Goal: Task Accomplishment & Management: Manage account settings

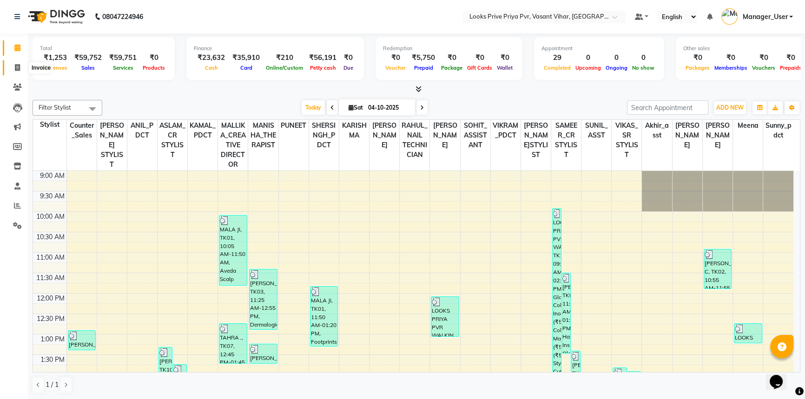
click at [17, 64] on icon at bounding box center [17, 67] width 5 height 7
select select "service"
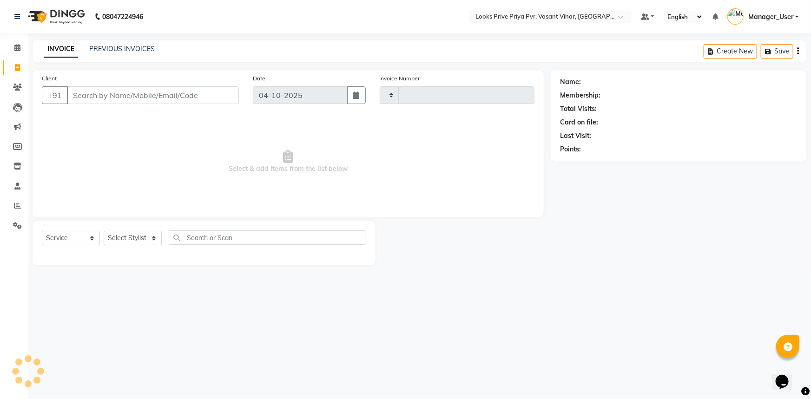
type input "5814"
select select "7646"
click at [145, 236] on select "Select Stylist Akhir_asst ANIL_PDCT ASLAM_CR STYLIST Counter_Sales KAMAL_PDCT […" at bounding box center [137, 238] width 67 height 14
select select "66935"
click at [104, 231] on select "Select Stylist Akhir_asst ANIL_PDCT ASLAM_CR STYLIST Counter_Sales KAMAL_PDCT […" at bounding box center [137, 238] width 67 height 14
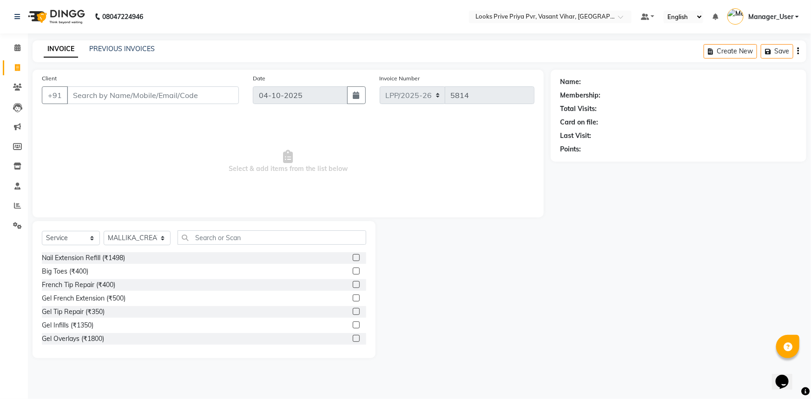
click at [230, 230] on div "Select Service Product Membership Package Voucher Prepaid Gift Card Select Styl…" at bounding box center [204, 289] width 343 height 137
click at [230, 238] on input "text" at bounding box center [272, 238] width 189 height 14
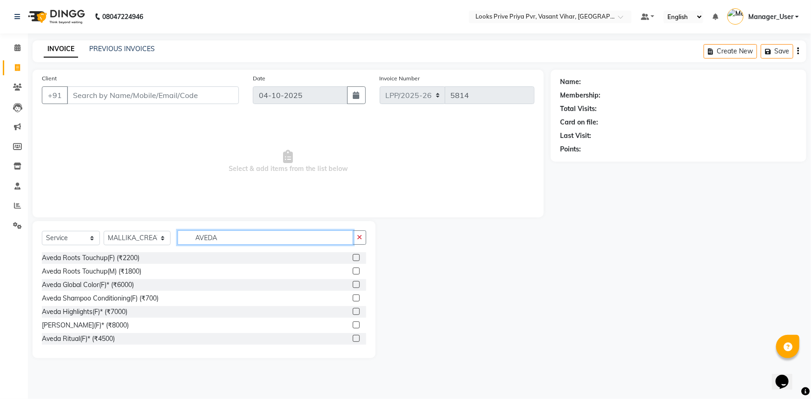
type input "AVEDA"
click at [181, 93] on input "Client" at bounding box center [153, 95] width 172 height 18
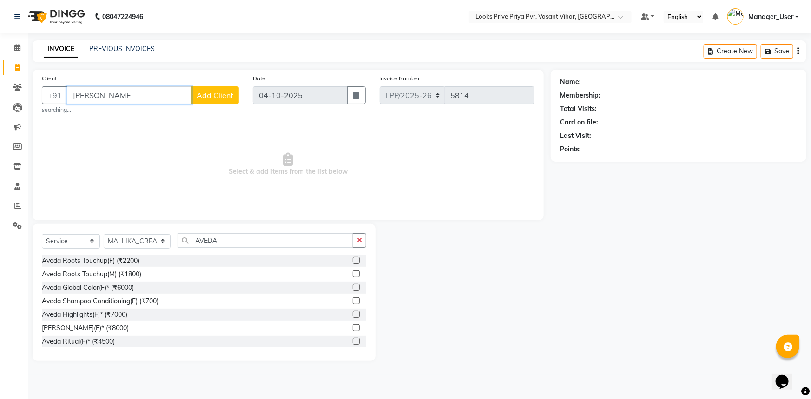
type input "SANGITA GUJ"
drag, startPoint x: 137, startPoint y: 94, endPoint x: 0, endPoint y: 139, distance: 143.8
click at [0, 121] on app-home "08047224946 Select Location × Looks Prive Priya Pvr, Vasant Vihar, Delhi Defaul…" at bounding box center [405, 186] width 811 height 372
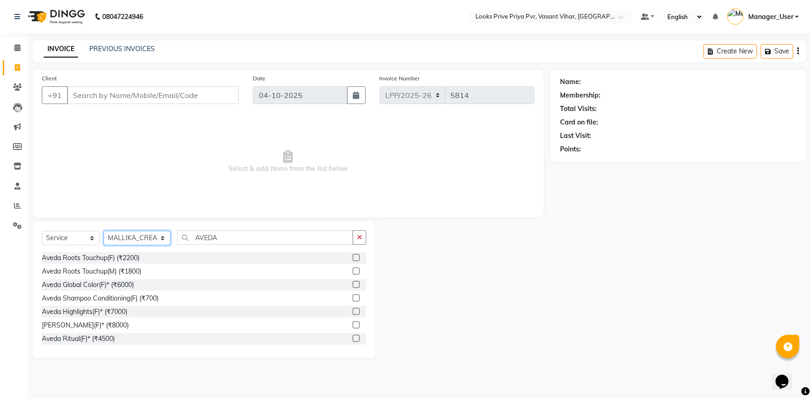
click at [159, 237] on select "Select Stylist Akhir_asst ANIL_PDCT ASLAM_CR STYLIST Counter_Sales KAMAL_PDCT […" at bounding box center [137, 238] width 67 height 14
click at [104, 231] on select "Select Stylist Akhir_asst ANIL_PDCT ASLAM_CR STYLIST Counter_Sales KAMAL_PDCT […" at bounding box center [137, 238] width 67 height 14
click at [142, 98] on input "Client" at bounding box center [153, 95] width 172 height 18
click at [225, 240] on input "AVEDA" at bounding box center [266, 238] width 176 height 14
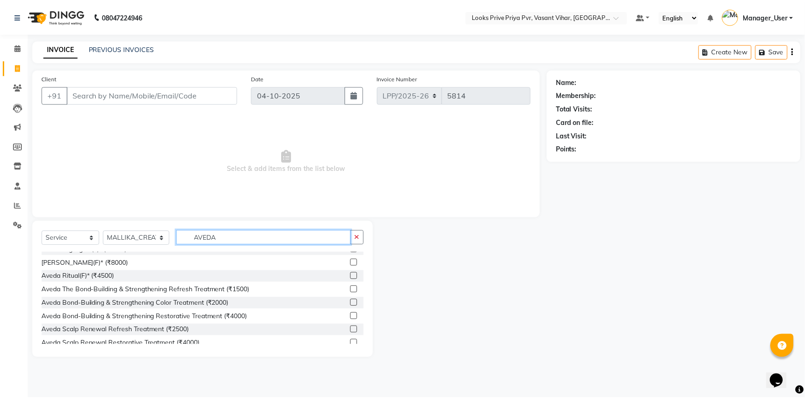
scroll to position [136, 0]
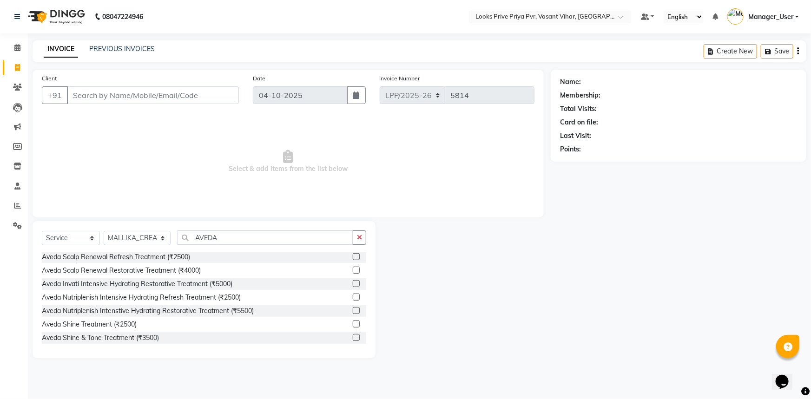
click at [353, 327] on label at bounding box center [356, 324] width 7 height 7
click at [353, 327] on input "checkbox" at bounding box center [356, 325] width 6 height 6
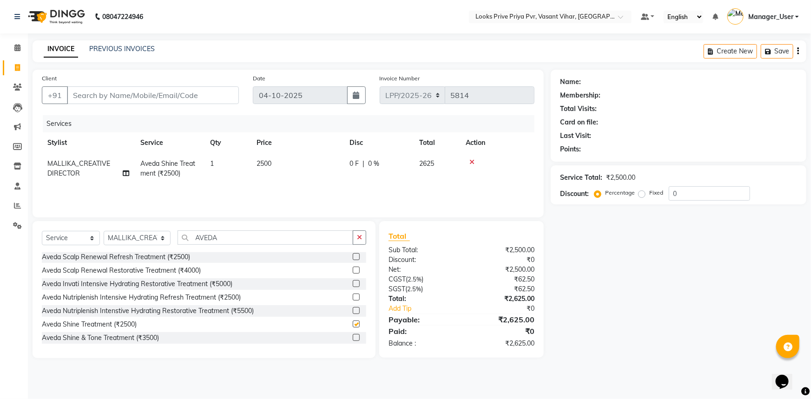
checkbox input "false"
click at [170, 98] on input "Client" at bounding box center [153, 95] width 172 height 18
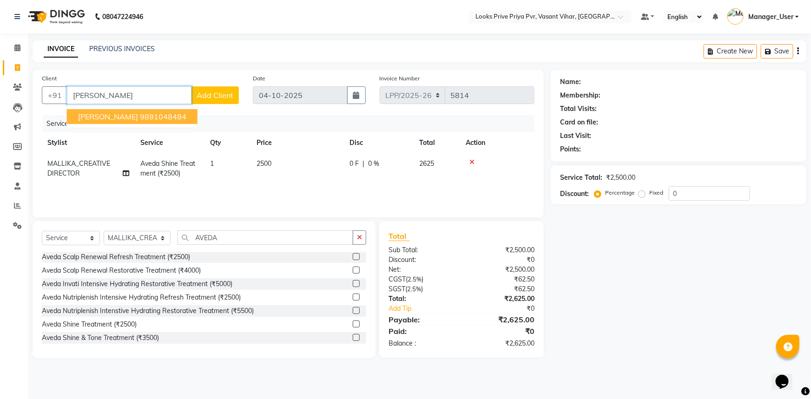
click at [163, 106] on ngb-typeahead-window "SANGEETA GUJRAL 9891048484" at bounding box center [132, 116] width 132 height 23
click at [162, 114] on ngb-highlight "9891048484" at bounding box center [163, 116] width 46 height 9
type input "9891048484"
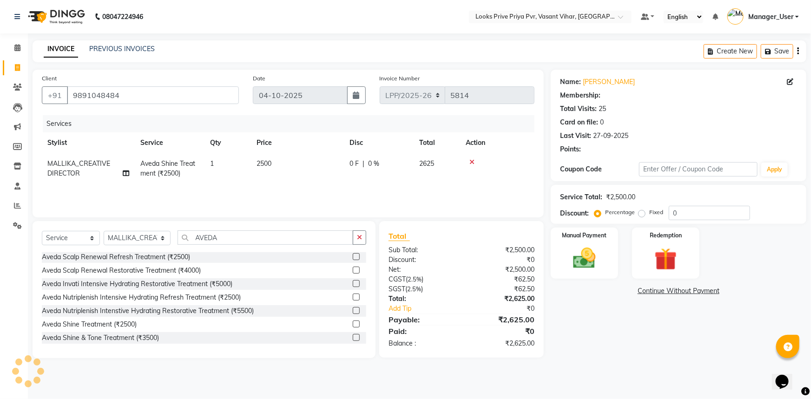
select select "1: Object"
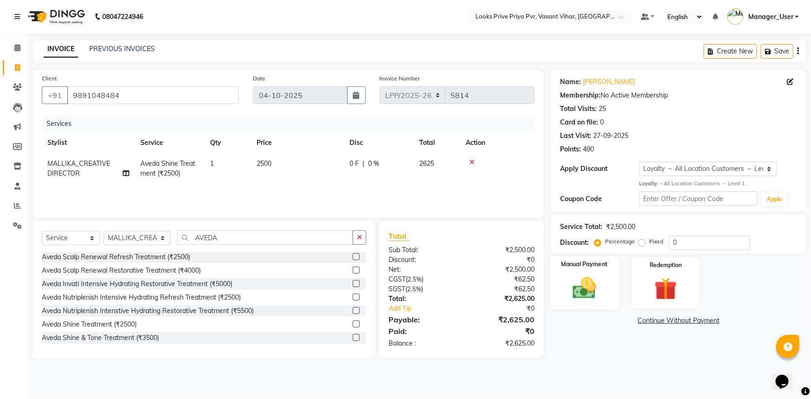
click at [562, 303] on div "Manual Payment" at bounding box center [584, 283] width 70 height 53
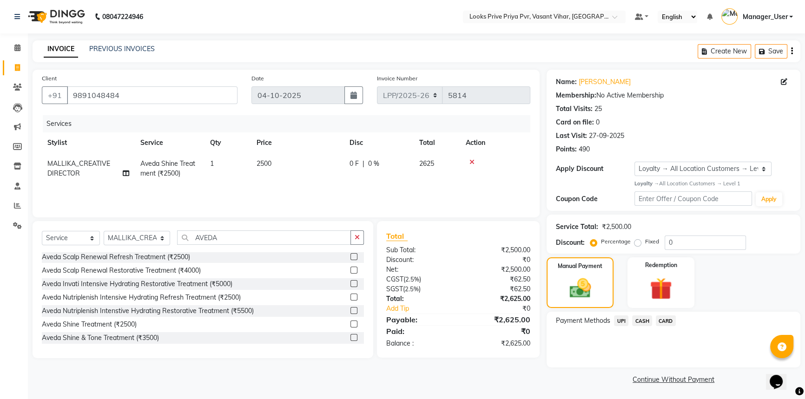
click at [644, 320] on span "CASH" at bounding box center [642, 321] width 20 height 11
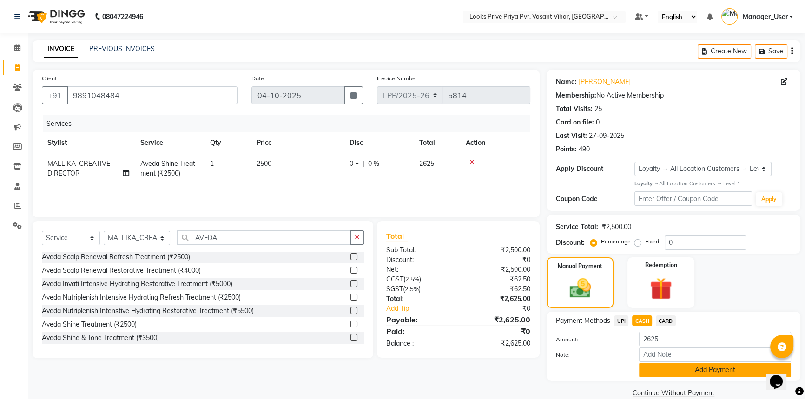
click at [669, 369] on button "Add Payment" at bounding box center [715, 370] width 152 height 14
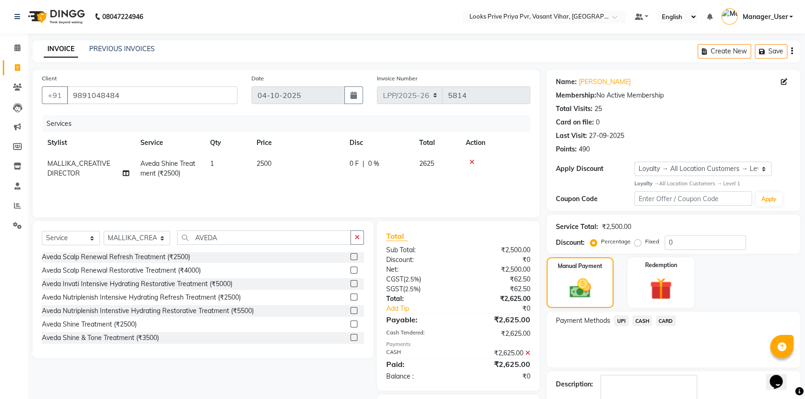
scroll to position [53, 0]
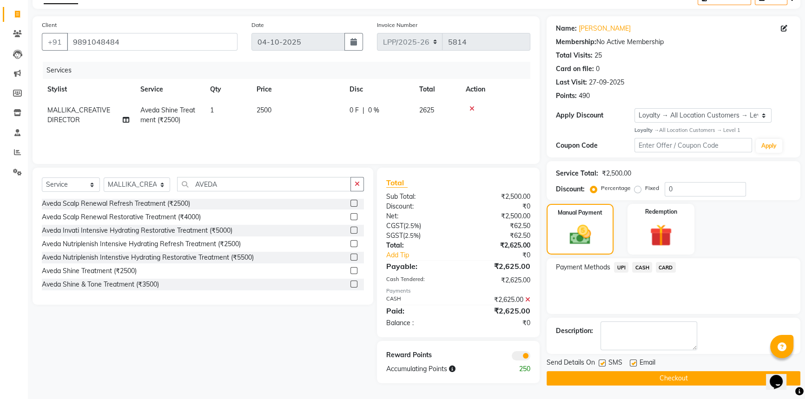
click at [640, 373] on button "Checkout" at bounding box center [674, 378] width 254 height 14
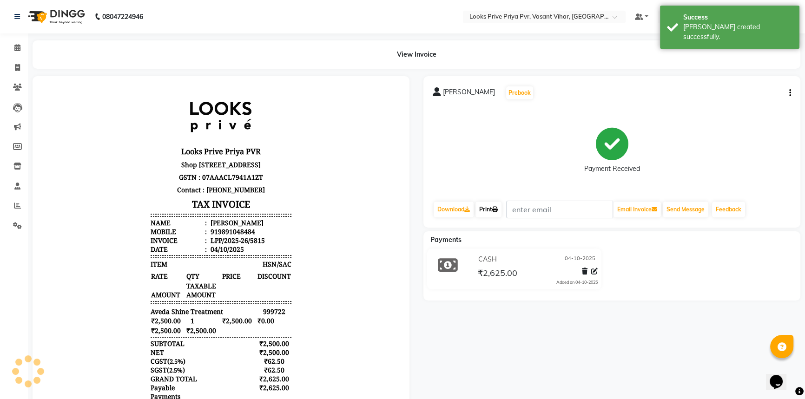
drag, startPoint x: 490, startPoint y: 208, endPoint x: 485, endPoint y: 207, distance: 5.7
click at [490, 208] on link "Print" at bounding box center [489, 210] width 26 height 16
click at [20, 67] on icon at bounding box center [17, 67] width 5 height 7
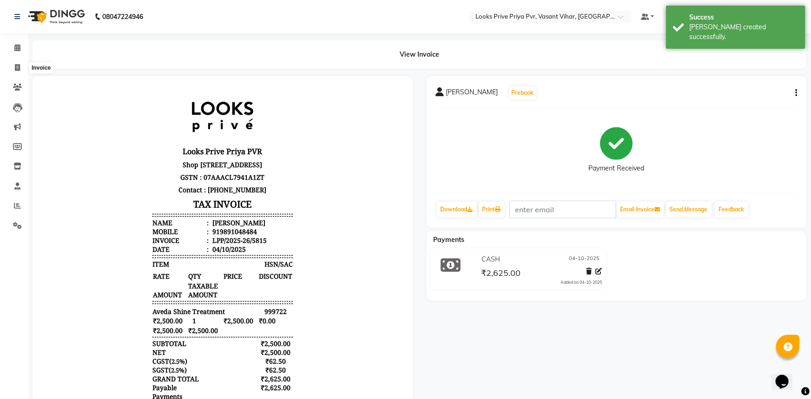
select select "service"
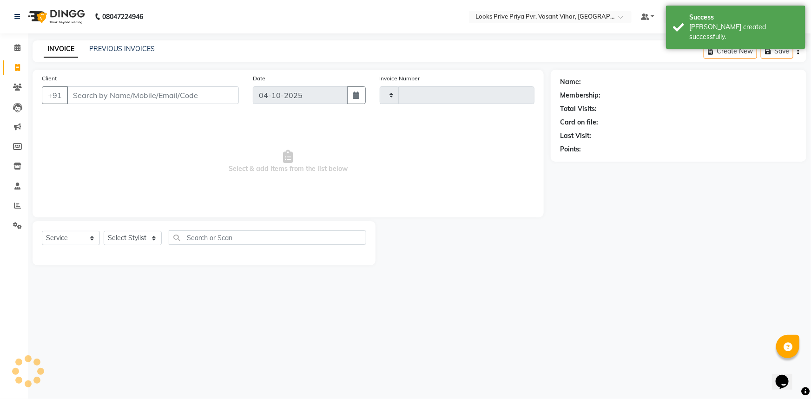
type input "5816"
select select "7646"
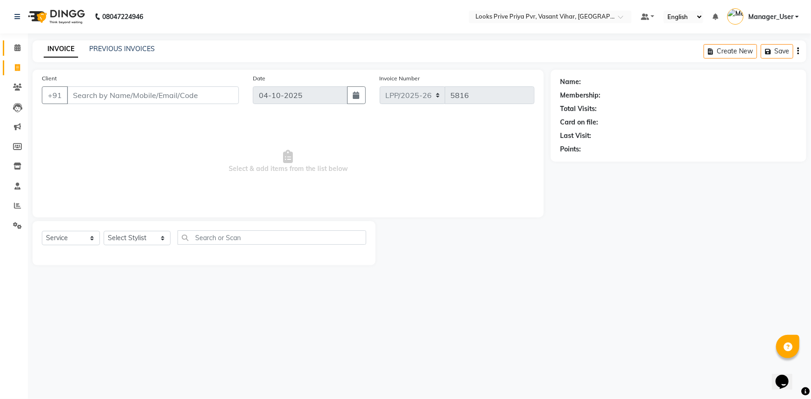
click at [20, 47] on span at bounding box center [17, 48] width 16 height 11
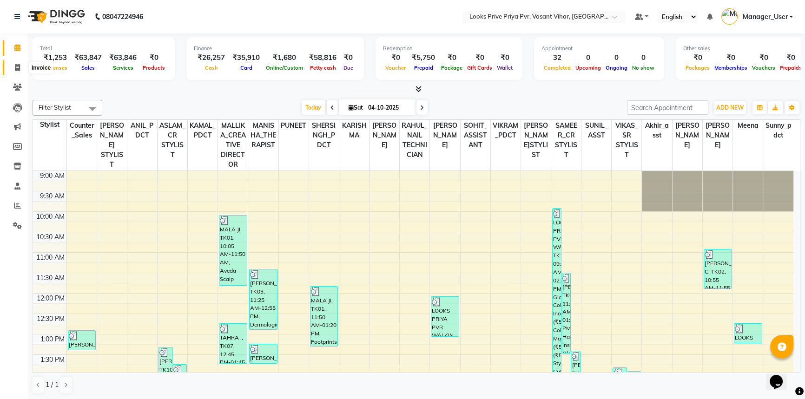
click at [15, 70] on icon at bounding box center [17, 67] width 5 height 7
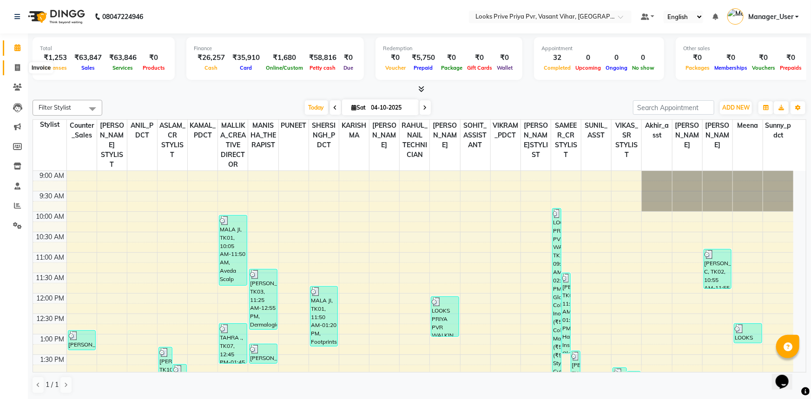
select select "service"
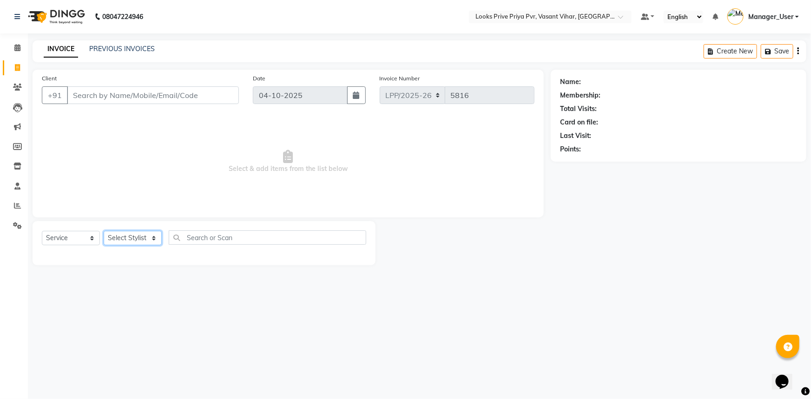
click at [142, 240] on select "Select Stylist" at bounding box center [133, 238] width 58 height 14
click at [151, 245] on select "Select Stylist" at bounding box center [133, 238] width 58 height 14
click at [152, 241] on select "Select Stylist Akhir_asst ANIL_PDCT ASLAM_CR STYLIST Counter_Sales KAMAL_PDCT […" at bounding box center [137, 238] width 67 height 14
click at [143, 245] on select "Select Stylist Akhir_asst ANIL_PDCT ASLAM_CR STYLIST Counter_Sales KAMAL_PDCT […" at bounding box center [137, 238] width 67 height 14
click at [144, 234] on select "Select Stylist Akhir_asst ANIL_PDCT ASLAM_CR STYLIST Counter_Sales KAMAL_PDCT […" at bounding box center [137, 238] width 67 height 14
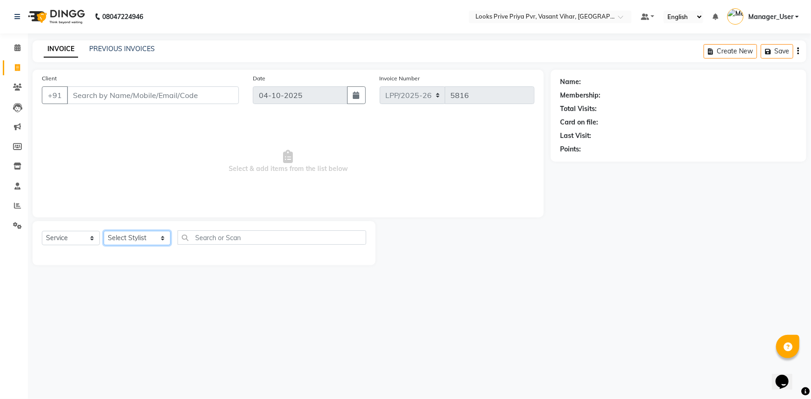
select select "90021"
click at [104, 231] on select "Select Stylist Akhir_asst ANIL_PDCT ASLAM_CR STYLIST Counter_Sales KAMAL_PDCT […" at bounding box center [137, 238] width 67 height 14
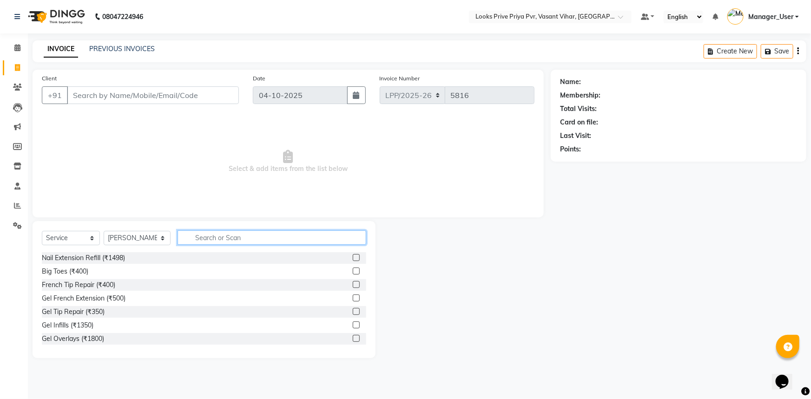
click at [221, 237] on input "text" at bounding box center [272, 238] width 189 height 14
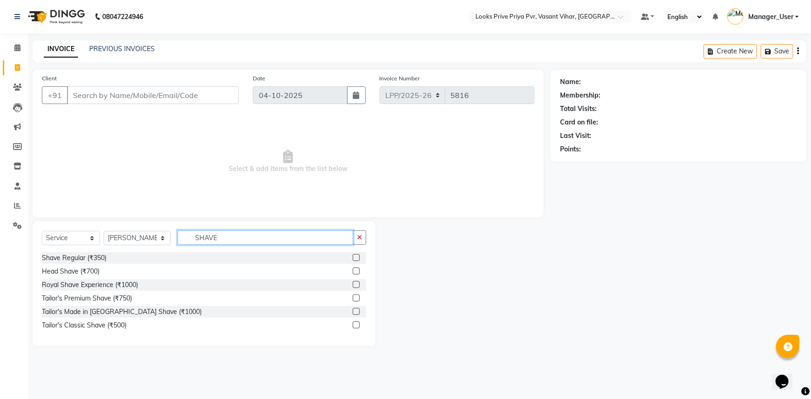
type input "SHAVE"
click at [358, 258] on label at bounding box center [356, 257] width 7 height 7
click at [358, 258] on input "checkbox" at bounding box center [356, 258] width 6 height 6
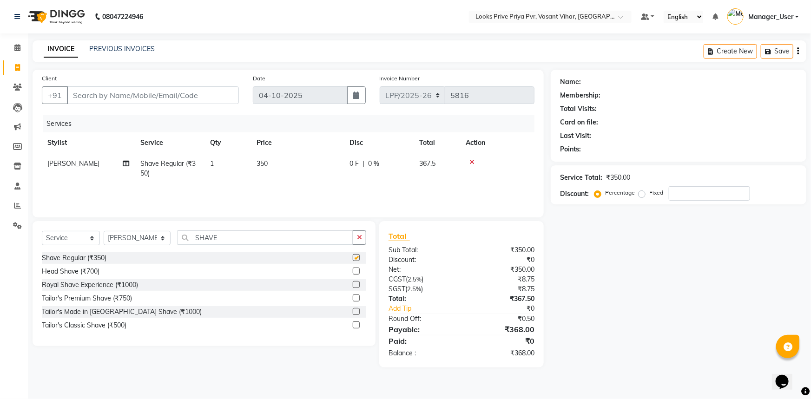
click at [291, 154] on td "350" at bounding box center [297, 168] width 93 height 31
checkbox input "false"
select select "90021"
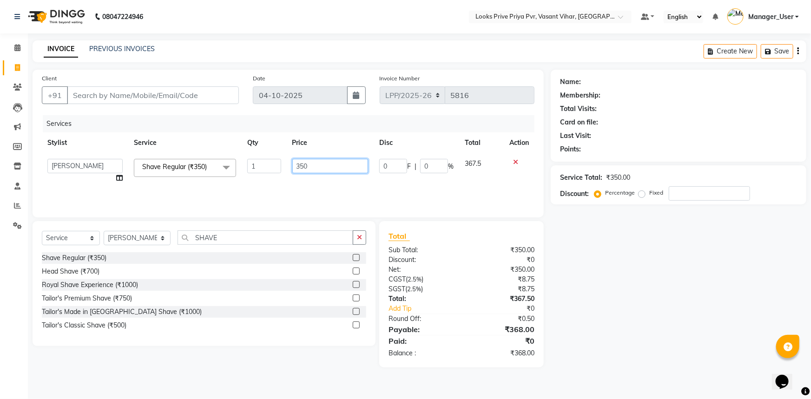
drag, startPoint x: 245, startPoint y: 171, endPoint x: 223, endPoint y: 173, distance: 22.9
click at [224, 173] on tr "Akhir_asst ANIL_PDCT ASLAM_CR STYLIST Counter_Sales KAMAL_PDCT [PERSON_NAME] DI…" at bounding box center [288, 170] width 493 height 35
type input "1200"
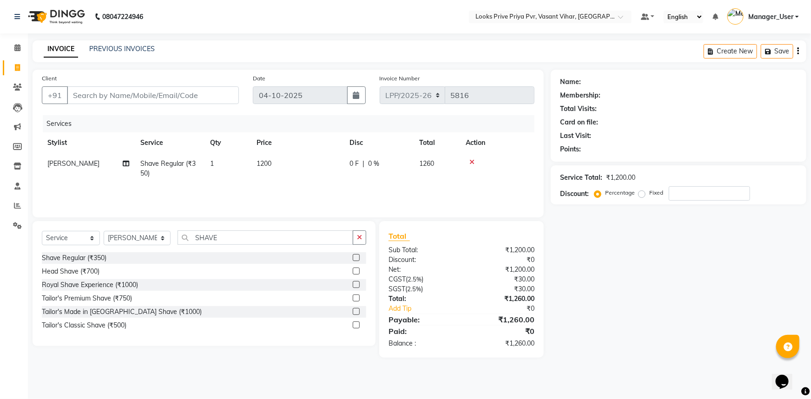
click at [277, 183] on tr "W.Ahmed Shave Regular (₹350) 1 1200 0 F | 0 % 1260" at bounding box center [288, 168] width 493 height 31
click at [191, 98] on input "Client" at bounding box center [153, 95] width 172 height 18
type input "P"
type input "0"
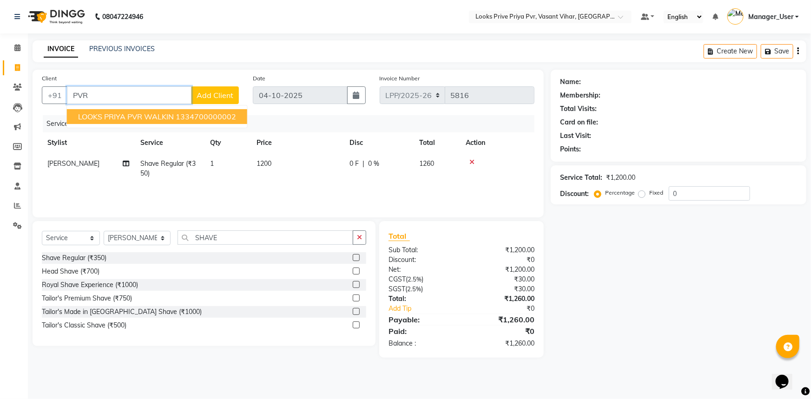
click at [151, 119] on span "LOOKS PRIYA PVR WALKIN" at bounding box center [126, 116] width 96 height 9
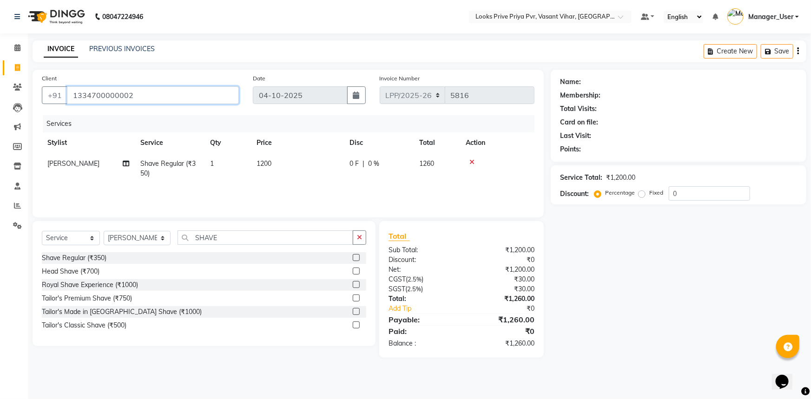
type input "1334700000002"
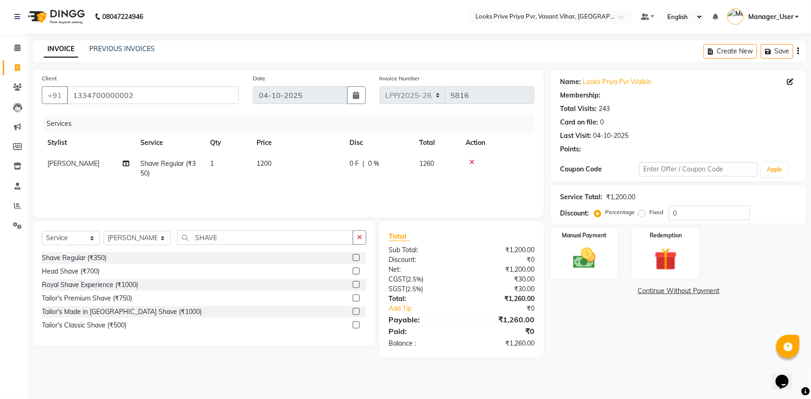
select select "1: Object"
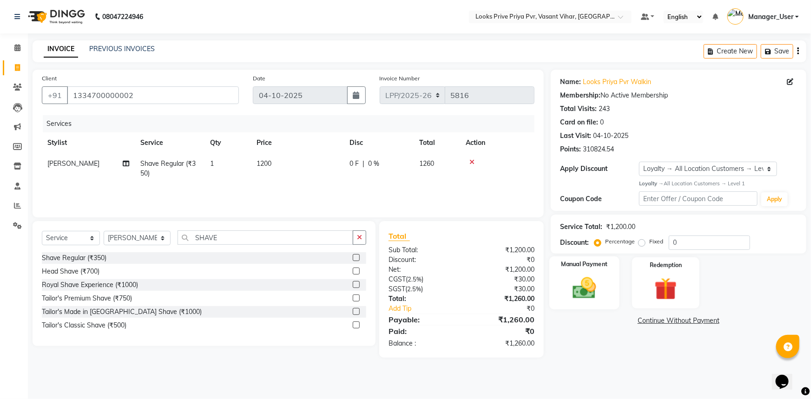
click at [584, 270] on div "Manual Payment" at bounding box center [584, 283] width 70 height 53
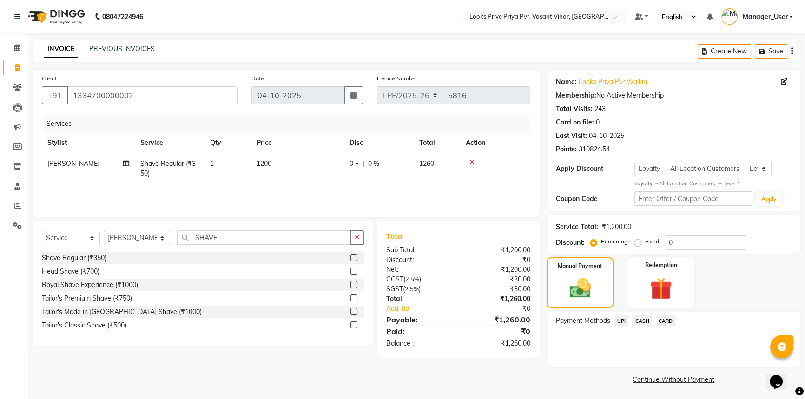
click at [620, 323] on span "UPI" at bounding box center [621, 321] width 14 height 11
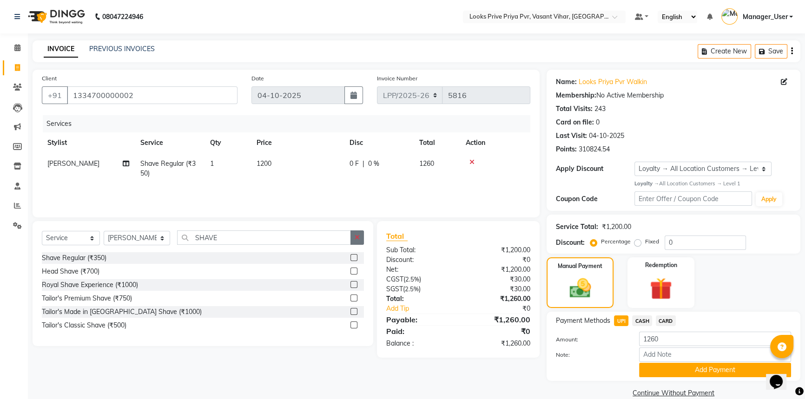
click at [359, 235] on icon "button" at bounding box center [357, 237] width 5 height 7
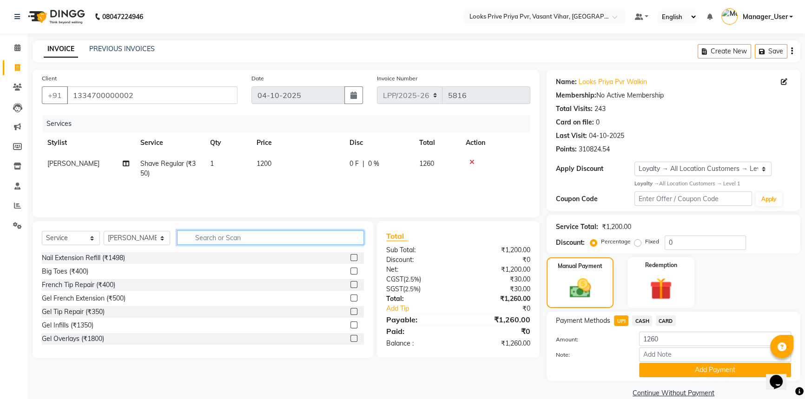
click at [227, 242] on input "text" at bounding box center [270, 238] width 187 height 14
type input "BE"
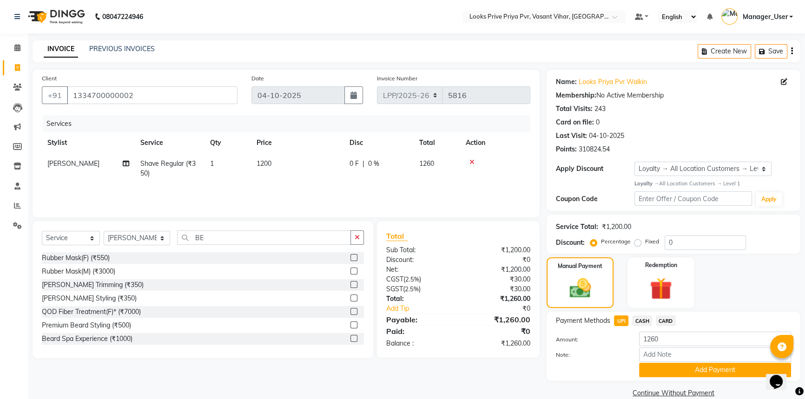
click at [350, 284] on label at bounding box center [353, 284] width 7 height 7
click at [350, 284] on input "checkbox" at bounding box center [353, 285] width 6 height 6
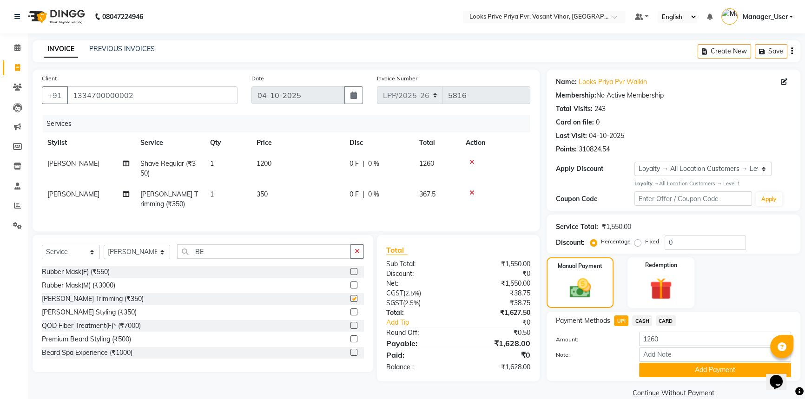
checkbox input "false"
click at [467, 163] on div at bounding box center [495, 162] width 59 height 7
click at [470, 162] on icon at bounding box center [471, 162] width 5 height 7
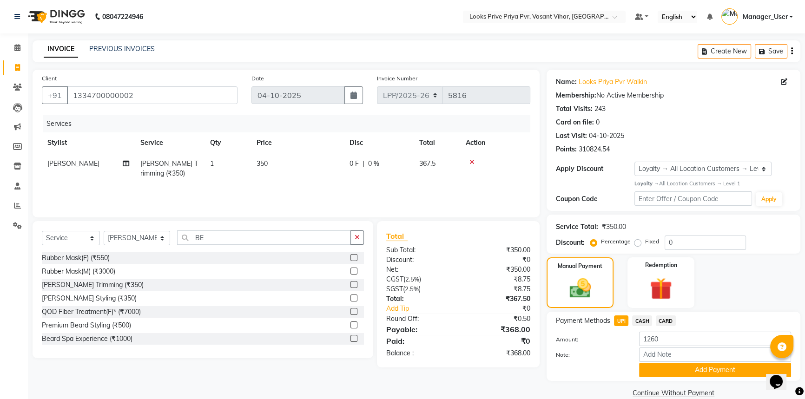
click at [287, 165] on td "350" at bounding box center [297, 168] width 93 height 31
select select "90021"
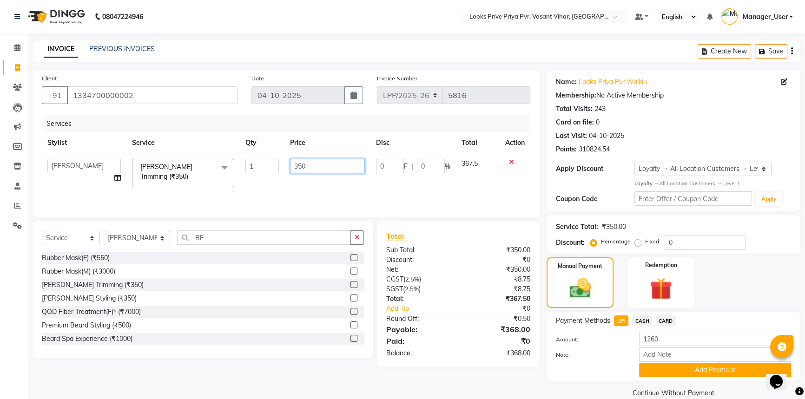
drag, startPoint x: 329, startPoint y: 164, endPoint x: 198, endPoint y: 176, distance: 130.7
click at [229, 174] on tr "Akhir_asst ANIL_PDCT ASLAM_CR STYLIST Counter_Sales KAMAL_PDCT [PERSON_NAME] DI…" at bounding box center [286, 173] width 489 height 40
type input "2"
type input "1200"
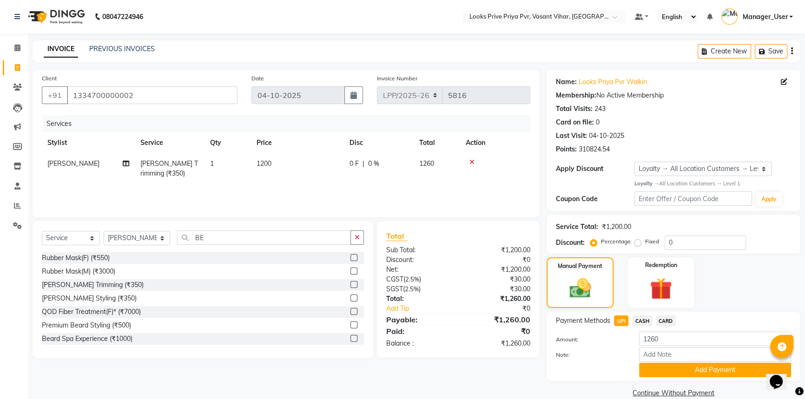
click at [304, 186] on div "Services Stylist Service Qty Price Disc Total Action W.Ahmed Beard Trimming (₹3…" at bounding box center [286, 161] width 489 height 93
click at [649, 355] on input "Note:" at bounding box center [715, 355] width 152 height 14
paste input "674687785613"
type input "674687785613"
click at [648, 371] on button "Add Payment" at bounding box center [715, 370] width 152 height 14
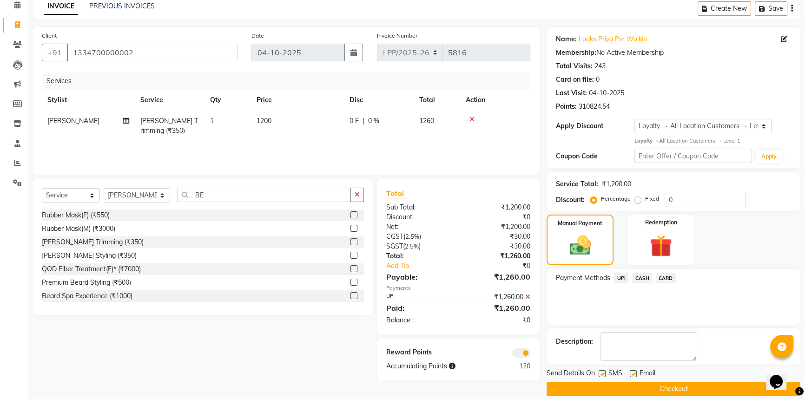
scroll to position [53, 0]
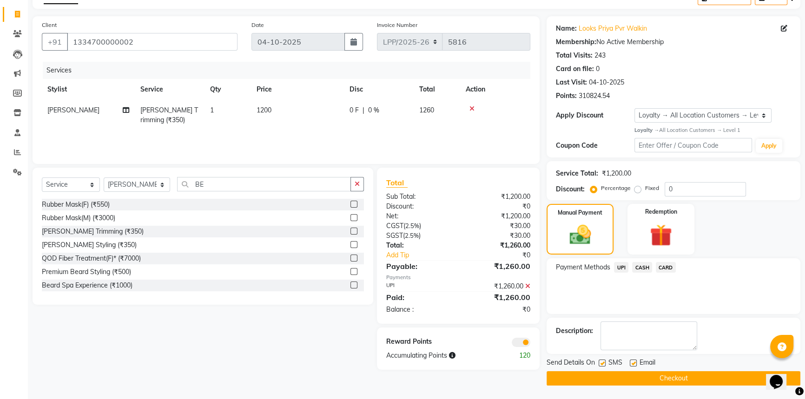
click at [609, 377] on button "Checkout" at bounding box center [674, 378] width 254 height 14
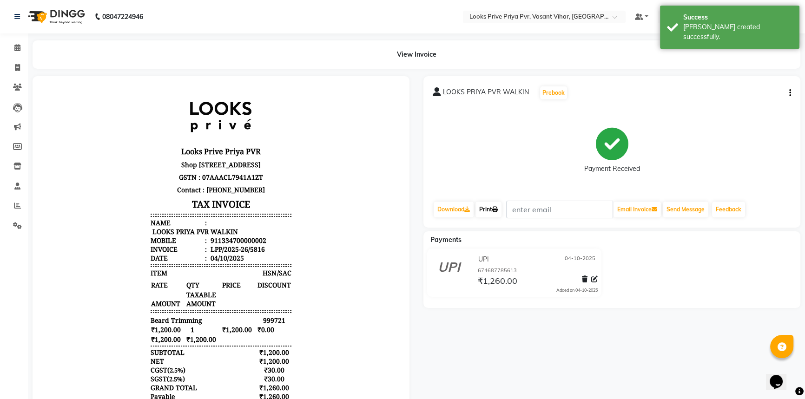
click at [486, 211] on link "Print" at bounding box center [489, 210] width 26 height 16
click at [16, 68] on icon at bounding box center [17, 67] width 5 height 7
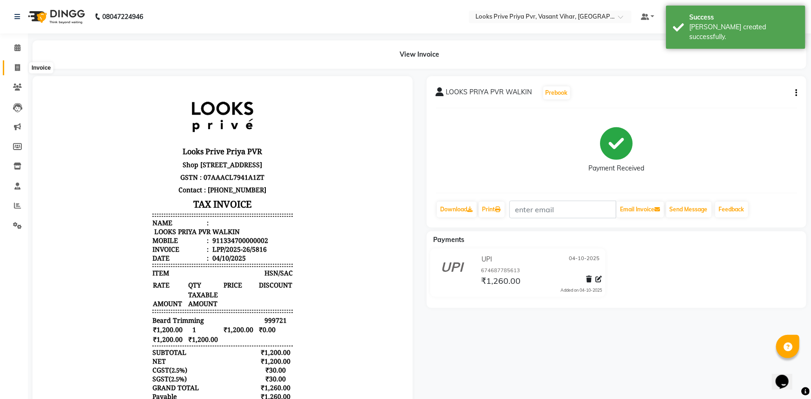
select select "service"
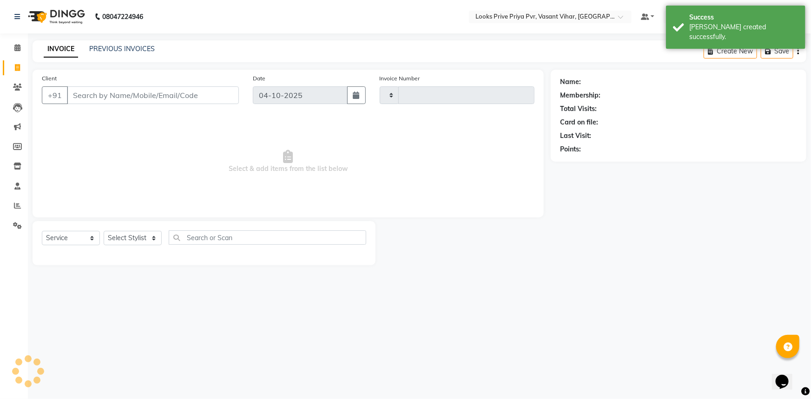
type input "5817"
select select "7646"
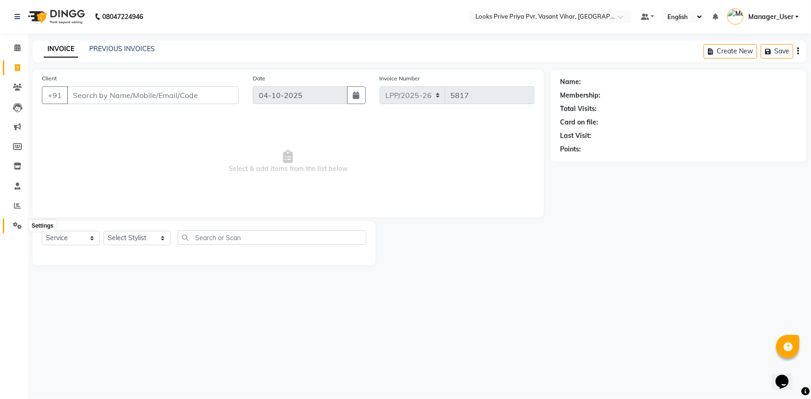
click at [18, 227] on icon at bounding box center [17, 225] width 9 height 7
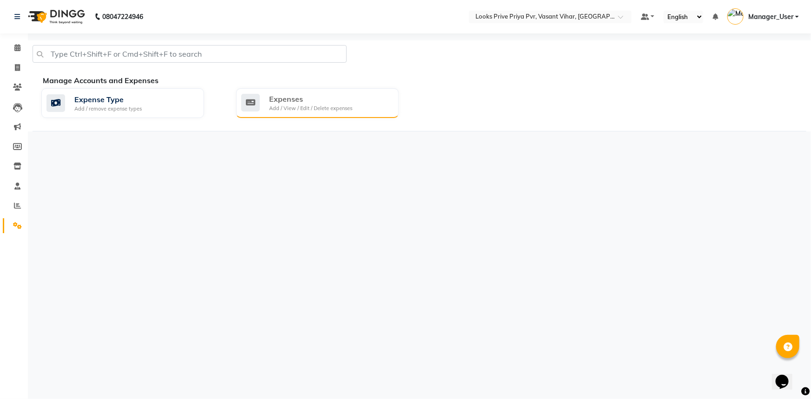
click at [367, 93] on div "Expenses Add / View / Edit / Delete expenses" at bounding box center [317, 103] width 163 height 30
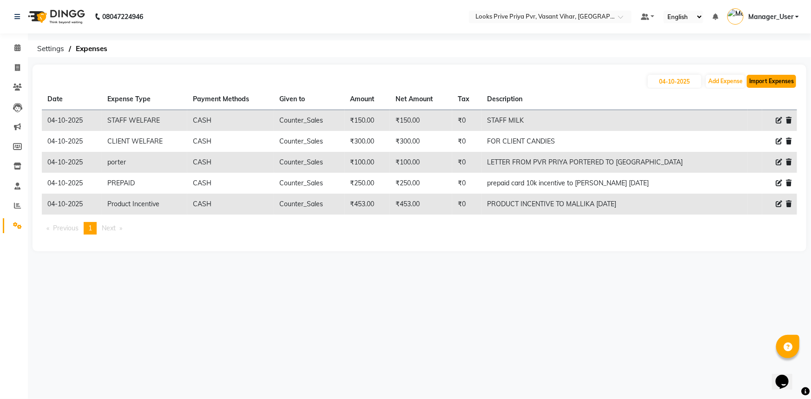
click at [767, 82] on button "Import Expenses" at bounding box center [771, 81] width 49 height 13
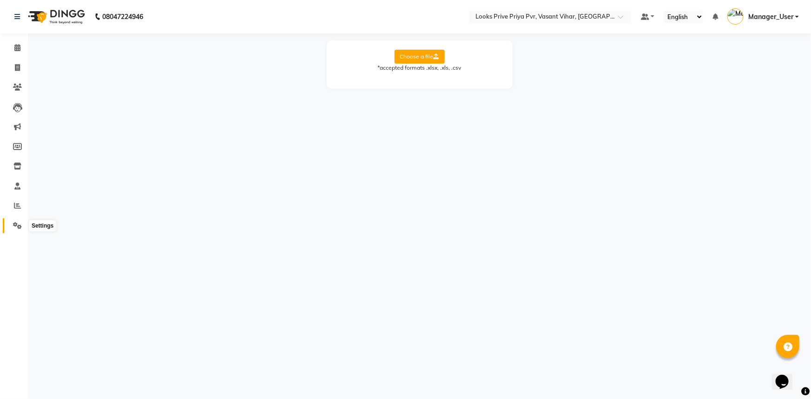
click at [22, 227] on span at bounding box center [17, 226] width 16 height 11
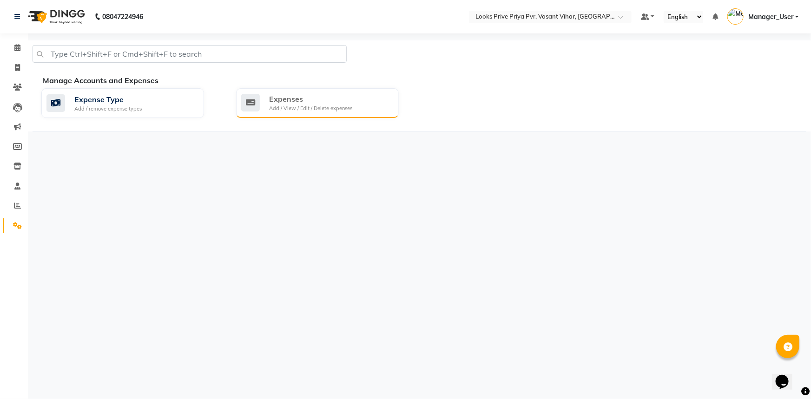
click at [322, 94] on div "Expenses" at bounding box center [310, 98] width 83 height 11
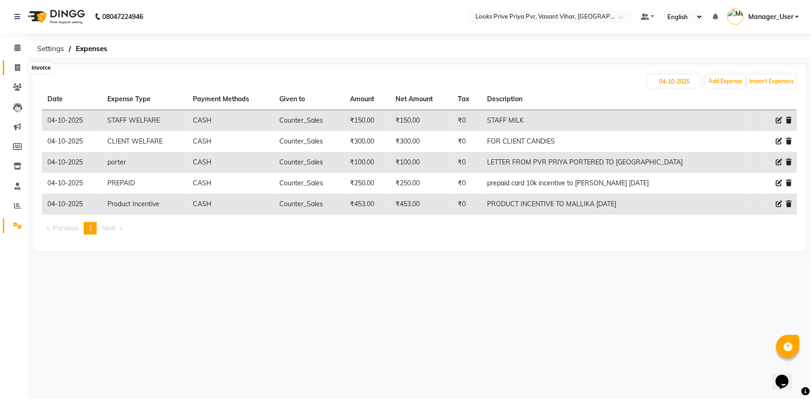
click at [16, 63] on span at bounding box center [17, 68] width 16 height 11
select select "service"
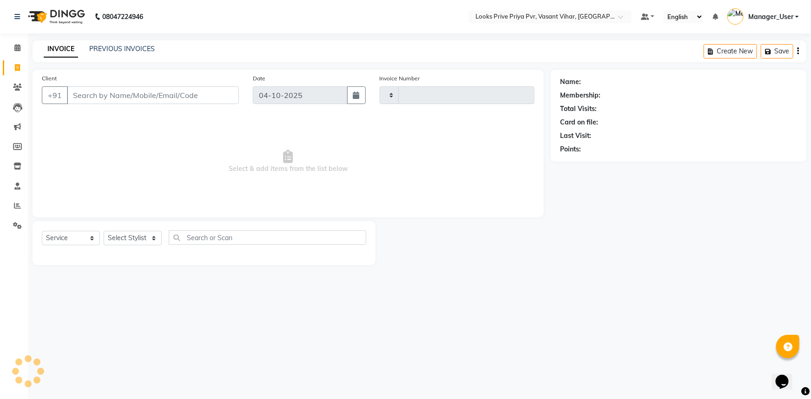
type input "5817"
select select "7646"
click at [15, 208] on icon at bounding box center [17, 205] width 7 height 7
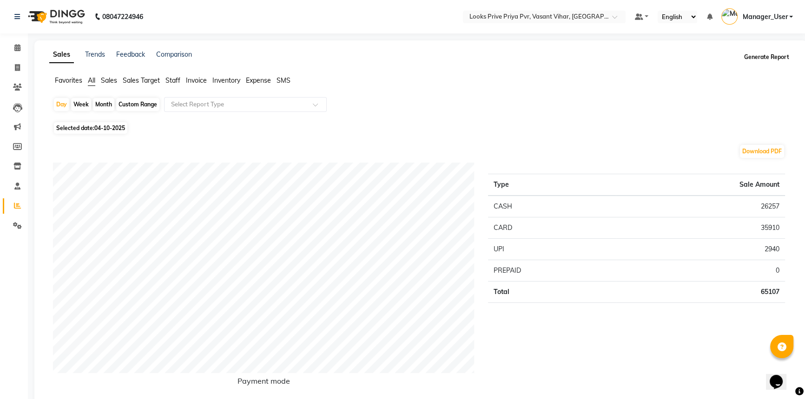
click at [751, 56] on button "Generate Report" at bounding box center [767, 57] width 50 height 13
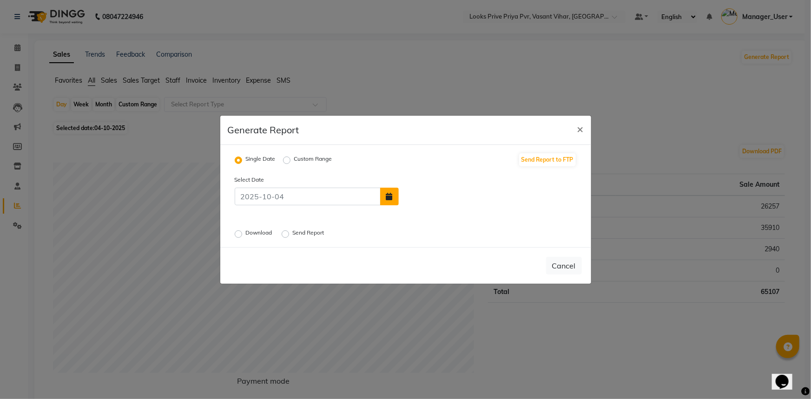
click at [390, 202] on button "button" at bounding box center [389, 197] width 19 height 18
select select "10"
select select "2025"
click at [470, 176] on div "3" at bounding box center [469, 174] width 15 height 15
type input "03-10-2025"
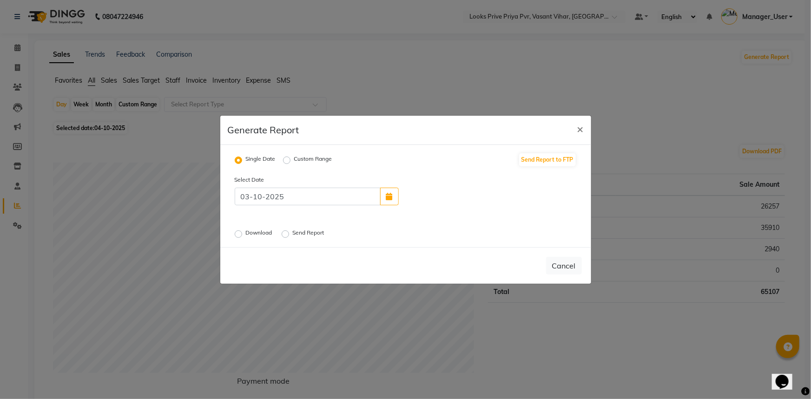
click at [245, 240] on div "Single Date Custom Range Send Report to FTP Select Date 03-10-2025 Download Sen…" at bounding box center [405, 196] width 371 height 102
click at [243, 233] on div "Download" at bounding box center [255, 234] width 40 height 11
click at [246, 234] on label "Download" at bounding box center [260, 234] width 28 height 11
click at [238, 234] on input "Download" at bounding box center [240, 234] width 7 height 7
radio input "true"
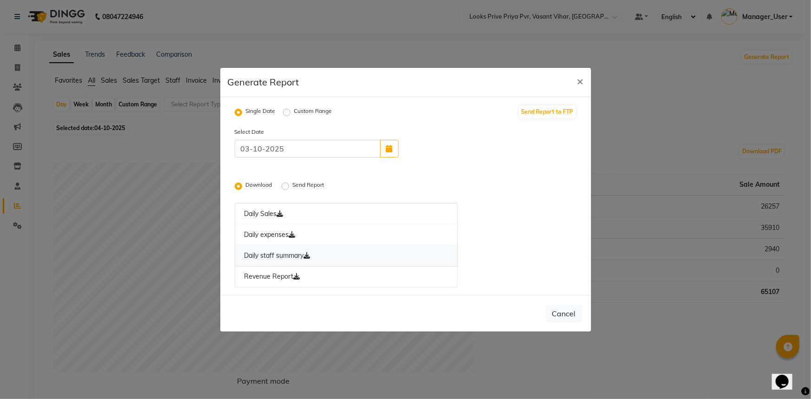
click at [274, 257] on link "Daily staff summary" at bounding box center [347, 255] width 224 height 21
click at [588, 81] on button "×" at bounding box center [580, 81] width 21 height 26
radio input "false"
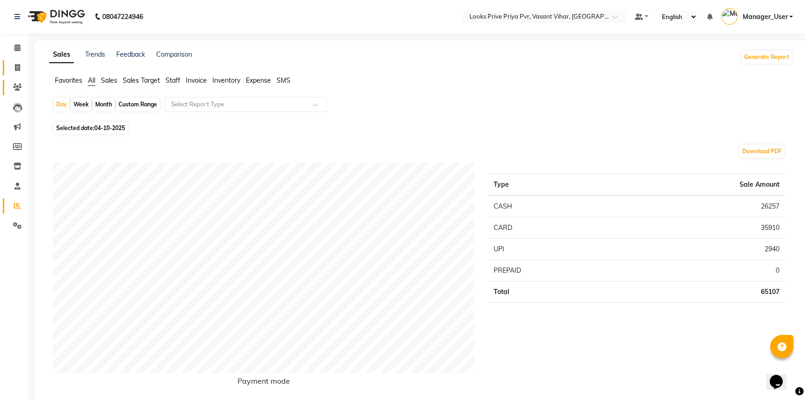
drag, startPoint x: 20, startPoint y: 73, endPoint x: 23, endPoint y: 80, distance: 7.8
click at [20, 73] on span at bounding box center [17, 68] width 16 height 11
select select "service"
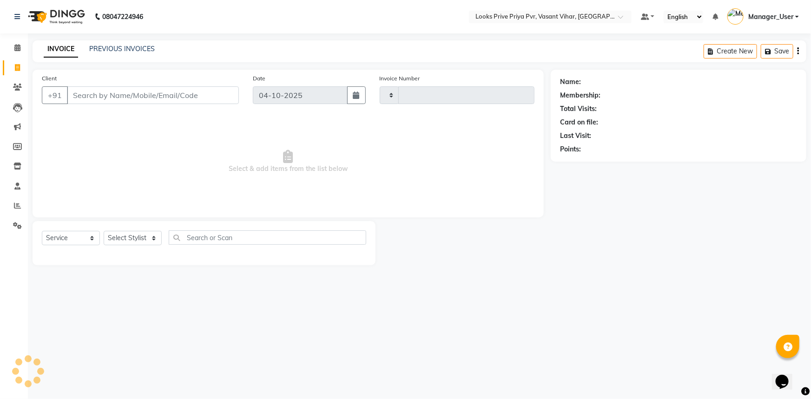
type input "5817"
select select "7646"
click at [139, 243] on select "Select Stylist Akhir_asst ANIL_PDCT ASLAM_CR STYLIST Counter_Sales KAMAL_PDCT […" at bounding box center [137, 238] width 67 height 14
select select "66942"
click at [104, 231] on select "Select Stylist Akhir_asst ANIL_PDCT ASLAM_CR STYLIST Counter_Sales KAMAL_PDCT […" at bounding box center [137, 238] width 67 height 14
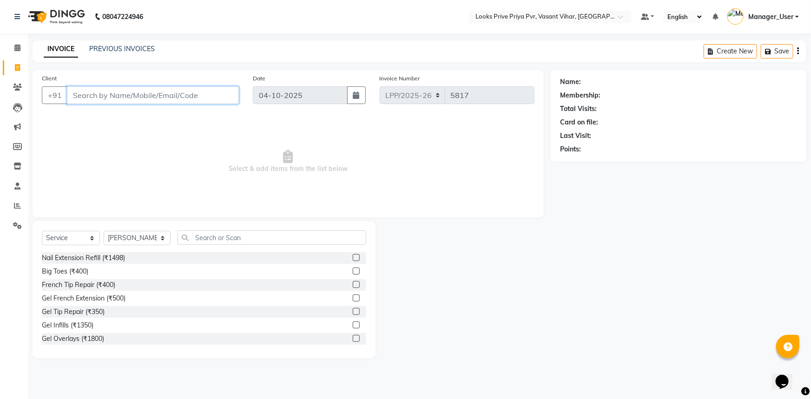
click at [137, 87] on input "Client" at bounding box center [153, 95] width 172 height 18
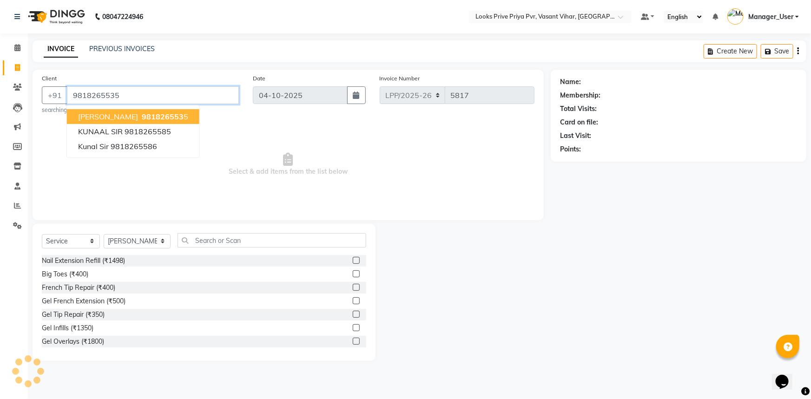
type input "9818265535"
select select "1: Object"
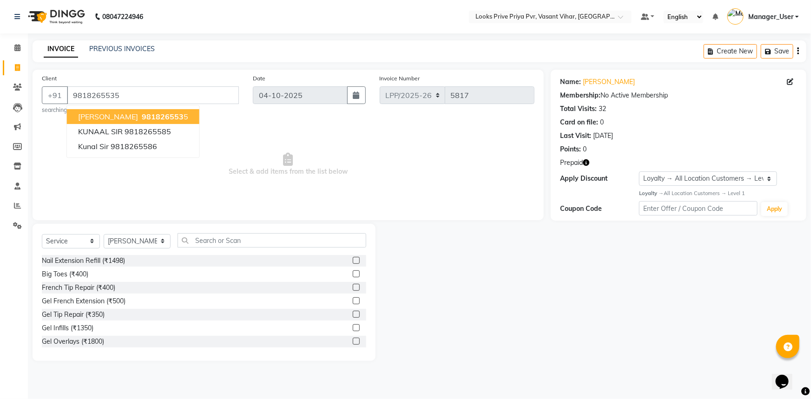
click at [246, 187] on span "Select & add items from the list below" at bounding box center [288, 164] width 493 height 93
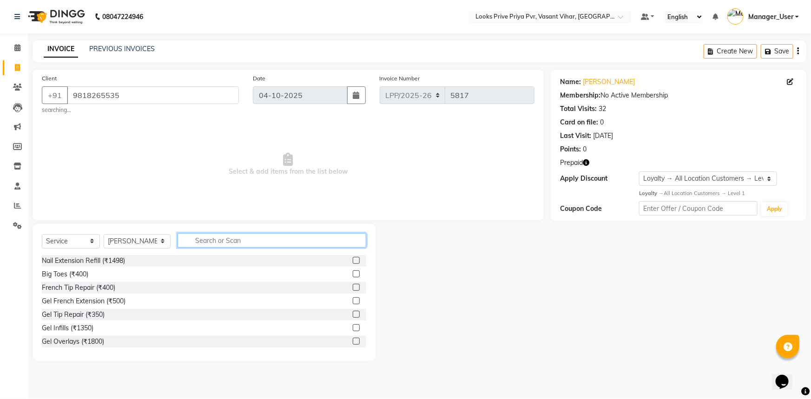
click at [222, 240] on input "text" at bounding box center [272, 240] width 189 height 14
click at [585, 159] on icon "button" at bounding box center [586, 162] width 7 height 7
click at [236, 242] on input "text" at bounding box center [272, 240] width 189 height 14
type input "UND"
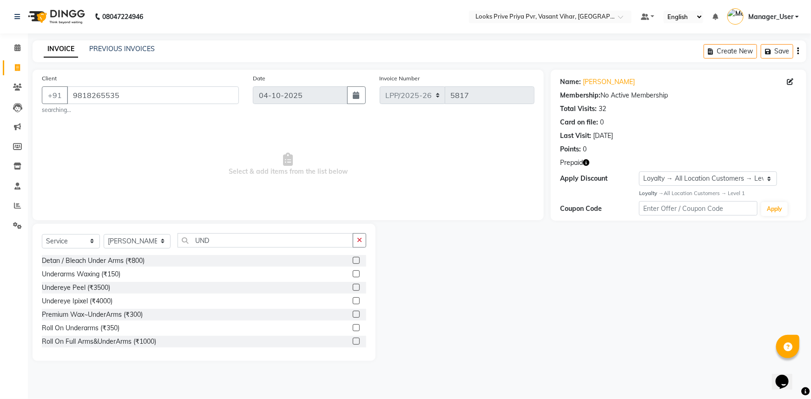
click at [353, 273] on label at bounding box center [356, 274] width 7 height 7
click at [353, 273] on input "checkbox" at bounding box center [356, 274] width 6 height 6
checkbox input "true"
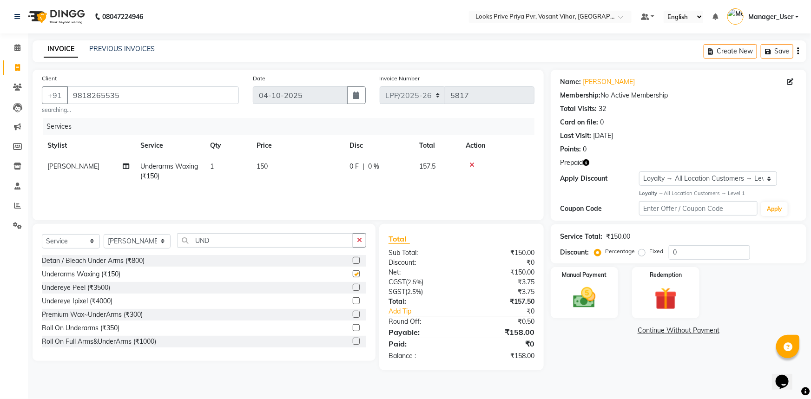
click at [304, 181] on td "150" at bounding box center [297, 171] width 93 height 31
select select "66942"
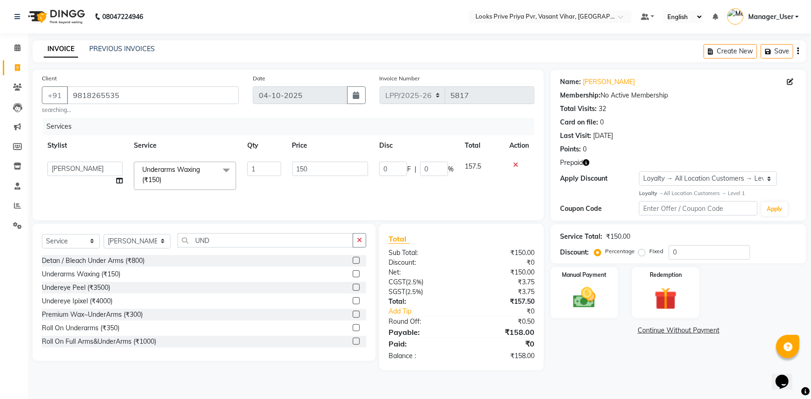
checkbox input "false"
drag, startPoint x: 315, startPoint y: 159, endPoint x: 290, endPoint y: 170, distance: 27.1
click at [290, 170] on td "150" at bounding box center [330, 176] width 87 height 40
type input "500"
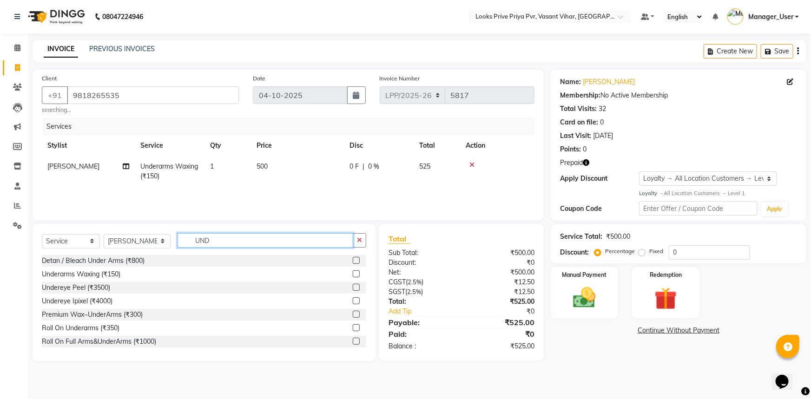
drag, startPoint x: 29, startPoint y: 237, endPoint x: 5, endPoint y: 242, distance: 25.3
click at [5, 242] on app-home "08047224946 Select Location × Looks Prive Priya Pvr, Vasant Vihar, Delhi Defaul…" at bounding box center [405, 187] width 811 height 375
type input "EYE"
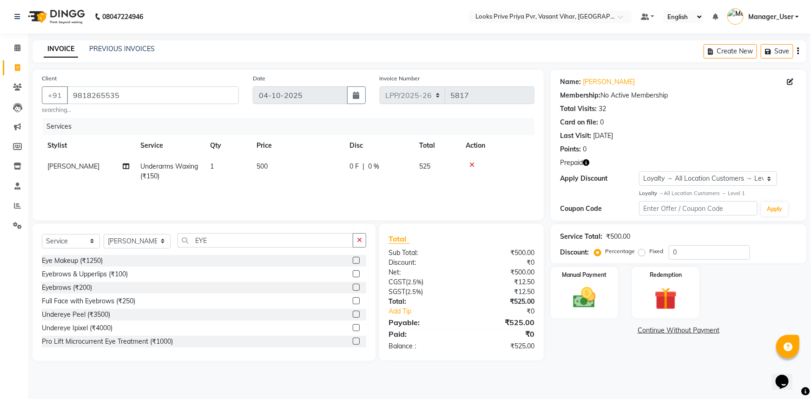
click at [353, 272] on label at bounding box center [356, 274] width 7 height 7
click at [353, 272] on input "checkbox" at bounding box center [356, 274] width 6 height 6
checkbox input "true"
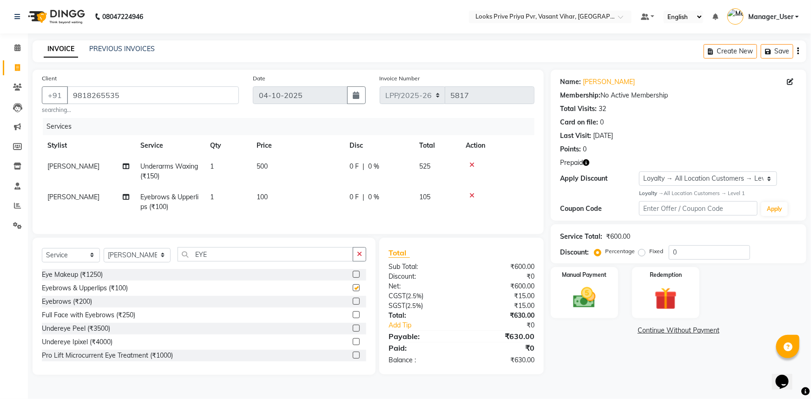
click at [301, 191] on td "100" at bounding box center [297, 202] width 93 height 31
select select "66942"
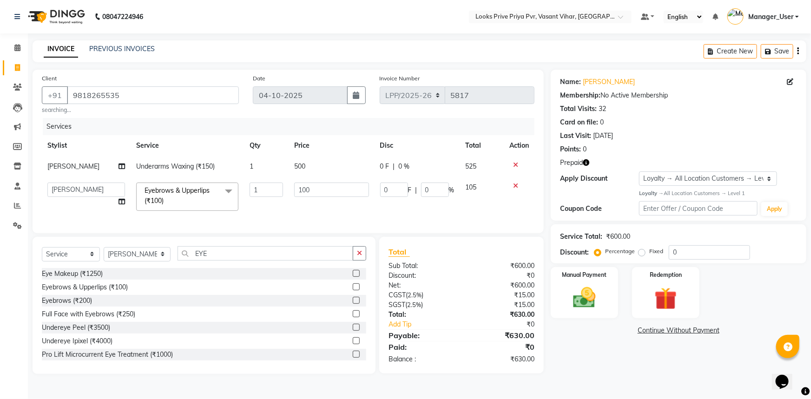
checkbox input "false"
drag, startPoint x: 331, startPoint y: 191, endPoint x: 240, endPoint y: 190, distance: 90.2
click at [242, 190] on tr "Akhir_asst ANIL_PDCT ASLAM_CR STYLIST Counter_Sales KAMAL_PDCT KARISHMA MALLIKA…" at bounding box center [288, 197] width 493 height 40
type input "200"
click at [325, 220] on div "Services Stylist Service Qty Price Disc Total Action ROSHNI Underarms Waxing (₹…" at bounding box center [288, 171] width 493 height 106
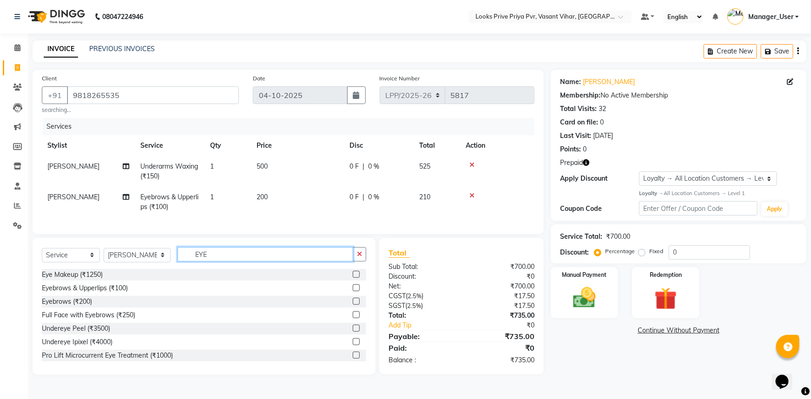
drag, startPoint x: 217, startPoint y: 258, endPoint x: 126, endPoint y: 254, distance: 91.2
click at [214, 258] on input "EYE" at bounding box center [266, 254] width 176 height 14
click at [113, 257] on select "Select Stylist Akhir_asst ANIL_PDCT ASLAM_CR STYLIST Counter_Sales KAMAL_PDCT […" at bounding box center [137, 255] width 67 height 14
select select "90024"
click at [104, 254] on select "Select Stylist Akhir_asst ANIL_PDCT ASLAM_CR STYLIST Counter_Sales KAMAL_PDCT […" at bounding box center [137, 255] width 67 height 14
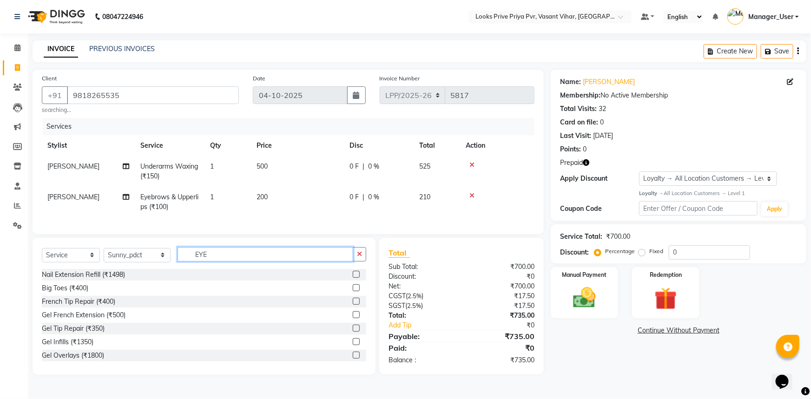
drag, startPoint x: 252, startPoint y: 257, endPoint x: 123, endPoint y: 264, distance: 129.9
click at [144, 263] on div "Select Service Product Membership Package Voucher Prepaid Gift Card Select Styl…" at bounding box center [204, 258] width 324 height 22
type input "M"
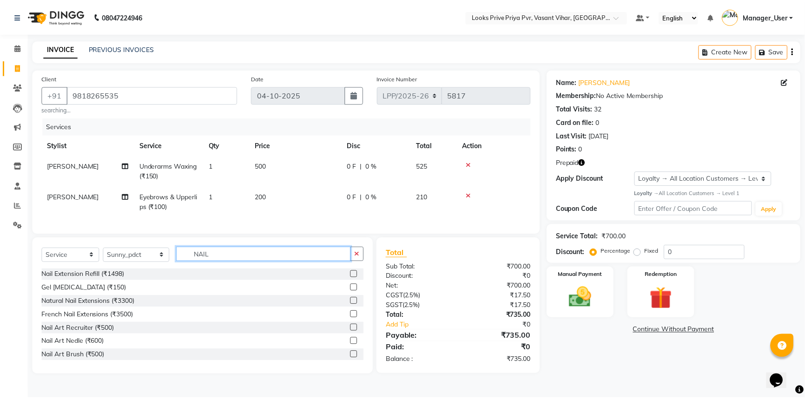
scroll to position [95, 0]
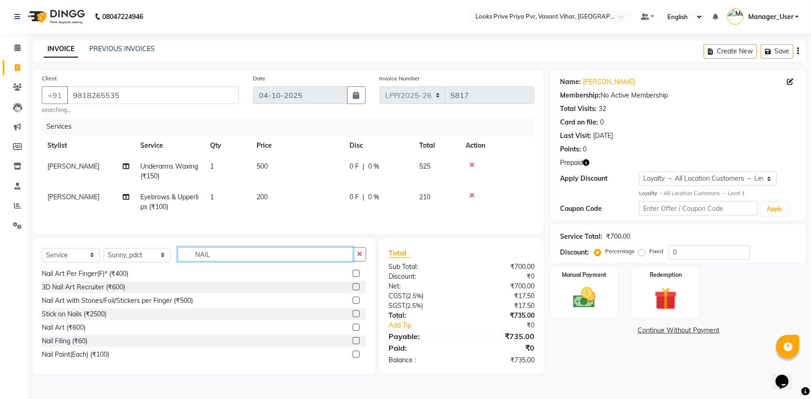
type input "NAIL"
click at [353, 344] on label at bounding box center [356, 340] width 7 height 7
click at [353, 344] on input "checkbox" at bounding box center [356, 341] width 6 height 6
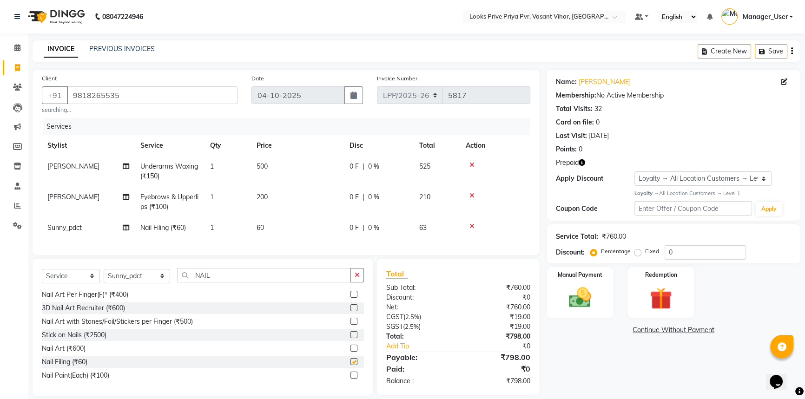
click at [291, 200] on td "200" at bounding box center [297, 202] width 93 height 31
checkbox input "false"
select select "66942"
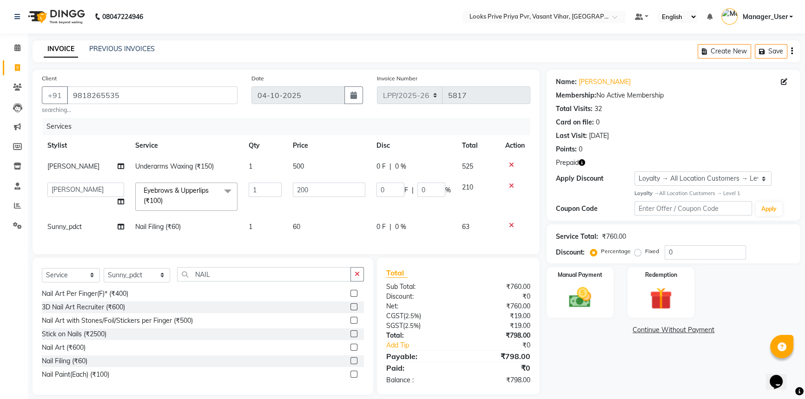
click at [304, 224] on td "60" at bounding box center [329, 227] width 84 height 21
select select "90024"
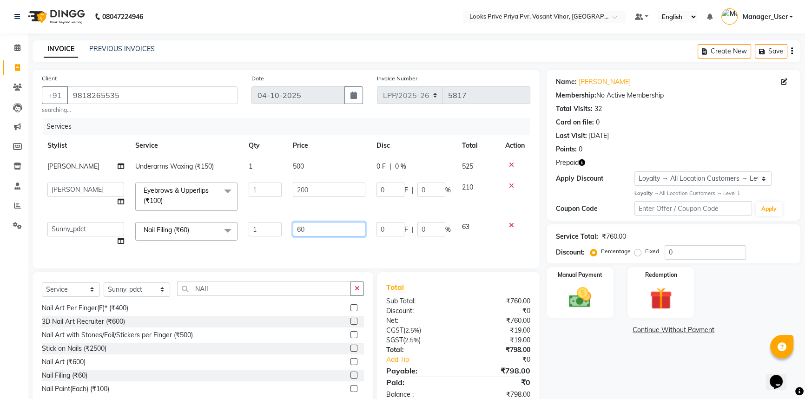
drag, startPoint x: 335, startPoint y: 230, endPoint x: 197, endPoint y: 216, distance: 138.8
click at [210, 213] on tbody "ROSHNI Underarms Waxing (₹150) 1 500 0 F | 0 % 525 Akhir_asst ANIL_PDCT ASLAM_C…" at bounding box center [286, 204] width 489 height 96
type input "200"
click at [286, 247] on div "Services Stylist Service Qty Price Disc Total Action ROSHNI Underarms Waxing (₹…" at bounding box center [286, 188] width 489 height 141
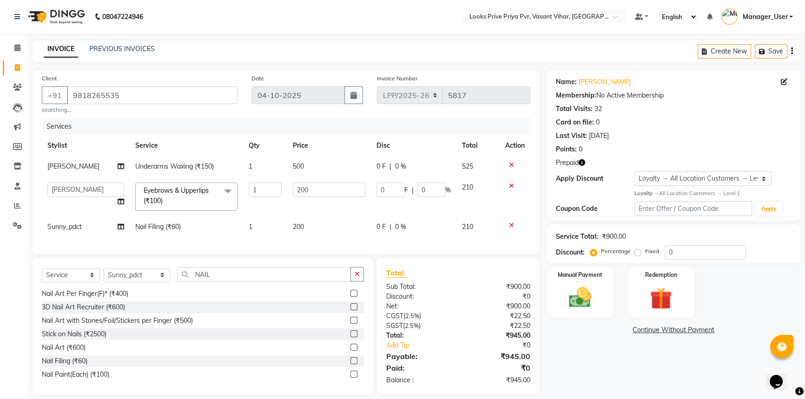
scroll to position [16, 0]
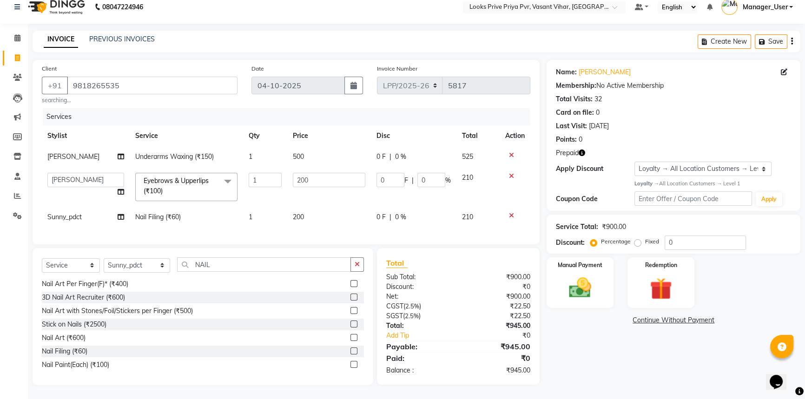
click at [582, 150] on button "button" at bounding box center [582, 153] width 7 height 10
click at [502, 186] on td at bounding box center [515, 187] width 31 height 40
click at [638, 257] on div "Redemption" at bounding box center [661, 283] width 70 height 53
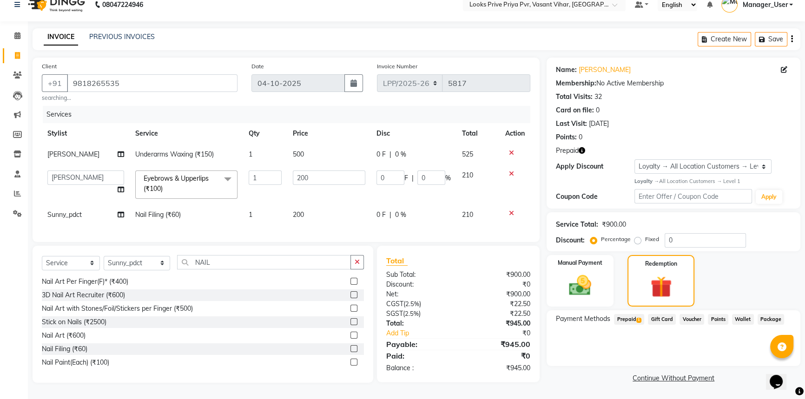
click at [617, 314] on span "Prepaid 1" at bounding box center [629, 319] width 30 height 11
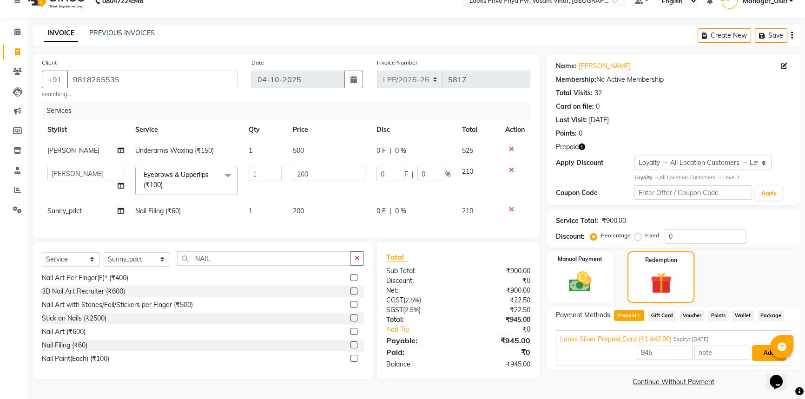
click at [752, 350] on button "Add" at bounding box center [769, 353] width 34 height 16
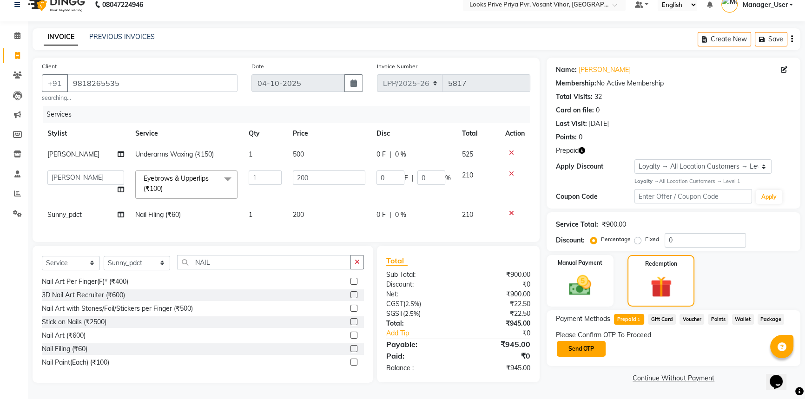
click at [582, 341] on button "Send OTP" at bounding box center [581, 349] width 49 height 16
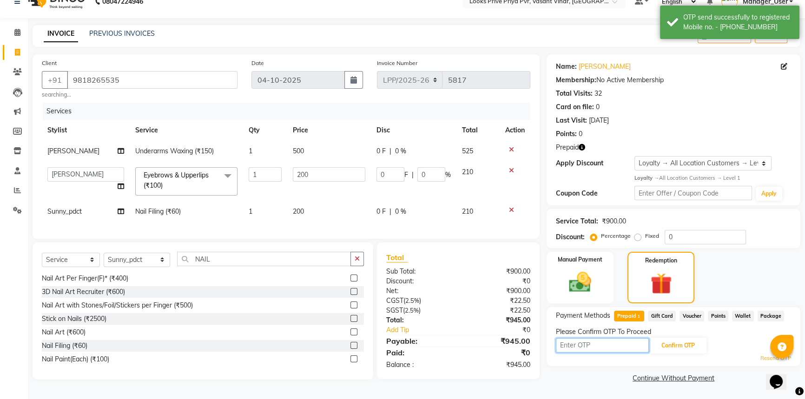
click at [633, 345] on input "text" at bounding box center [602, 345] width 93 height 14
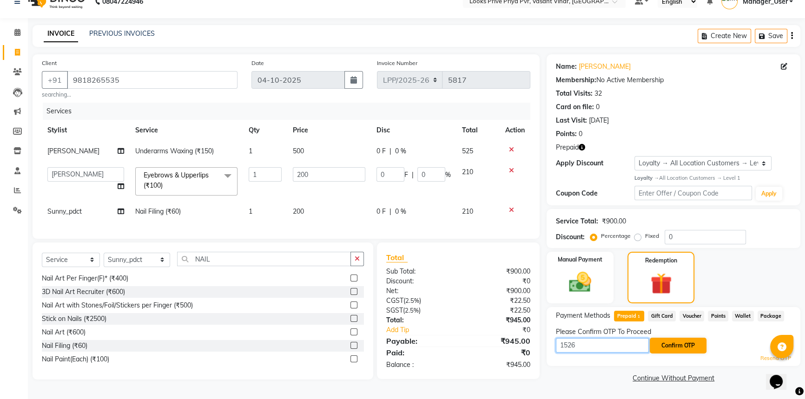
type input "1526"
click at [666, 344] on button "Confirm OTP" at bounding box center [678, 346] width 57 height 16
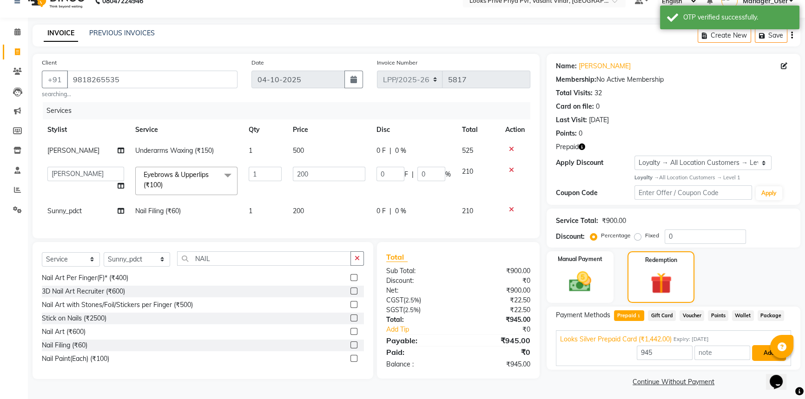
click at [757, 347] on button "Add" at bounding box center [769, 353] width 34 height 16
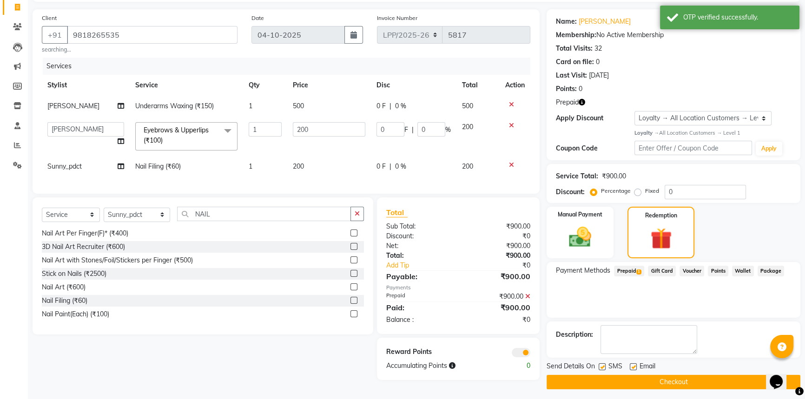
scroll to position [64, 0]
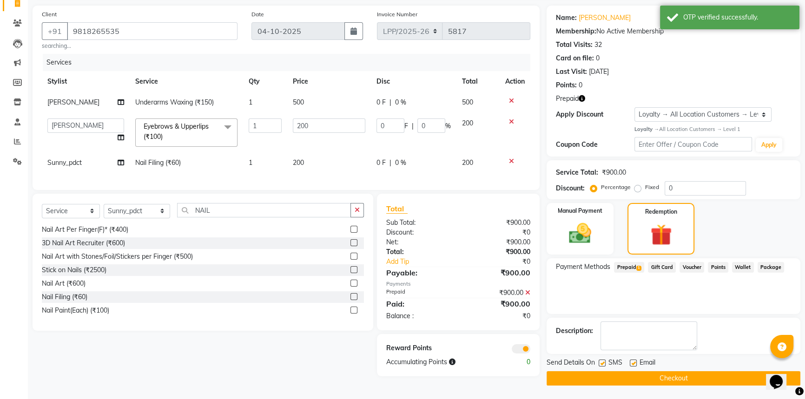
click at [647, 377] on button "Checkout" at bounding box center [674, 378] width 254 height 14
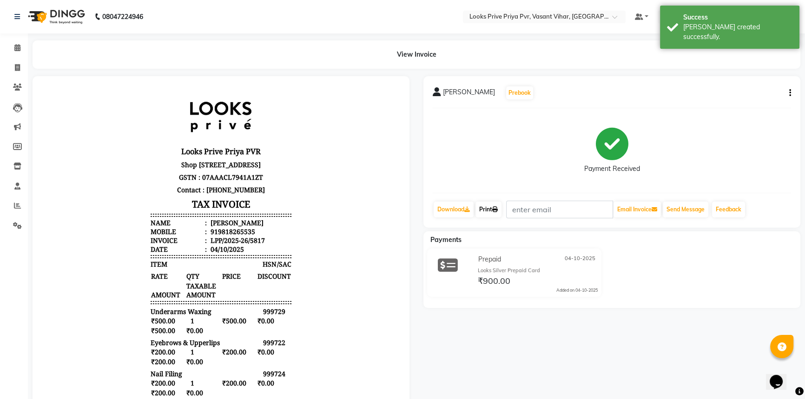
click at [481, 208] on link "Print" at bounding box center [489, 210] width 26 height 16
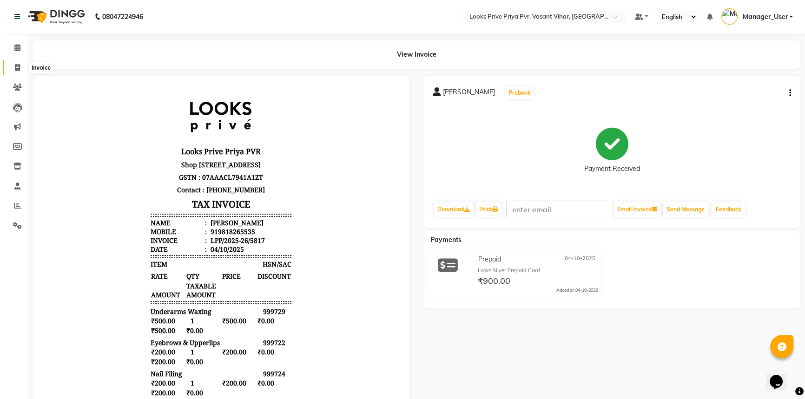
click at [13, 72] on span at bounding box center [17, 68] width 16 height 11
select select "service"
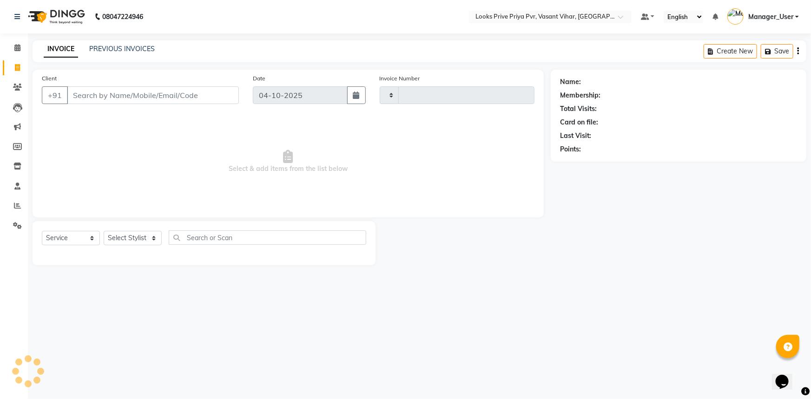
type input "5820"
select select "7646"
click at [166, 105] on div "Client +91" at bounding box center [140, 92] width 211 height 38
click at [172, 87] on input "Client" at bounding box center [153, 95] width 172 height 18
click at [167, 96] on input "Client" at bounding box center [153, 95] width 172 height 18
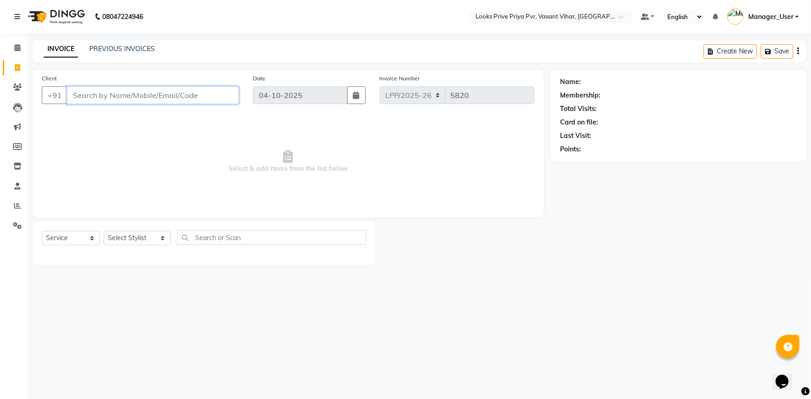
paste input "919810223150"
type input "919810223150"
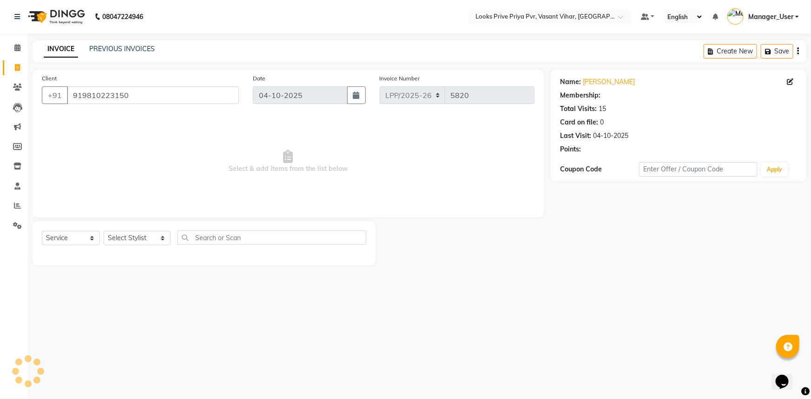
select select "1: Object"
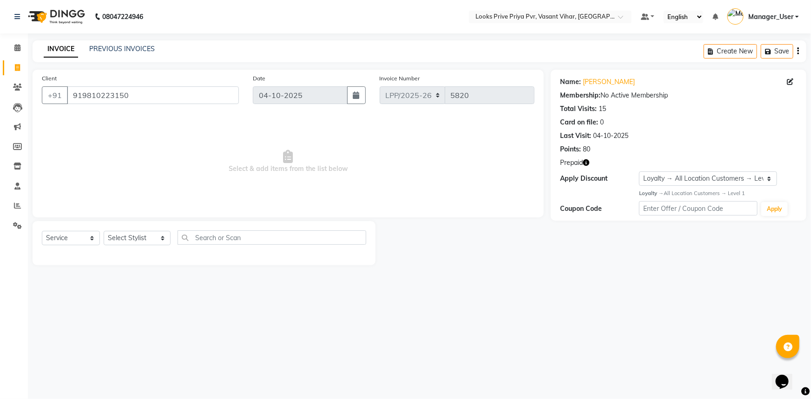
click at [586, 163] on icon "button" at bounding box center [586, 162] width 7 height 7
click at [13, 69] on span at bounding box center [17, 68] width 16 height 11
select select "service"
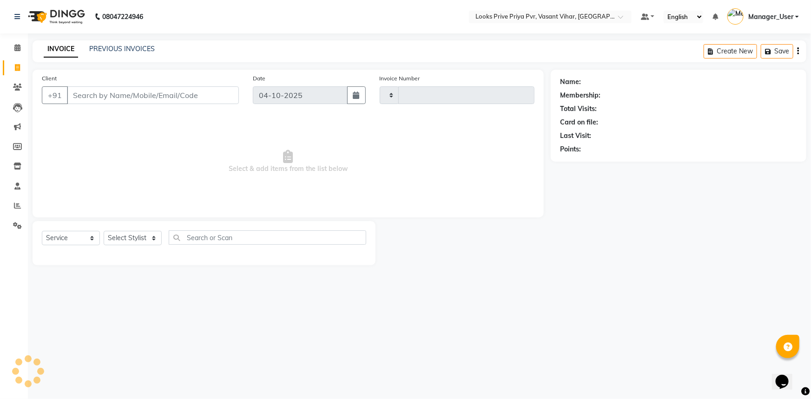
type input "5820"
select select "7646"
drag, startPoint x: 13, startPoint y: 207, endPoint x: 25, endPoint y: 192, distance: 19.6
click at [14, 207] on icon at bounding box center [17, 205] width 7 height 7
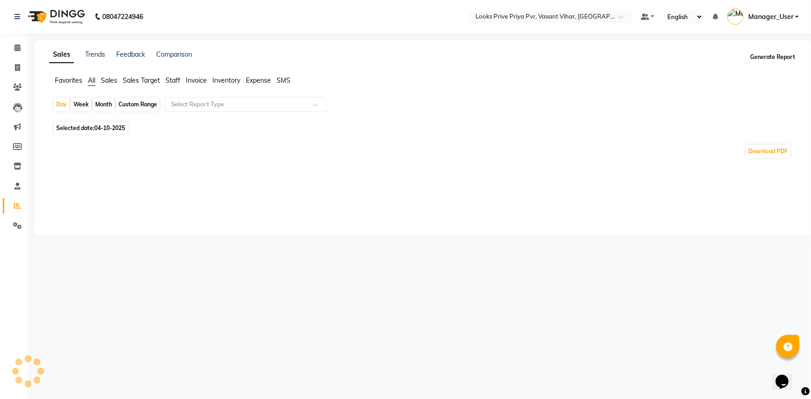
click at [776, 59] on button "Generate Report" at bounding box center [773, 57] width 50 height 13
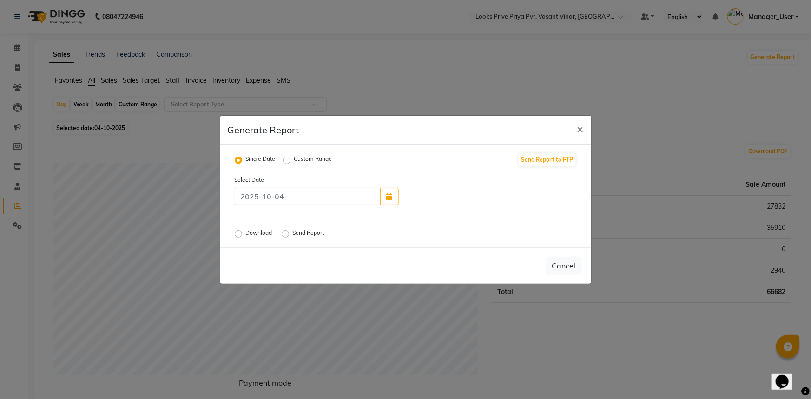
click at [243, 231] on div "Download" at bounding box center [255, 234] width 40 height 11
click at [246, 235] on label "Download" at bounding box center [260, 234] width 28 height 11
click at [239, 235] on input "Download" at bounding box center [240, 234] width 7 height 7
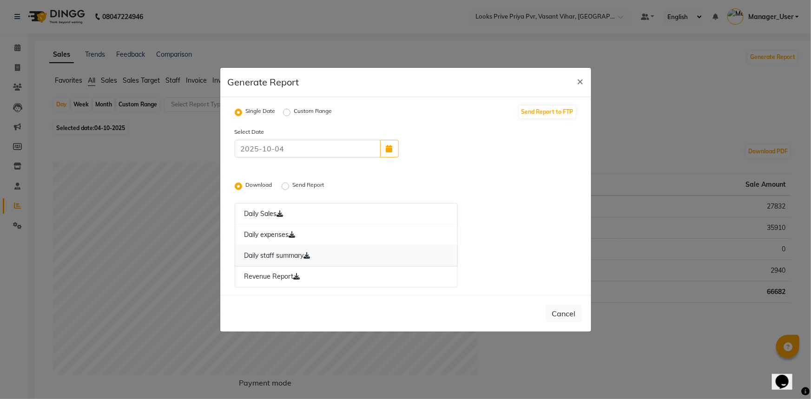
click at [339, 253] on link "Daily staff summary" at bounding box center [347, 255] width 224 height 21
click at [582, 82] on span "×" at bounding box center [580, 81] width 7 height 14
radio input "false"
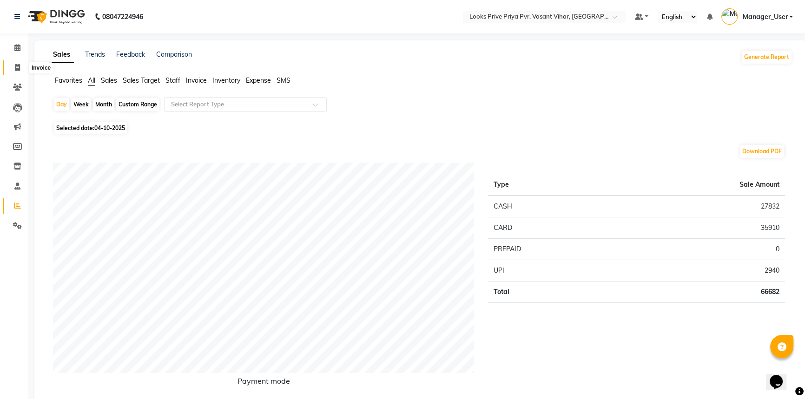
click at [17, 71] on icon at bounding box center [17, 67] width 5 height 7
select select "service"
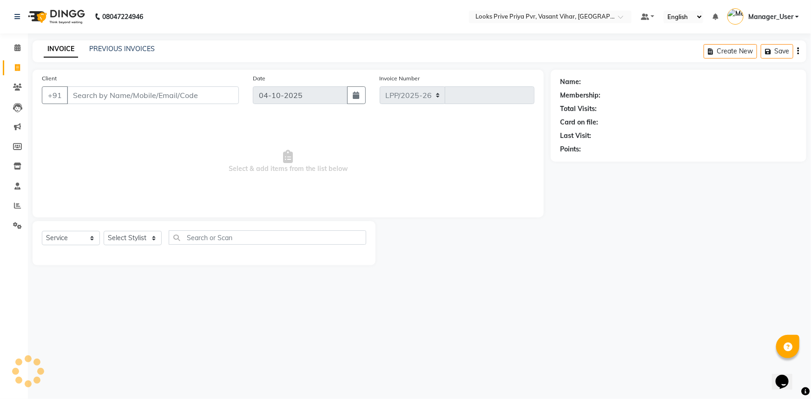
select select "7646"
type input "5820"
click at [14, 46] on icon at bounding box center [17, 47] width 6 height 7
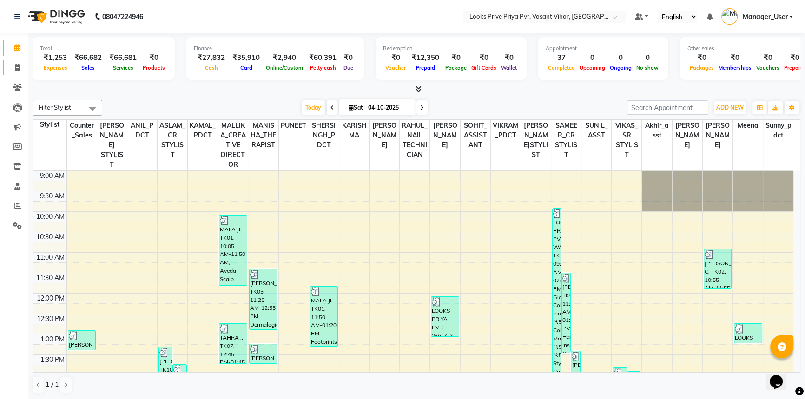
click at [22, 69] on span at bounding box center [17, 68] width 16 height 11
select select "service"
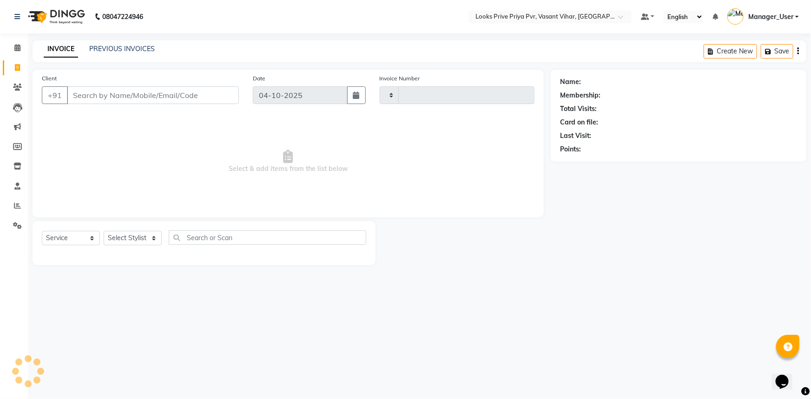
type input "5820"
select select "7646"
click at [154, 233] on select "Select Stylist" at bounding box center [133, 238] width 58 height 14
click at [142, 242] on select "Select Stylist" at bounding box center [133, 238] width 58 height 14
click at [144, 238] on select "Select Stylist" at bounding box center [133, 238] width 58 height 14
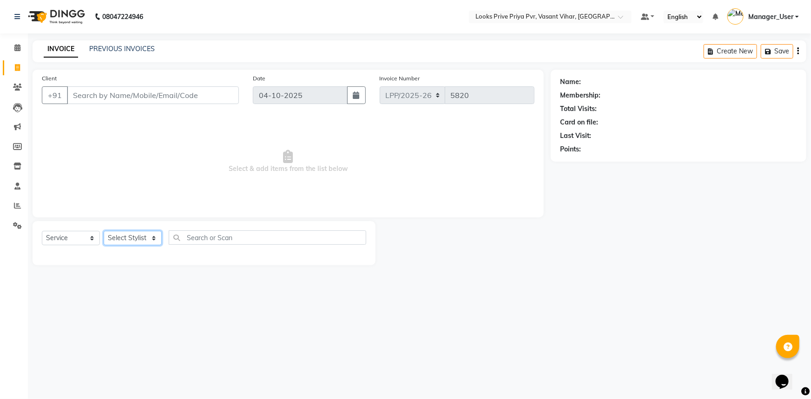
drag, startPoint x: 147, startPoint y: 233, endPoint x: 152, endPoint y: 225, distance: 10.2
click at [152, 225] on div "Select Service Product Membership Package Voucher Prepaid Gift Card Select Styl…" at bounding box center [204, 243] width 343 height 44
click at [150, 237] on select "Select Stylist Akhir_asst ANIL_PDCT ASLAM_CR STYLIST Counter_Sales KAMAL_PDCT […" at bounding box center [137, 238] width 67 height 14
select select "66948"
click at [104, 231] on select "Select Stylist Akhir_asst ANIL_PDCT ASLAM_CR STYLIST Counter_Sales KAMAL_PDCT […" at bounding box center [137, 238] width 67 height 14
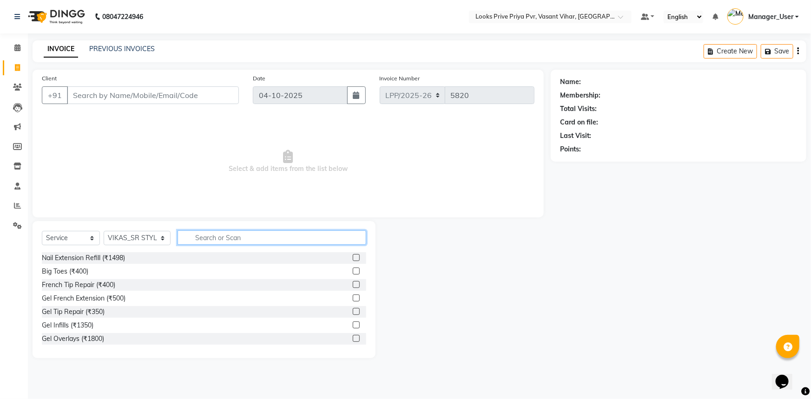
click at [218, 240] on input "text" at bounding box center [272, 238] width 189 height 14
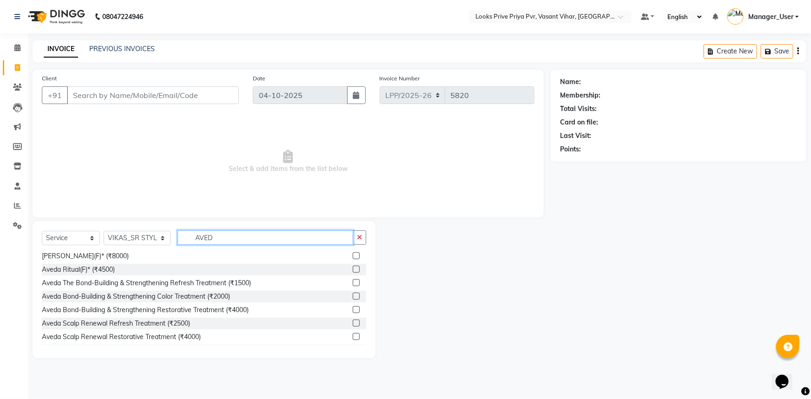
scroll to position [136, 0]
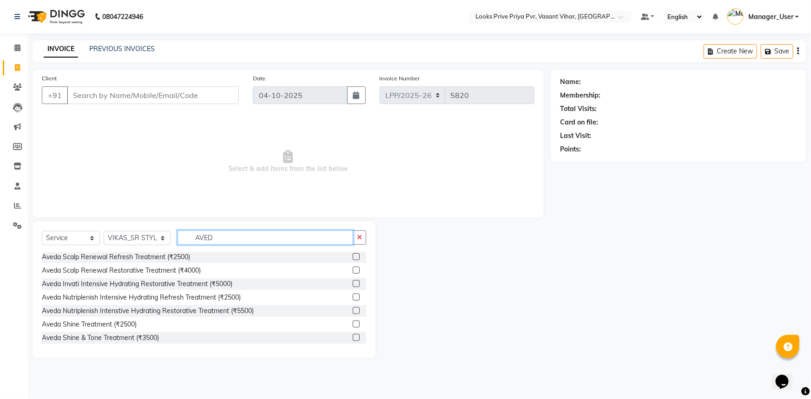
type input "AVED"
click at [353, 326] on label at bounding box center [356, 324] width 7 height 7
click at [353, 326] on input "checkbox" at bounding box center [356, 325] width 6 height 6
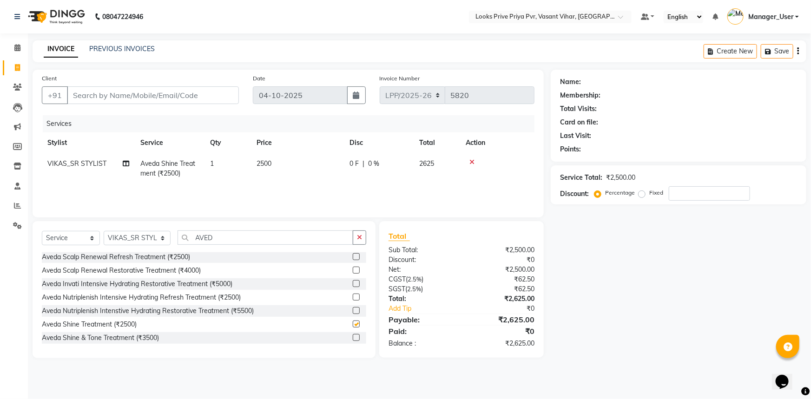
checkbox input "false"
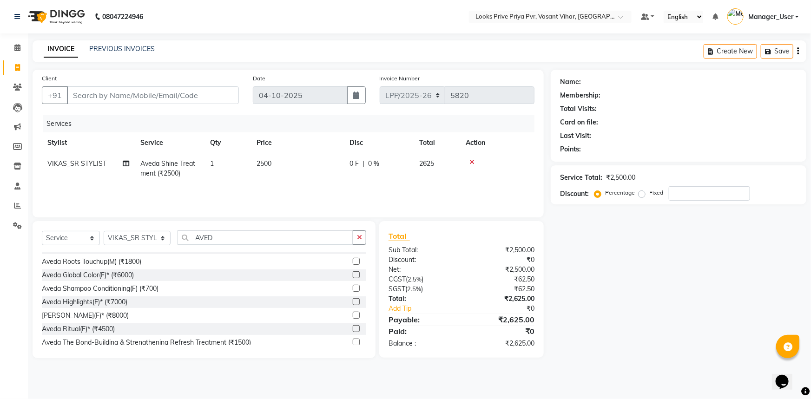
scroll to position [9, 0]
drag, startPoint x: 245, startPoint y: 237, endPoint x: 138, endPoint y: 242, distance: 107.5
click at [138, 242] on div "Select Service Product Membership Package Voucher Prepaid Gift Card Select Styl…" at bounding box center [204, 242] width 324 height 22
click at [255, 243] on input "AVED" at bounding box center [266, 238] width 176 height 14
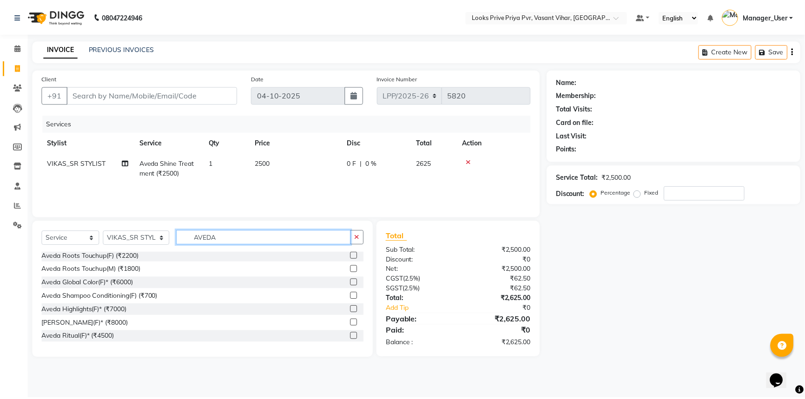
scroll to position [0, 0]
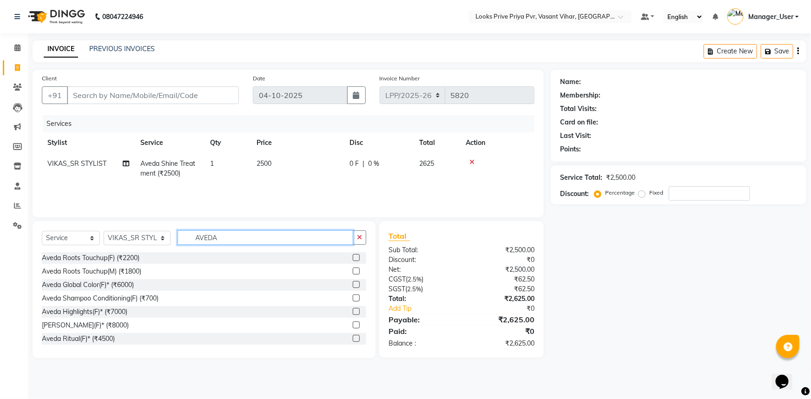
type input "AVEDA"
click at [353, 256] on label at bounding box center [356, 257] width 7 height 7
click at [353, 256] on input "checkbox" at bounding box center [356, 258] width 6 height 6
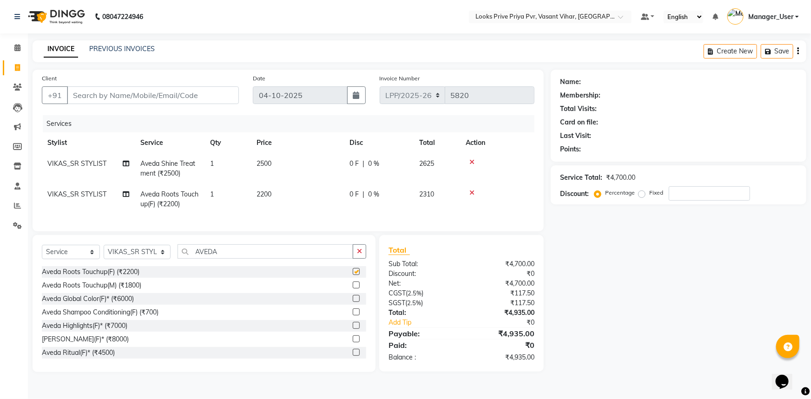
checkbox input "false"
click at [469, 162] on icon at bounding box center [471, 162] width 5 height 7
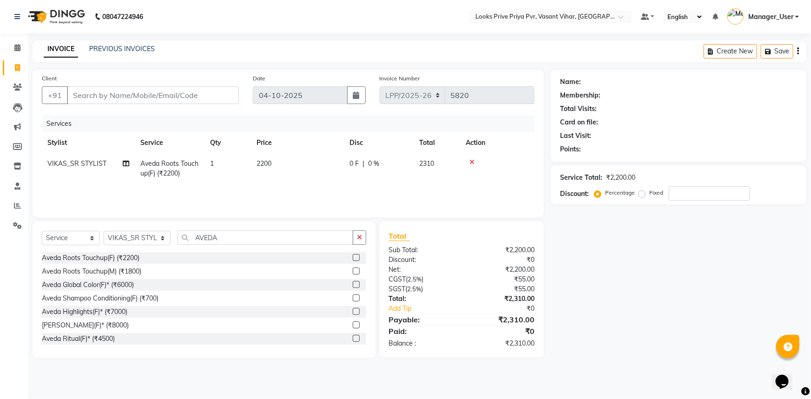
click at [353, 336] on label at bounding box center [356, 338] width 7 height 7
click at [353, 336] on input "checkbox" at bounding box center [356, 339] width 6 height 6
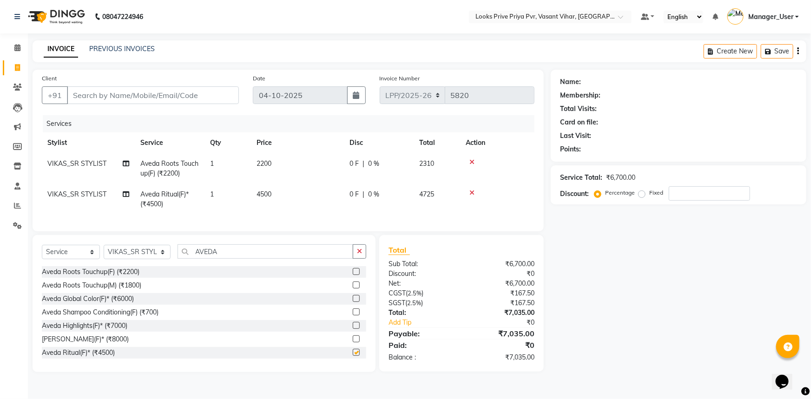
checkbox input "false"
click at [291, 165] on td "2200" at bounding box center [297, 168] width 93 height 31
select select "66948"
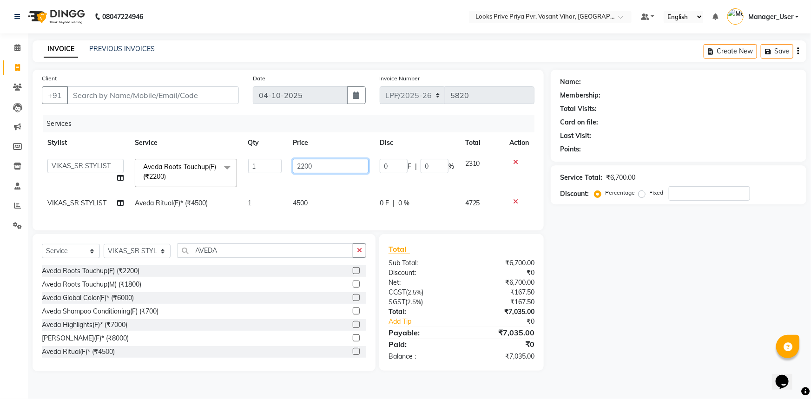
drag, startPoint x: 332, startPoint y: 167, endPoint x: 140, endPoint y: 177, distance: 191.8
click at [154, 175] on tr "Akhir_asst ANIL_PDCT ASLAM_CR STYLIST Counter_Sales KAMAL_PDCT KARISHMA MALLIKA…" at bounding box center [288, 173] width 493 height 40
type input "2500"
click at [302, 219] on div "Services Stylist Service Qty Price Disc Total Action Akhir_asst ANIL_PDCT ASLAM…" at bounding box center [288, 168] width 493 height 106
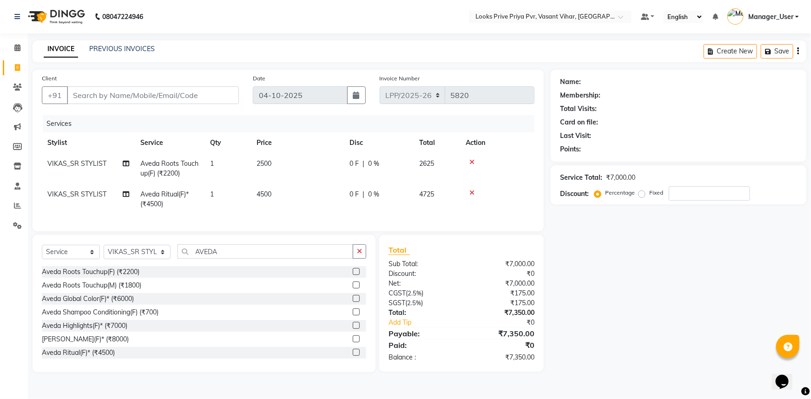
click at [264, 193] on span "4500" at bounding box center [264, 194] width 15 height 8
select select "66948"
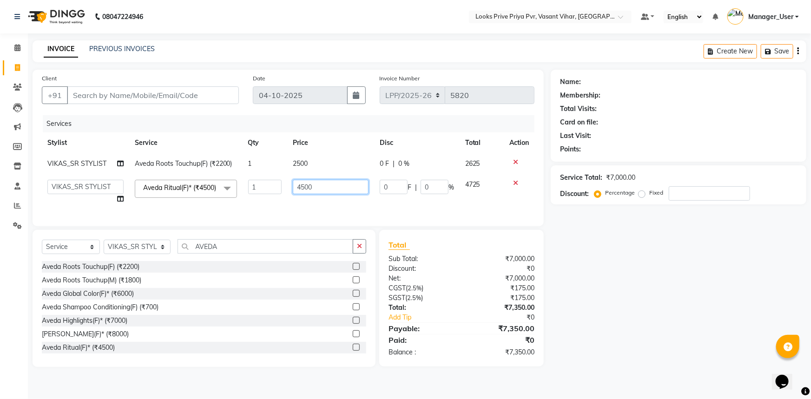
click at [301, 188] on input "4500" at bounding box center [331, 187] width 76 height 14
type input "3500"
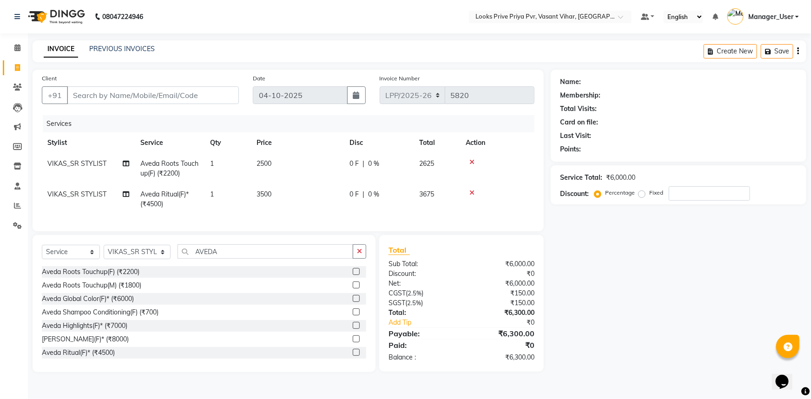
click at [314, 206] on td "3500" at bounding box center [297, 199] width 93 height 31
select select "66948"
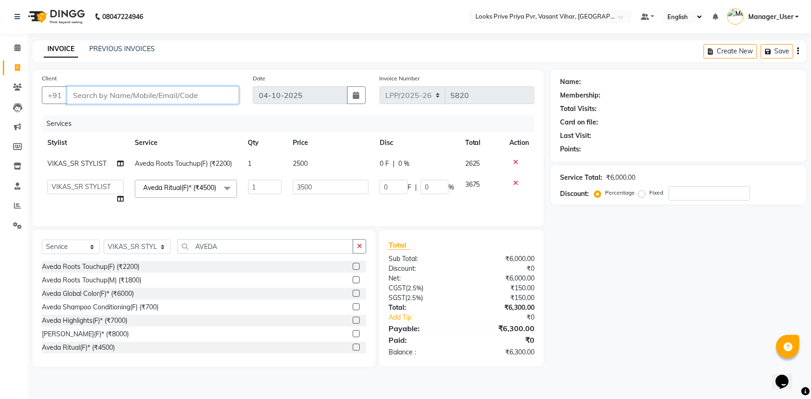
click at [147, 88] on input "Client" at bounding box center [153, 95] width 172 height 18
type input "9"
type input "0"
drag, startPoint x: 159, startPoint y: 99, endPoint x: 0, endPoint y: 105, distance: 159.1
click at [0, 104] on app-home "08047224946 Select Location × Looks Prive Priya Pvr, Vasant Vihar, Delhi Defaul…" at bounding box center [405, 190] width 811 height 381
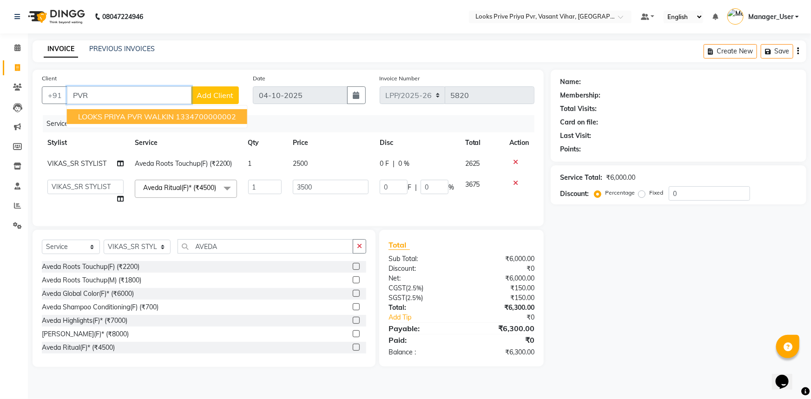
click at [139, 116] on span "LOOKS PRIYA PVR WALKIN" at bounding box center [126, 116] width 96 height 9
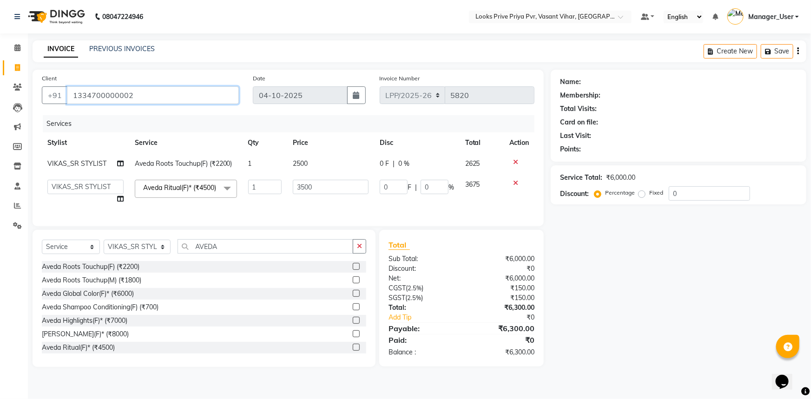
type input "1334700000002"
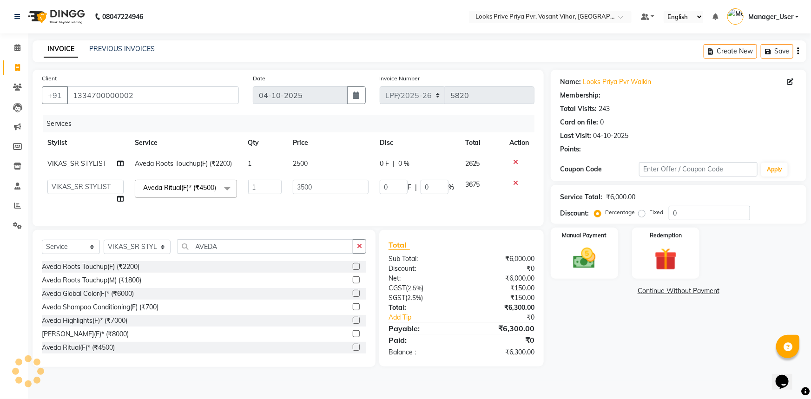
select select "1: Object"
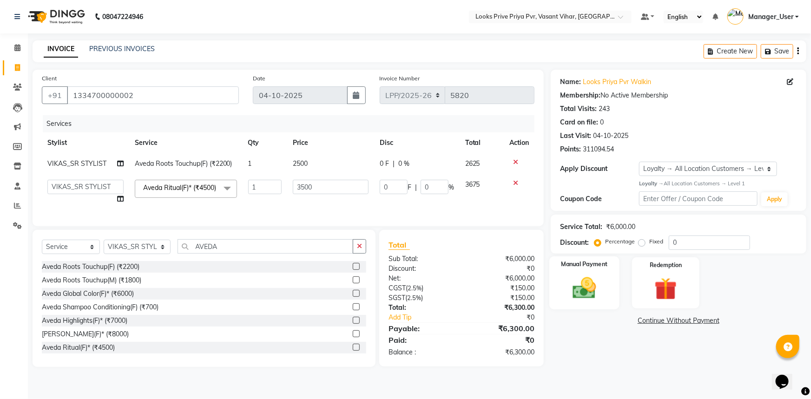
click at [586, 270] on div "Manual Payment" at bounding box center [584, 283] width 70 height 53
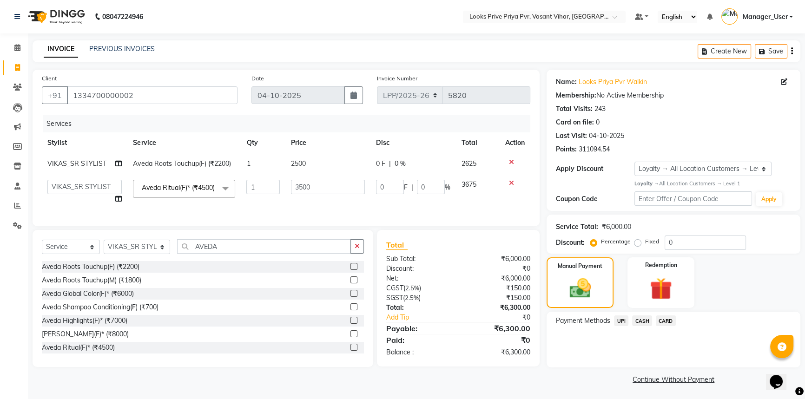
click at [647, 322] on span "CASH" at bounding box center [642, 321] width 20 height 11
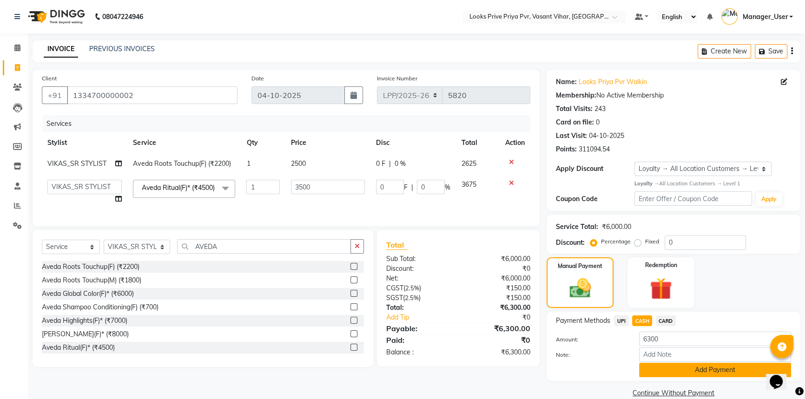
click at [658, 367] on button "Add Payment" at bounding box center [715, 370] width 152 height 14
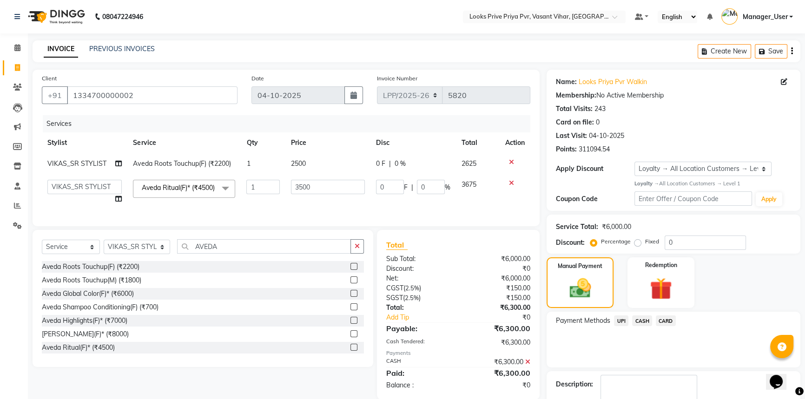
scroll to position [71, 0]
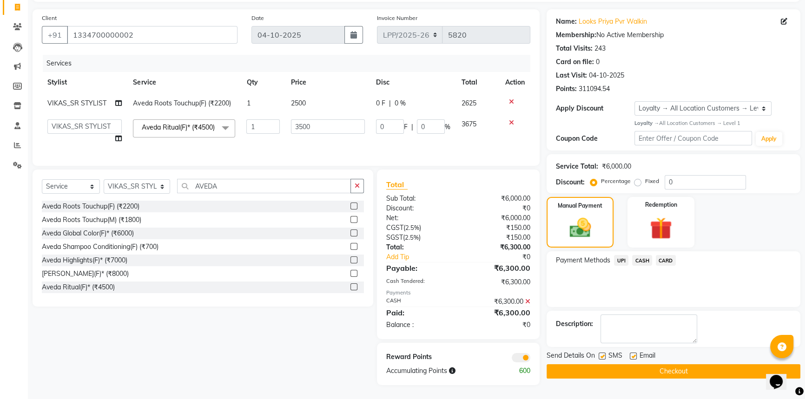
click at [610, 364] on button "Checkout" at bounding box center [674, 371] width 254 height 14
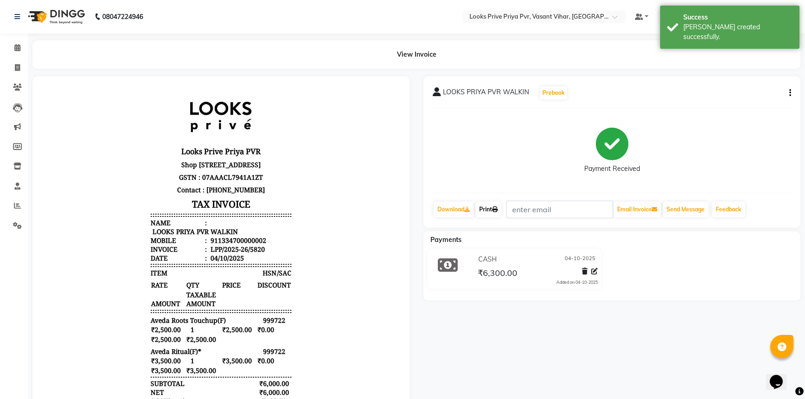
click at [496, 208] on icon at bounding box center [495, 210] width 6 height 6
click at [20, 70] on icon at bounding box center [17, 67] width 5 height 7
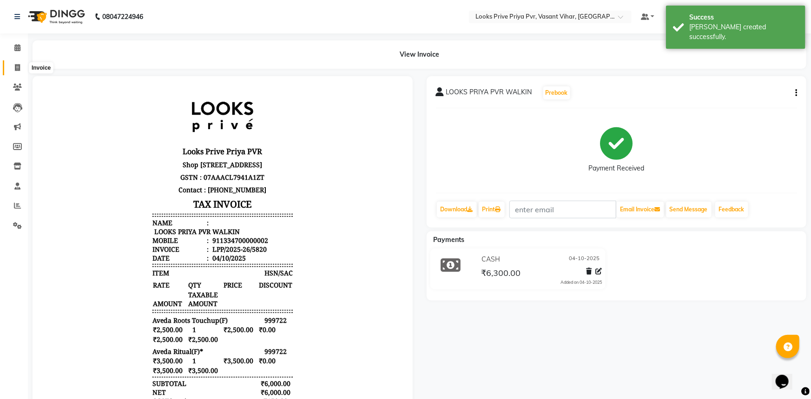
select select "service"
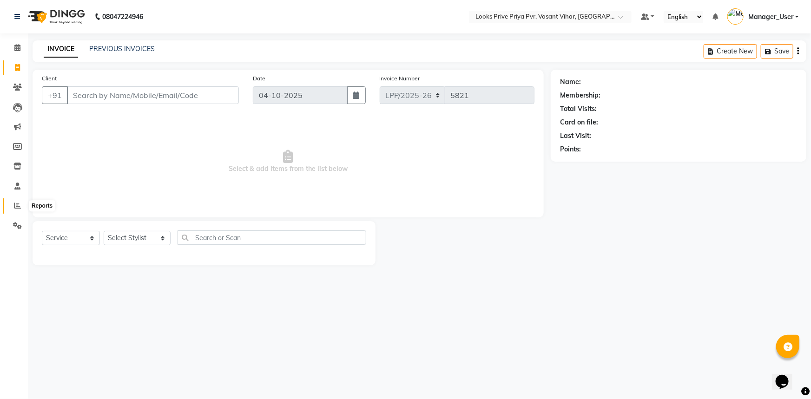
click at [13, 206] on span at bounding box center [17, 206] width 16 height 11
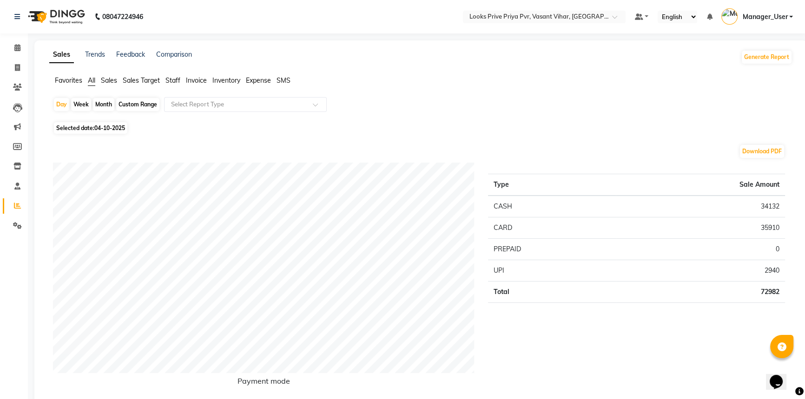
click at [177, 83] on span "Staff" at bounding box center [172, 80] width 15 height 8
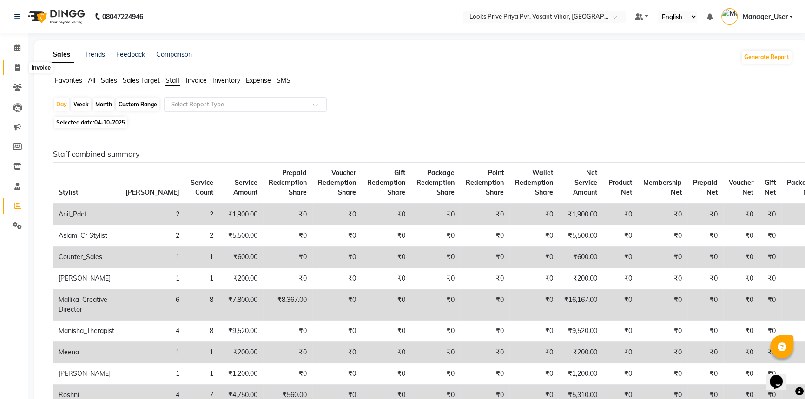
click at [13, 70] on span at bounding box center [17, 68] width 16 height 11
select select "service"
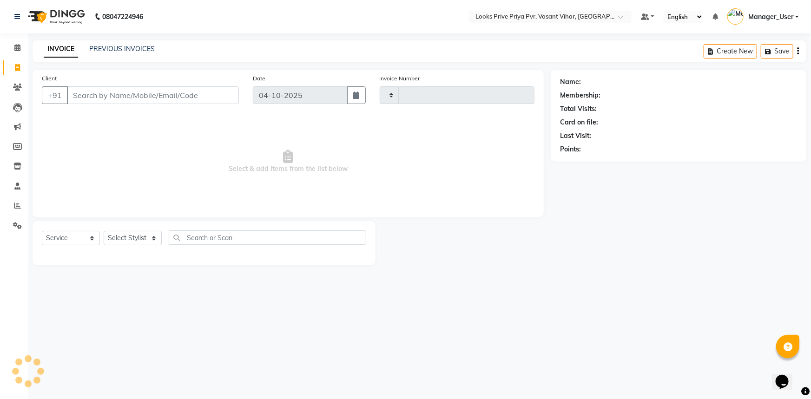
type input "5821"
select select "7646"
click at [137, 237] on select "Select Stylist Akhir_asst ANIL_PDCT ASLAM_CR STYLIST Counter_Sales KAMAL_PDCT […" at bounding box center [137, 238] width 67 height 14
select select "66944"
click at [104, 231] on select "Select Stylist Akhir_asst ANIL_PDCT ASLAM_CR STYLIST Counter_Sales KAMAL_PDCT […" at bounding box center [137, 238] width 67 height 14
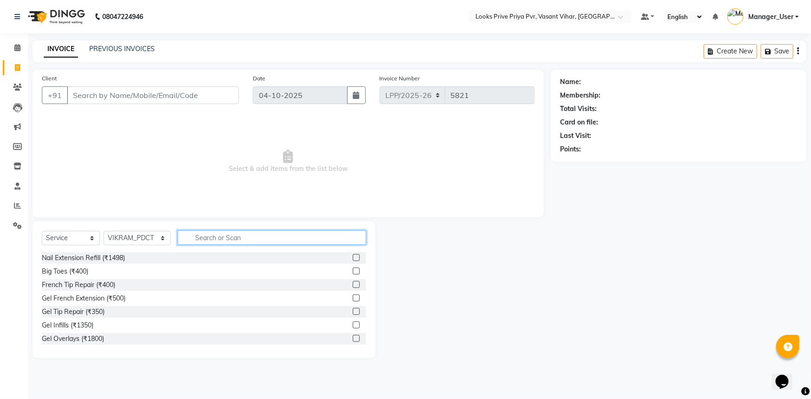
click at [212, 244] on input "text" at bounding box center [272, 238] width 189 height 14
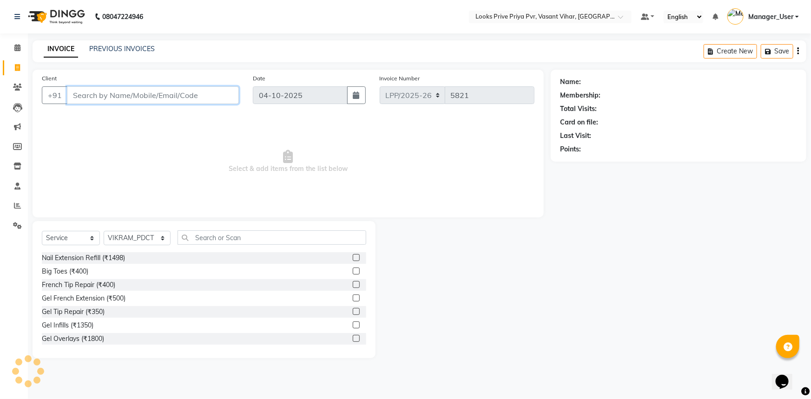
click at [114, 95] on input "Client" at bounding box center [153, 95] width 172 height 18
type input "9899112218"
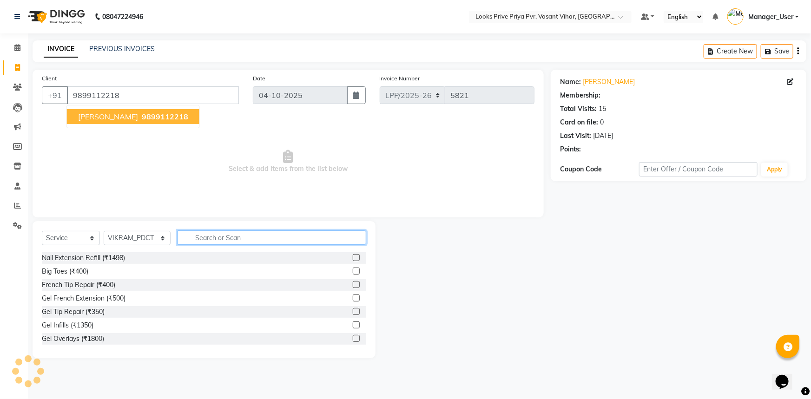
click at [213, 233] on input "text" at bounding box center [272, 238] width 189 height 14
select select "1: Object"
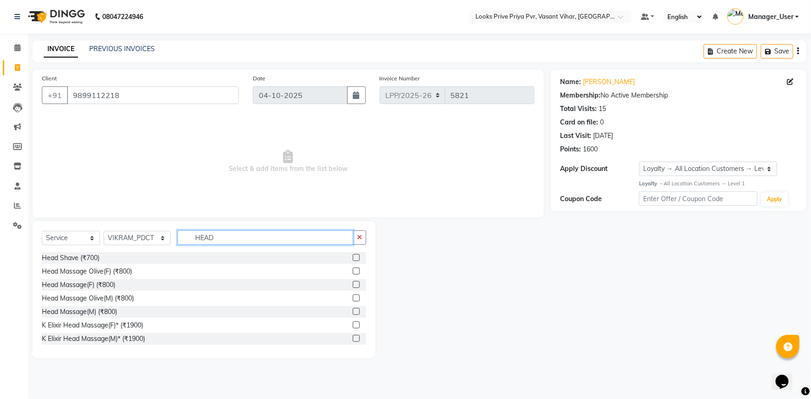
type input "HEAD"
click at [353, 311] on label at bounding box center [356, 311] width 7 height 7
click at [353, 311] on input "checkbox" at bounding box center [356, 312] width 6 height 6
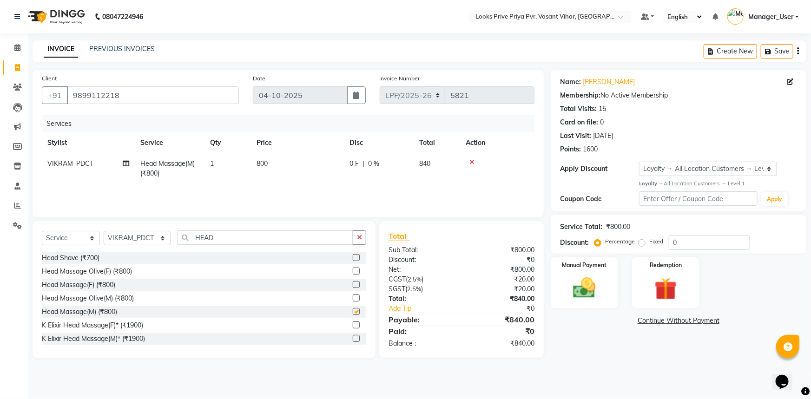
click at [325, 160] on td "800" at bounding box center [297, 168] width 93 height 31
checkbox input "false"
select select "66944"
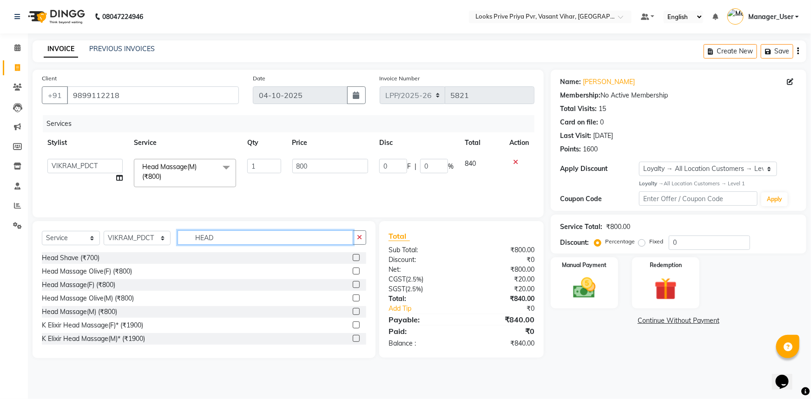
drag, startPoint x: 259, startPoint y: 233, endPoint x: 178, endPoint y: 238, distance: 81.9
click at [178, 238] on input "HEAD" at bounding box center [266, 238] width 176 height 14
type input "WASH"
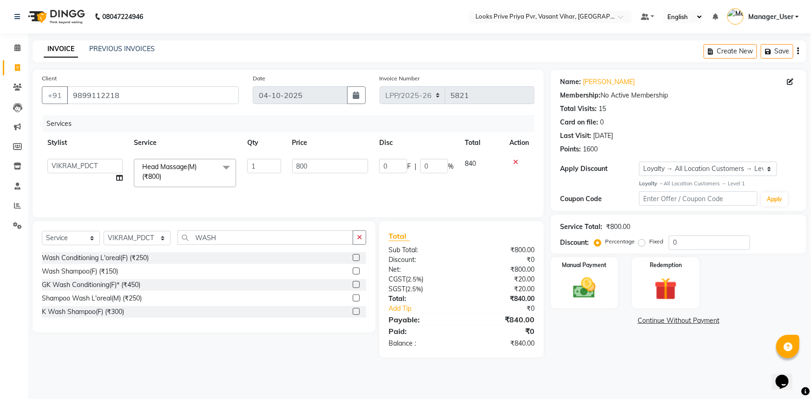
click at [358, 314] on label at bounding box center [356, 311] width 7 height 7
click at [358, 314] on input "checkbox" at bounding box center [356, 312] width 6 height 6
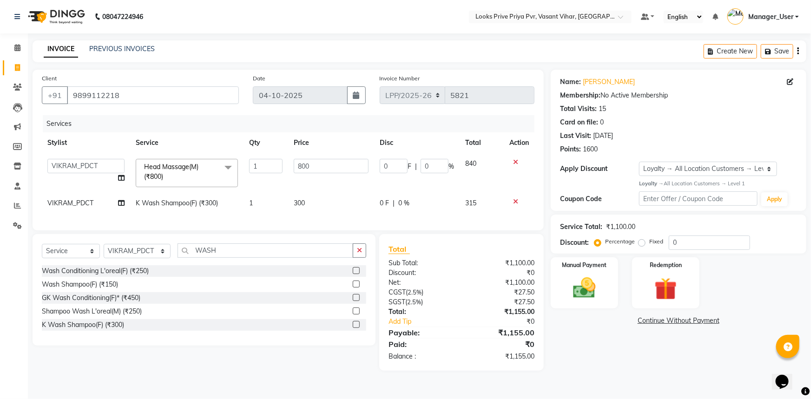
checkbox input "false"
click at [345, 202] on td "300" at bounding box center [331, 203] width 86 height 21
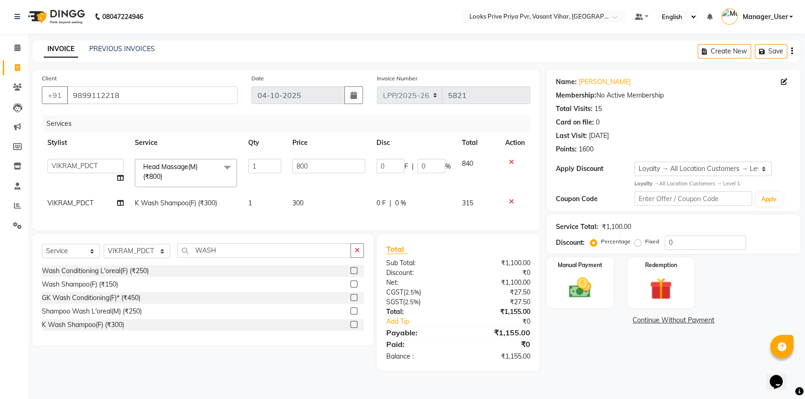
select select "66944"
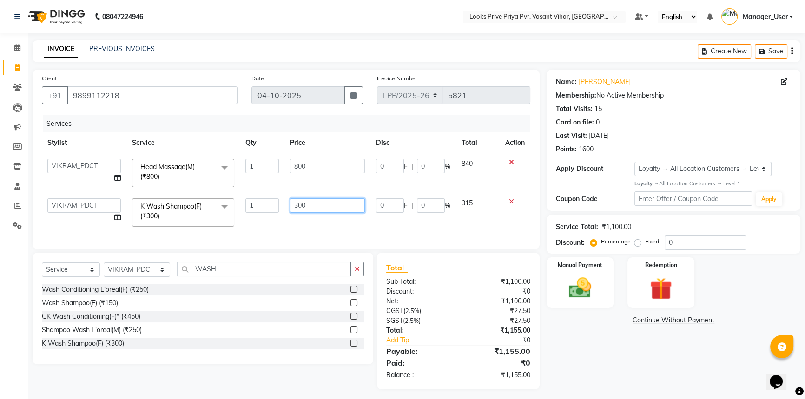
drag, startPoint x: 345, startPoint y: 202, endPoint x: 142, endPoint y: 215, distance: 204.0
click at [151, 212] on tr "Akhir_asst ANIL_PDCT ASLAM_CR STYLIST Counter_Sales KAMAL_PDCT [PERSON_NAME] DI…" at bounding box center [286, 213] width 489 height 40
type input "6"
type input "500"
click at [295, 228] on div "Client +91 9899112218 Date 04-10-2025 Invoice Number LPP/2025-26 V/2025 V/2025-…" at bounding box center [286, 159] width 507 height 179
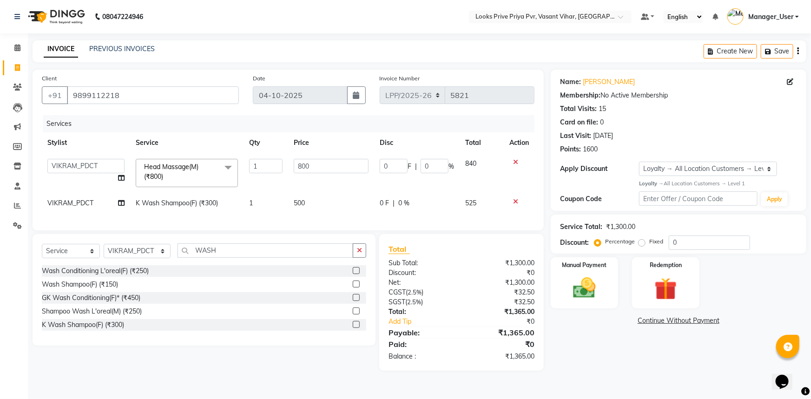
click at [295, 207] on span "500" at bounding box center [299, 203] width 11 height 8
select select "66944"
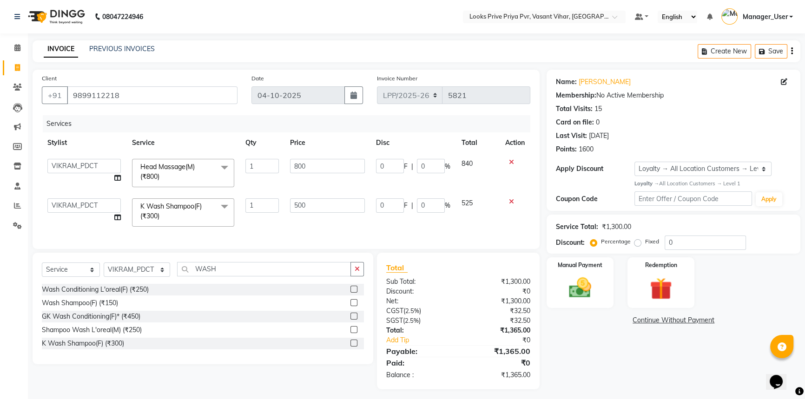
scroll to position [10, 0]
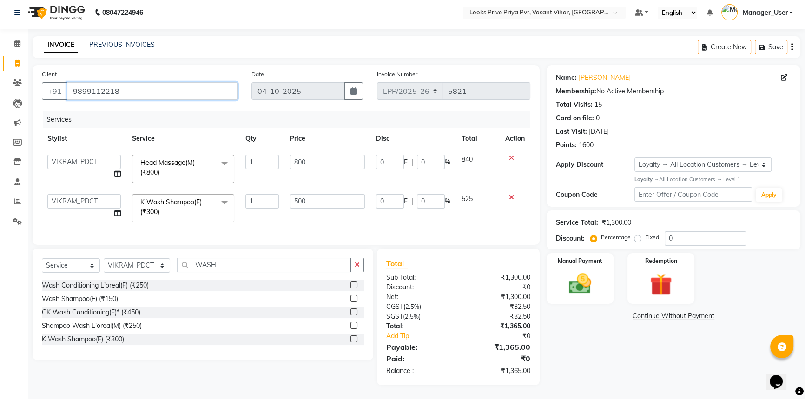
drag, startPoint x: 125, startPoint y: 85, endPoint x: 84, endPoint y: 84, distance: 41.4
click at [85, 84] on input "9899112218" at bounding box center [152, 91] width 171 height 18
click at [134, 86] on input "9899112218" at bounding box center [152, 91] width 171 height 18
drag, startPoint x: 143, startPoint y: 84, endPoint x: 38, endPoint y: 89, distance: 105.2
click at [38, 89] on div "Client +91 9899112218" at bounding box center [140, 88] width 210 height 38
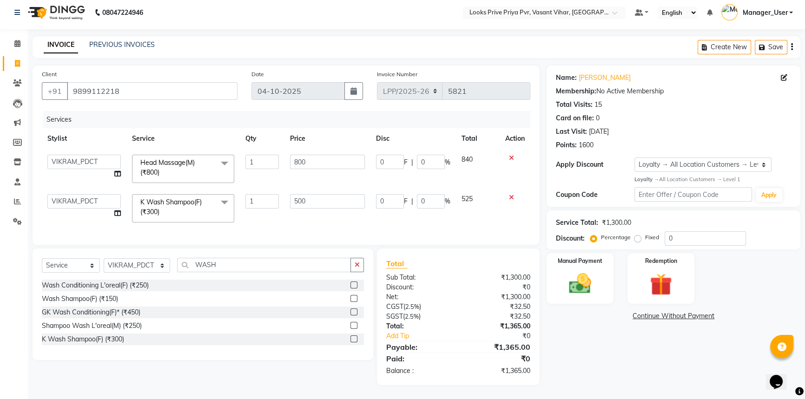
click at [511, 194] on icon at bounding box center [511, 197] width 5 height 7
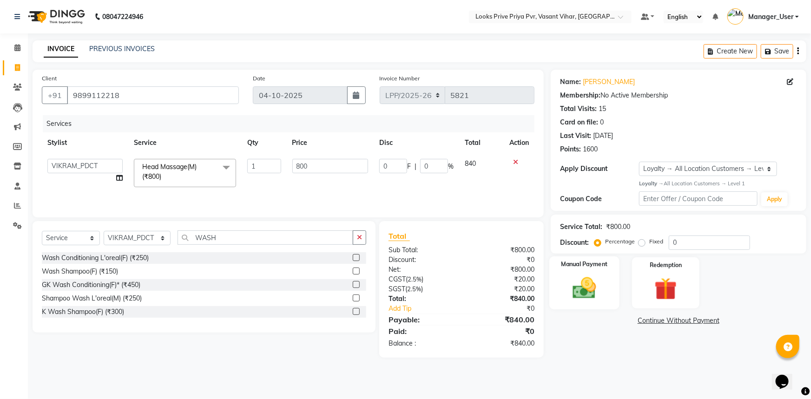
click at [576, 271] on div "Manual Payment" at bounding box center [584, 283] width 70 height 53
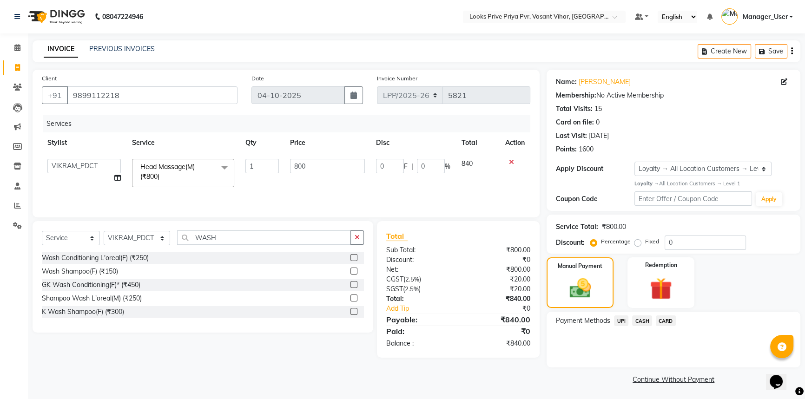
click at [616, 318] on span "UPI" at bounding box center [621, 321] width 14 height 11
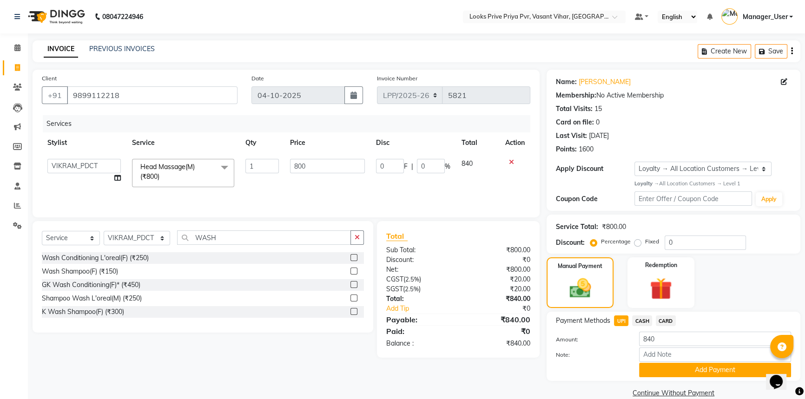
click at [659, 347] on div "Amount: 840" at bounding box center [673, 340] width 249 height 16
click at [657, 353] on input "Note:" at bounding box center [715, 355] width 152 height 14
paste input "527797508923"
type input "527797508923"
click at [653, 377] on button "Add Payment" at bounding box center [715, 370] width 152 height 14
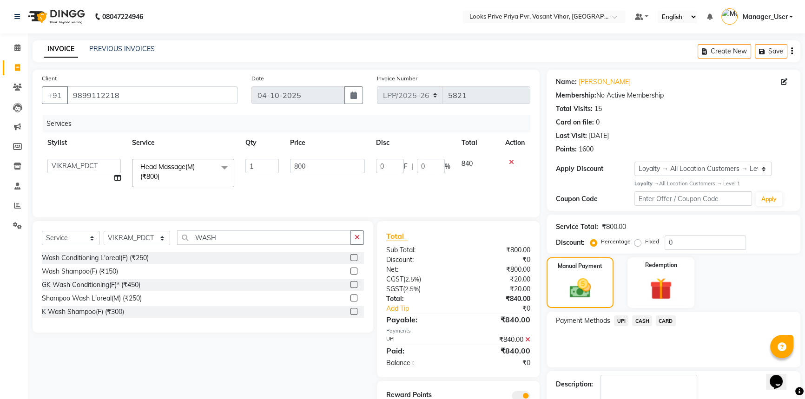
scroll to position [53, 0]
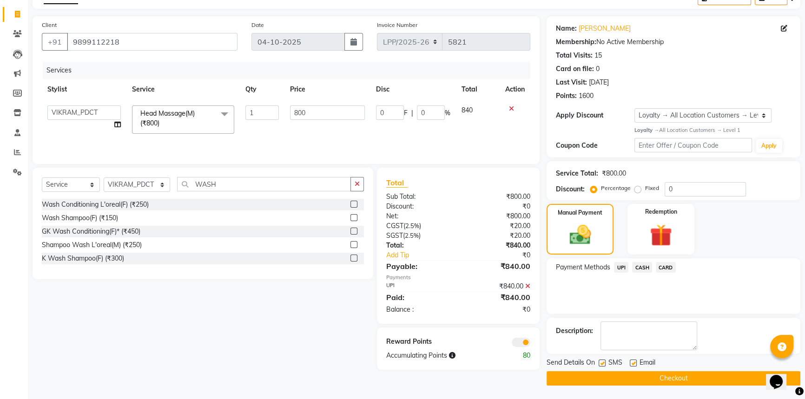
click at [637, 377] on button "Checkout" at bounding box center [674, 378] width 254 height 14
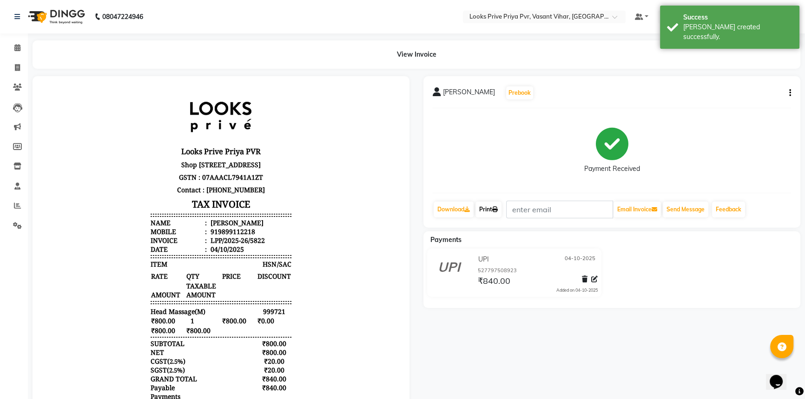
click at [479, 205] on link "Print" at bounding box center [489, 210] width 26 height 16
click at [15, 67] on icon at bounding box center [17, 67] width 5 height 7
select select "service"
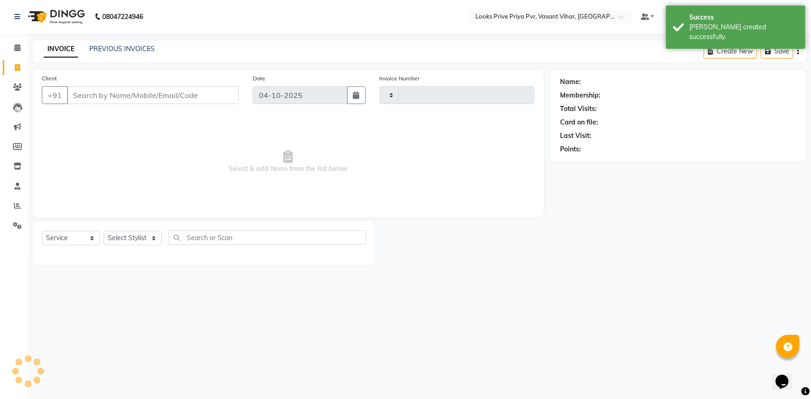
type input "5823"
select select "7646"
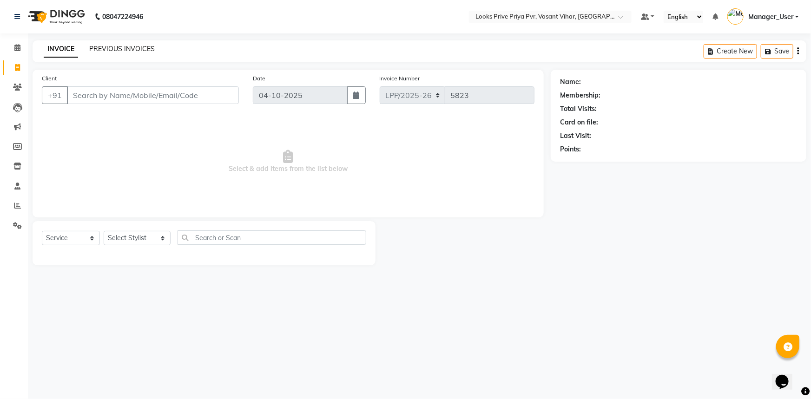
click at [128, 52] on link "PREVIOUS INVOICES" at bounding box center [122, 49] width 66 height 8
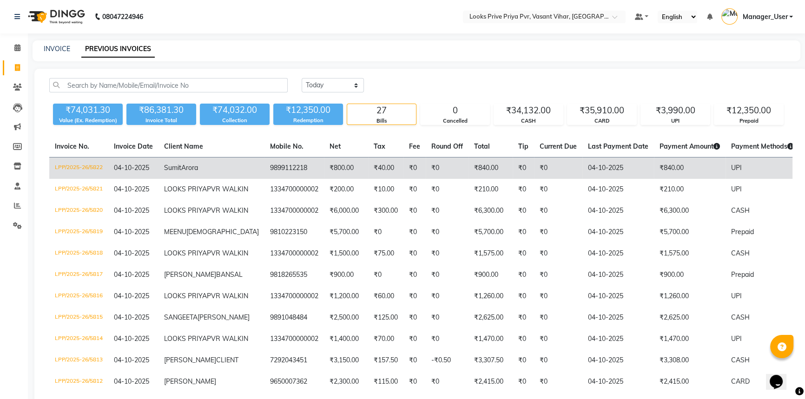
click at [264, 165] on td "9899112218" at bounding box center [294, 169] width 60 height 22
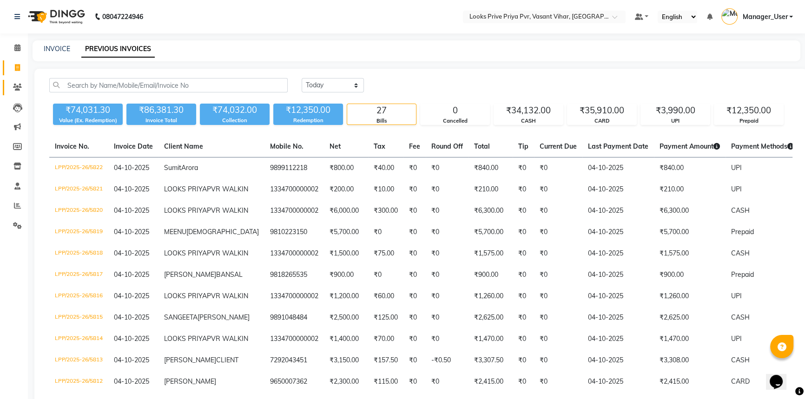
click at [16, 91] on icon at bounding box center [17, 87] width 9 height 7
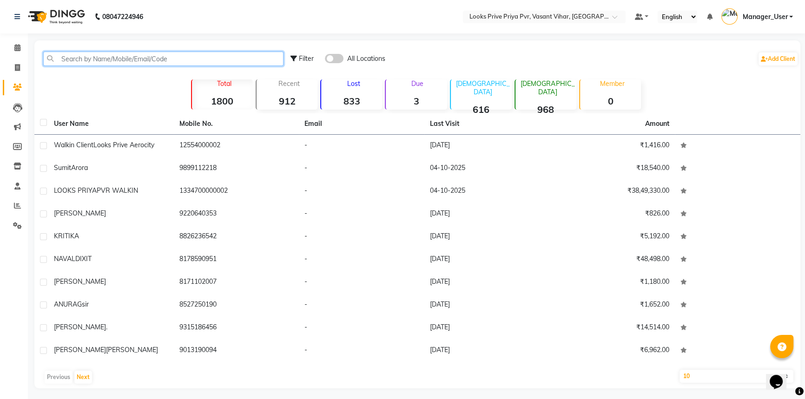
click at [162, 58] on input "text" at bounding box center [163, 59] width 240 height 14
paste input "919899112218"
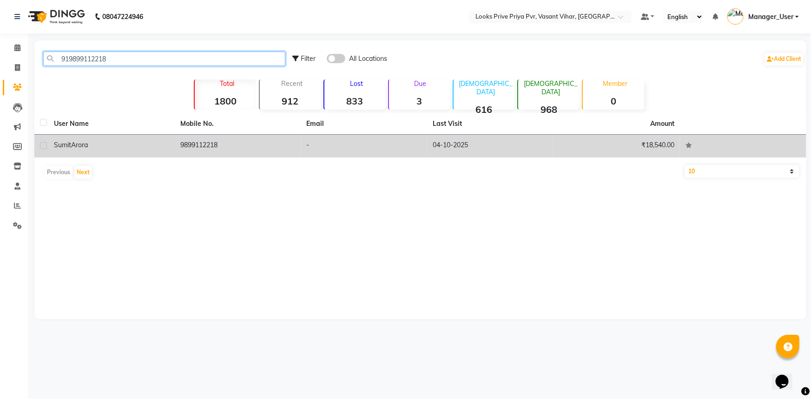
type input "919899112218"
click at [123, 149] on div "Sumit Arora" at bounding box center [111, 145] width 115 height 10
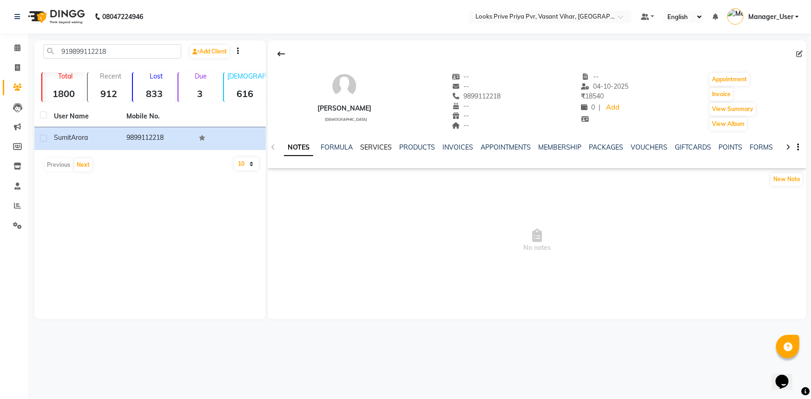
click at [384, 145] on link "SERVICES" at bounding box center [376, 147] width 32 height 8
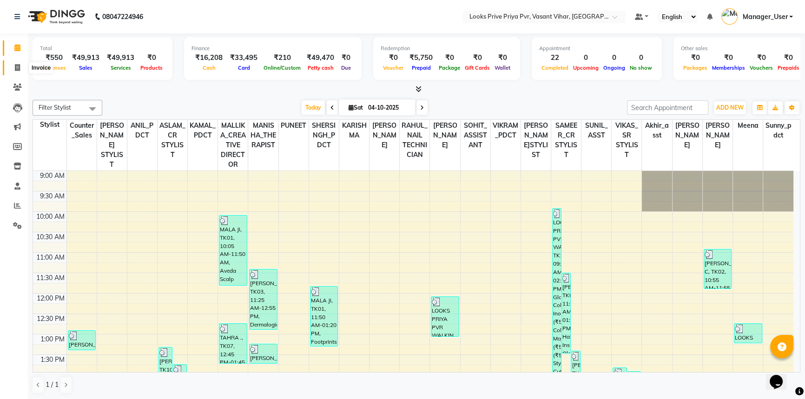
click at [16, 69] on icon at bounding box center [17, 67] width 5 height 7
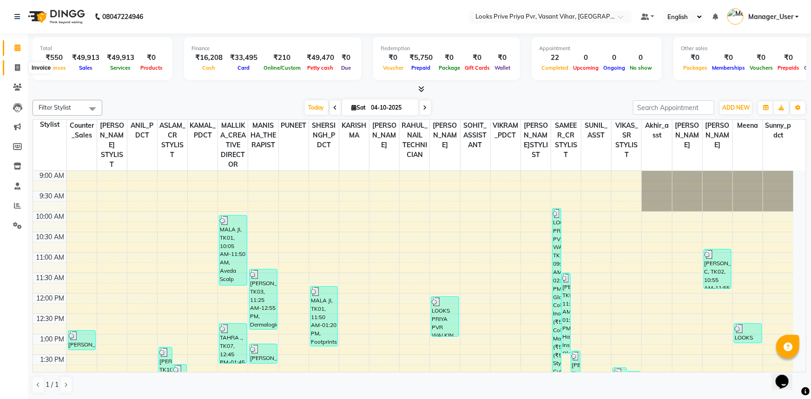
select select "service"
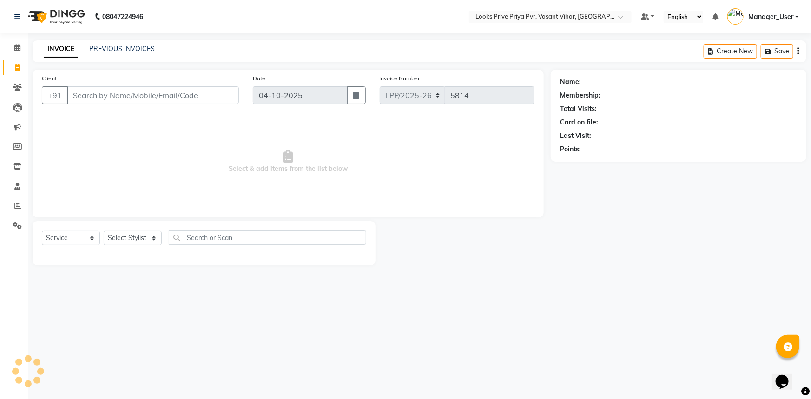
drag, startPoint x: 143, startPoint y: 251, endPoint x: 150, endPoint y: 238, distance: 14.4
click at [144, 248] on div "Select Service Product Membership Package Voucher Prepaid Gift Card Select Styl…" at bounding box center [204, 242] width 324 height 22
click at [151, 238] on select "Select Stylist" at bounding box center [133, 238] width 58 height 14
click at [133, 231] on div "Select Service Product Membership Package Voucher Prepaid Gift Card Select Styl…" at bounding box center [204, 242] width 324 height 22
click at [131, 234] on select "Select Stylist" at bounding box center [133, 238] width 58 height 14
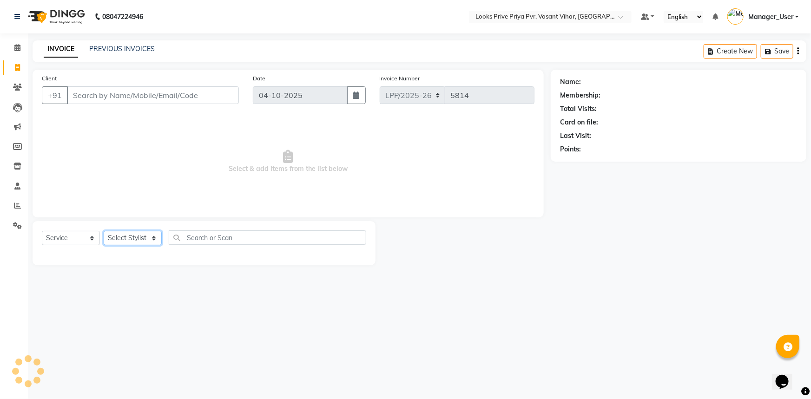
click at [126, 234] on select "Select Stylist" at bounding box center [133, 238] width 58 height 14
click at [126, 233] on select "Select Stylist" at bounding box center [133, 238] width 58 height 14
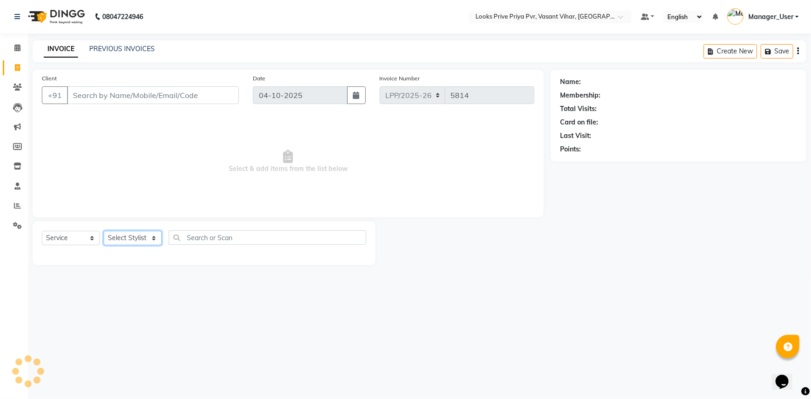
click at [126, 233] on select "Select Stylist" at bounding box center [133, 238] width 58 height 14
click at [147, 233] on select "Select Stylist" at bounding box center [133, 238] width 58 height 14
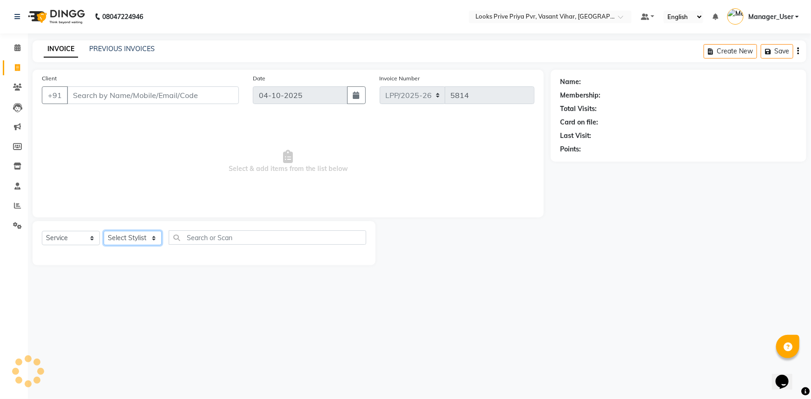
click at [161, 233] on select "Select Stylist" at bounding box center [133, 238] width 58 height 14
click at [142, 237] on select "Select Stylist" at bounding box center [133, 238] width 58 height 14
drag, startPoint x: 135, startPoint y: 271, endPoint x: 152, endPoint y: 245, distance: 30.4
click at [136, 265] on main "INVOICE PREVIOUS INVOICES Create New Save Client +91 Date 04-10-2025 Invoice Nu…" at bounding box center [419, 159] width 783 height 239
click at [154, 241] on select "Select Stylist" at bounding box center [133, 238] width 58 height 14
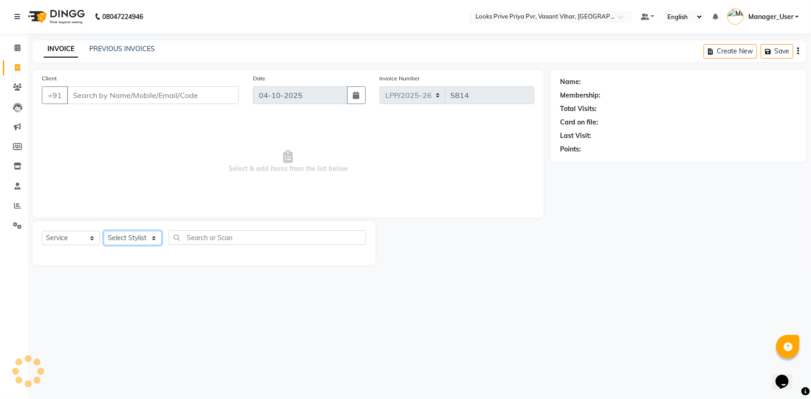
click at [153, 239] on select "Select Stylist" at bounding box center [133, 238] width 58 height 14
click at [153, 238] on select "Select Stylist" at bounding box center [133, 238] width 58 height 14
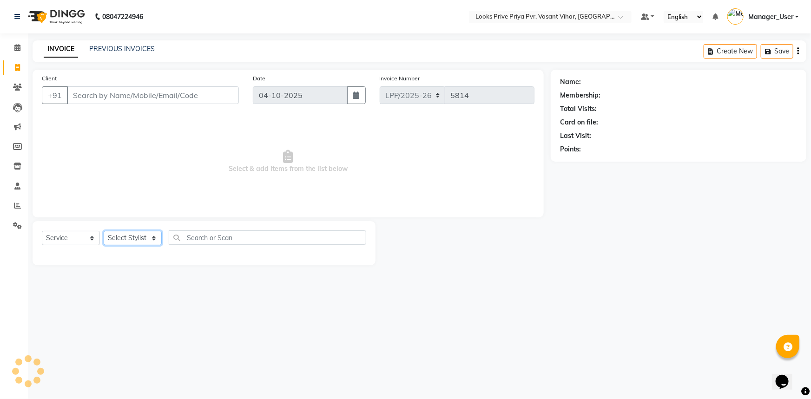
click at [153, 238] on select "Select Stylist" at bounding box center [133, 238] width 58 height 14
click at [115, 240] on select "Select Stylist" at bounding box center [133, 238] width 58 height 14
click at [124, 239] on select "Select Stylist" at bounding box center [133, 238] width 58 height 14
click at [124, 239] on select "Select Stylist Akhir_asst ANIL_PDCT ASLAM_CR STYLIST Counter_Sales KAMAL_PDCT […" at bounding box center [137, 238] width 67 height 14
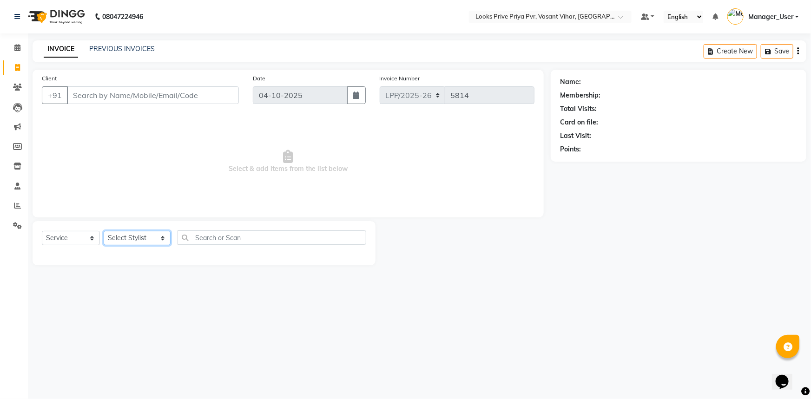
click at [127, 238] on select "Select Stylist Akhir_asst ANIL_PDCT ASLAM_CR STYLIST Counter_Sales KAMAL_PDCT […" at bounding box center [137, 238] width 67 height 14
click at [127, 237] on select "Select Stylist Akhir_asst ANIL_PDCT ASLAM_CR STYLIST Counter_Sales KAMAL_PDCT […" at bounding box center [137, 238] width 67 height 14
select select "66940"
click at [104, 231] on select "Select Stylist Akhir_asst ANIL_PDCT ASLAM_CR STYLIST Counter_Sales KAMAL_PDCT […" at bounding box center [137, 238] width 67 height 14
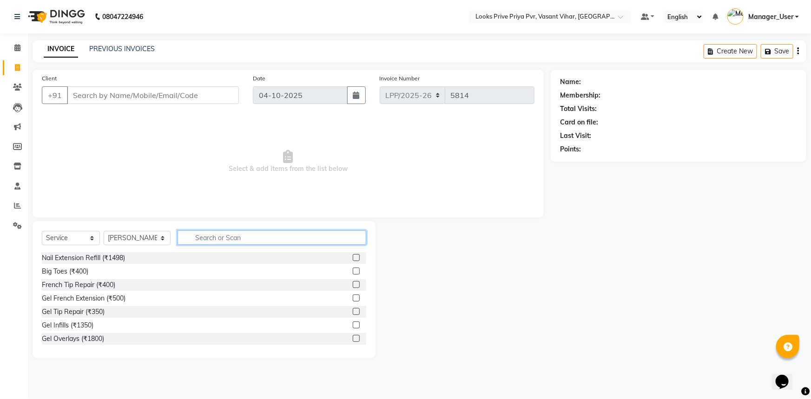
click at [200, 238] on input "text" at bounding box center [272, 238] width 189 height 14
type input "CUT"
click at [353, 323] on label at bounding box center [356, 324] width 7 height 7
click at [353, 323] on input "checkbox" at bounding box center [356, 325] width 6 height 6
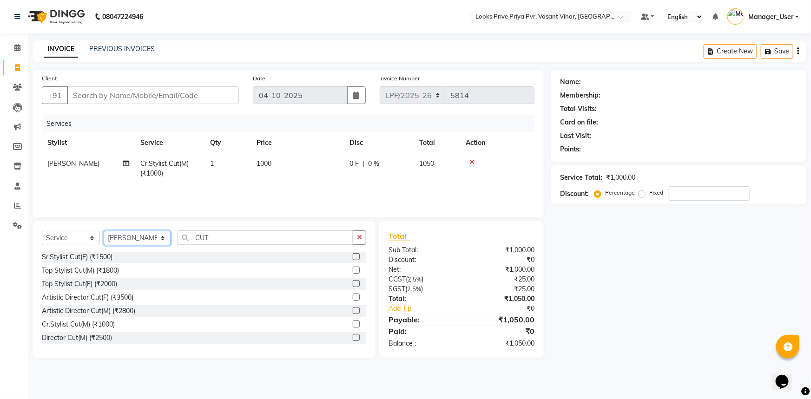
checkbox input "false"
click at [145, 237] on select "Select Stylist Akhir_asst ANIL_PDCT ASLAM_CR STYLIST Counter_Sales KAMAL_PDCT […" at bounding box center [137, 238] width 67 height 14
select select "66939"
click at [104, 231] on select "Select Stylist Akhir_asst ANIL_PDCT ASLAM_CR STYLIST Counter_Sales KAMAL_PDCT […" at bounding box center [137, 238] width 67 height 14
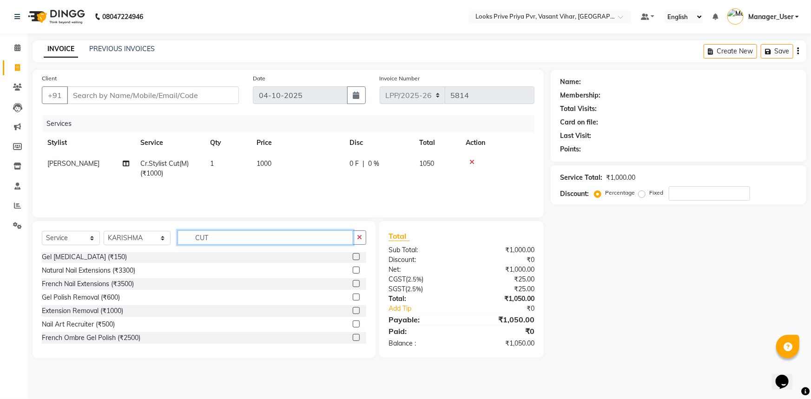
drag, startPoint x: 217, startPoint y: 234, endPoint x: 114, endPoint y: 243, distance: 103.6
click at [114, 243] on div "Select Service Product Membership Package Voucher Prepaid Gift Card Select Styl…" at bounding box center [204, 242] width 324 height 22
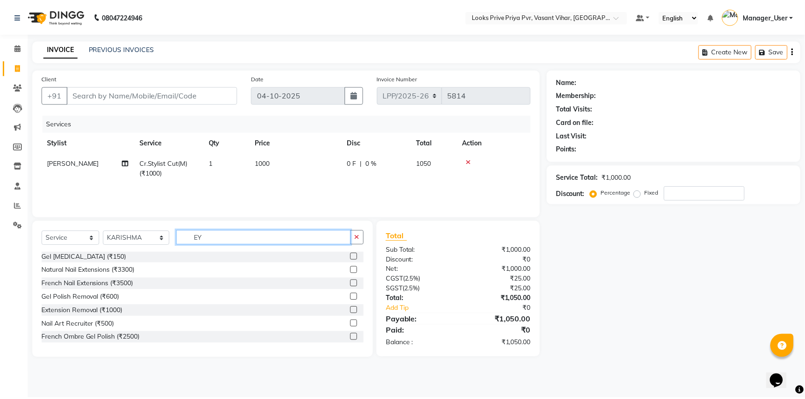
scroll to position [14, 0]
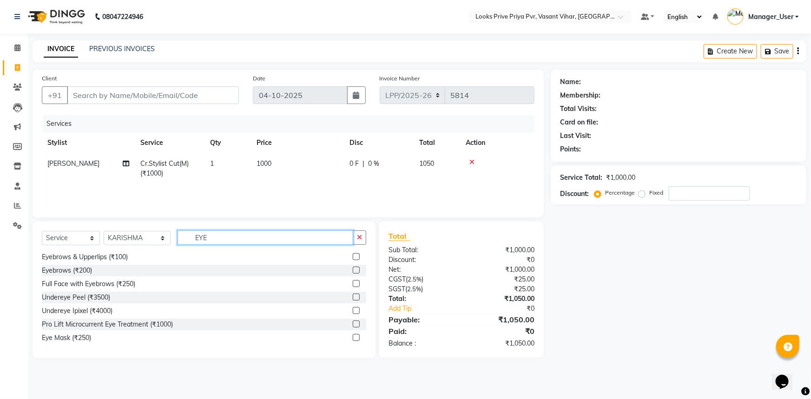
type input "EYE"
click at [353, 283] on label at bounding box center [356, 283] width 7 height 7
click at [353, 283] on input "checkbox" at bounding box center [356, 284] width 6 height 6
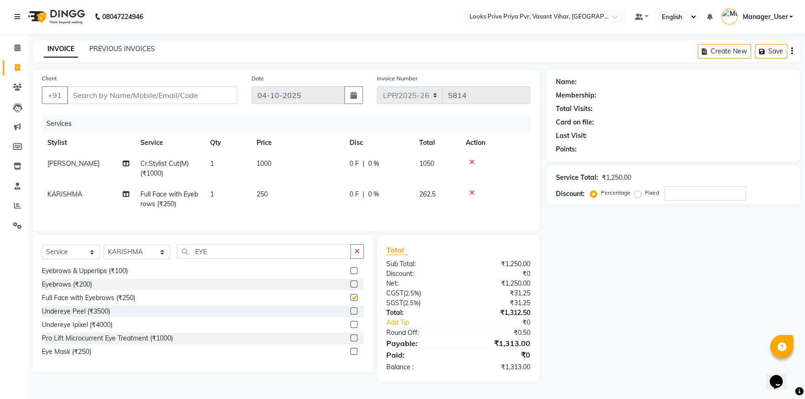
checkbox input "false"
click at [286, 191] on td "250" at bounding box center [297, 199] width 93 height 31
select select "66939"
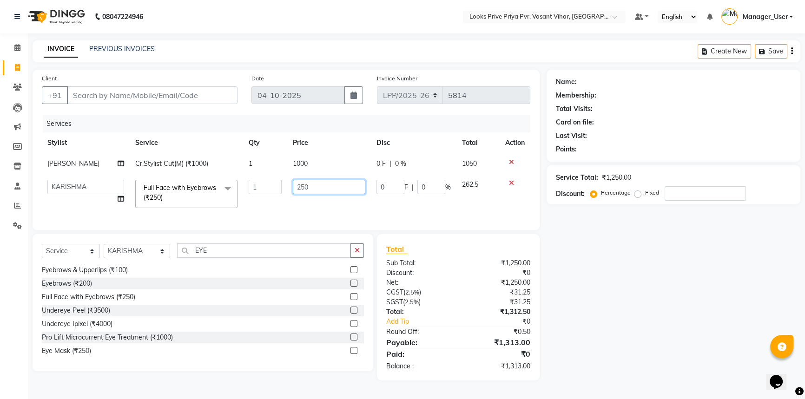
click at [293, 189] on input "250" at bounding box center [329, 187] width 73 height 14
click at [327, 188] on input "250" at bounding box center [329, 187] width 73 height 14
click at [508, 181] on tbody "NAUSHAD Cr.Stylist Cut(M) (₹1000) 1 1000 0 F | 0 % 1050 Akhir_asst ANIL_PDCT AS…" at bounding box center [286, 183] width 489 height 60
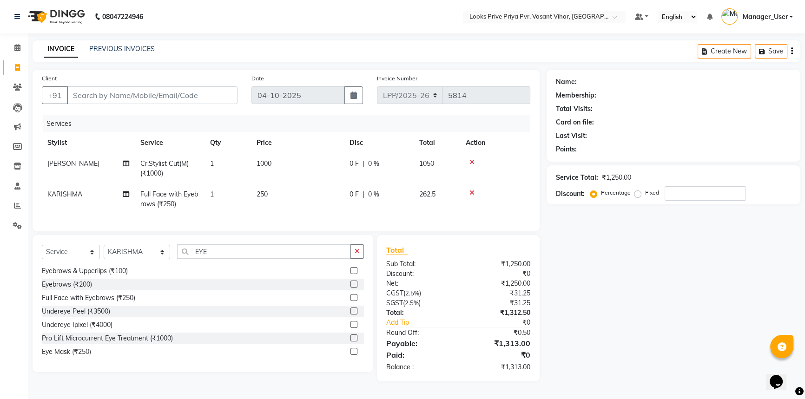
click at [350, 274] on label at bounding box center [353, 270] width 7 height 7
click at [350, 274] on input "checkbox" at bounding box center [353, 271] width 6 height 6
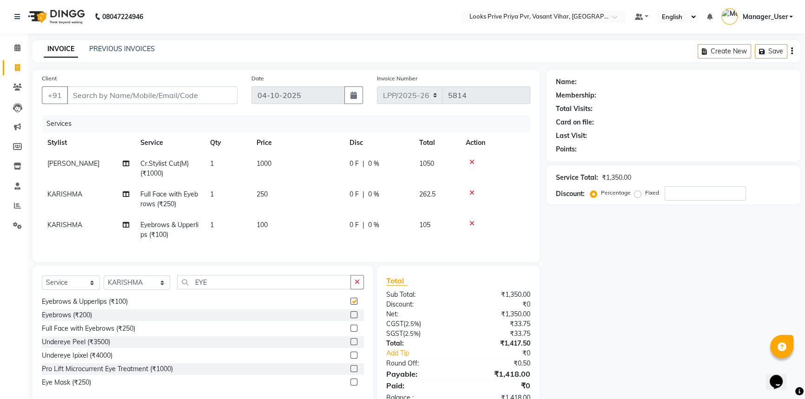
checkbox input "false"
click at [472, 192] on icon at bounding box center [471, 193] width 5 height 7
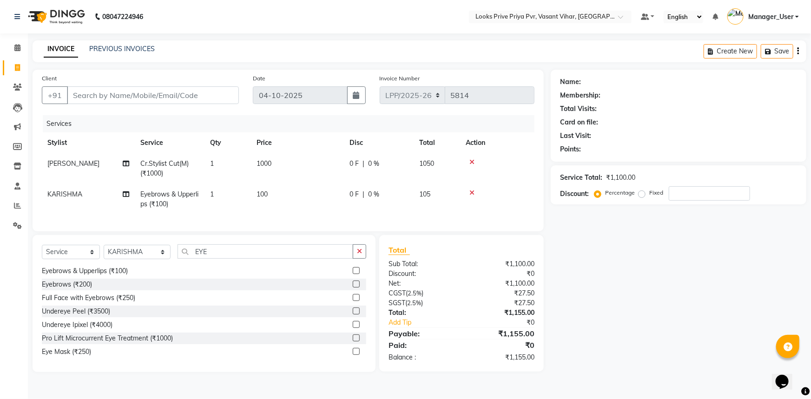
click at [305, 181] on td "1000" at bounding box center [297, 168] width 93 height 31
select select "66940"
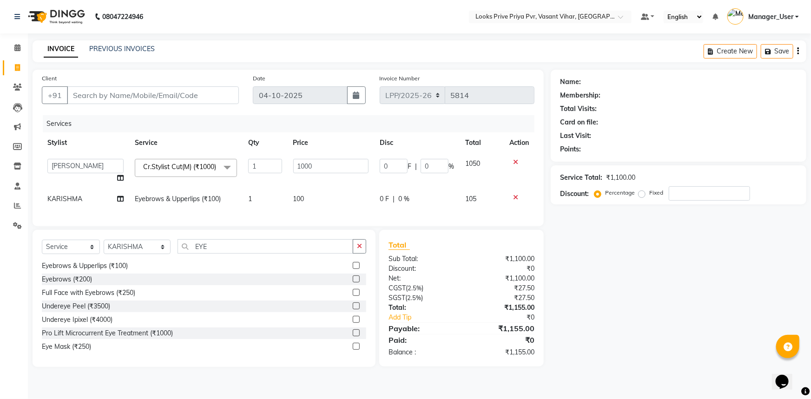
click at [308, 193] on td "100" at bounding box center [331, 199] width 86 height 21
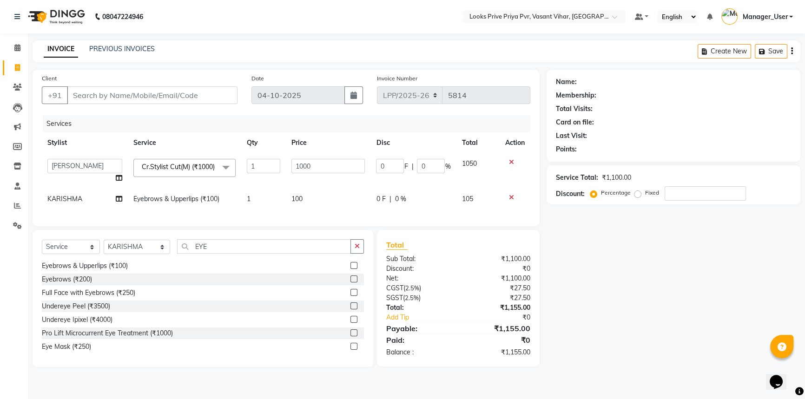
select select "66939"
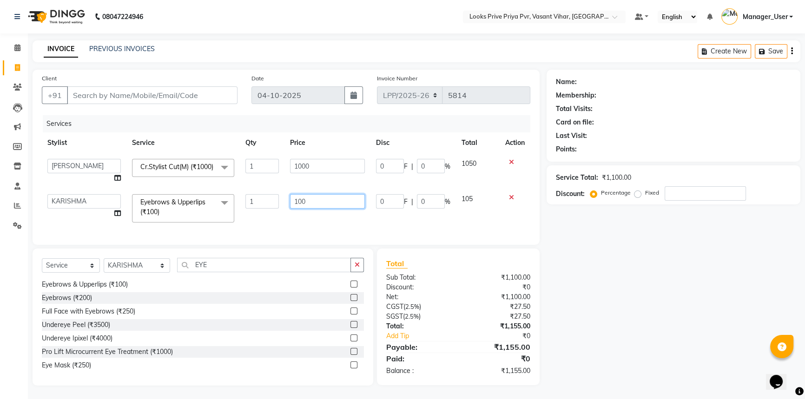
drag, startPoint x: 335, startPoint y: 202, endPoint x: 193, endPoint y: 225, distance: 143.7
click at [193, 225] on tr "Akhir_asst ANIL_PDCT ASLAM_CR STYLIST Counter_Sales KAMAL_PDCT KARISHMA MALLIKA…" at bounding box center [286, 209] width 489 height 40
type input "1"
type input "200"
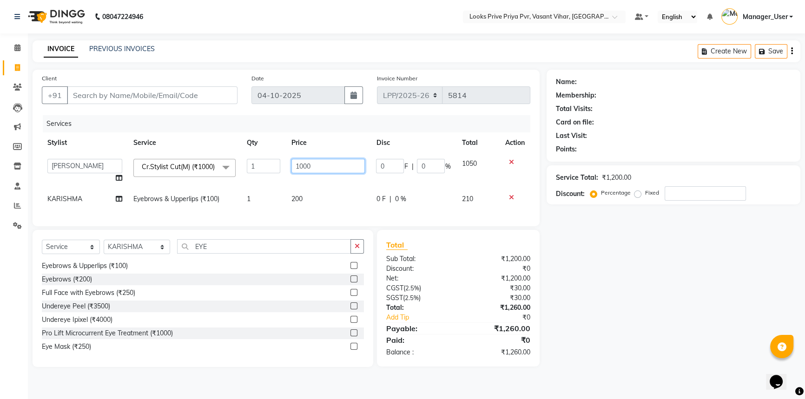
click at [336, 165] on input "1000" at bounding box center [328, 166] width 74 height 14
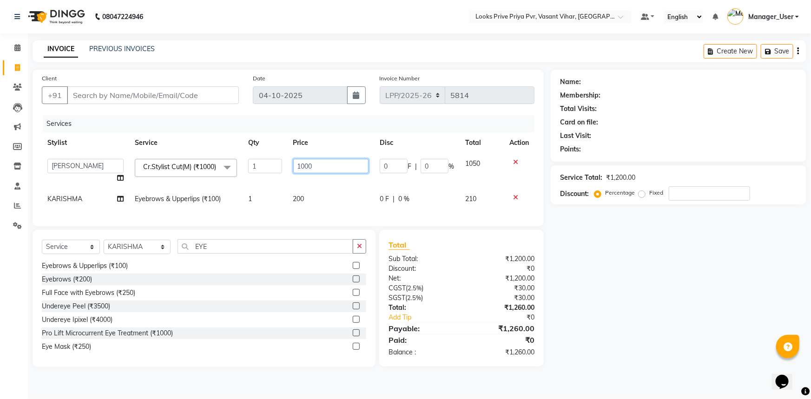
drag, startPoint x: 336, startPoint y: 165, endPoint x: 233, endPoint y: 181, distance: 104.1
click at [237, 179] on tr "Akhir_asst ANIL_PDCT ASLAM_CR STYLIST Counter_Sales KAMAL_PDCT [PERSON_NAME] DI…" at bounding box center [288, 170] width 493 height 35
type input "1200"
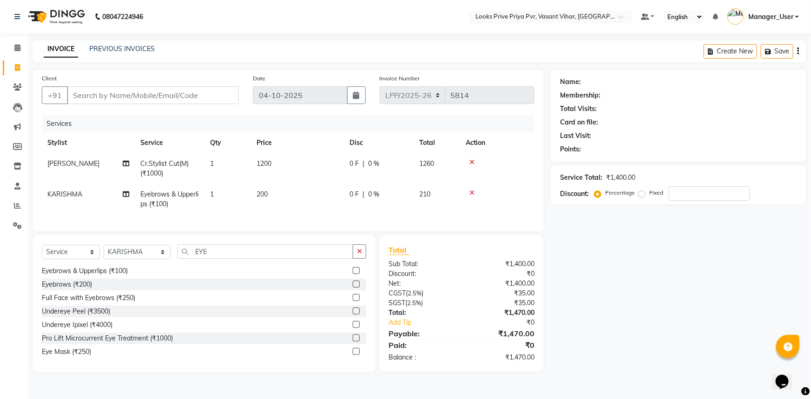
click at [268, 183] on tr "NAUSHAD Cr.Stylist Cut(M) (₹1000) 1 1200 0 F | 0 % 1260" at bounding box center [288, 168] width 493 height 31
click at [159, 94] on input "Client" at bounding box center [153, 95] width 172 height 18
type input "P"
type input "0"
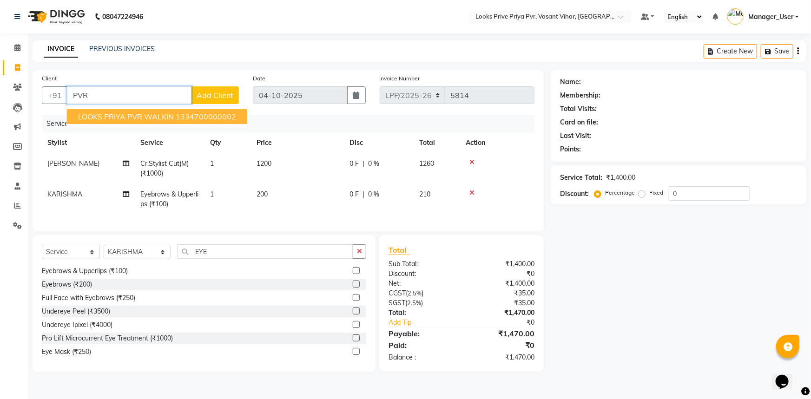
click at [162, 116] on span "LOOKS PRIYA PVR WALKIN" at bounding box center [126, 116] width 96 height 9
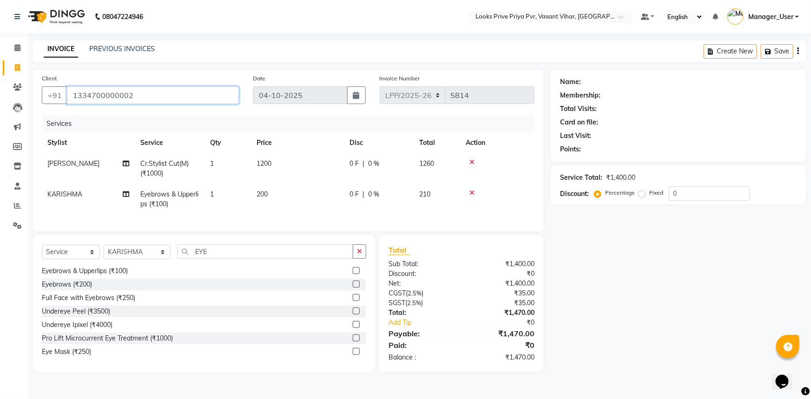
type input "1334700000002"
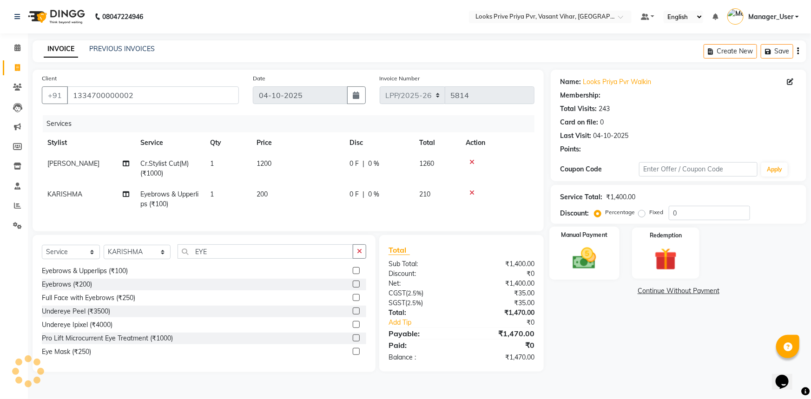
click at [597, 248] on img at bounding box center [585, 258] width 38 height 27
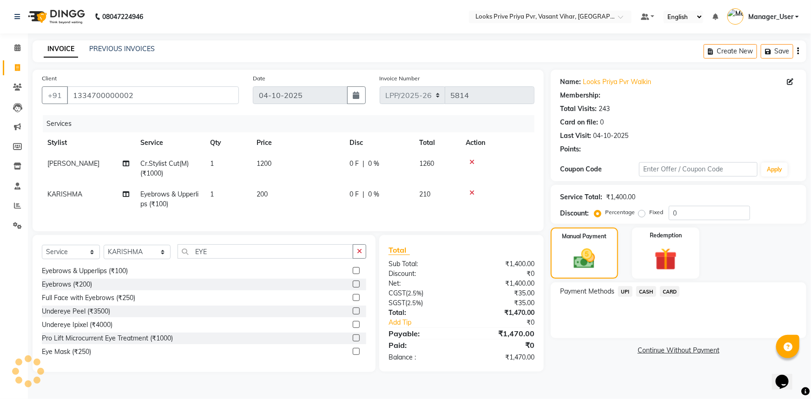
click at [626, 293] on span "UPI" at bounding box center [625, 291] width 14 height 11
select select "1: Object"
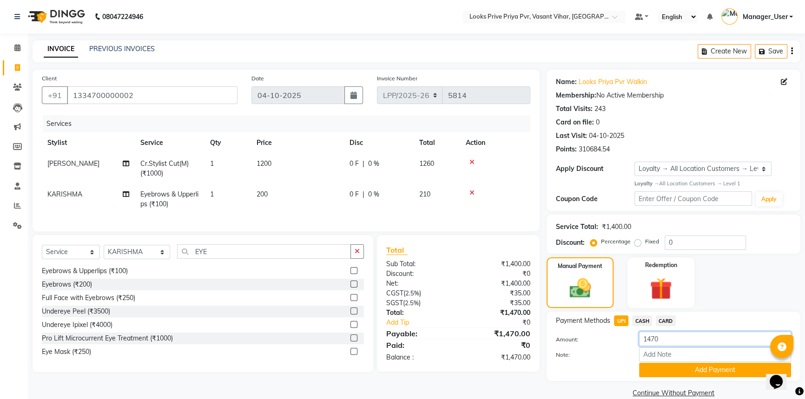
drag, startPoint x: 630, startPoint y: 340, endPoint x: 602, endPoint y: 342, distance: 28.0
click at [607, 342] on div "Amount: 1470" at bounding box center [673, 340] width 249 height 16
type input "1260"
click at [664, 367] on button "Add Payment" at bounding box center [715, 370] width 152 height 14
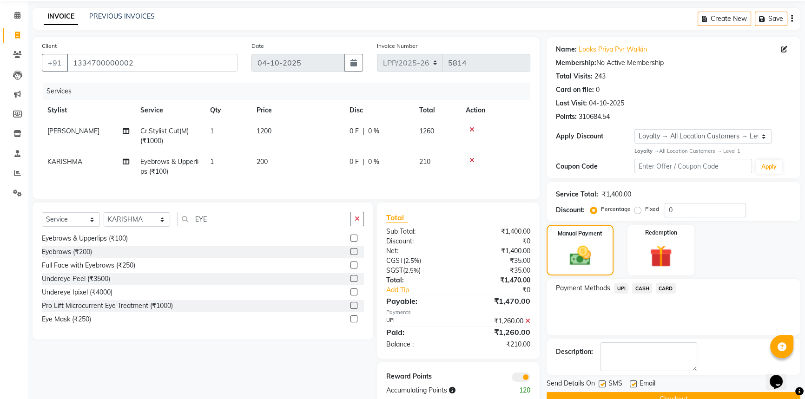
scroll to position [42, 0]
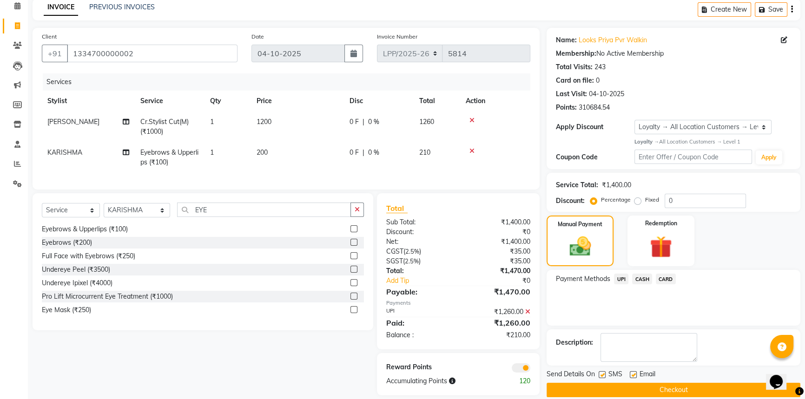
click at [623, 280] on span "UPI" at bounding box center [621, 279] width 14 height 11
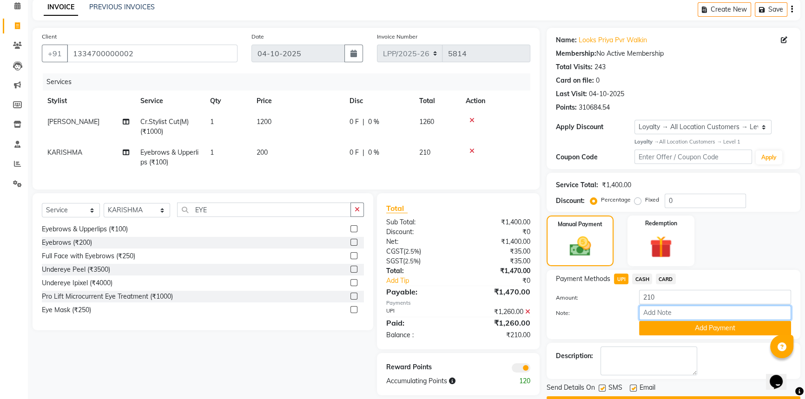
click at [679, 308] on input "Note:" at bounding box center [715, 313] width 152 height 14
paste input "527796143701"
type input "527796143701"
click at [662, 331] on button "Add Payment" at bounding box center [715, 328] width 152 height 14
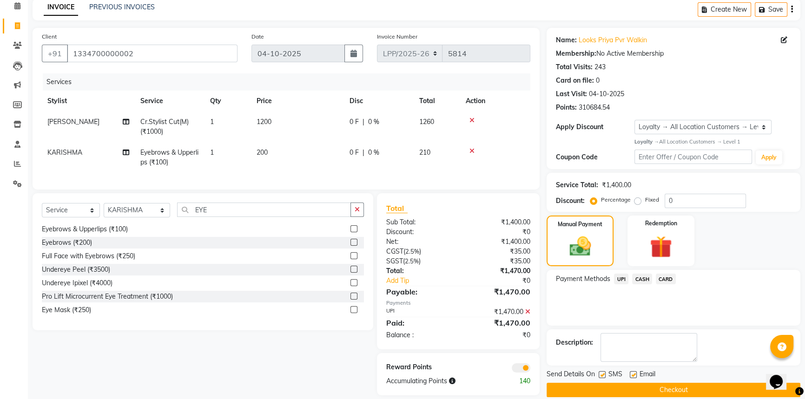
scroll to position [59, 0]
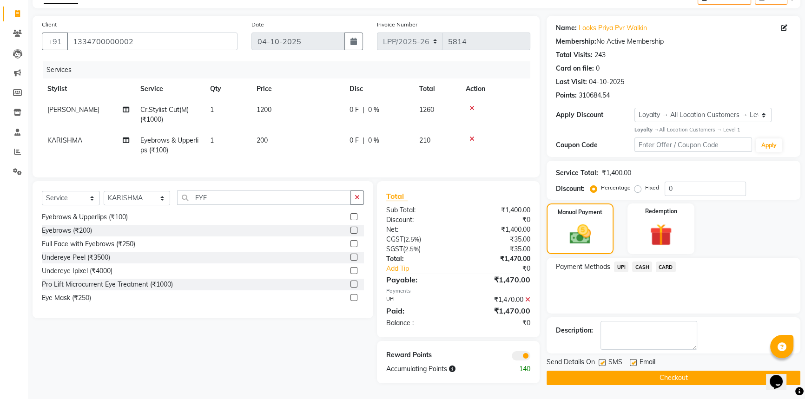
click at [579, 377] on button "Checkout" at bounding box center [674, 378] width 254 height 14
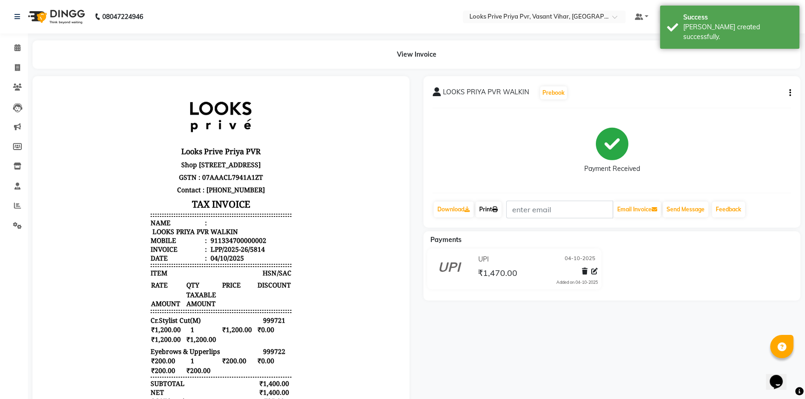
click at [498, 213] on link "Print" at bounding box center [489, 210] width 26 height 16
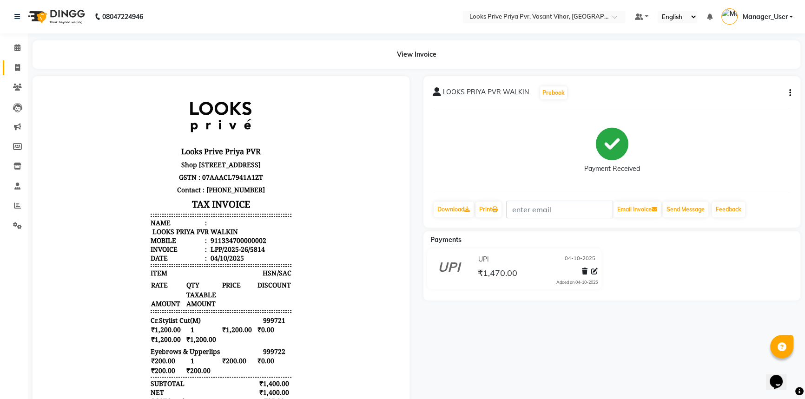
click at [9, 66] on span at bounding box center [17, 68] width 16 height 11
select select "service"
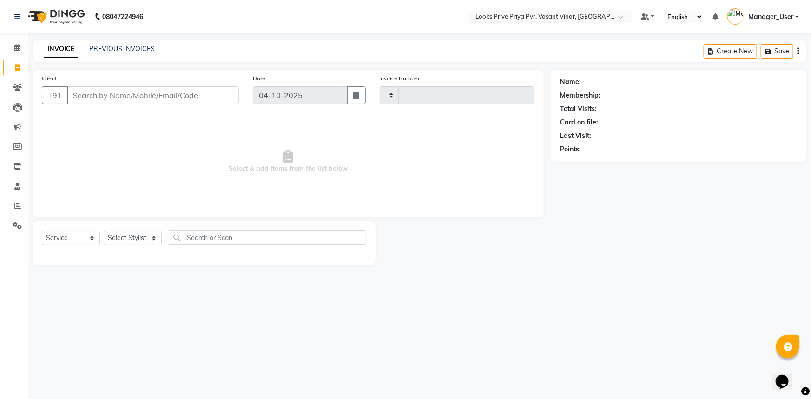
type input "5816"
select select "7646"
select select "service"
click at [121, 238] on select "Select Stylist Akhir_asst ANIL_PDCT ASLAM_CR STYLIST Counter_Sales KAMAL_PDCT […" at bounding box center [137, 238] width 67 height 14
select select "66935"
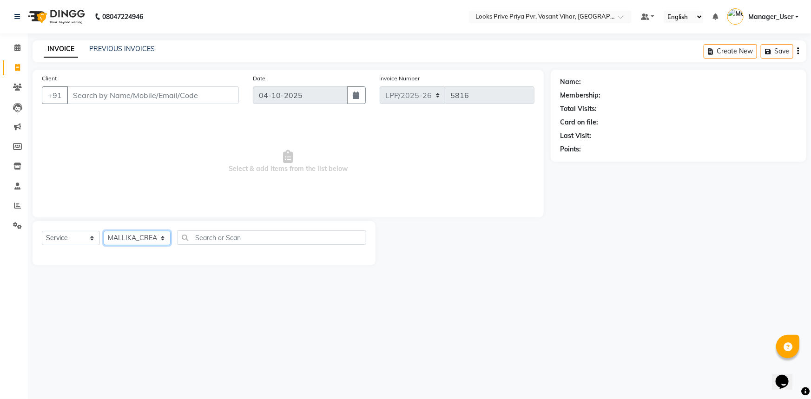
click at [104, 231] on select "Select Stylist Akhir_asst ANIL_PDCT ASLAM_CR STYLIST Counter_Sales KAMAL_PDCT […" at bounding box center [137, 238] width 67 height 14
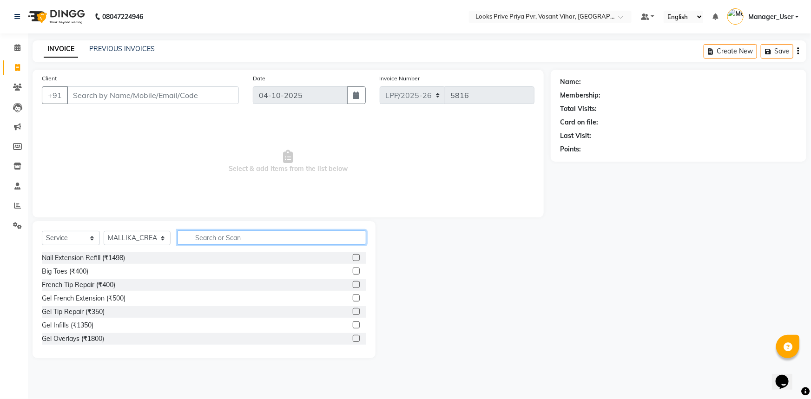
click at [229, 241] on input "text" at bounding box center [272, 238] width 189 height 14
type input "HAIR"
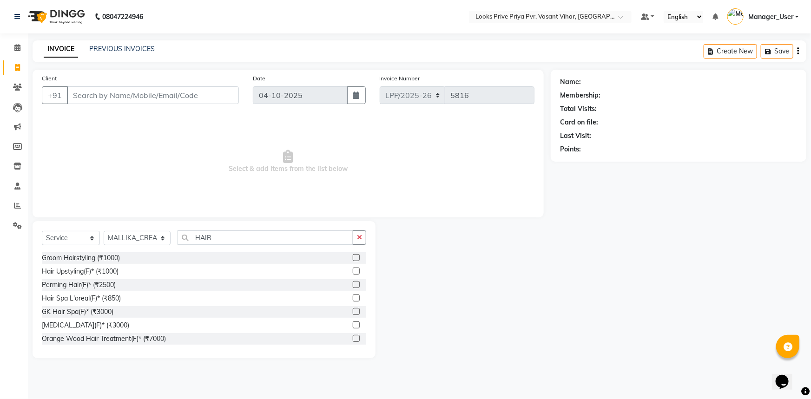
click at [353, 270] on label at bounding box center [356, 271] width 7 height 7
click at [353, 270] on input "checkbox" at bounding box center [356, 272] width 6 height 6
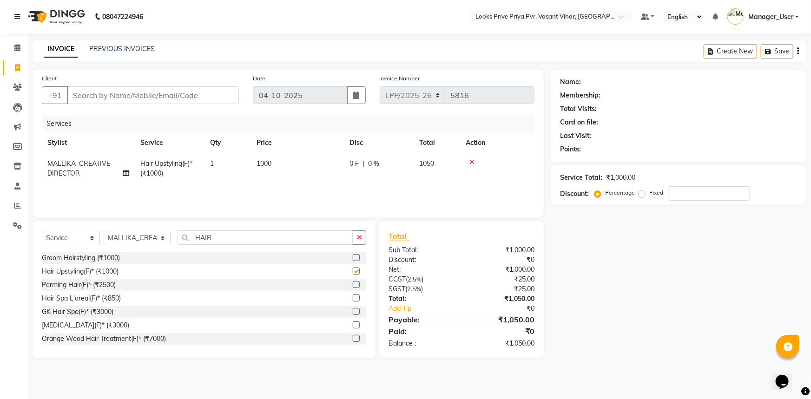
checkbox input "false"
click at [321, 167] on td "1000" at bounding box center [297, 168] width 93 height 31
select select "66935"
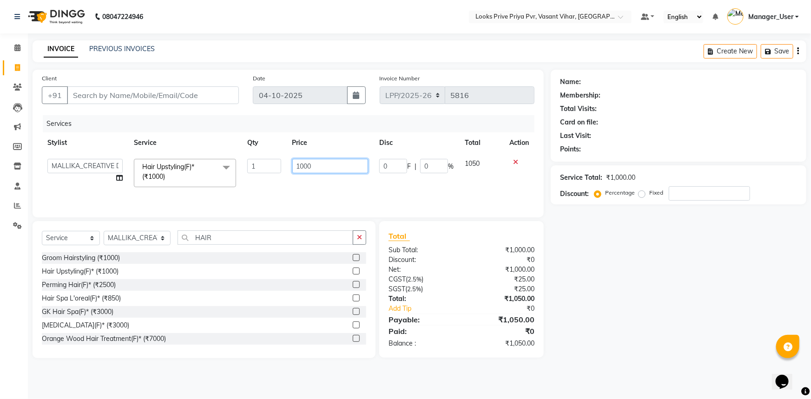
drag, startPoint x: 269, startPoint y: 179, endPoint x: 216, endPoint y: 184, distance: 53.2
click at [218, 184] on tr "Akhir_asst ANIL_PDCT ASLAM_CR STYLIST Counter_Sales KAMAL_PDCT [PERSON_NAME] DI…" at bounding box center [288, 173] width 493 height 40
type input "1500"
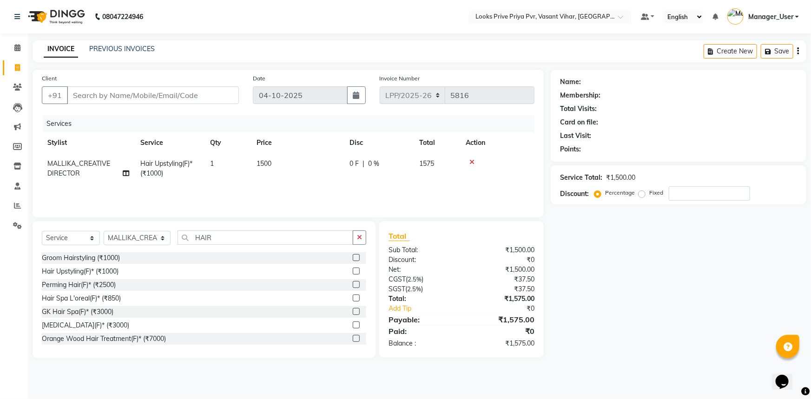
click at [316, 186] on div "Services Stylist Service Qty Price Disc Total Action MALLIKA_CREATIVE DIRECTOR …" at bounding box center [288, 161] width 493 height 93
click at [179, 90] on input "Client" at bounding box center [153, 95] width 172 height 18
type input "P"
type input "0"
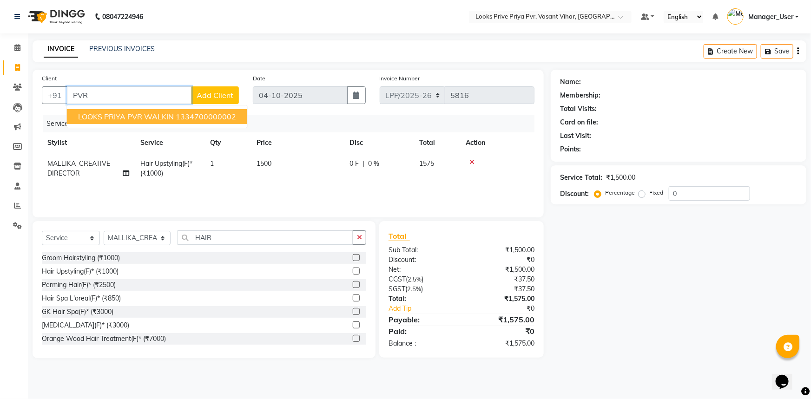
click at [147, 116] on span "LOOKS PRIYA PVR WALKIN" at bounding box center [126, 116] width 96 height 9
type input "1334700000002"
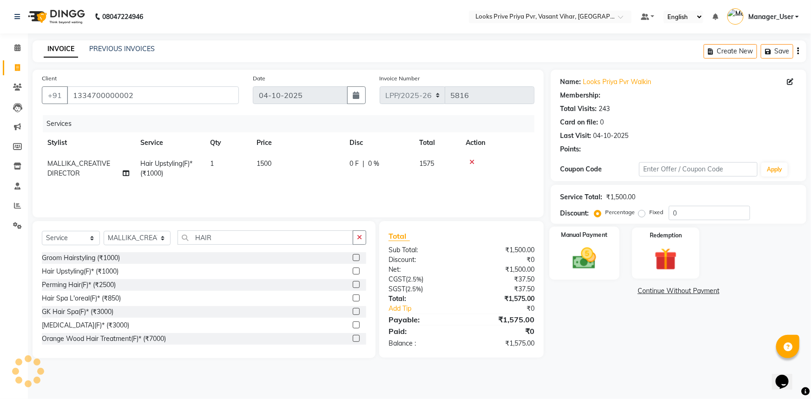
click at [603, 246] on img at bounding box center [585, 258] width 38 height 27
select select "1: Object"
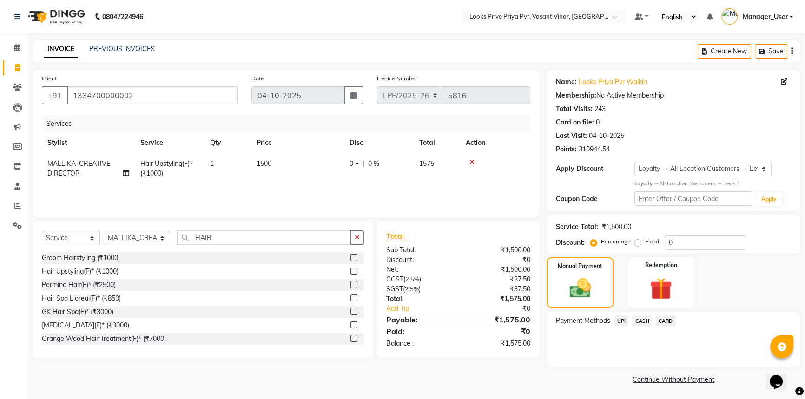
click at [647, 321] on span "CASH" at bounding box center [642, 321] width 20 height 11
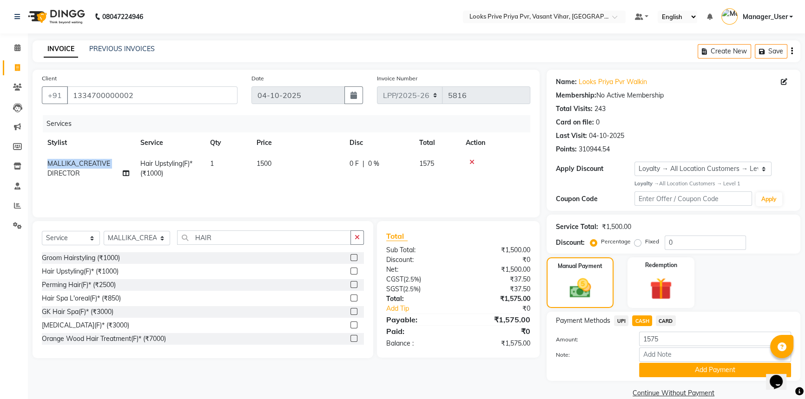
drag, startPoint x: 46, startPoint y: 164, endPoint x: 49, endPoint y: 178, distance: 14.6
click at [49, 178] on td "MALLIKA_CREATIVE DIRECTOR" at bounding box center [88, 168] width 93 height 31
select select "66935"
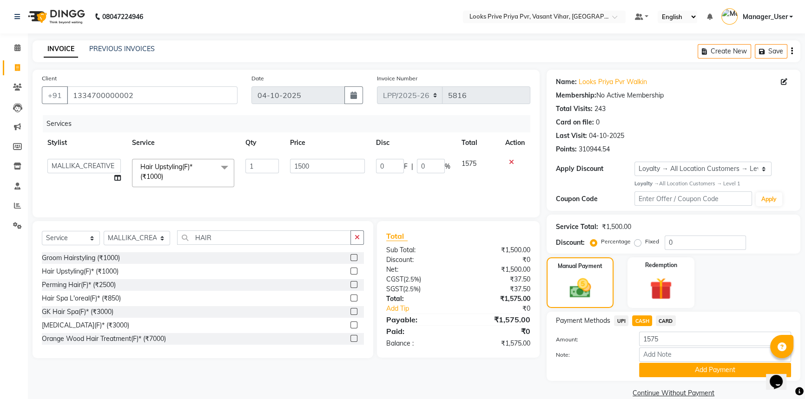
click at [67, 181] on td "Akhir_asst ANIL_PDCT ASLAM_CR STYLIST Counter_Sales KAMAL_PDCT [PERSON_NAME] DI…" at bounding box center [84, 173] width 85 height 40
drag, startPoint x: 56, startPoint y: 163, endPoint x: 82, endPoint y: 164, distance: 26.1
click at [82, 164] on select "Akhir_asst ANIL_PDCT ASLAM_CR STYLIST Counter_Sales KAMAL_PDCT [PERSON_NAME] DI…" at bounding box center [83, 166] width 73 height 14
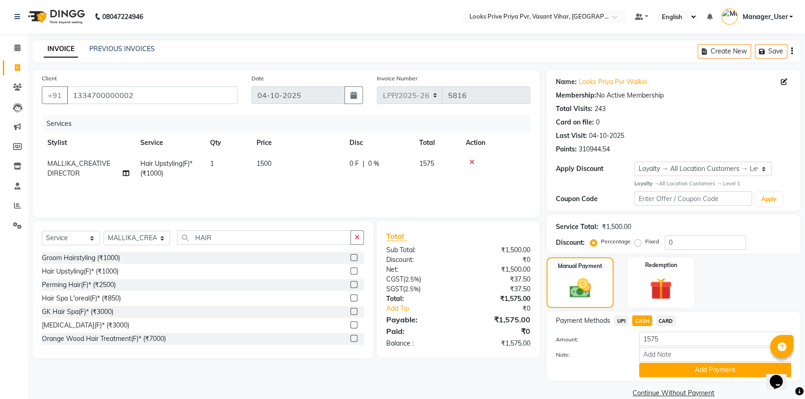
click at [90, 149] on th "Stylist" at bounding box center [88, 142] width 93 height 21
click at [47, 165] on span "MALLIKA_CREATIVE DIRECTOR" at bounding box center [78, 168] width 63 height 18
select select "66935"
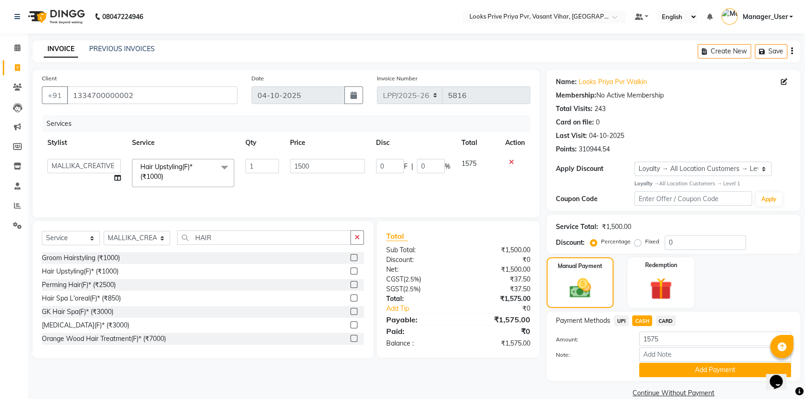
click at [49, 179] on td "Akhir_asst ANIL_PDCT ASLAM_CR STYLIST Counter_Sales KAMAL_PDCT [PERSON_NAME] DI…" at bounding box center [84, 173] width 85 height 40
click at [672, 369] on button "Add Payment" at bounding box center [715, 370] width 152 height 14
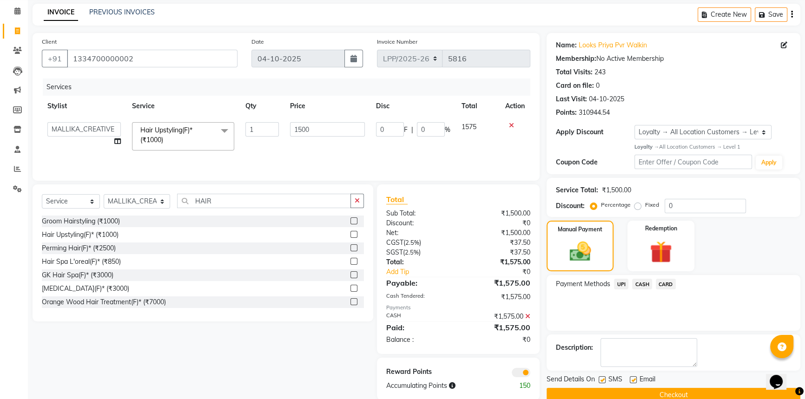
scroll to position [53, 0]
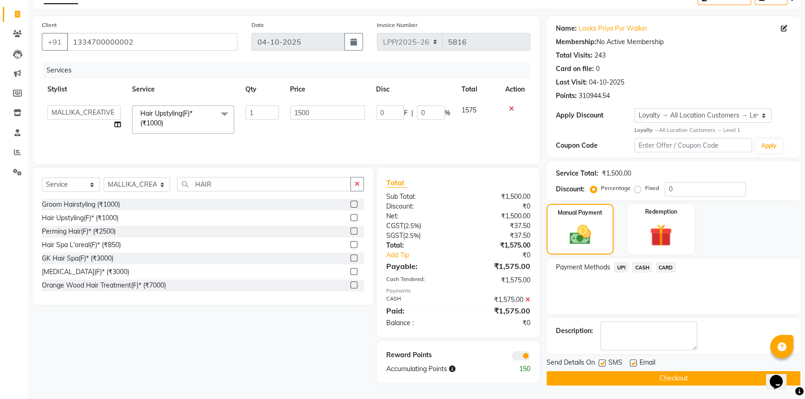
click at [628, 373] on button "Checkout" at bounding box center [674, 378] width 254 height 14
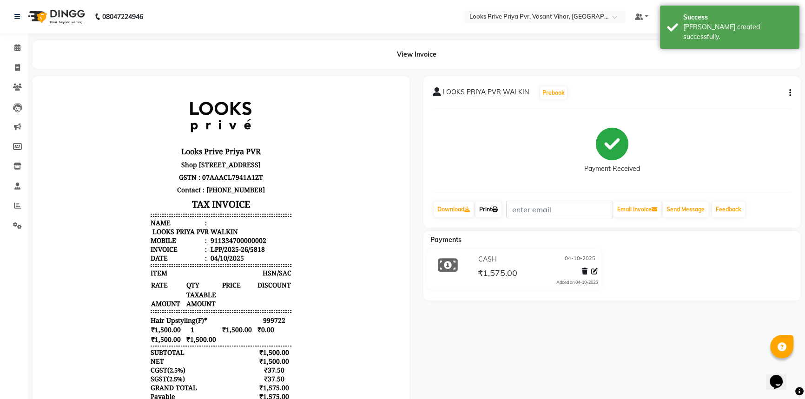
click at [493, 210] on link "Print" at bounding box center [489, 210] width 26 height 16
click at [15, 63] on span at bounding box center [17, 68] width 16 height 11
select select "service"
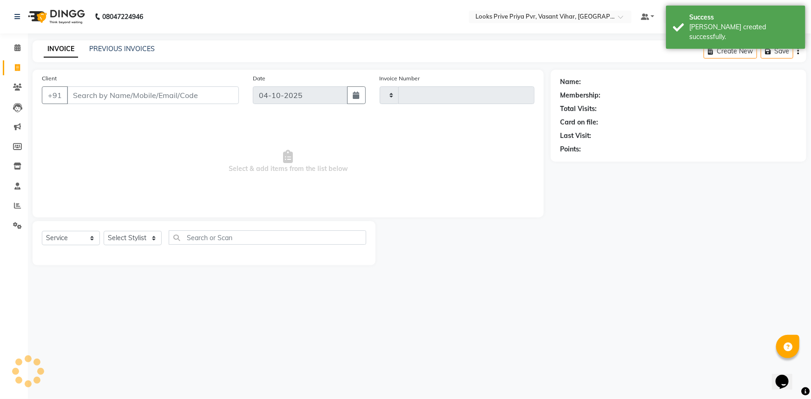
type input "5819"
select select "7646"
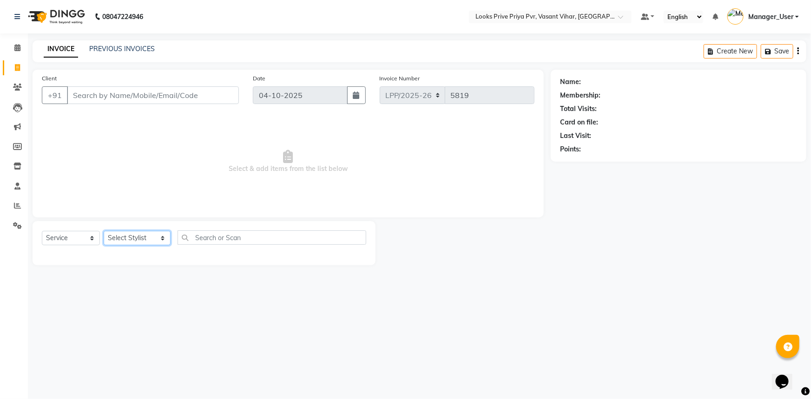
drag, startPoint x: 106, startPoint y: 234, endPoint x: 142, endPoint y: 245, distance: 37.9
click at [143, 242] on select "Select Stylist Akhir_asst ANIL_PDCT ASLAM_CR STYLIST Counter_Sales KAMAL_PDCT […" at bounding box center [137, 238] width 67 height 14
click at [134, 262] on div "Select Service Product Membership Package Voucher Prepaid Gift Card Select Styl…" at bounding box center [204, 243] width 343 height 44
click at [76, 238] on select "Select Service Product Membership Package Voucher Prepaid Gift Card" at bounding box center [71, 238] width 58 height 14
click at [163, 284] on div "08047224946 Select Location × Looks Prive Priya Pvr, Vasant Vihar, [GEOGRAPHIC_…" at bounding box center [405, 199] width 811 height 399
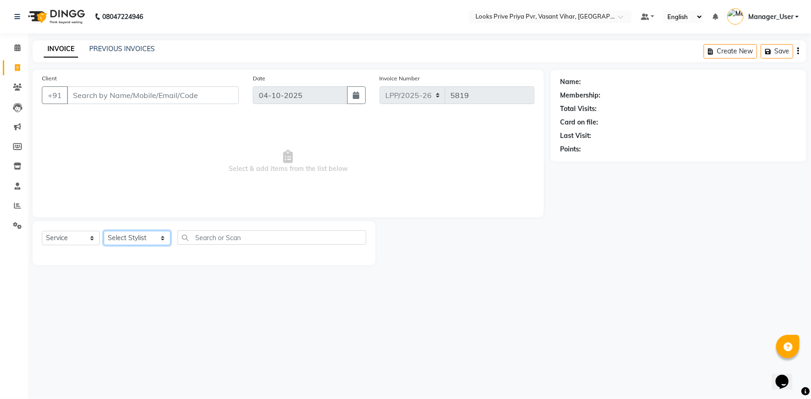
click at [152, 237] on select "Select Stylist Akhir_asst ANIL_PDCT ASLAM_CR STYLIST Counter_Sales KAMAL_PDCT […" at bounding box center [137, 238] width 67 height 14
click at [282, 263] on div "Select Service Product Membership Package Voucher Prepaid Gift Card Select Styl…" at bounding box center [204, 243] width 343 height 44
click at [157, 240] on select "Select Stylist Akhir_asst ANIL_PDCT ASLAM_CR STYLIST Counter_Sales KAMAL_PDCT […" at bounding box center [137, 238] width 67 height 14
select select "66935"
click at [104, 231] on select "Select Stylist Akhir_asst ANIL_PDCT ASLAM_CR STYLIST Counter_Sales KAMAL_PDCT […" at bounding box center [137, 238] width 67 height 14
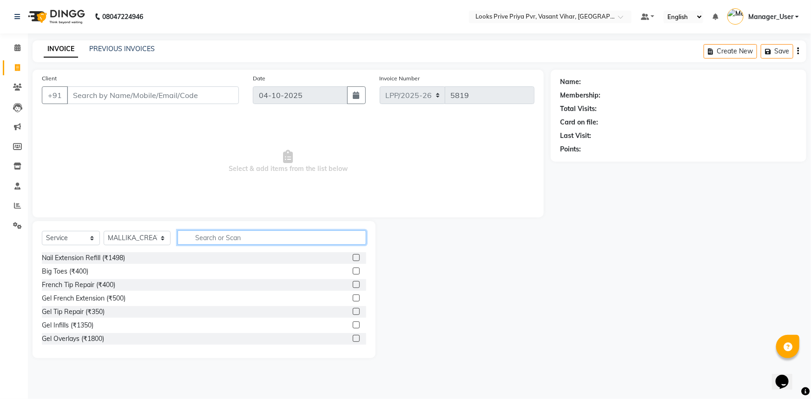
click at [222, 233] on input "text" at bounding box center [272, 238] width 189 height 14
type input "AVEDA"
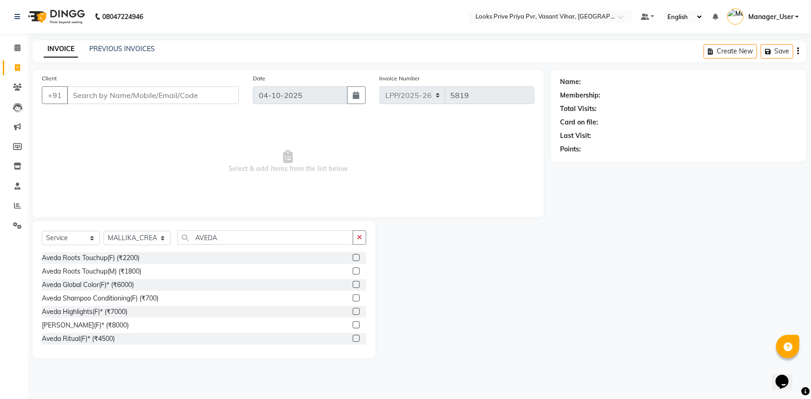
click at [353, 340] on label at bounding box center [356, 338] width 7 height 7
click at [353, 340] on input "checkbox" at bounding box center [356, 339] width 6 height 6
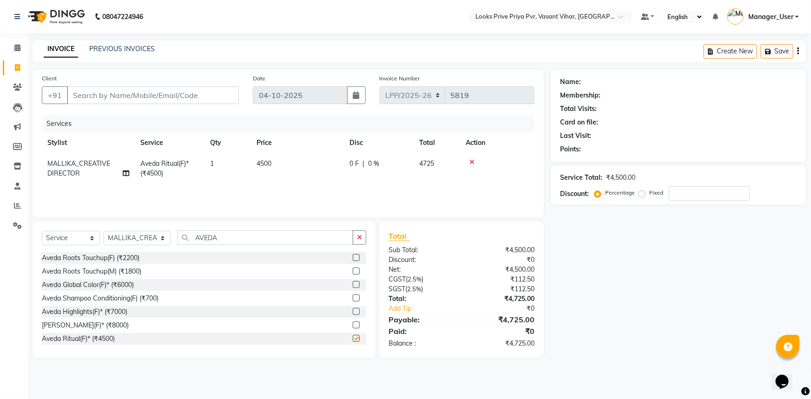
checkbox input "false"
click at [353, 258] on label at bounding box center [356, 257] width 7 height 7
click at [353, 258] on input "checkbox" at bounding box center [356, 258] width 6 height 6
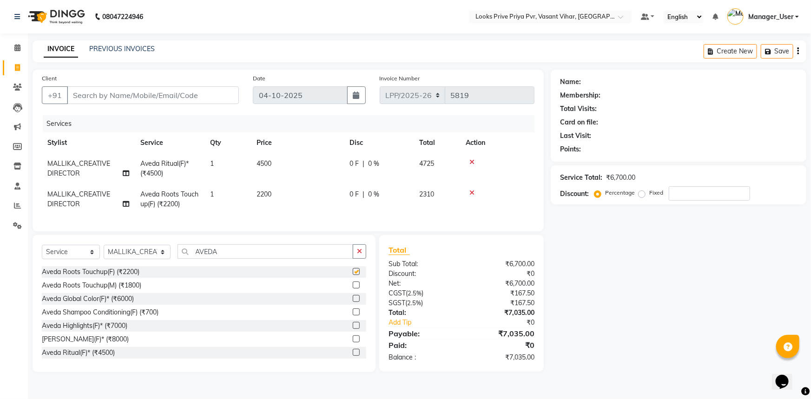
checkbox input "false"
click at [309, 161] on td "4500" at bounding box center [297, 168] width 93 height 31
select select "66935"
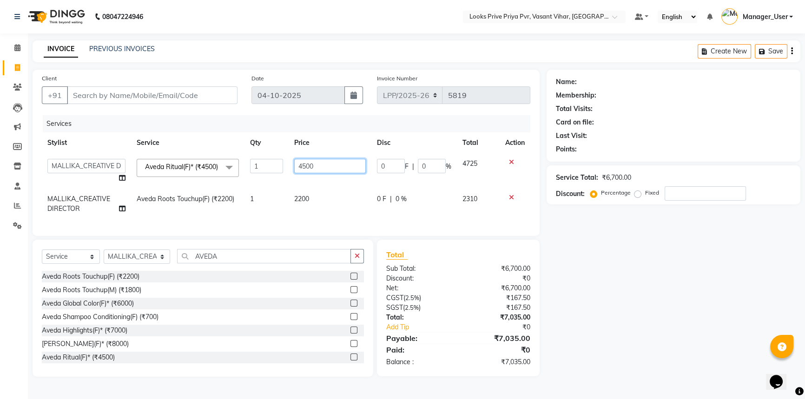
drag, startPoint x: 318, startPoint y: 165, endPoint x: 212, endPoint y: 193, distance: 109.1
click at [263, 179] on tr "Akhir_asst ANIL_PDCT ASLAM_CR STYLIST Counter_Sales KAMAL_PDCT [PERSON_NAME] DI…" at bounding box center [286, 170] width 489 height 35
click at [512, 160] on div at bounding box center [515, 162] width 20 height 7
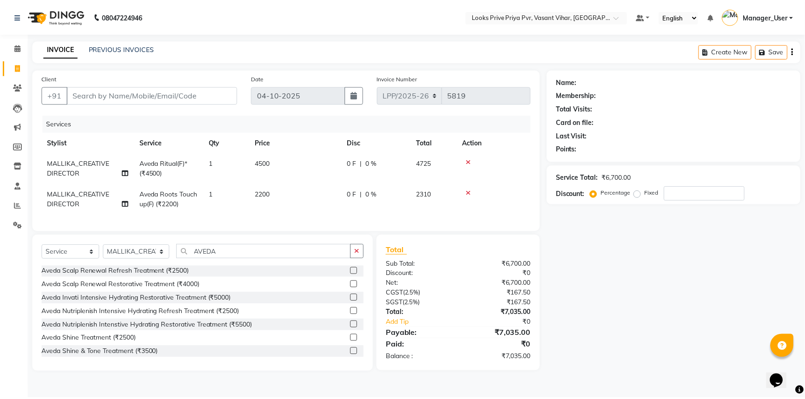
scroll to position [136, 0]
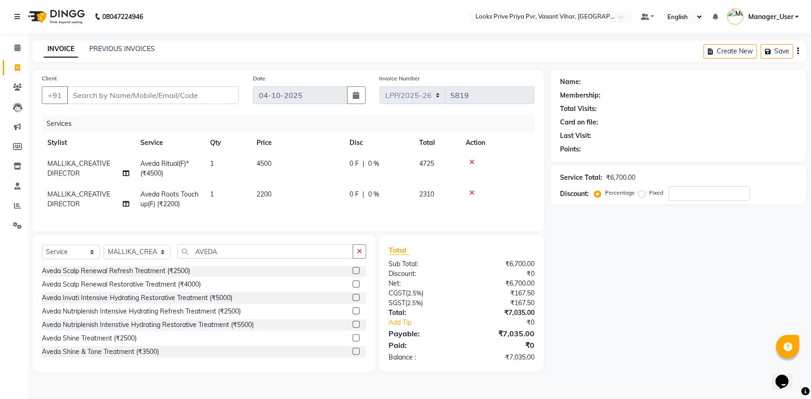
click at [353, 342] on label at bounding box center [356, 338] width 7 height 7
click at [353, 342] on input "checkbox" at bounding box center [356, 339] width 6 height 6
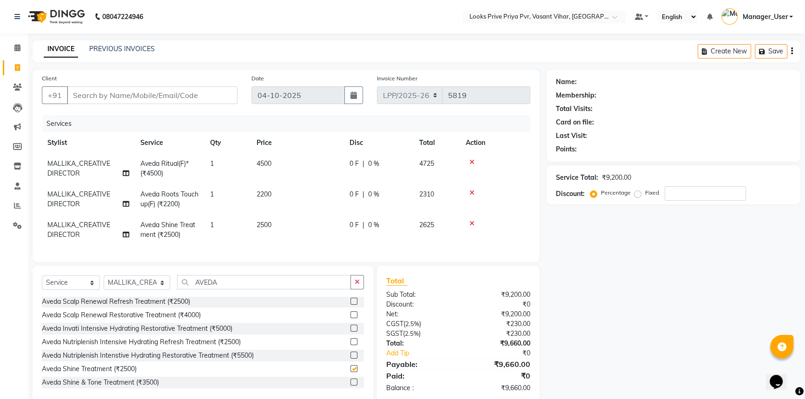
checkbox input "false"
click at [471, 164] on icon at bounding box center [471, 162] width 5 height 7
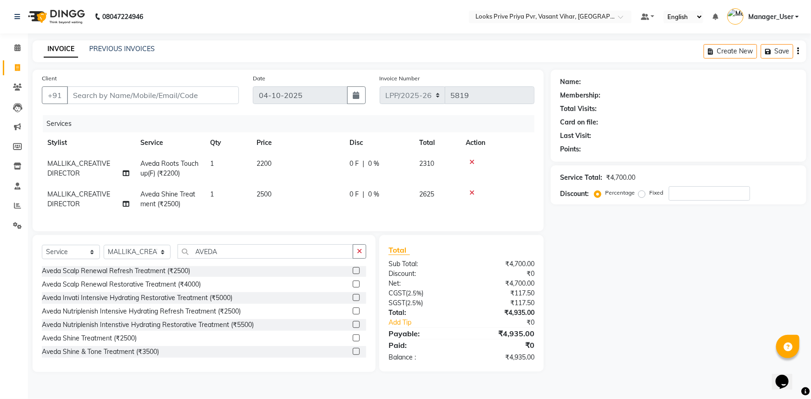
click at [292, 191] on td "2500" at bounding box center [297, 199] width 93 height 31
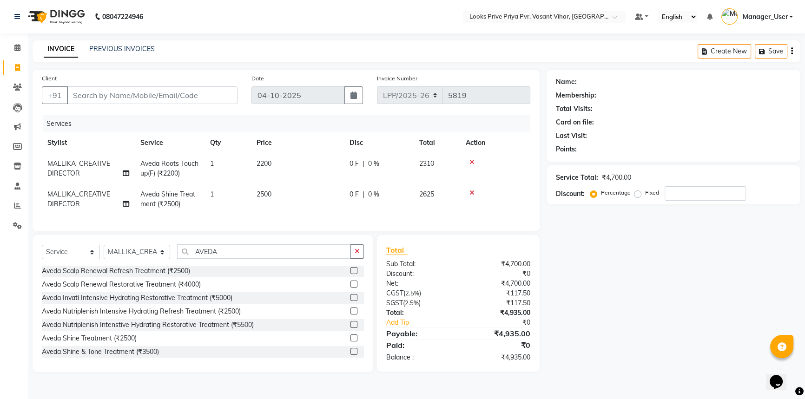
select select "66935"
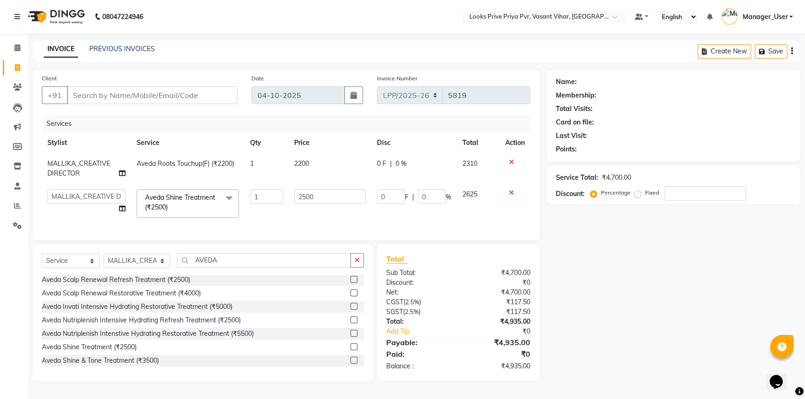
click at [213, 210] on tr "Akhir_asst ANIL_PDCT ASLAM_CR STYLIST Counter_Sales KAMAL_PDCT [PERSON_NAME] DI…" at bounding box center [286, 204] width 489 height 40
type input "3500"
click at [314, 214] on td "3500" at bounding box center [330, 204] width 83 height 40
select select "66935"
click at [327, 219] on td "3500" at bounding box center [330, 204] width 83 height 40
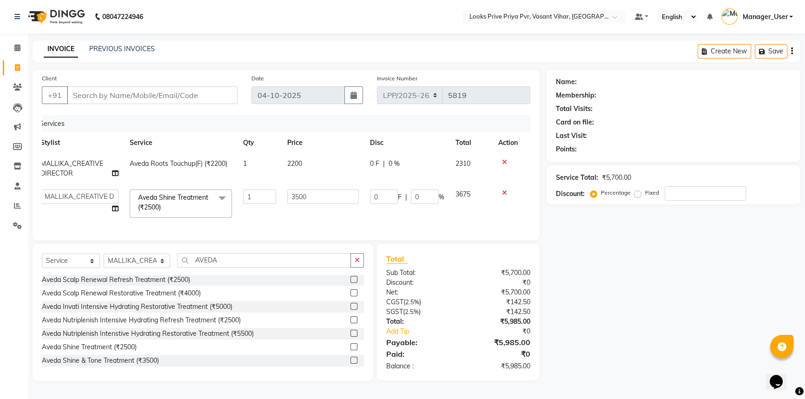
scroll to position [0, 0]
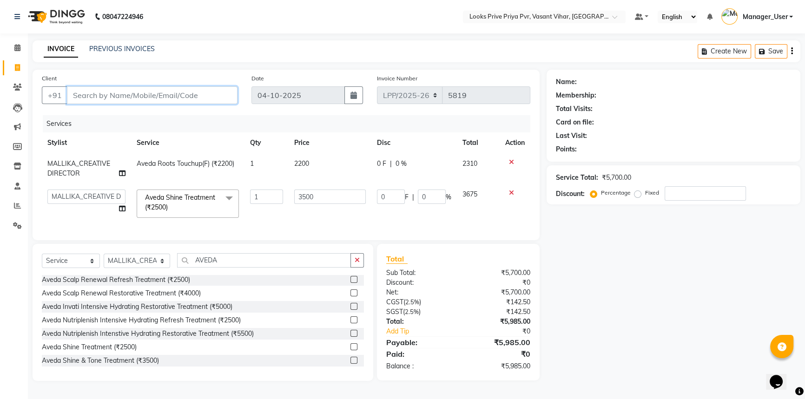
click at [173, 94] on input "Client" at bounding box center [152, 95] width 171 height 18
type input "9"
type input "0"
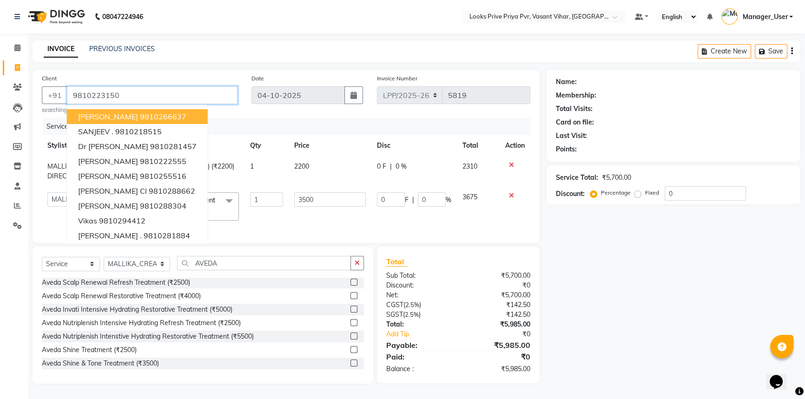
type input "9810223150"
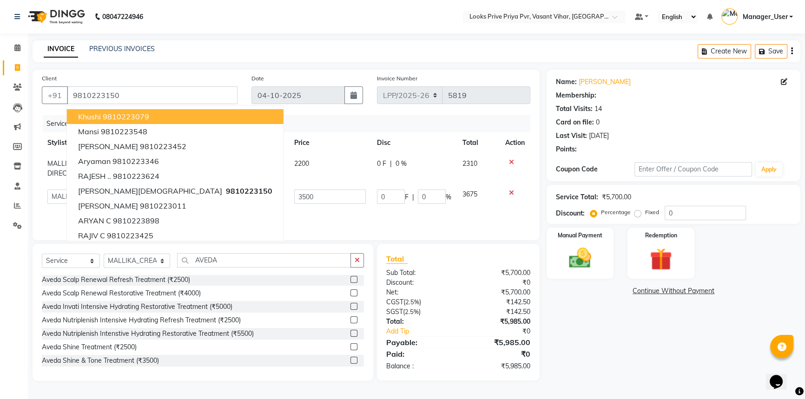
select select "1: Object"
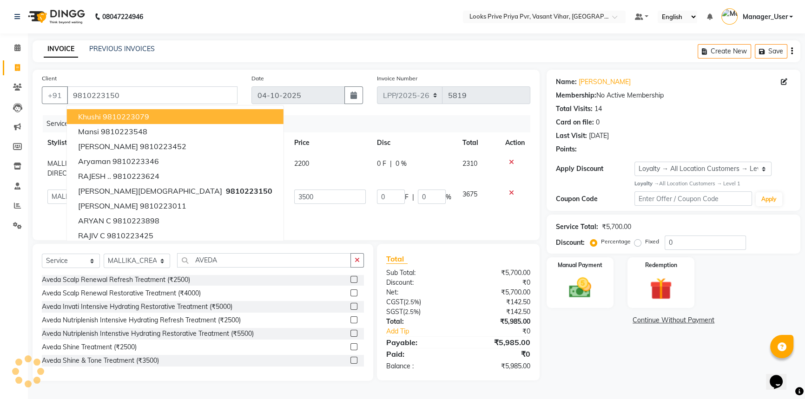
click at [363, 127] on div "Services" at bounding box center [290, 123] width 495 height 17
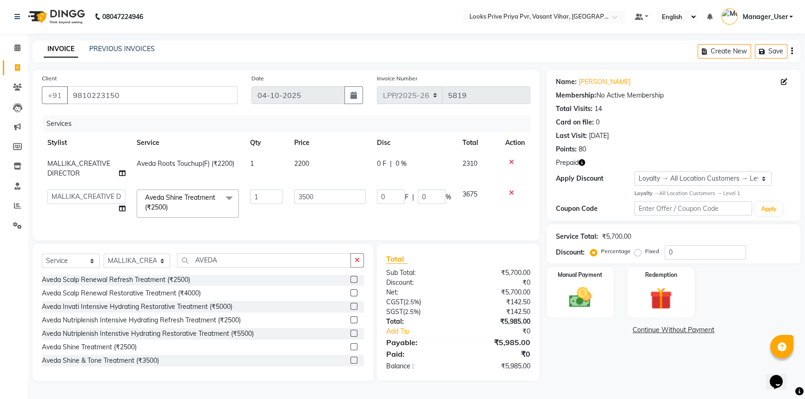
click at [584, 165] on icon "button" at bounding box center [582, 162] width 7 height 7
click at [651, 283] on div "Redemption" at bounding box center [661, 292] width 70 height 53
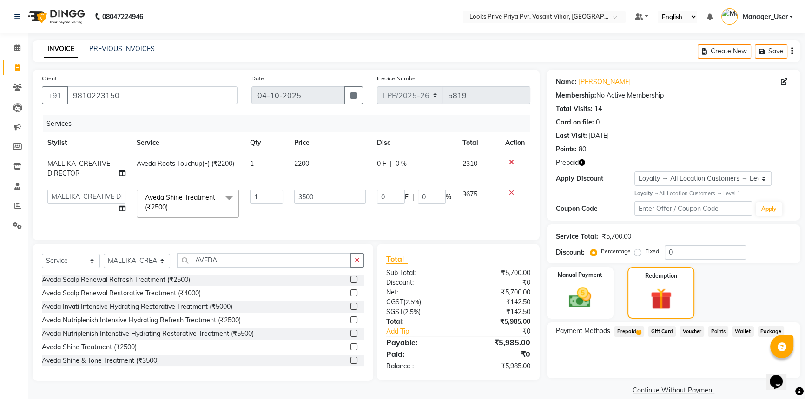
drag, startPoint x: 625, startPoint y: 327, endPoint x: 642, endPoint y: 332, distance: 17.8
click at [628, 330] on span "Prepaid 1" at bounding box center [629, 331] width 30 height 11
click at [710, 348] on div "Looks Silver Prepaid Card (₹7,923.00) Expiry: [DATE] 5985 Add" at bounding box center [673, 364] width 235 height 36
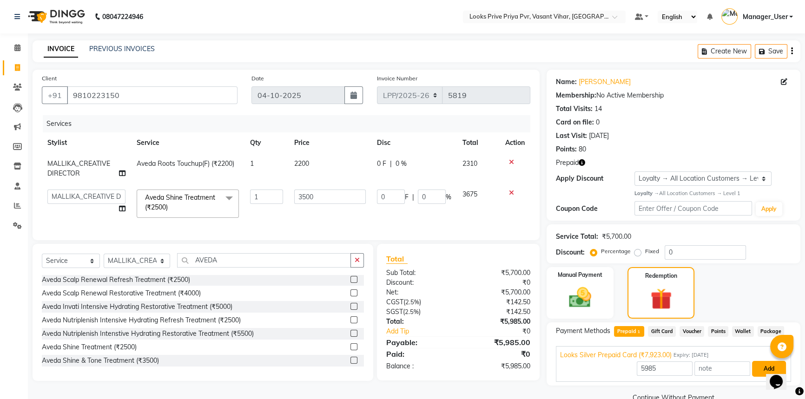
click at [761, 369] on button "Add" at bounding box center [769, 369] width 34 height 16
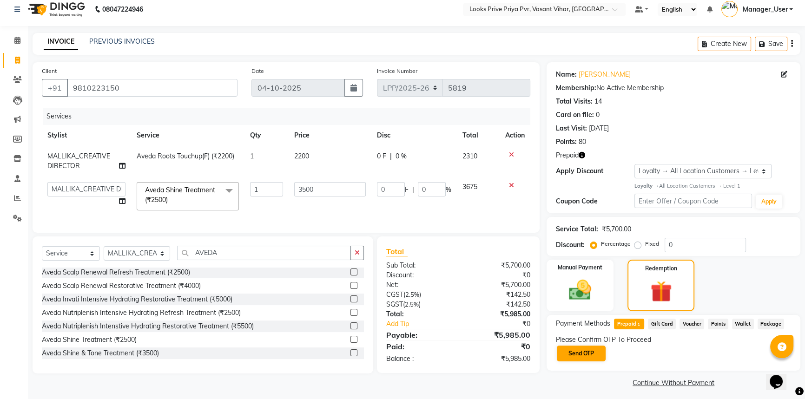
scroll to position [12, 0]
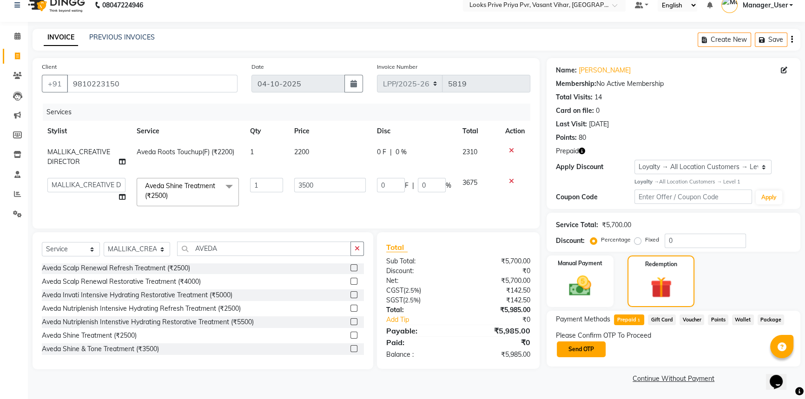
click at [591, 350] on button "Send OTP" at bounding box center [581, 350] width 49 height 16
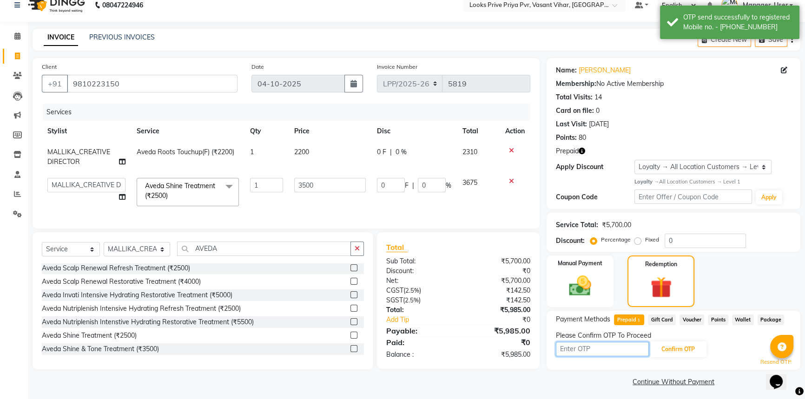
click at [595, 350] on input "text" at bounding box center [602, 349] width 93 height 14
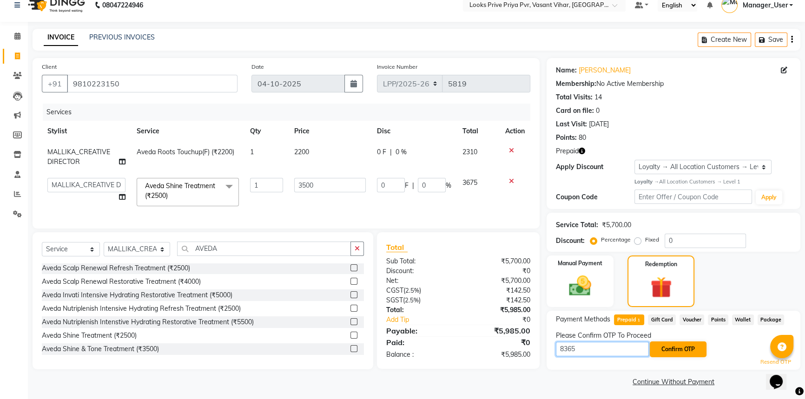
type input "8365"
click at [663, 348] on button "Confirm OTP" at bounding box center [678, 350] width 57 height 16
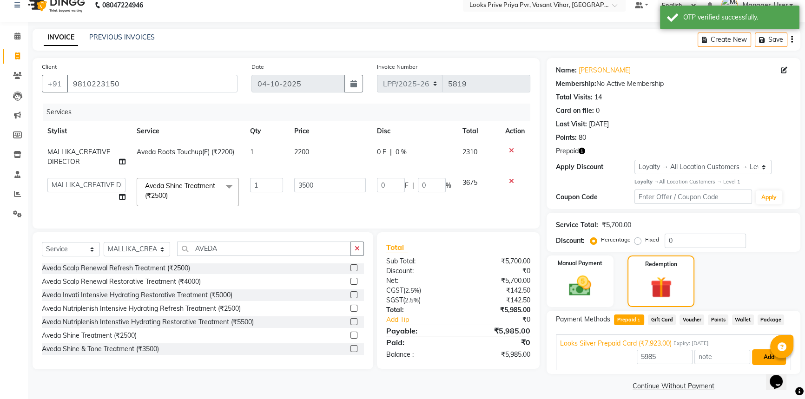
click at [760, 359] on button "Add" at bounding box center [769, 358] width 34 height 16
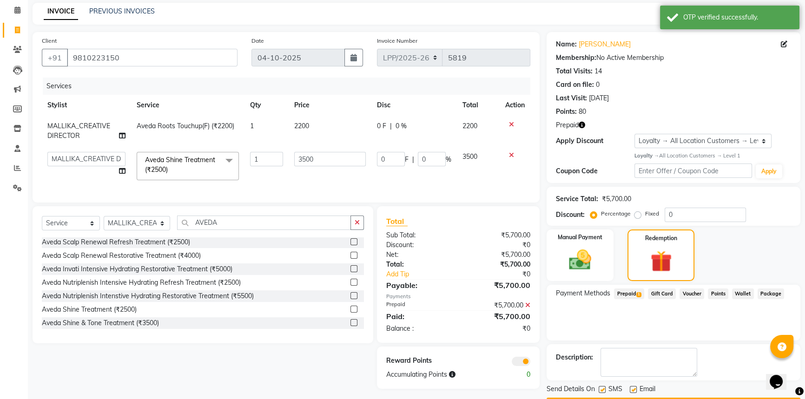
scroll to position [64, 0]
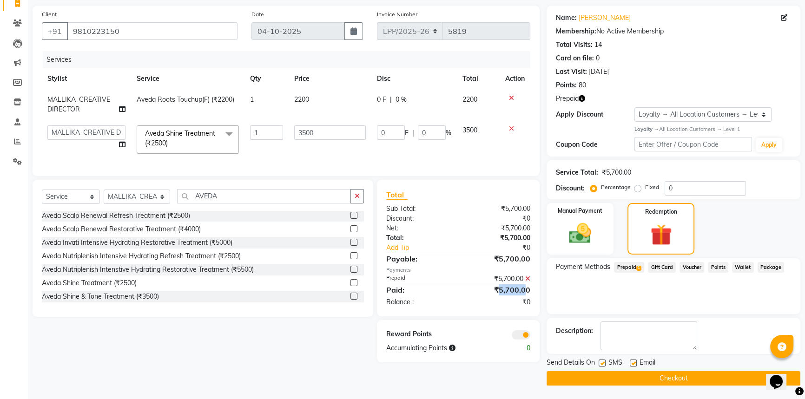
drag, startPoint x: 500, startPoint y: 298, endPoint x: 527, endPoint y: 300, distance: 27.0
click at [527, 296] on div "₹5,700.00" at bounding box center [497, 289] width 79 height 11
click at [505, 307] on div "₹0" at bounding box center [497, 303] width 79 height 10
click at [622, 377] on button "Checkout" at bounding box center [674, 378] width 254 height 14
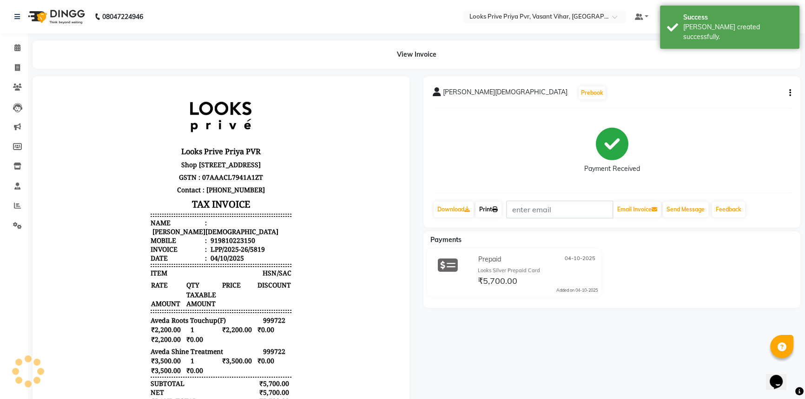
click at [488, 211] on link "Print" at bounding box center [489, 210] width 26 height 16
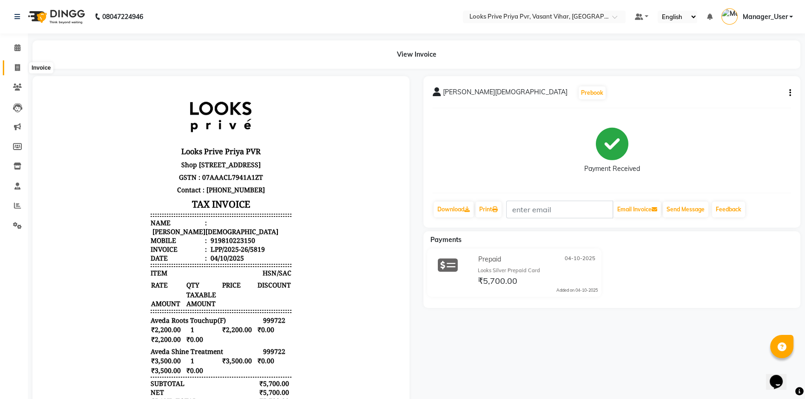
click at [21, 68] on span at bounding box center [17, 68] width 16 height 11
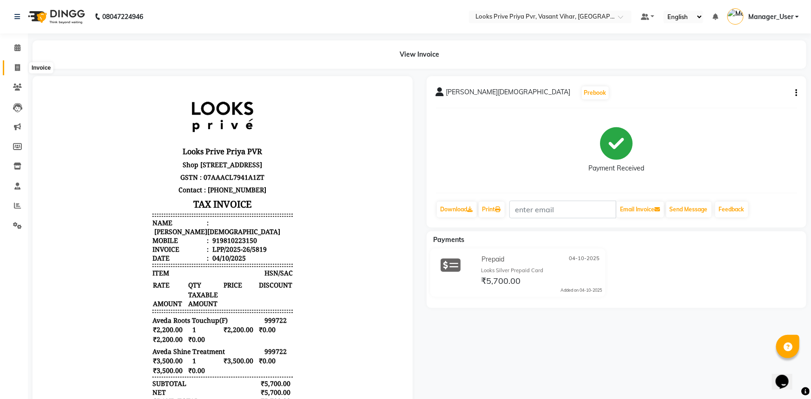
select select "service"
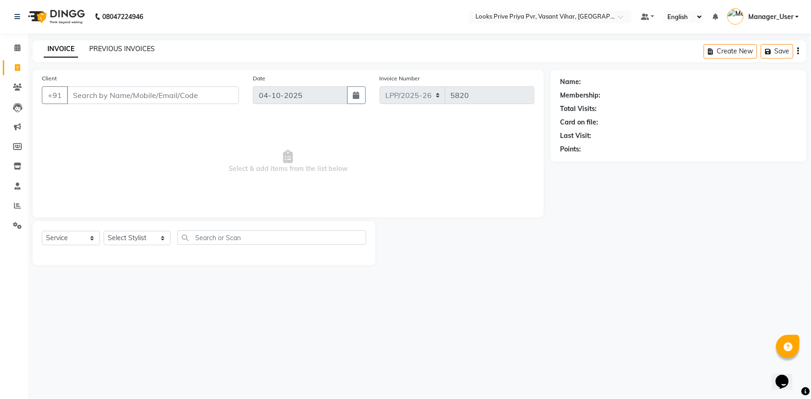
click at [121, 45] on div "INVOICE PREVIOUS INVOICES Create New Save" at bounding box center [420, 51] width 774 height 22
click at [128, 52] on link "PREVIOUS INVOICES" at bounding box center [122, 49] width 66 height 8
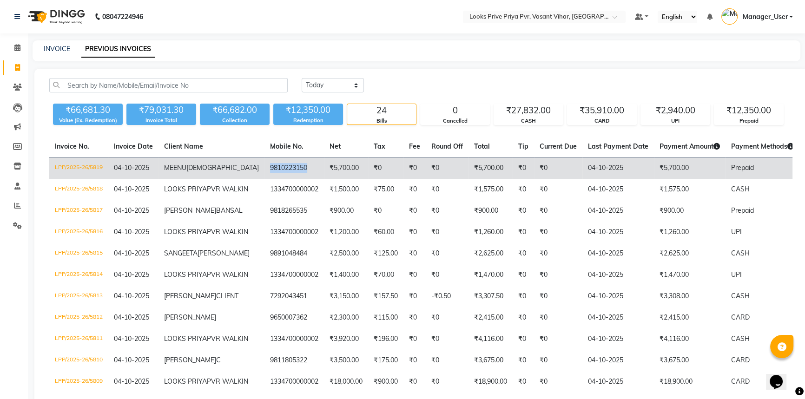
drag, startPoint x: 212, startPoint y: 165, endPoint x: 254, endPoint y: 170, distance: 42.6
click at [264, 170] on td "9810223150" at bounding box center [294, 169] width 60 height 22
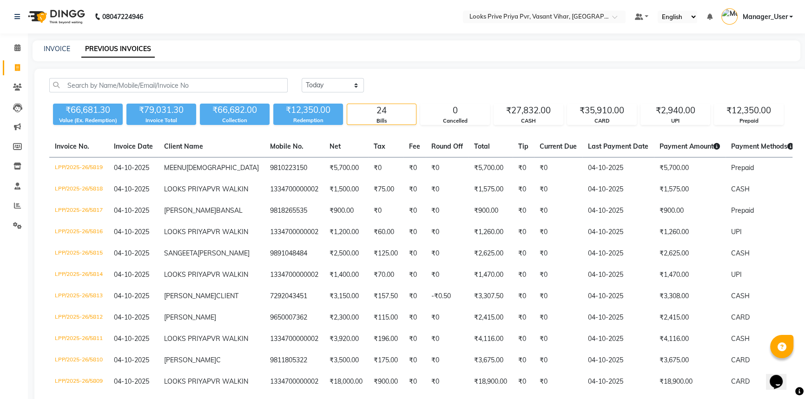
click at [68, 55] on div "INVOICE PREVIOUS INVOICES" at bounding box center [417, 50] width 768 height 21
click at [55, 52] on link "INVOICE" at bounding box center [57, 49] width 26 height 8
select select "service"
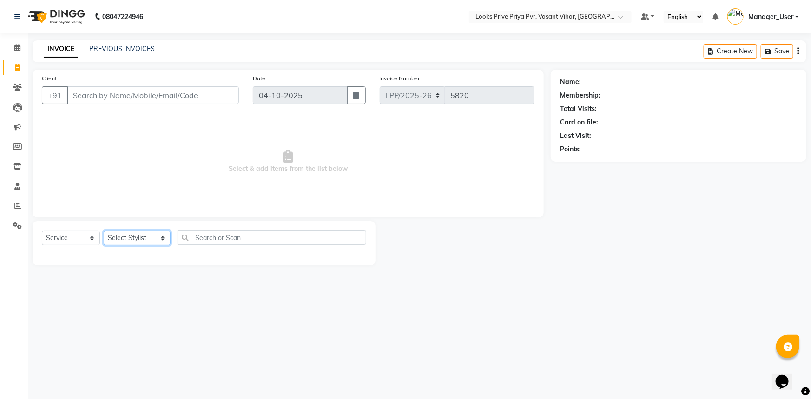
click at [152, 235] on select "Select Stylist Akhir_asst ANIL_PDCT ASLAM_CR STYLIST Counter_Sales KAMAL_PDCT […" at bounding box center [137, 238] width 67 height 14
select select "66936"
click at [104, 231] on select "Select Stylist Akhir_asst ANIL_PDCT ASLAM_CR STYLIST Counter_Sales KAMAL_PDCT […" at bounding box center [137, 238] width 67 height 14
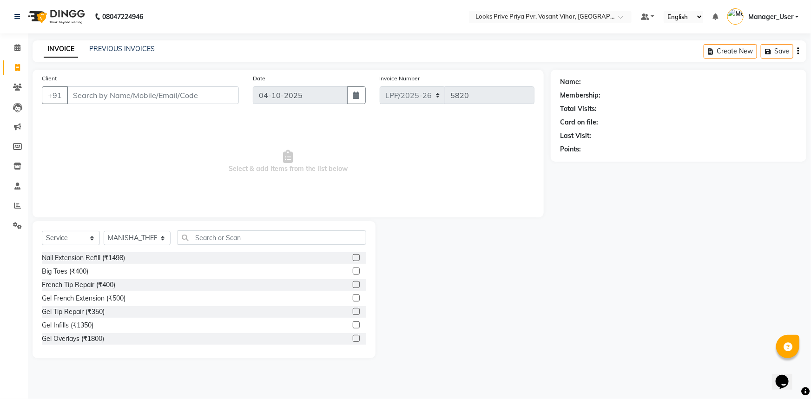
click at [221, 249] on div "Select Service Product Membership Package Voucher Prepaid Gift Card Select Styl…" at bounding box center [204, 242] width 324 height 22
click at [233, 240] on input "text" at bounding box center [272, 238] width 189 height 14
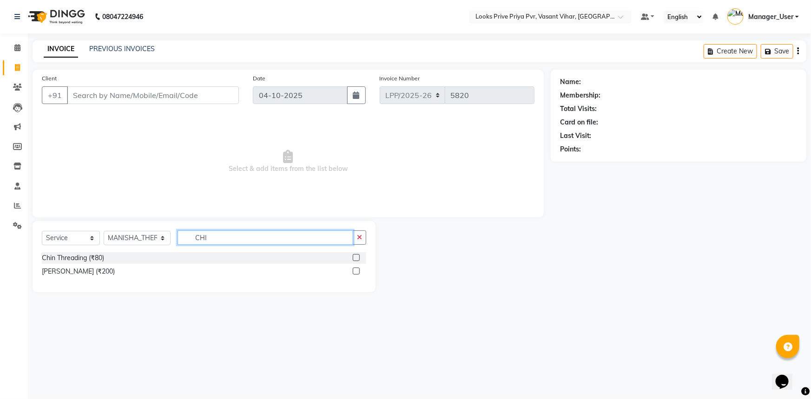
type input "CHI"
click at [357, 259] on label at bounding box center [356, 257] width 7 height 7
click at [357, 259] on input "checkbox" at bounding box center [356, 258] width 6 height 6
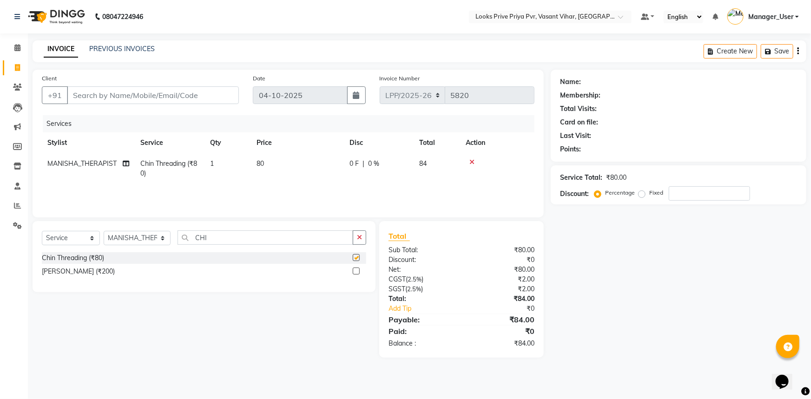
click at [321, 170] on td "80" at bounding box center [297, 168] width 93 height 31
checkbox input "false"
select select "66936"
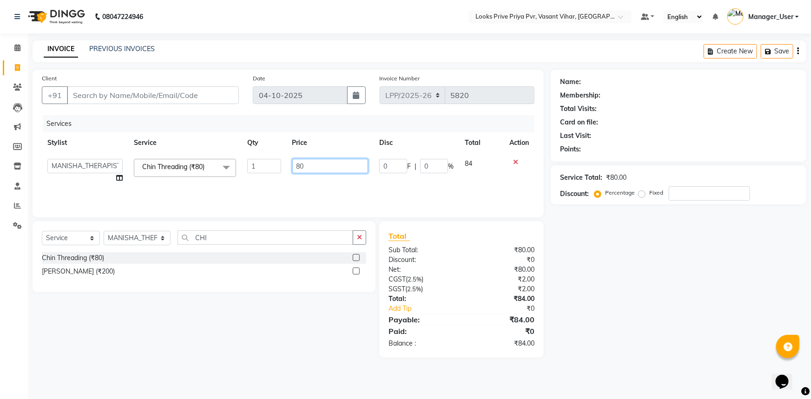
drag, startPoint x: 315, startPoint y: 170, endPoint x: 198, endPoint y: 180, distance: 116.7
click at [225, 178] on tr "Akhir_asst ANIL_PDCT ASLAM_CR STYLIST Counter_Sales KAMAL_PDCT [PERSON_NAME] DI…" at bounding box center [288, 170] width 493 height 35
type input "100"
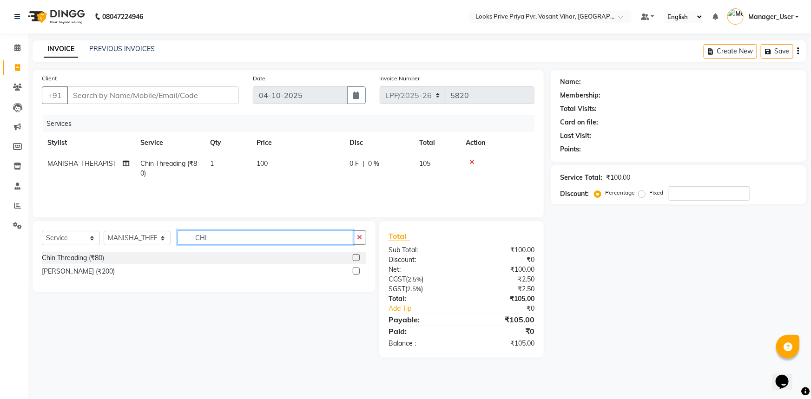
drag, startPoint x: 234, startPoint y: 238, endPoint x: 159, endPoint y: 248, distance: 76.4
click at [163, 247] on div "Select Service Product Membership Package Voucher Prepaid Gift Card Select Styl…" at bounding box center [204, 242] width 324 height 22
type input "UPPER"
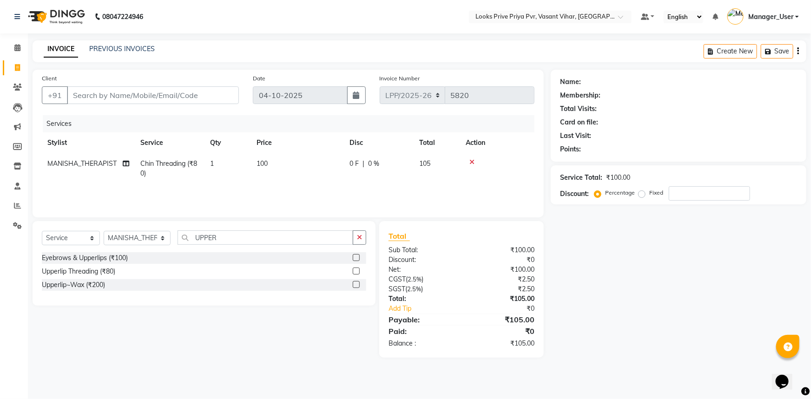
drag, startPoint x: 359, startPoint y: 270, endPoint x: 331, endPoint y: 228, distance: 50.5
click at [358, 270] on label at bounding box center [356, 271] width 7 height 7
click at [358, 270] on input "checkbox" at bounding box center [356, 272] width 6 height 6
checkbox input "true"
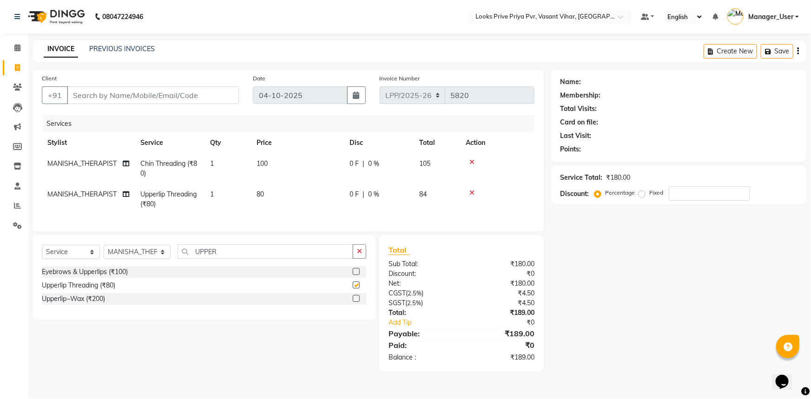
click at [316, 186] on td "80" at bounding box center [297, 199] width 93 height 31
select select "66936"
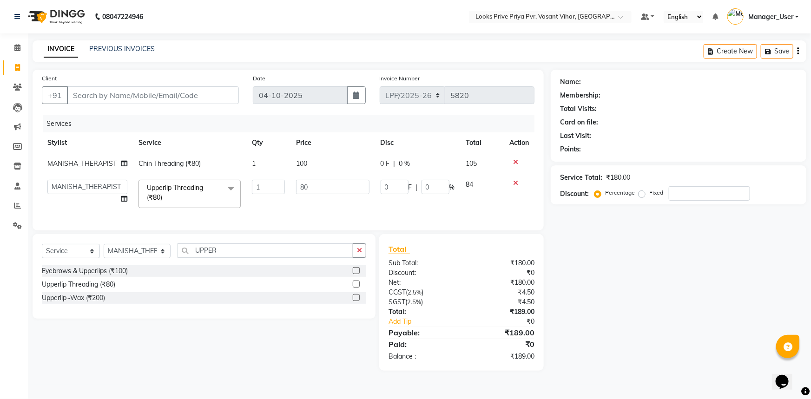
checkbox input "false"
drag, startPoint x: 334, startPoint y: 187, endPoint x: 222, endPoint y: 196, distance: 112.8
click at [228, 195] on tr "Akhir_asst ANIL_PDCT ASLAM_CR STYLIST Counter_Sales KAMAL_PDCT [PERSON_NAME] DI…" at bounding box center [288, 194] width 493 height 40
type input "100"
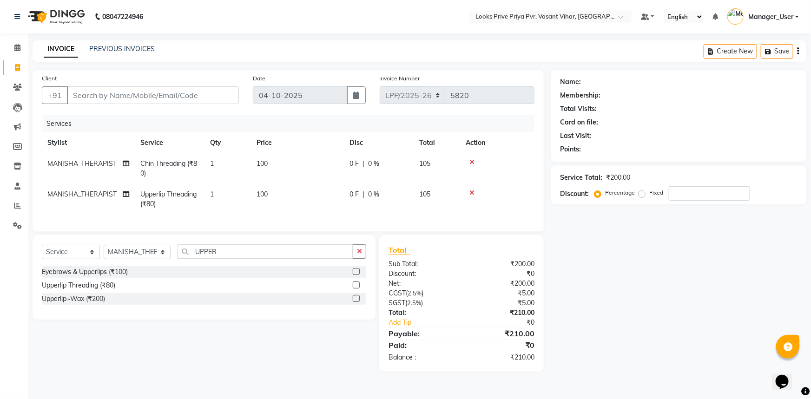
click at [326, 206] on td "100" at bounding box center [297, 199] width 93 height 31
select select "66936"
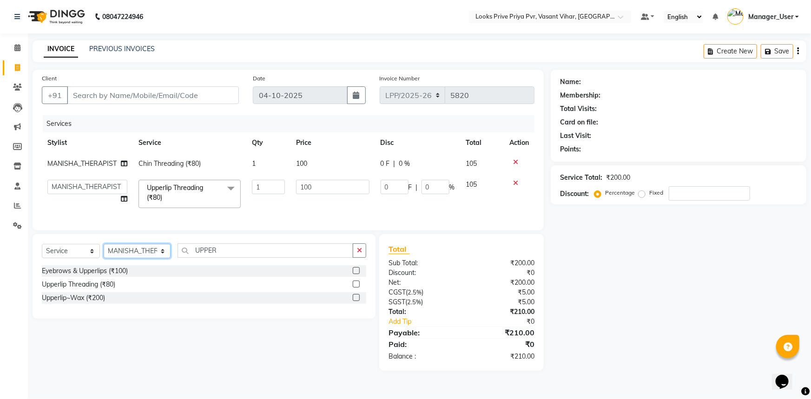
drag, startPoint x: 135, startPoint y: 261, endPoint x: 140, endPoint y: 254, distance: 8.9
click at [135, 258] on select "Select Stylist Akhir_asst ANIL_PDCT ASLAM_CR STYLIST Counter_Sales KAMAL_PDCT […" at bounding box center [137, 251] width 67 height 14
select select "66946"
click at [104, 251] on select "Select Stylist Akhir_asst ANIL_PDCT ASLAM_CR STYLIST Counter_Sales KAMAL_PDCT […" at bounding box center [137, 251] width 67 height 14
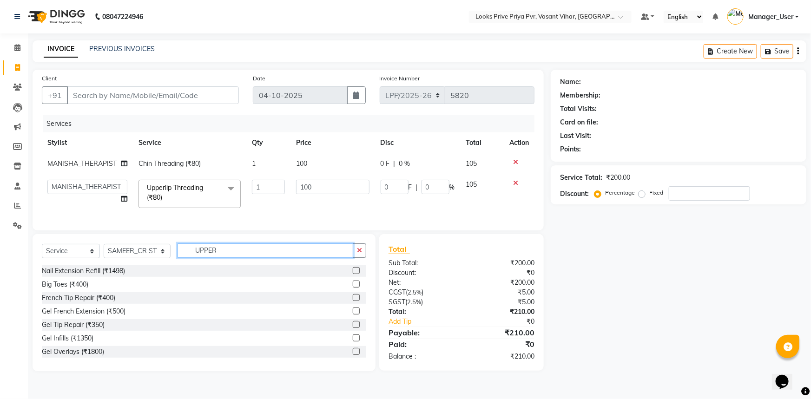
drag, startPoint x: 227, startPoint y: 254, endPoint x: 91, endPoint y: 271, distance: 137.3
click at [99, 265] on div "Select Service Product Membership Package Voucher Prepaid Gift Card Select Styl…" at bounding box center [204, 255] width 324 height 22
click at [463, 63] on main "INVOICE PREVIOUS INVOICES Create New Save Client +91 Date [DATE] Invoice Number…" at bounding box center [419, 212] width 783 height 345
drag, startPoint x: 375, startPoint y: 76, endPoint x: 453, endPoint y: 81, distance: 78.7
click at [453, 81] on div "Invoice Number LPP/2025-26 V/2025 V/[PHONE_NUMBER]" at bounding box center [457, 92] width 169 height 38
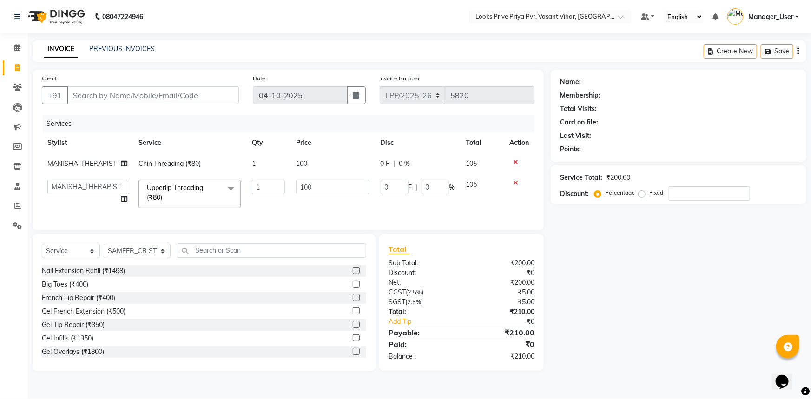
click at [455, 81] on div "Invoice Number LPP/2025-26 V/2025 V/[PHONE_NUMBER]" at bounding box center [457, 92] width 169 height 38
click at [339, 88] on div "Client +91 Date [DATE] Invoice Number LPP/2025-26 V/2025 V/[PHONE_NUMBER] Servi…" at bounding box center [288, 150] width 511 height 161
click at [245, 121] on div "Services" at bounding box center [292, 123] width 499 height 17
drag, startPoint x: 42, startPoint y: 49, endPoint x: 49, endPoint y: 53, distance: 8.1
click at [49, 53] on div "INVOICE PREVIOUS INVOICES" at bounding box center [94, 49] width 122 height 10
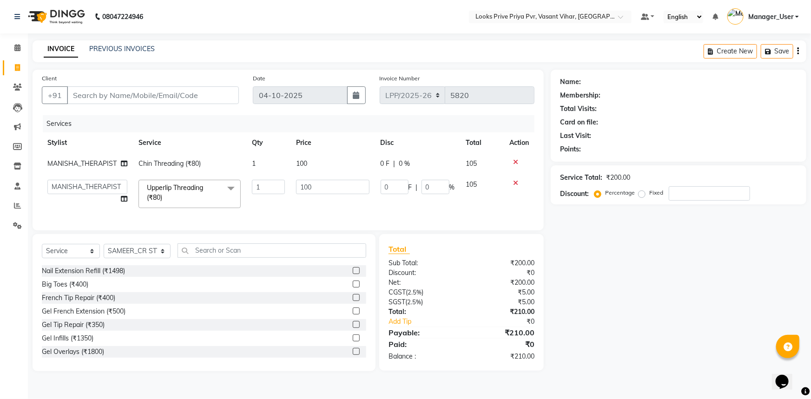
click at [42, 63] on main "INVOICE PREVIOUS INVOICES Create New Save Client +91 Date [DATE] Invoice Number…" at bounding box center [419, 212] width 783 height 345
drag, startPoint x: 46, startPoint y: 46, endPoint x: 48, endPoint y: 53, distance: 6.8
click at [48, 53] on link "INVOICE" at bounding box center [61, 49] width 34 height 17
click at [51, 60] on div "INVOICE PREVIOUS INVOICES Create New Save" at bounding box center [420, 51] width 774 height 22
drag, startPoint x: 36, startPoint y: 46, endPoint x: 46, endPoint y: 51, distance: 11.9
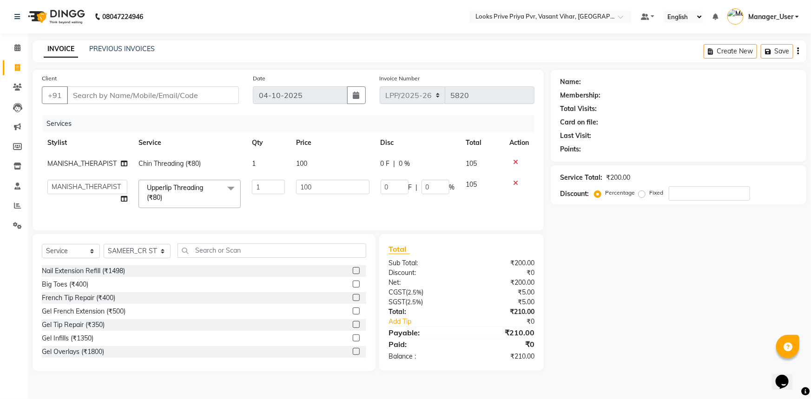
click at [46, 51] on div "INVOICE PREVIOUS INVOICES" at bounding box center [94, 49] width 122 height 10
click at [59, 60] on div "INVOICE PREVIOUS INVOICES Create New Save" at bounding box center [420, 51] width 774 height 22
drag, startPoint x: 159, startPoint y: 44, endPoint x: 71, endPoint y: 53, distance: 88.3
click at [71, 53] on div "INVOICE PREVIOUS INVOICES" at bounding box center [99, 49] width 133 height 11
click at [81, 59] on div "INVOICE PREVIOUS INVOICES Create New Save" at bounding box center [420, 51] width 774 height 22
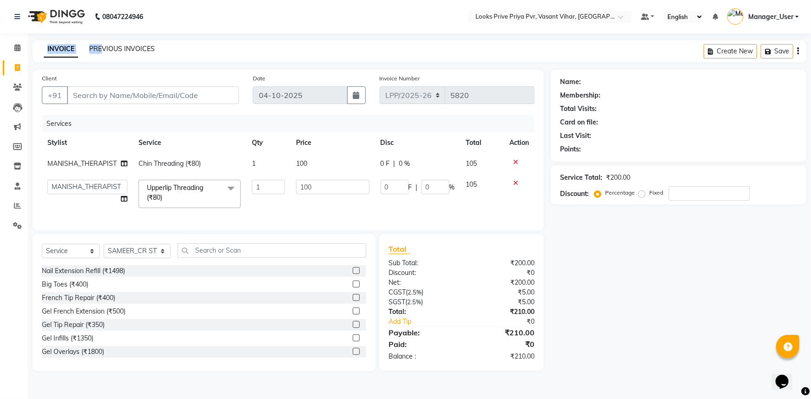
drag, startPoint x: 35, startPoint y: 51, endPoint x: 102, endPoint y: 52, distance: 66.5
click at [102, 52] on div "INVOICE PREVIOUS INVOICES" at bounding box center [94, 49] width 122 height 10
click at [106, 71] on div "Client +91 Date [DATE] Invoice Number LPP/2025-26 V/2025 V/[PHONE_NUMBER] Servi…" at bounding box center [288, 150] width 511 height 161
click at [166, 17] on nav "[PHONE_NUMBER] Need Help? Call us on 08047224946 Select Location × Looks Prive …" at bounding box center [405, 16] width 811 height 33
drag, startPoint x: 33, startPoint y: 50, endPoint x: 48, endPoint y: 47, distance: 14.7
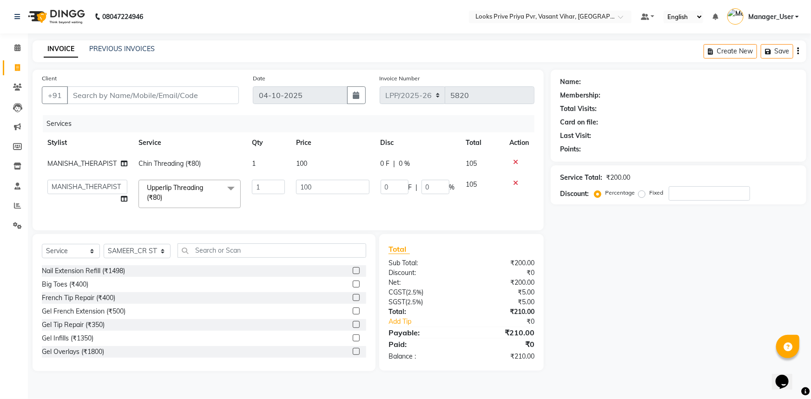
click at [48, 47] on div "INVOICE PREVIOUS INVOICES" at bounding box center [94, 49] width 122 height 10
click at [93, 59] on div "INVOICE PREVIOUS INVOICES Create New Save" at bounding box center [420, 51] width 774 height 22
drag, startPoint x: 31, startPoint y: 50, endPoint x: 46, endPoint y: 55, distance: 16.8
click at [46, 55] on main "INVOICE PREVIOUS INVOICES Create New Save Client +91 Date [DATE] Invoice Number…" at bounding box center [419, 212] width 783 height 345
click at [103, 62] on div "INVOICE PREVIOUS INVOICES Create New Save" at bounding box center [420, 51] width 774 height 22
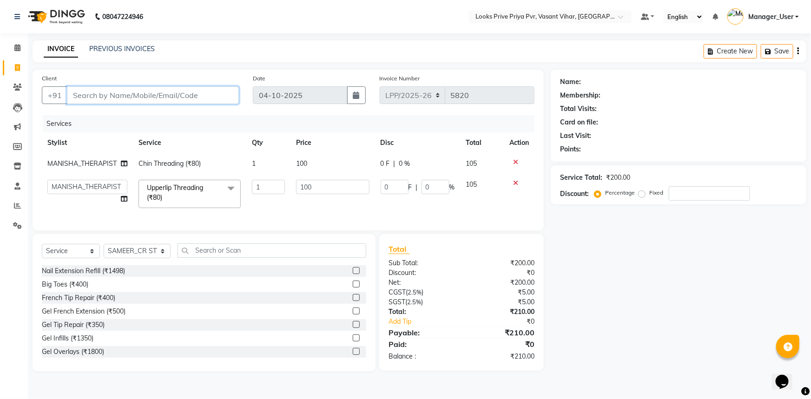
click at [179, 97] on input "Client" at bounding box center [153, 95] width 172 height 18
type input "P"
type input "0"
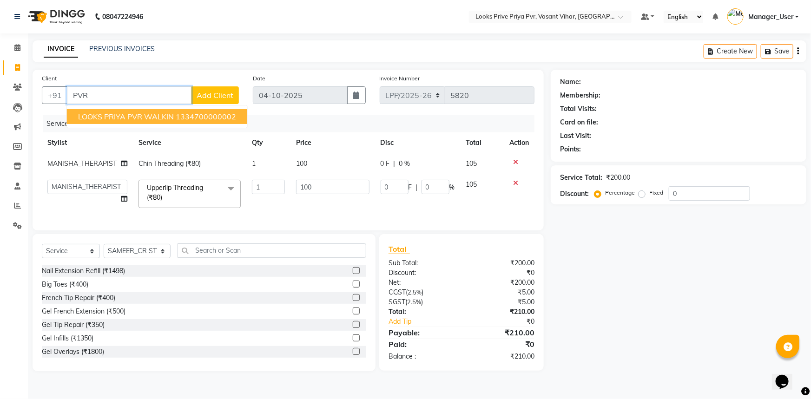
click at [181, 115] on ngb-highlight "1334700000002" at bounding box center [206, 116] width 60 height 9
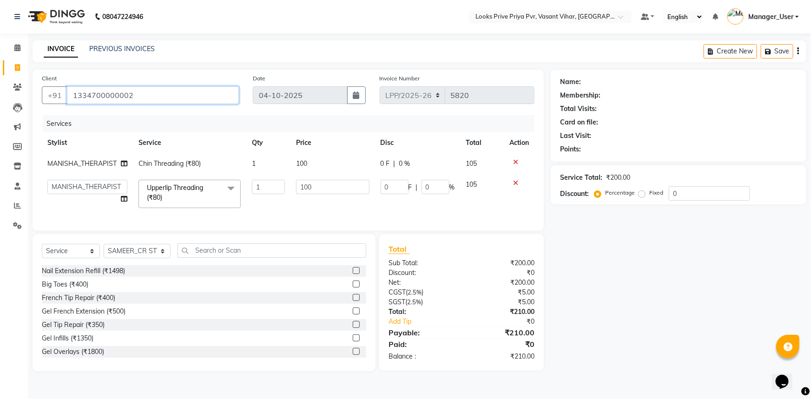
type input "1334700000002"
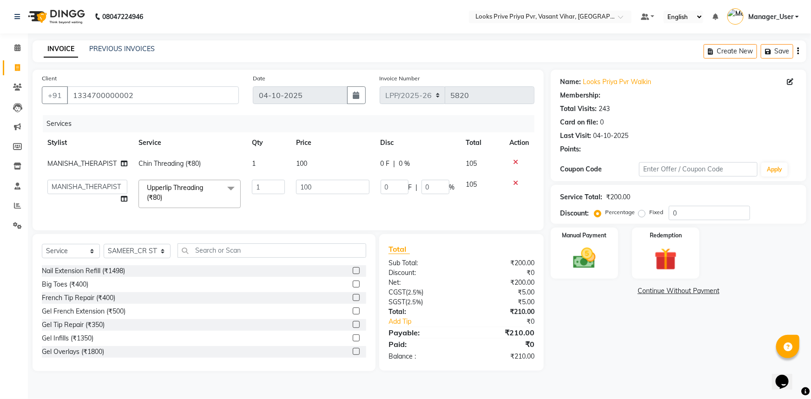
select select "1: Object"
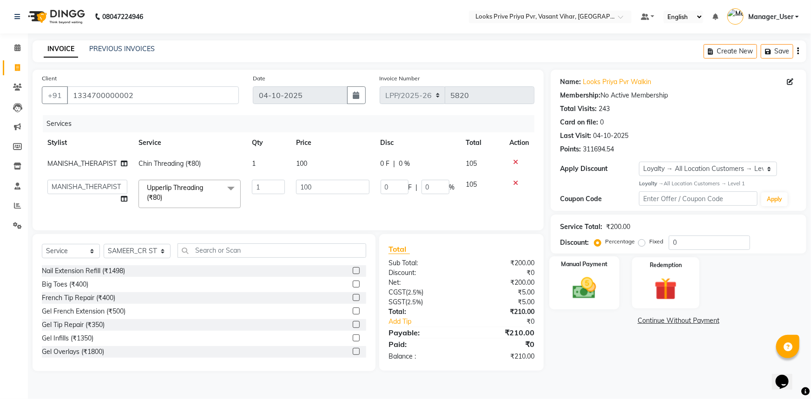
click at [590, 264] on label "Manual Payment" at bounding box center [585, 264] width 46 height 9
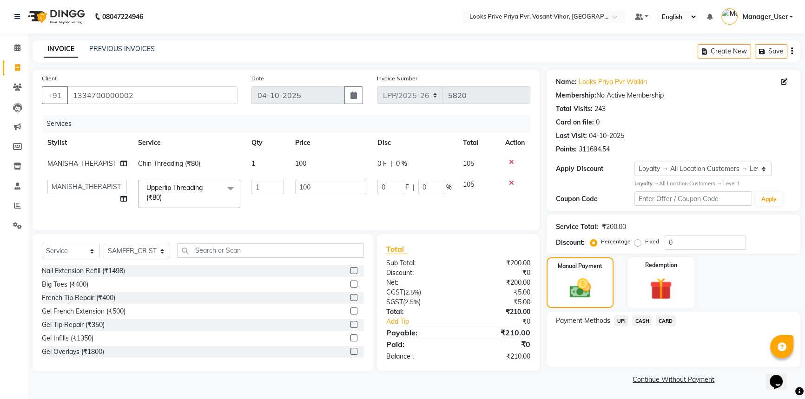
click at [628, 321] on span "UPI" at bounding box center [621, 321] width 14 height 11
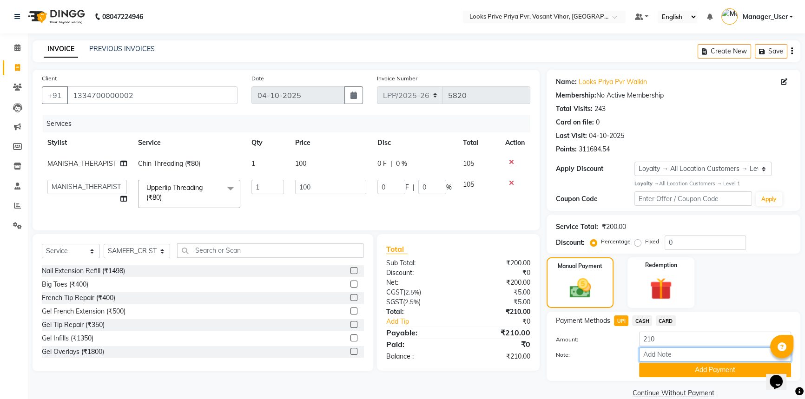
click at [653, 350] on input "Note:" at bounding box center [715, 355] width 152 height 14
paste input "527769758460"
type input "527769758460"
click at [672, 375] on button "Add Payment" at bounding box center [715, 370] width 152 height 14
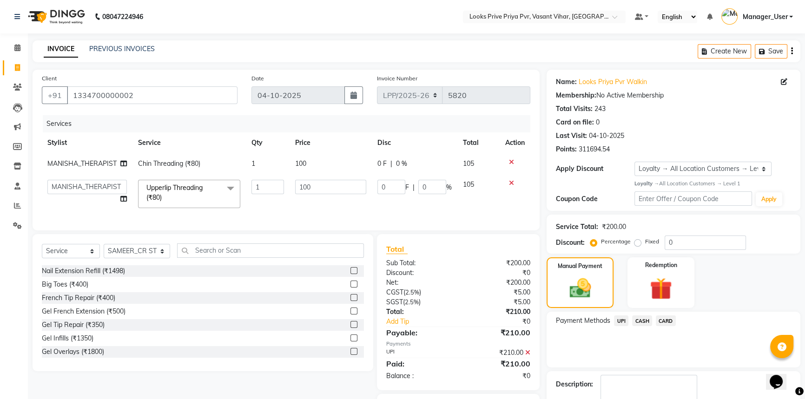
scroll to position [58, 0]
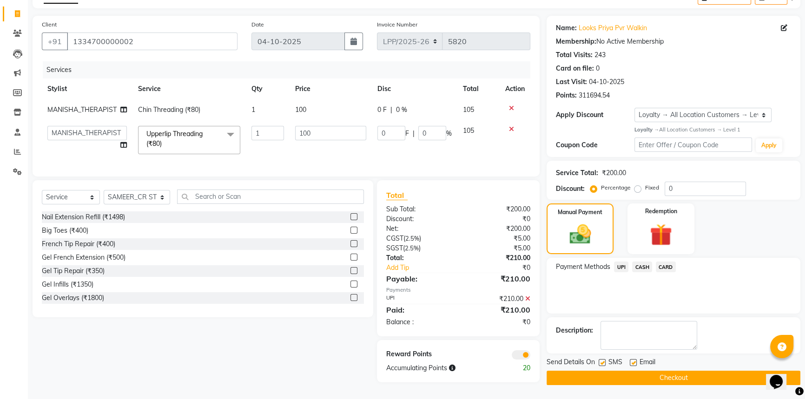
drag, startPoint x: 649, startPoint y: 369, endPoint x: 598, endPoint y: 353, distance: 54.0
click at [649, 371] on button "Checkout" at bounding box center [674, 378] width 254 height 14
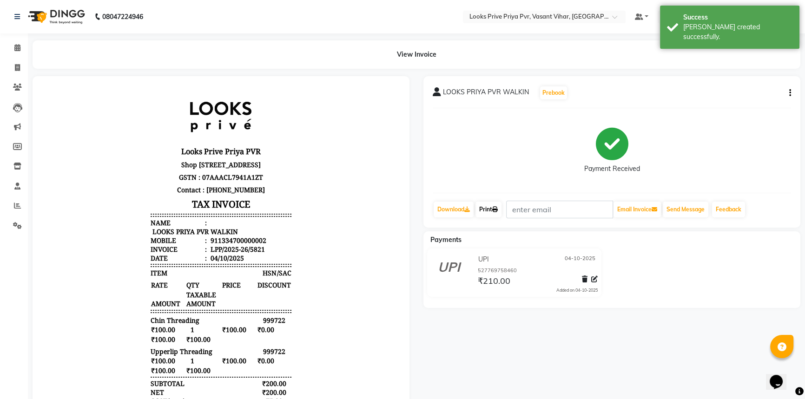
click at [496, 208] on icon at bounding box center [495, 210] width 6 height 6
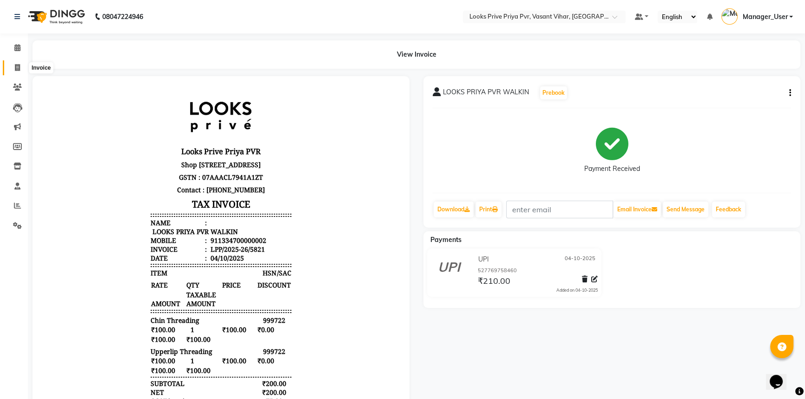
click at [19, 66] on icon at bounding box center [17, 67] width 5 height 7
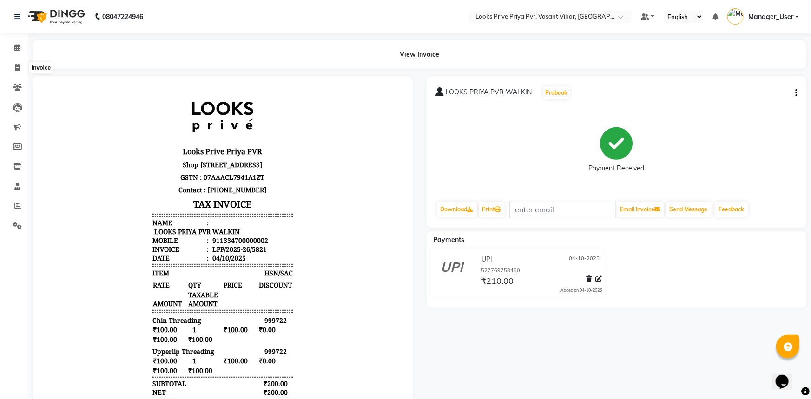
select select "service"
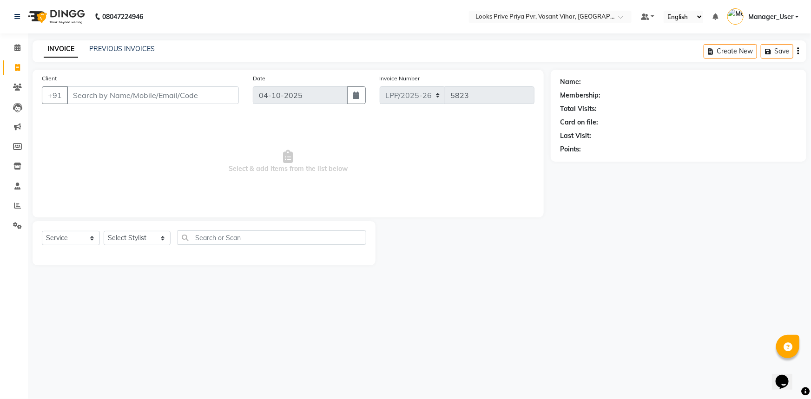
click at [107, 53] on div "PREVIOUS INVOICES" at bounding box center [122, 49] width 66 height 10
click at [110, 50] on link "PREVIOUS INVOICES" at bounding box center [122, 49] width 66 height 8
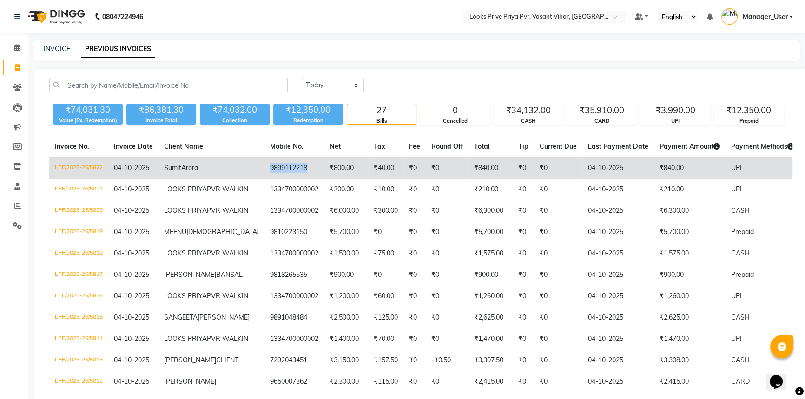
copy td "9899112218"
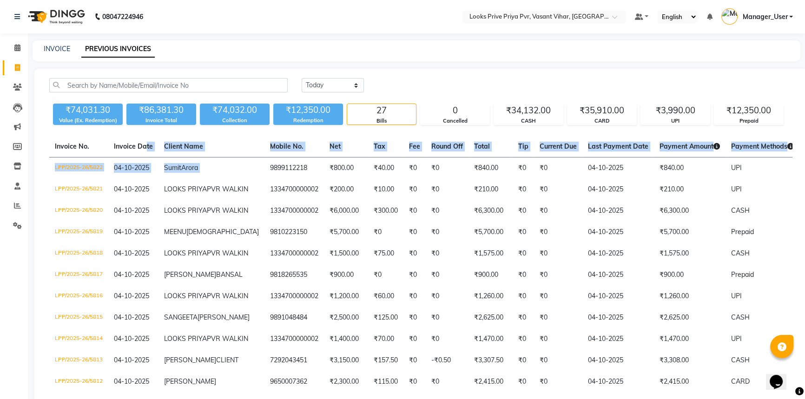
drag, startPoint x: 209, startPoint y: 166, endPoint x: 131, endPoint y: 109, distance: 96.7
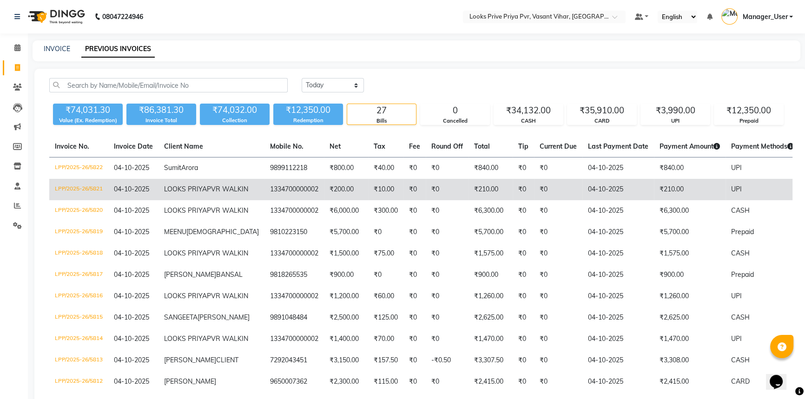
click at [264, 182] on td "1334700000002" at bounding box center [294, 189] width 60 height 21
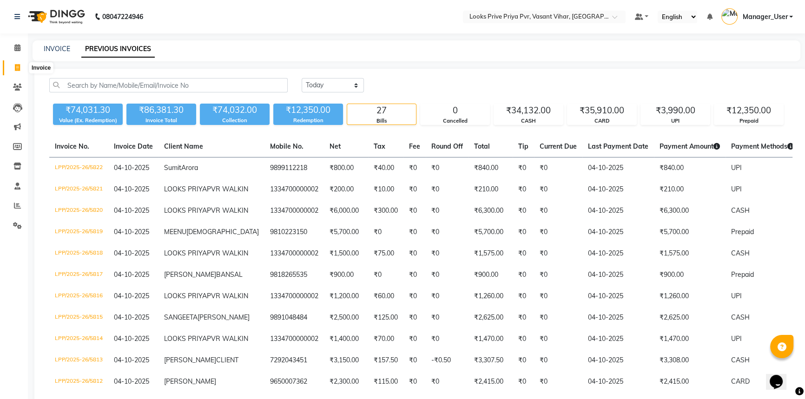
click at [13, 66] on span at bounding box center [17, 68] width 16 height 11
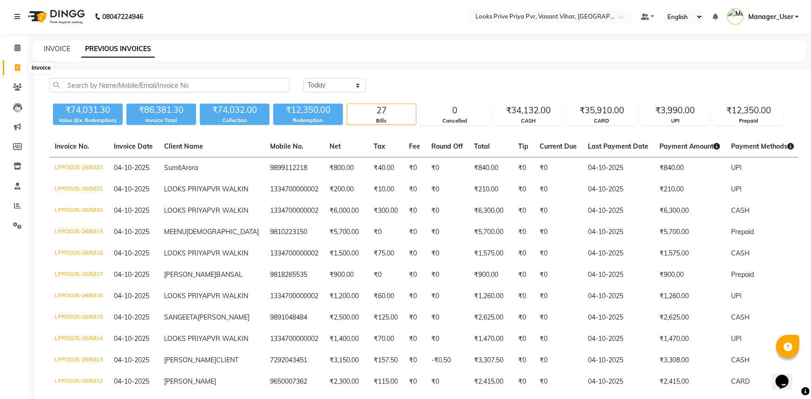
select select "service"
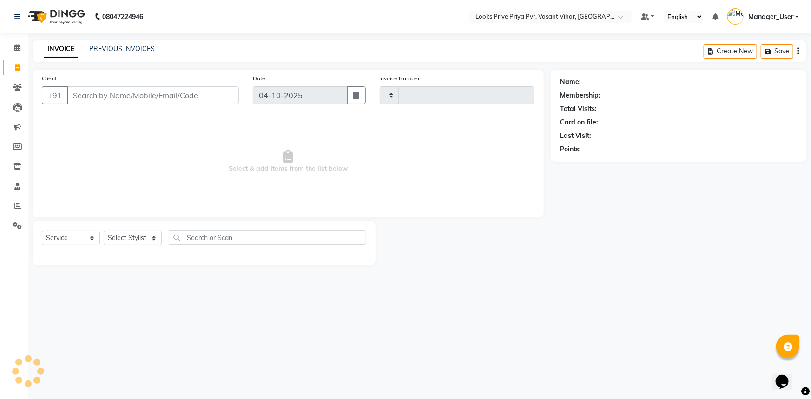
type input "5823"
select select "7646"
click at [137, 239] on select "Select Stylist Akhir_asst ANIL_PDCT ASLAM_CR STYLIST Counter_Sales KAMAL_PDCT […" at bounding box center [137, 238] width 67 height 14
click at [87, 140] on span "Select & add items from the list below" at bounding box center [288, 161] width 493 height 93
click at [117, 45] on link "PREVIOUS INVOICES" at bounding box center [122, 49] width 66 height 8
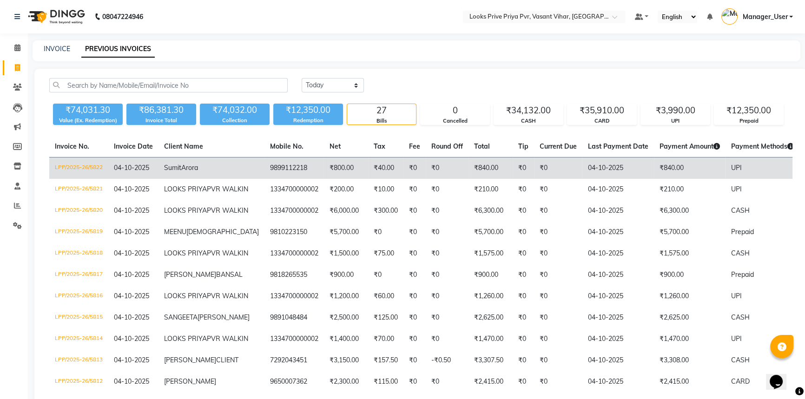
click at [264, 168] on td "9899112218" at bounding box center [294, 169] width 60 height 22
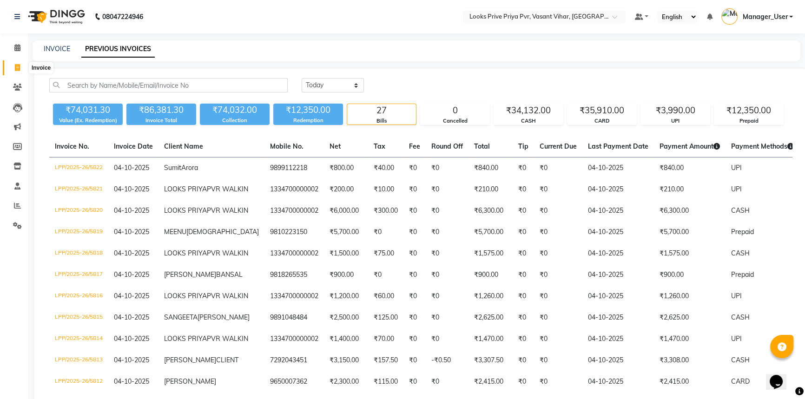
click at [15, 66] on icon at bounding box center [17, 67] width 5 height 7
select select "service"
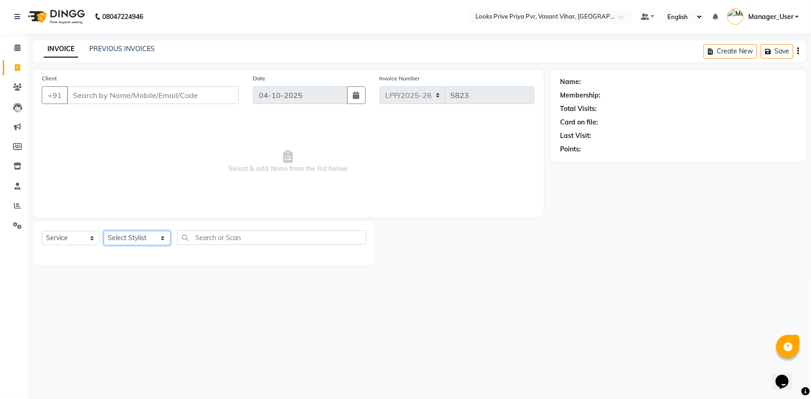
click at [154, 237] on select "Select Stylist Akhir_asst ANIL_PDCT ASLAM_CR STYLIST Counter_Sales KAMAL_PDCT […" at bounding box center [137, 238] width 67 height 14
click at [262, 146] on span "Select & add items from the list below" at bounding box center [288, 161] width 493 height 93
click at [141, 227] on div "Select Service Product Membership Package Voucher Prepaid Gift Card Select Styl…" at bounding box center [204, 243] width 343 height 44
click at [137, 242] on select "Select Stylist Akhir_asst ANIL_PDCT ASLAM_CR STYLIST Counter_Sales KAMAL_PDCT […" at bounding box center [137, 238] width 67 height 14
select select "66940"
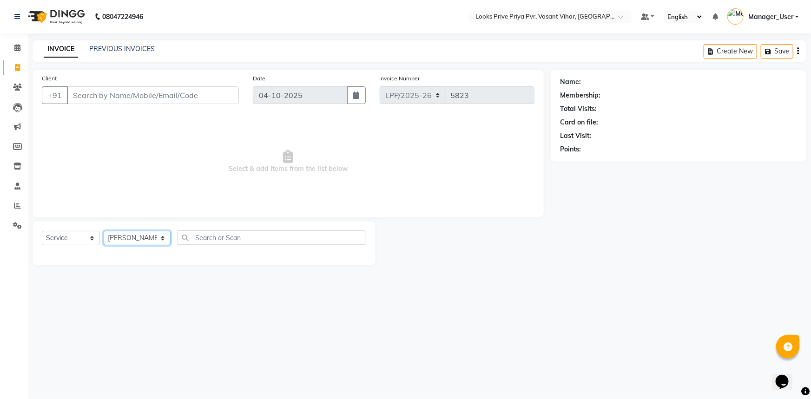
click at [104, 231] on select "Select Stylist Akhir_asst ANIL_PDCT ASLAM_CR STYLIST Counter_Sales KAMAL_PDCT […" at bounding box center [137, 238] width 67 height 14
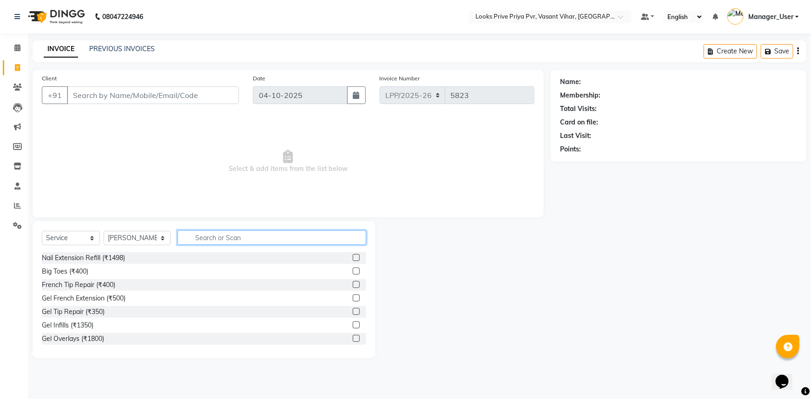
click at [204, 236] on input "text" at bounding box center [272, 238] width 189 height 14
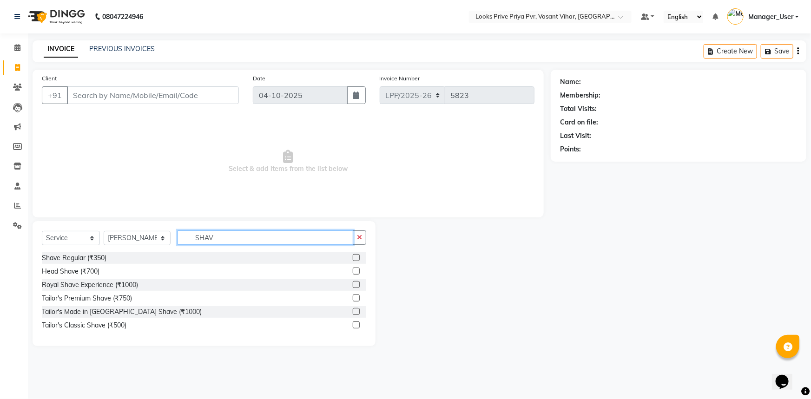
type input "SHAV"
click at [358, 259] on label at bounding box center [356, 257] width 7 height 7
click at [358, 259] on input "checkbox" at bounding box center [356, 258] width 6 height 6
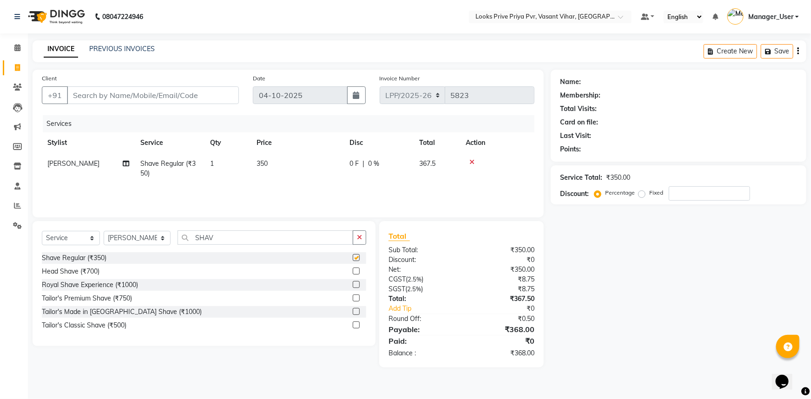
click at [313, 136] on th "Price" at bounding box center [297, 142] width 93 height 21
checkbox input "false"
click at [314, 156] on td "350" at bounding box center [297, 168] width 93 height 31
select select "66940"
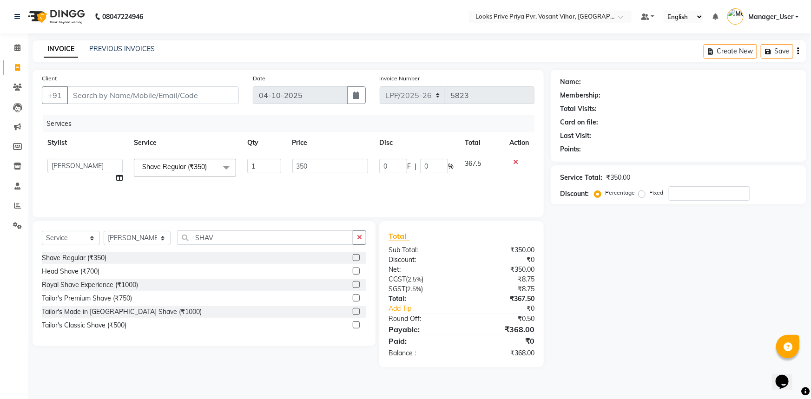
click at [200, 177] on tr "Akhir_asst ANIL_PDCT ASLAM_CR STYLIST Counter_Sales KAMAL_PDCT [PERSON_NAME] DI…" at bounding box center [288, 170] width 493 height 35
type input "500"
click at [150, 236] on select "Select Stylist Akhir_asst ANIL_PDCT ASLAM_CR STYLIST Counter_Sales KAMAL_PDCT […" at bounding box center [137, 238] width 67 height 14
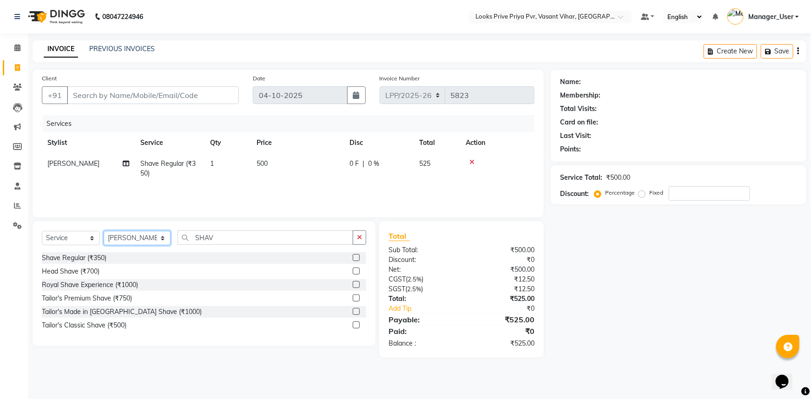
select select "84083"
click at [104, 231] on select "Select Stylist Akhir_asst ANIL_PDCT ASLAM_CR STYLIST Counter_Sales KAMAL_PDCT […" at bounding box center [137, 238] width 67 height 14
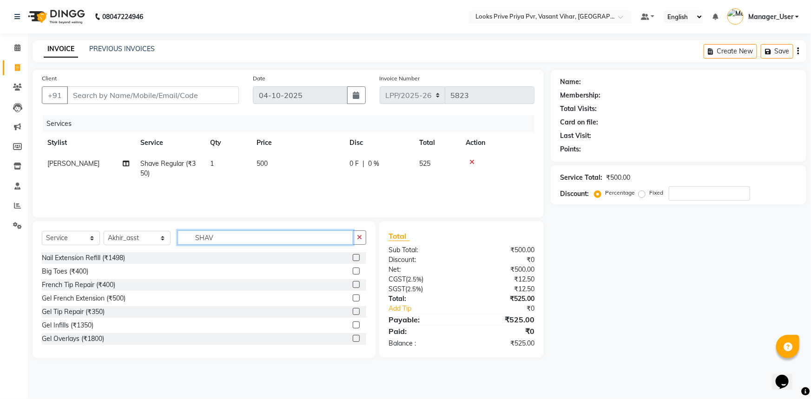
click at [217, 241] on input "SHAV" at bounding box center [266, 238] width 176 height 14
click at [165, 243] on div "Select Service Product Membership Package Voucher Prepaid Gift Card Select Styl…" at bounding box center [204, 242] width 324 height 22
click at [238, 227] on div "Select Service Product Membership Package Voucher Prepaid Gift Card Select Styl…" at bounding box center [204, 289] width 343 height 137
drag, startPoint x: 237, startPoint y: 232, endPoint x: 153, endPoint y: 232, distance: 83.2
click at [153, 232] on div "Select Service Product Membership Package Voucher Prepaid Gift Card Select Styl…" at bounding box center [204, 242] width 324 height 22
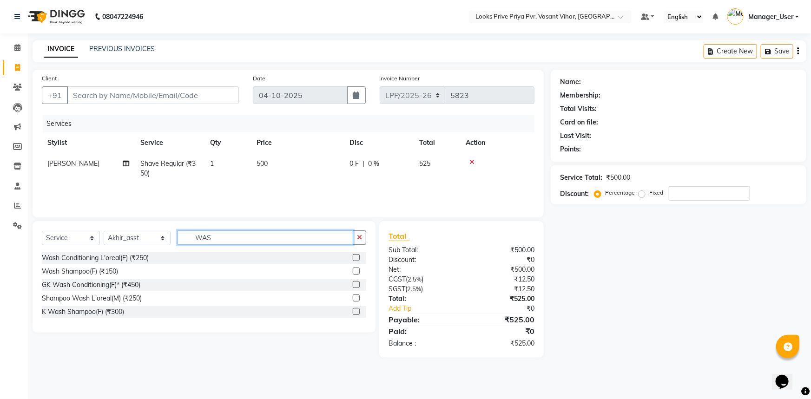
type input "WAS"
click at [350, 312] on div "K Wash Shampoo(F) (₹300)" at bounding box center [204, 312] width 324 height 12
click at [354, 313] on label at bounding box center [356, 311] width 7 height 7
click at [354, 313] on input "checkbox" at bounding box center [356, 312] width 6 height 6
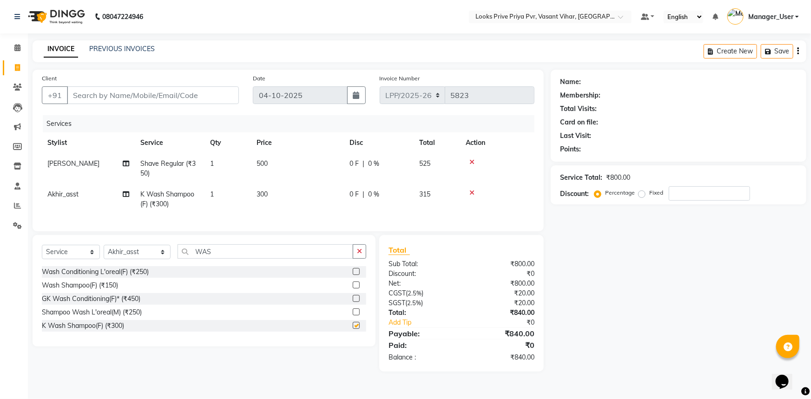
checkbox input "false"
click at [317, 206] on td "300" at bounding box center [297, 199] width 93 height 31
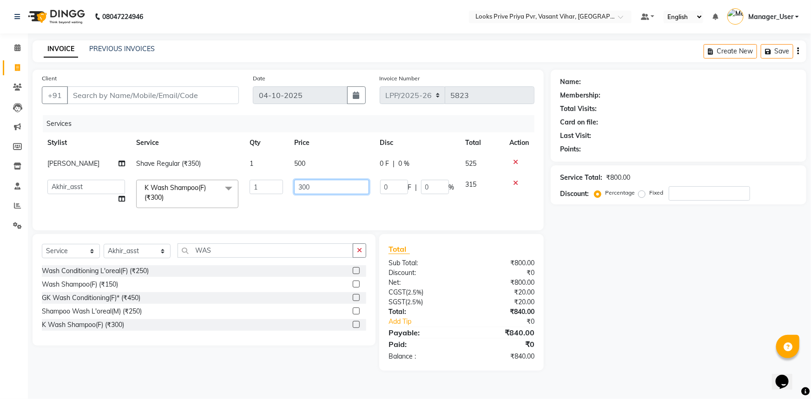
drag, startPoint x: 317, startPoint y: 191, endPoint x: 238, endPoint y: 195, distance: 79.6
click at [238, 195] on tr "Akhir_asst ANIL_PDCT ASLAM_CR STYLIST Counter_Sales KAMAL_PDCT [PERSON_NAME] DI…" at bounding box center [288, 194] width 493 height 40
type input "5"
type input "600"
click at [164, 258] on select "Select Stylist Akhir_asst ANIL_PDCT ASLAM_CR STYLIST Counter_Sales KAMAL_PDCT […" at bounding box center [137, 251] width 67 height 14
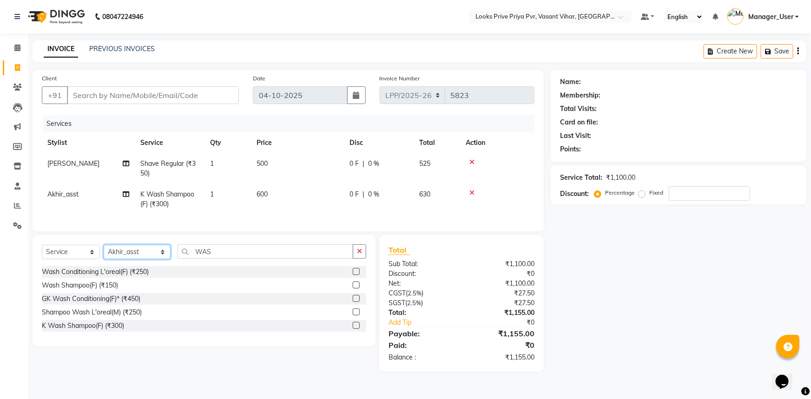
select select "66946"
click at [104, 251] on select "Select Stylist Akhir_asst ANIL_PDCT ASLAM_CR STYLIST Counter_Sales KAMAL_PDCT […" at bounding box center [137, 252] width 67 height 14
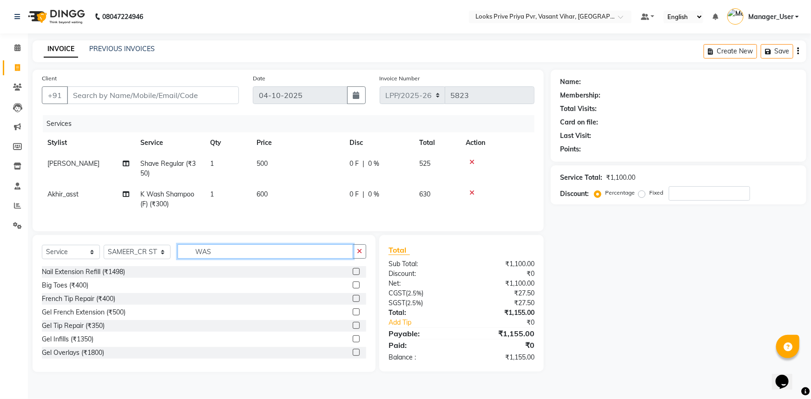
click at [236, 259] on input "WAS" at bounding box center [266, 252] width 176 height 14
drag, startPoint x: 237, startPoint y: 262, endPoint x: 150, endPoint y: 254, distance: 87.2
click at [150, 254] on div "Select Service Product Membership Package Voucher Prepaid Gift Card Select Styl…" at bounding box center [204, 256] width 324 height 22
type input "DRY"
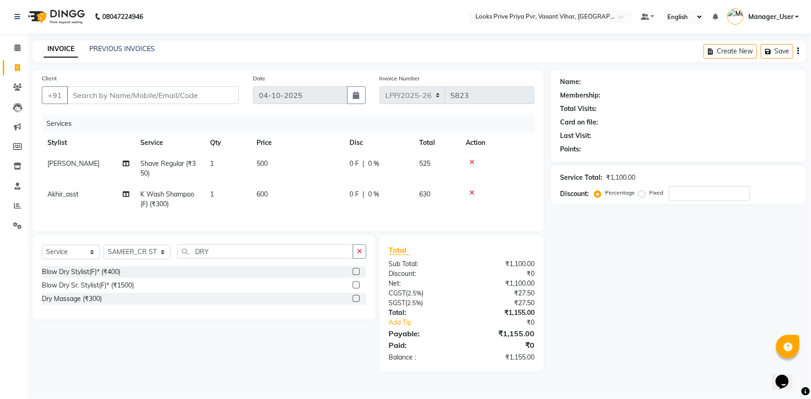
click at [354, 275] on label at bounding box center [356, 271] width 7 height 7
click at [354, 275] on input "checkbox" at bounding box center [356, 272] width 6 height 6
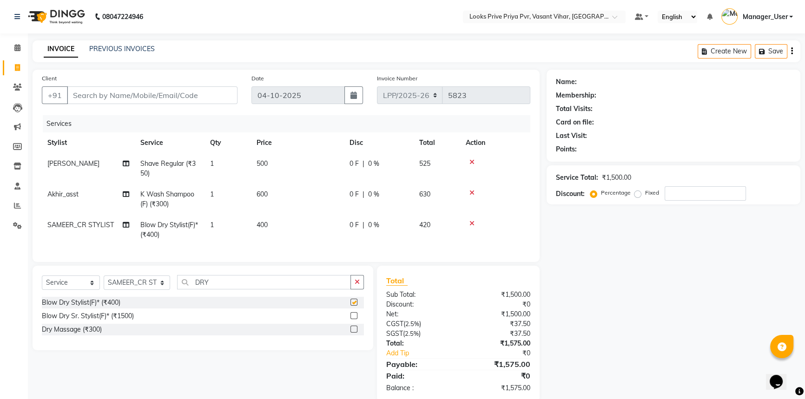
checkbox input "false"
click at [295, 218] on td "400" at bounding box center [297, 230] width 93 height 31
select select "66946"
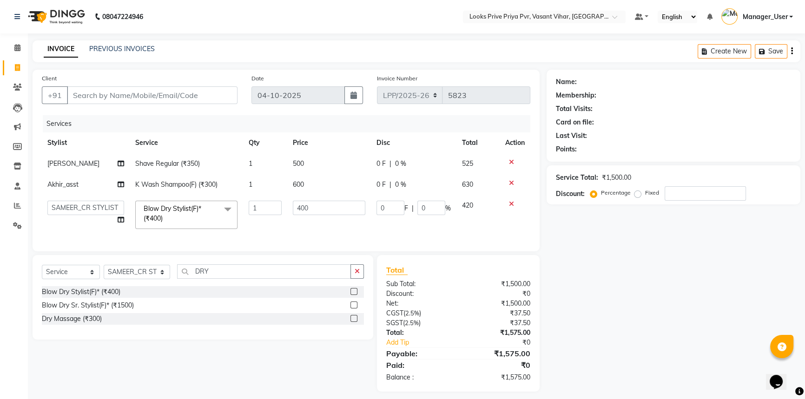
drag, startPoint x: 324, startPoint y: 218, endPoint x: 308, endPoint y: 213, distance: 16.6
click at [299, 216] on td "400" at bounding box center [329, 215] width 84 height 40
drag, startPoint x: 328, startPoint y: 210, endPoint x: 219, endPoint y: 209, distance: 109.2
click at [219, 209] on tr "Akhir_asst ANIL_PDCT ASLAM_CR STYLIST Counter_Sales KAMAL_PDCT [PERSON_NAME] DI…" at bounding box center [286, 215] width 489 height 40
type input "800"
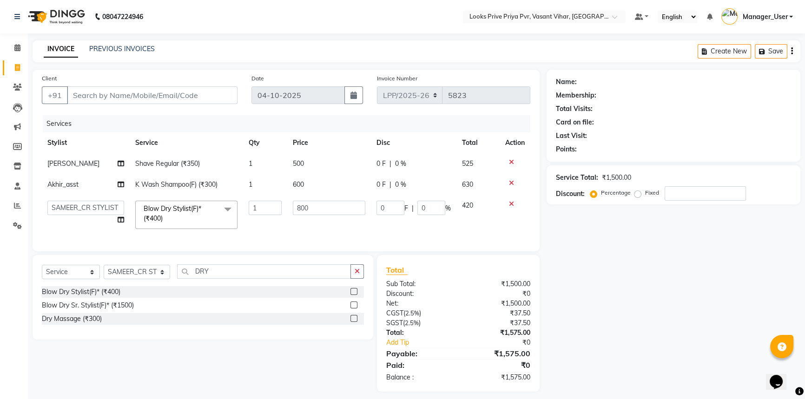
click at [307, 226] on td "800" at bounding box center [329, 215] width 84 height 40
select select "66946"
drag, startPoint x: 157, startPoint y: 278, endPoint x: 157, endPoint y: 272, distance: 6.5
click at [157, 278] on select "Select Stylist Akhir_asst ANIL_PDCT ASLAM_CR STYLIST Counter_Sales KAMAL_PDCT […" at bounding box center [137, 272] width 66 height 14
select select "90024"
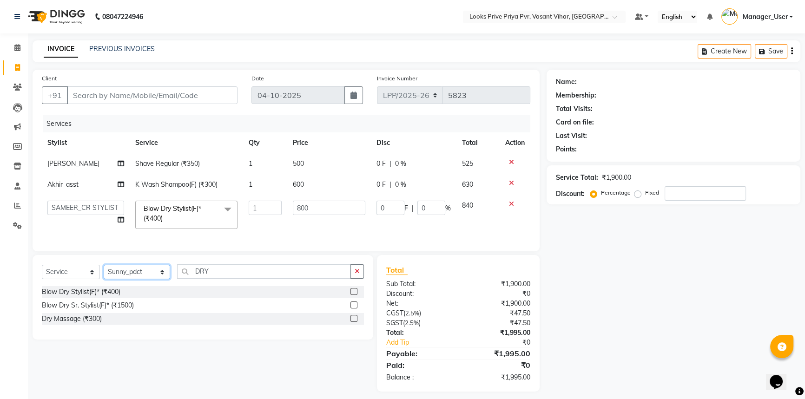
click at [104, 271] on select "Select Stylist Akhir_asst ANIL_PDCT ASLAM_CR STYLIST Counter_Sales KAMAL_PDCT […" at bounding box center [137, 272] width 66 height 14
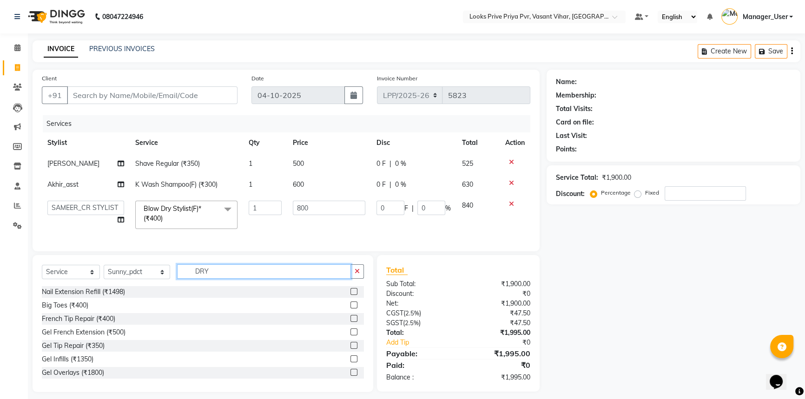
drag, startPoint x: 252, startPoint y: 274, endPoint x: 133, endPoint y: 279, distance: 118.6
click at [134, 279] on div "Select Service Product Membership Package Voucher Prepaid Gift Card Select Styl…" at bounding box center [203, 275] width 322 height 22
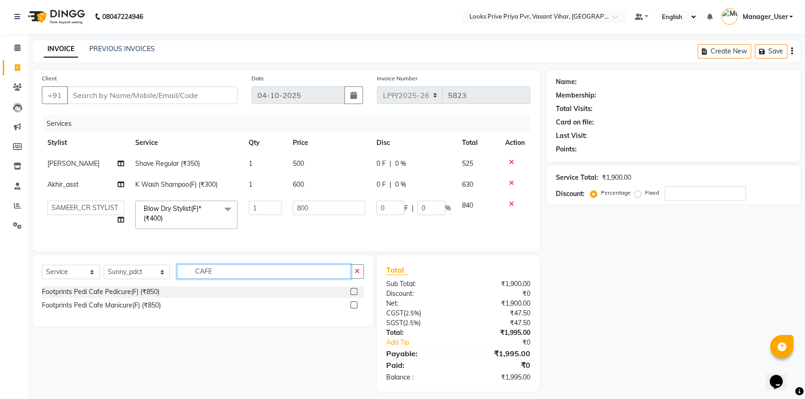
type input "CAFE"
click at [353, 295] on label at bounding box center [353, 291] width 7 height 7
click at [353, 295] on input "checkbox" at bounding box center [353, 292] width 6 height 6
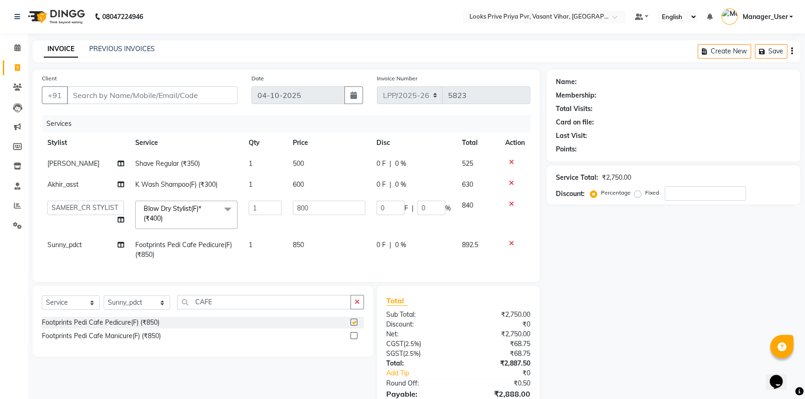
checkbox input "false"
click at [315, 242] on td "850" at bounding box center [329, 250] width 84 height 31
select select "90024"
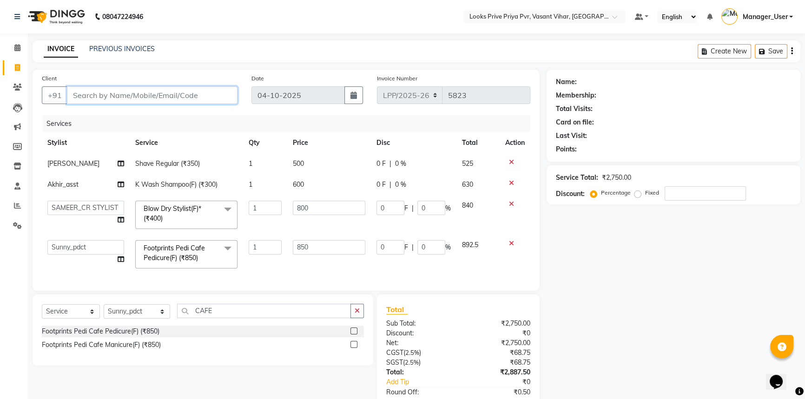
click at [182, 97] on input "Client" at bounding box center [152, 95] width 171 height 18
type input "9"
type input "0"
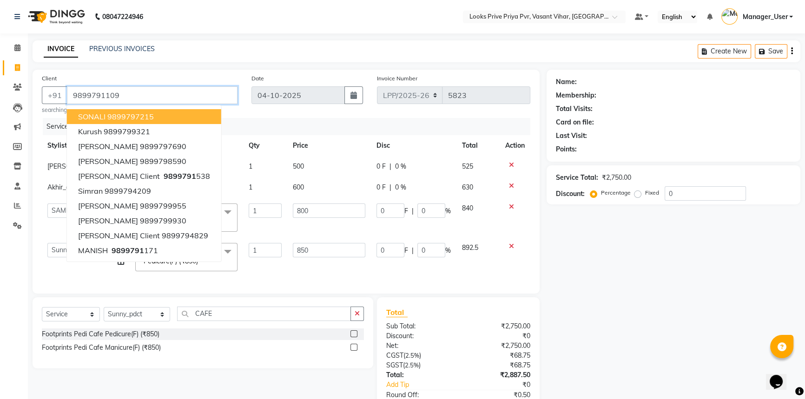
type input "9899791109"
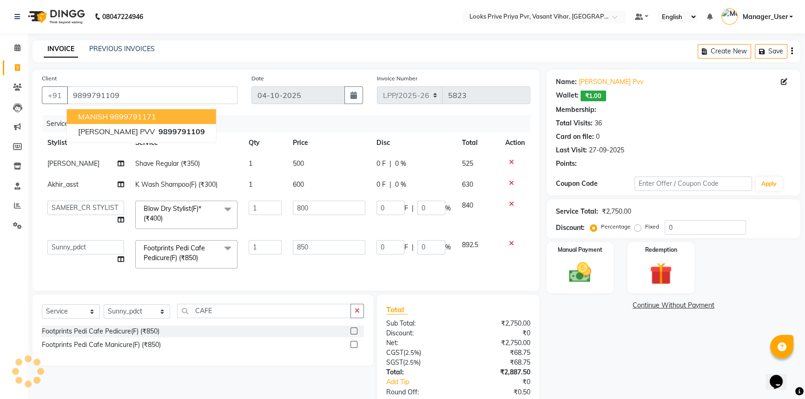
select select "1: Object"
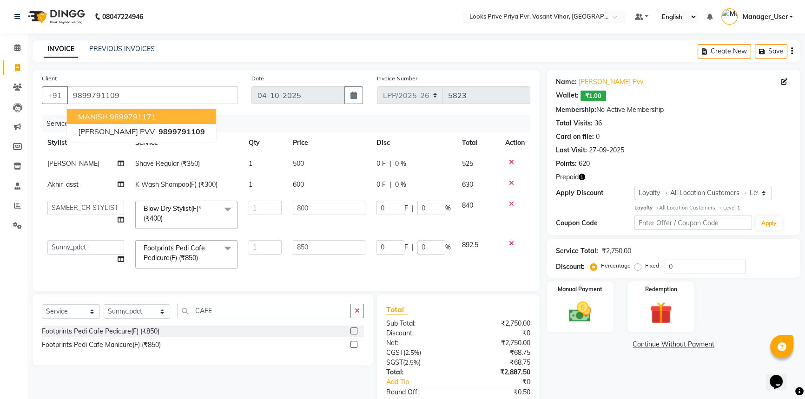
click at [585, 174] on icon "button" at bounding box center [582, 177] width 7 height 7
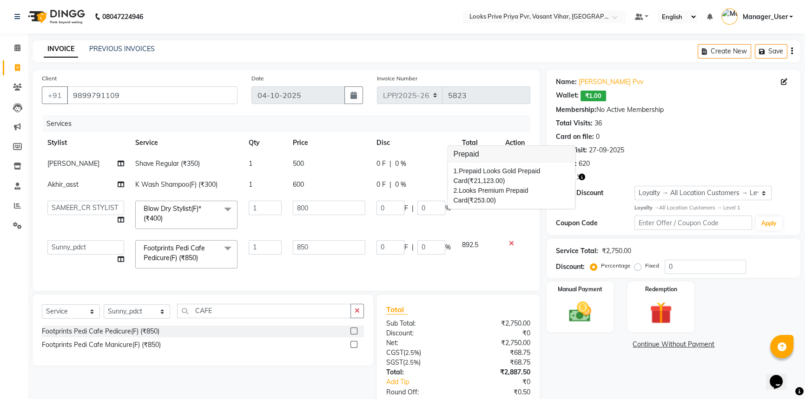
click at [510, 221] on td at bounding box center [515, 215] width 31 height 40
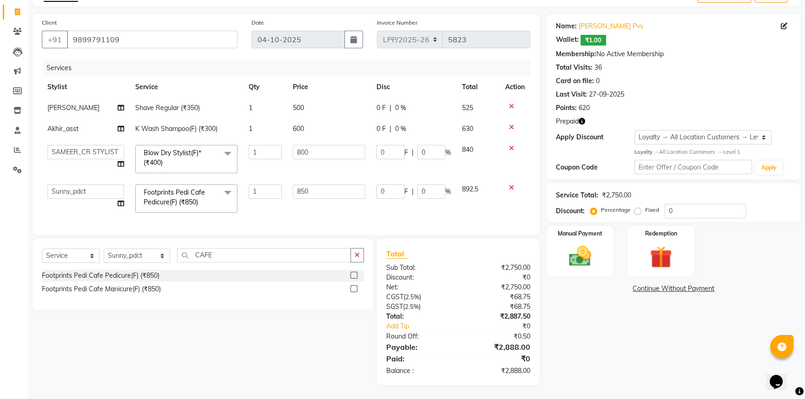
click at [323, 102] on td "500" at bounding box center [329, 108] width 84 height 21
select select "66940"
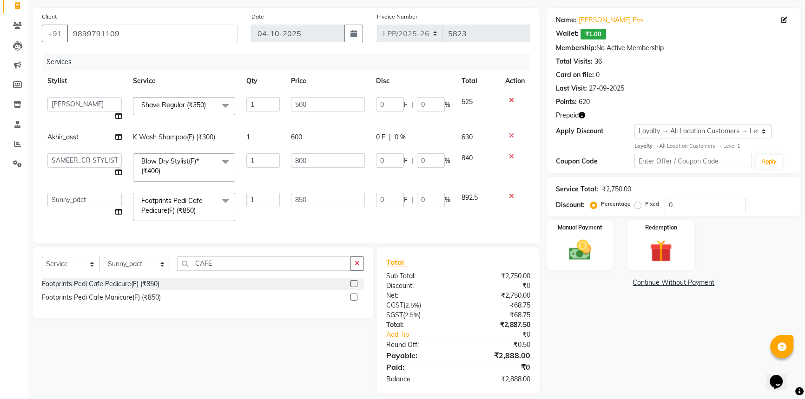
click at [329, 135] on td "600" at bounding box center [327, 137] width 85 height 21
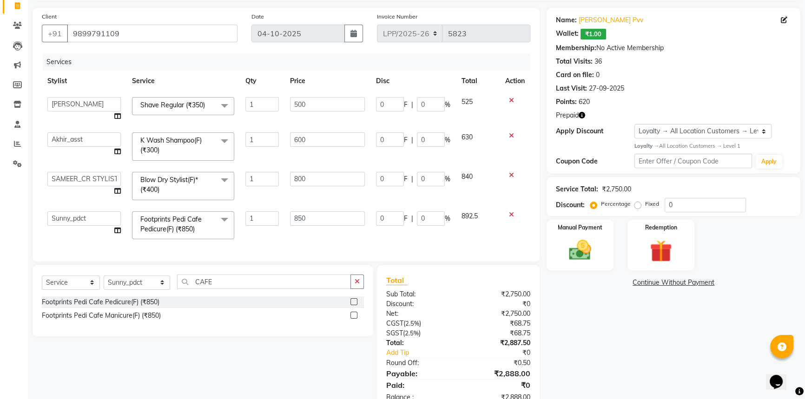
click at [511, 134] on icon at bounding box center [511, 135] width 5 height 7
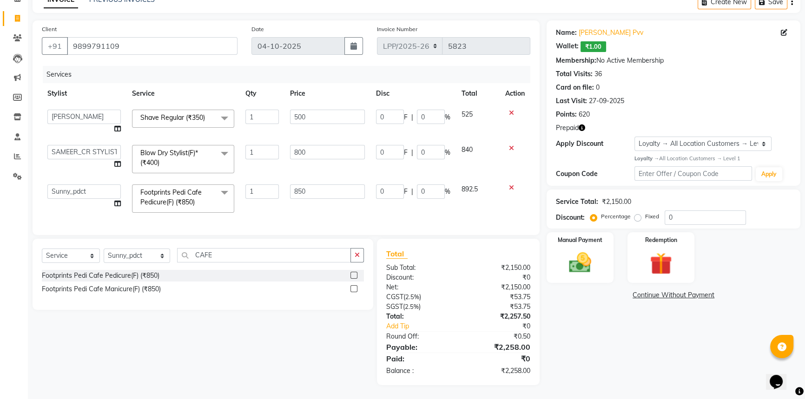
scroll to position [56, 0]
click at [639, 238] on div "Redemption" at bounding box center [661, 257] width 70 height 53
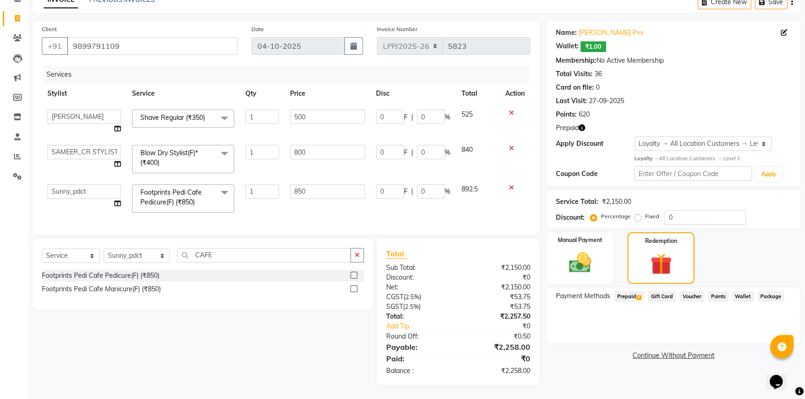
click at [622, 291] on span "Prepaid 2" at bounding box center [629, 296] width 30 height 11
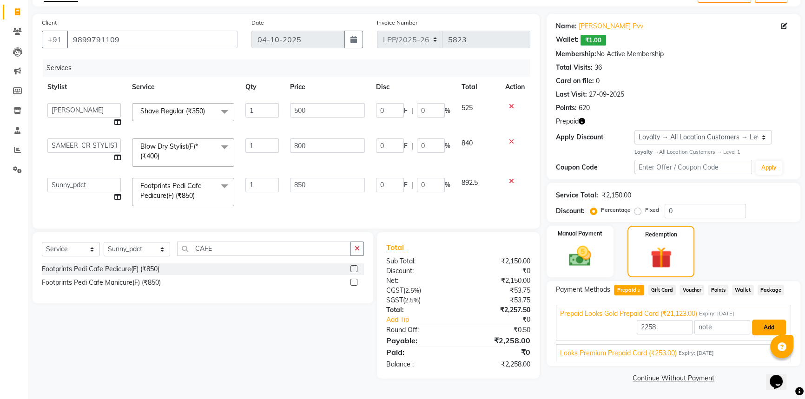
click at [753, 323] on button "Add" at bounding box center [769, 328] width 34 height 16
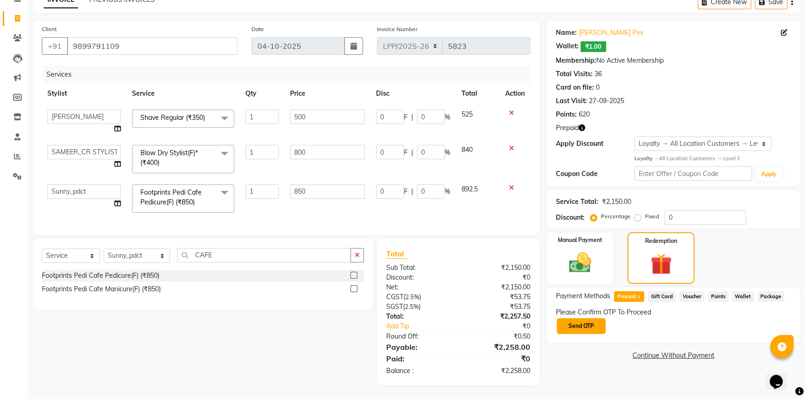
click at [571, 318] on button "Send OTP" at bounding box center [581, 326] width 49 height 16
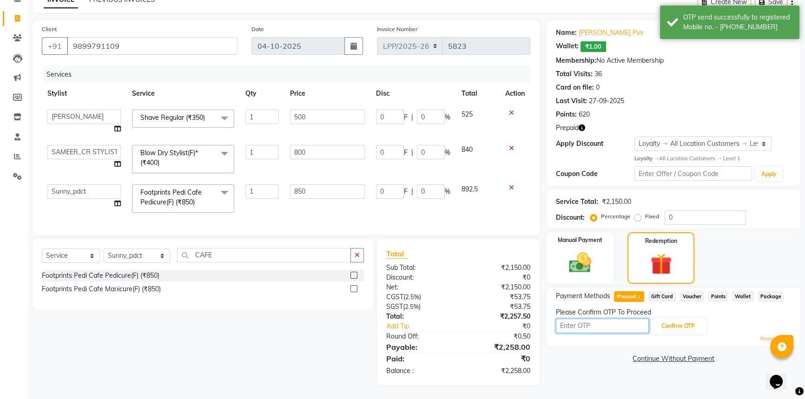
click at [615, 319] on input "text" at bounding box center [602, 326] width 93 height 14
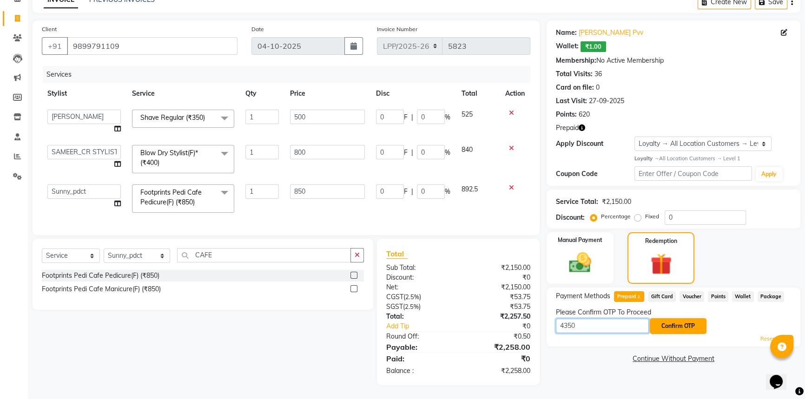
type input "4350"
click at [667, 322] on button "Confirm OTP" at bounding box center [678, 326] width 57 height 16
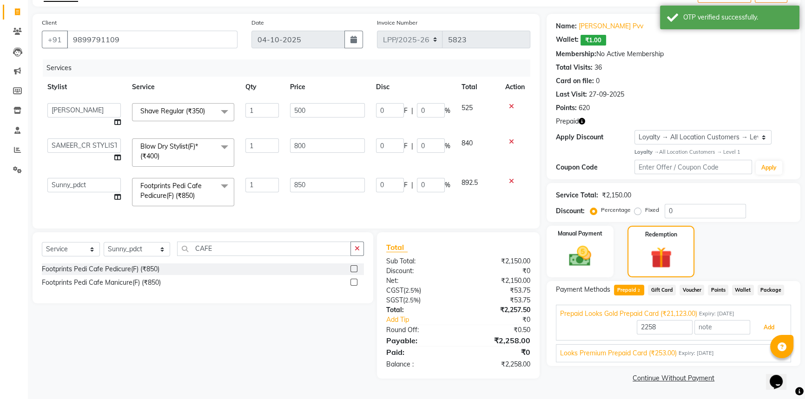
click at [767, 324] on button "Add" at bounding box center [769, 328] width 34 height 16
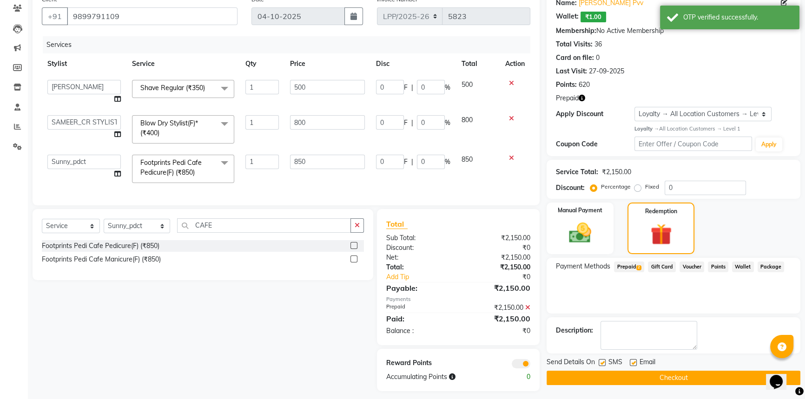
scroll to position [92, 0]
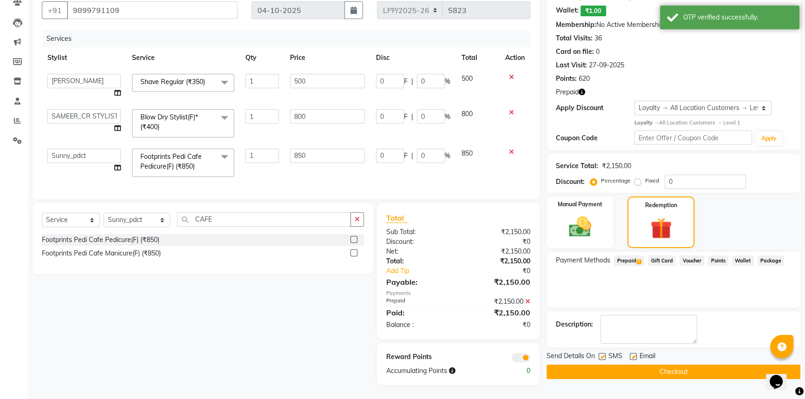
click at [612, 365] on button "Checkout" at bounding box center [674, 372] width 254 height 14
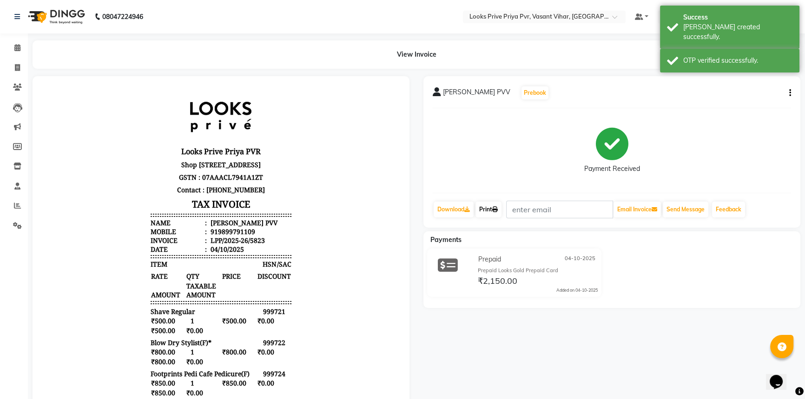
click at [495, 213] on link "Print" at bounding box center [489, 210] width 26 height 16
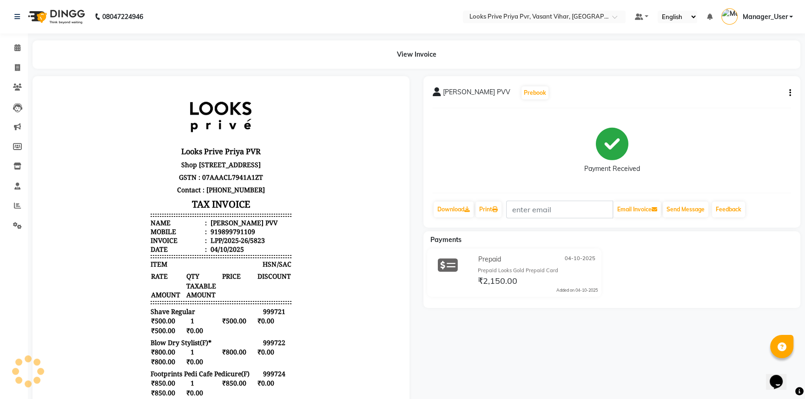
click at [229, 236] on div "919899791109" at bounding box center [232, 231] width 46 height 9
copy div "919899791109"
click at [21, 71] on span at bounding box center [17, 68] width 16 height 11
select select "service"
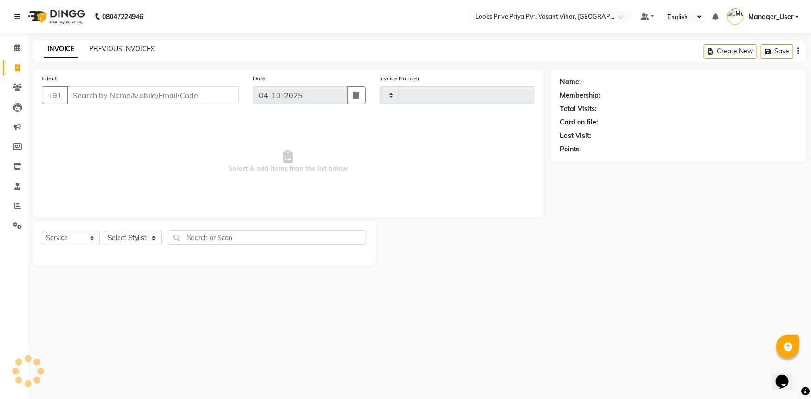
click at [133, 99] on input "Client" at bounding box center [153, 95] width 172 height 18
type input "5824"
select select "7646"
type input "919899791109"
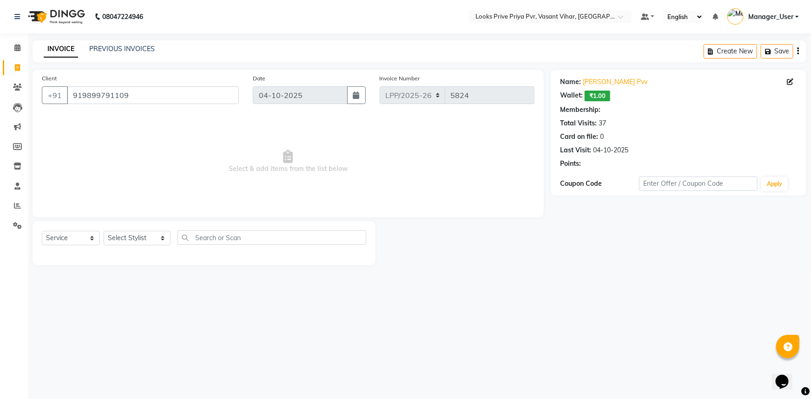
select select "1: Object"
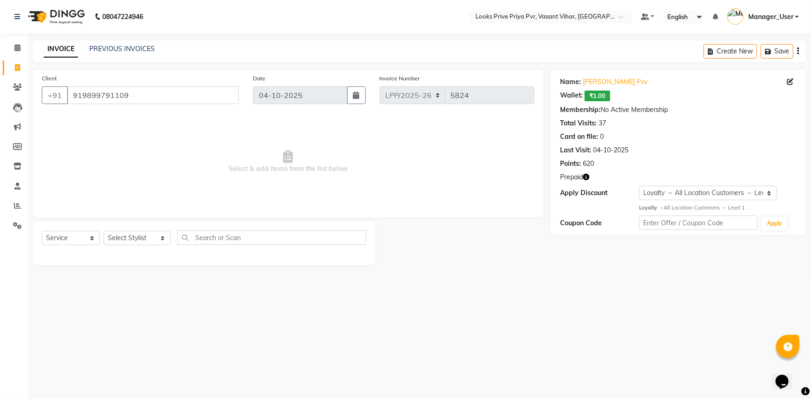
click at [588, 177] on icon "button" at bounding box center [586, 177] width 7 height 7
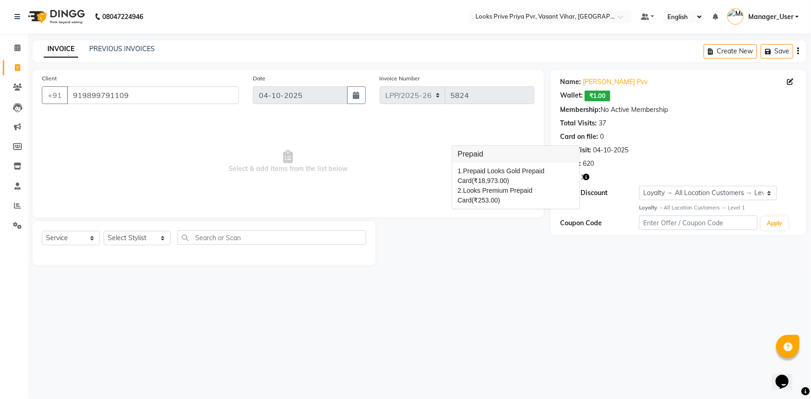
click at [401, 166] on span "Select & add items from the list below" at bounding box center [288, 161] width 493 height 93
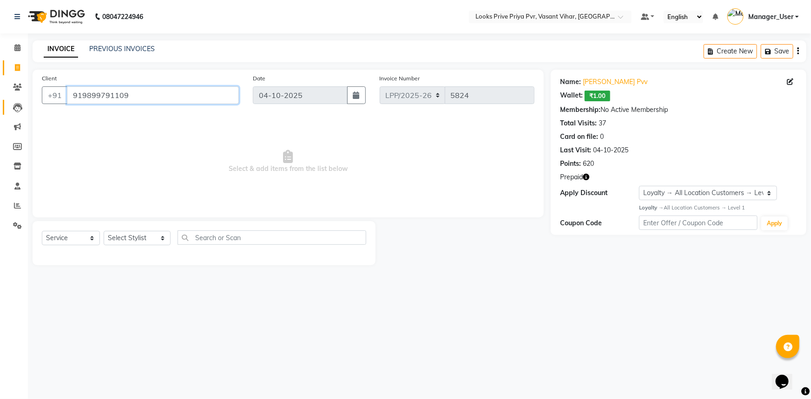
drag, startPoint x: 144, startPoint y: 96, endPoint x: 22, endPoint y: 106, distance: 122.2
click at [25, 105] on app-home "08047224946 Select Location × Looks Prive Priya Pvr, Vasant Vihar, [GEOGRAPHIC_…" at bounding box center [405, 139] width 811 height 279
click at [17, 83] on span at bounding box center [17, 87] width 16 height 11
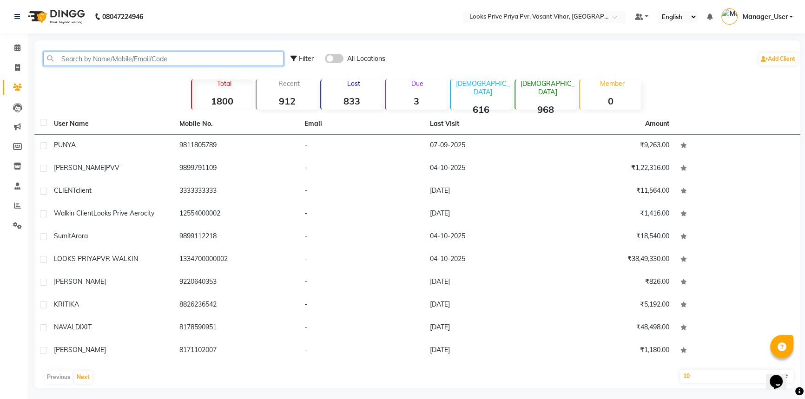
drag, startPoint x: 162, startPoint y: 62, endPoint x: 170, endPoint y: 58, distance: 8.9
click at [162, 62] on input "text" at bounding box center [163, 59] width 240 height 14
click at [171, 58] on input "text" at bounding box center [163, 59] width 240 height 14
paste input "919899791109"
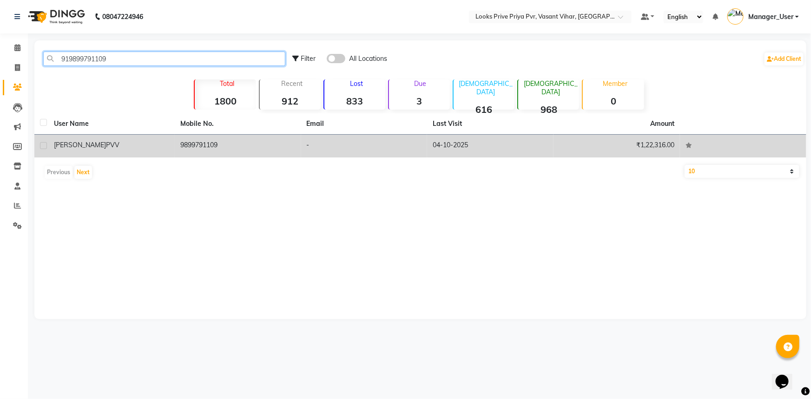
type input "919899791109"
click at [106, 144] on span "PVV" at bounding box center [112, 145] width 13 height 8
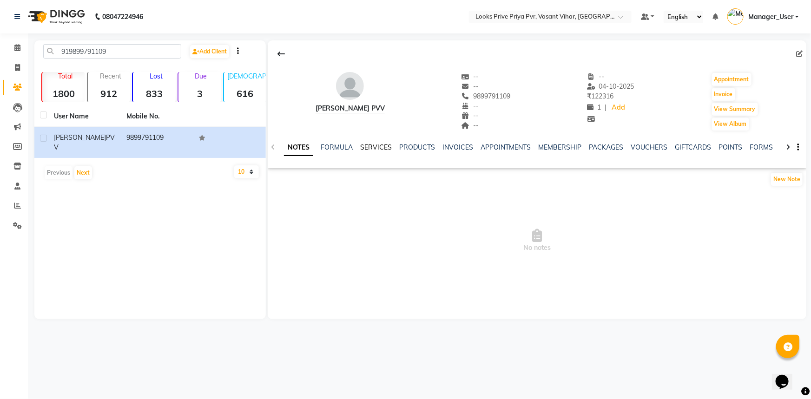
click at [360, 145] on link "SERVICES" at bounding box center [376, 147] width 32 height 8
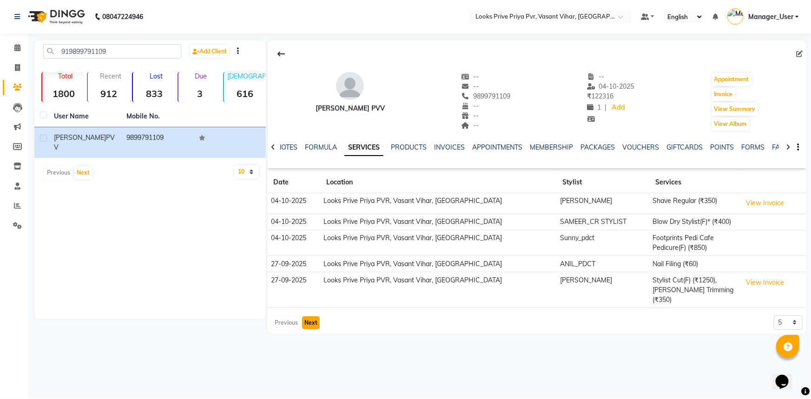
click at [316, 317] on button "Next" at bounding box center [311, 323] width 18 height 13
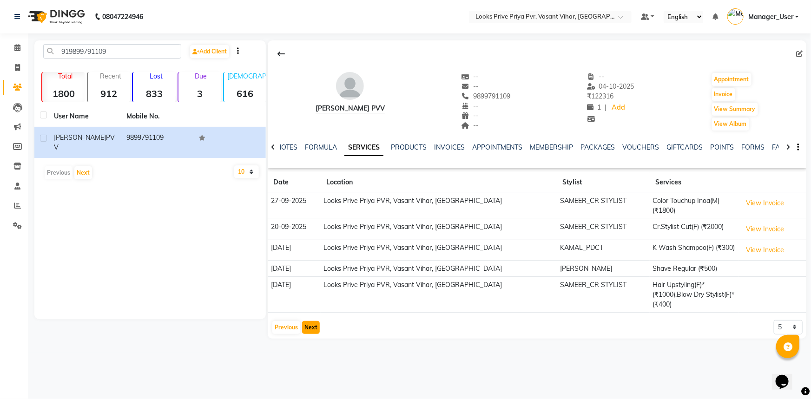
click at [305, 323] on button "Next" at bounding box center [311, 327] width 18 height 13
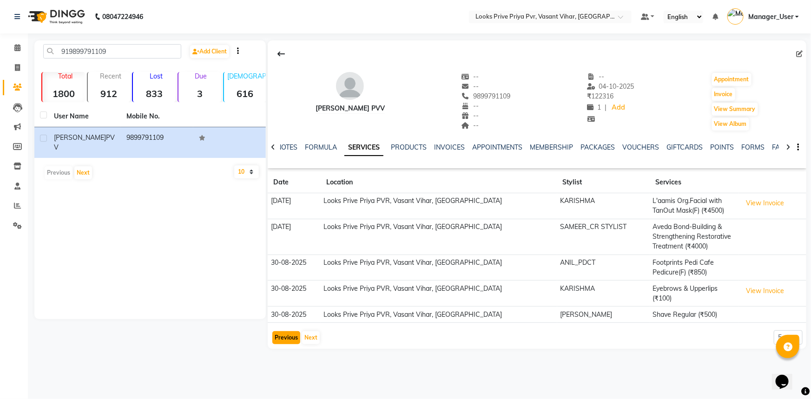
click at [285, 333] on button "Previous" at bounding box center [286, 337] width 28 height 13
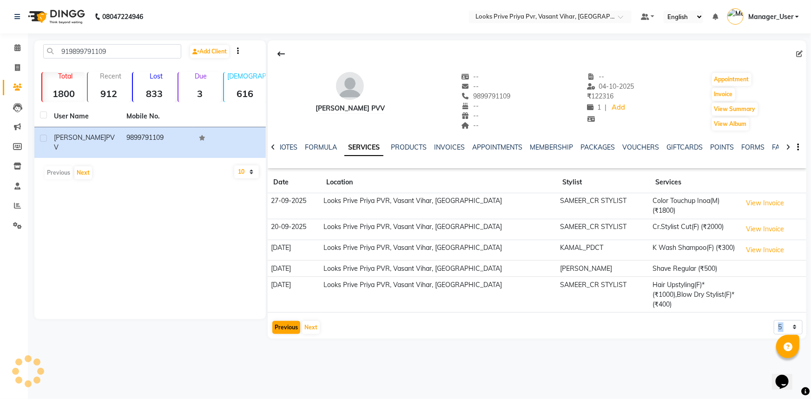
click at [285, 333] on div "[PERSON_NAME] PVV -- -- 9899791109 -- -- -- -- [DATE] ₹ 122316 1 | Add Appointm…" at bounding box center [537, 189] width 539 height 298
click at [288, 324] on button "Previous" at bounding box center [286, 327] width 28 height 13
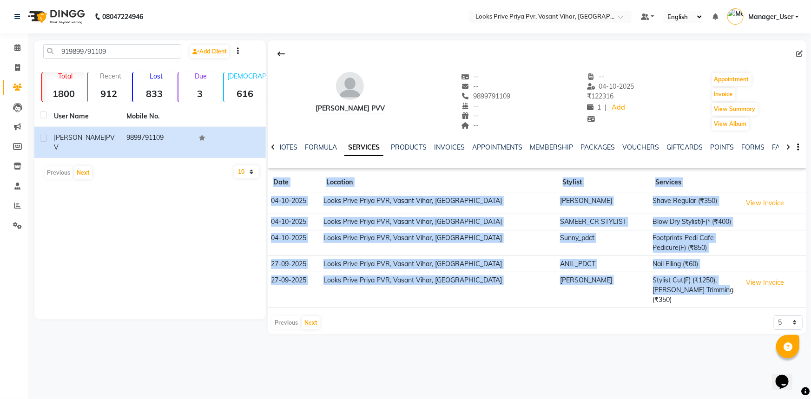
drag, startPoint x: 275, startPoint y: 182, endPoint x: 706, endPoint y: 297, distance: 445.4
click at [706, 297] on table "Date Location Stylist Services [DATE] Looks Prive Priya PVR, [GEOGRAPHIC_DATA],…" at bounding box center [537, 240] width 539 height 136
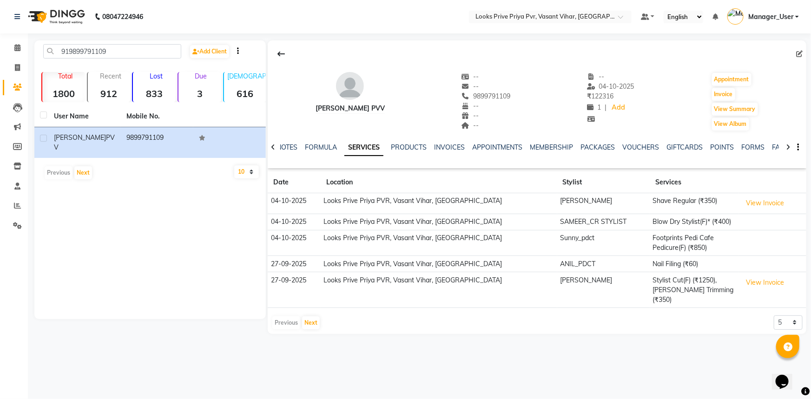
click at [674, 316] on div "Previous Next 5 10 50 100 500" at bounding box center [536, 323] width 531 height 15
click at [15, 86] on icon at bounding box center [17, 87] width 9 height 7
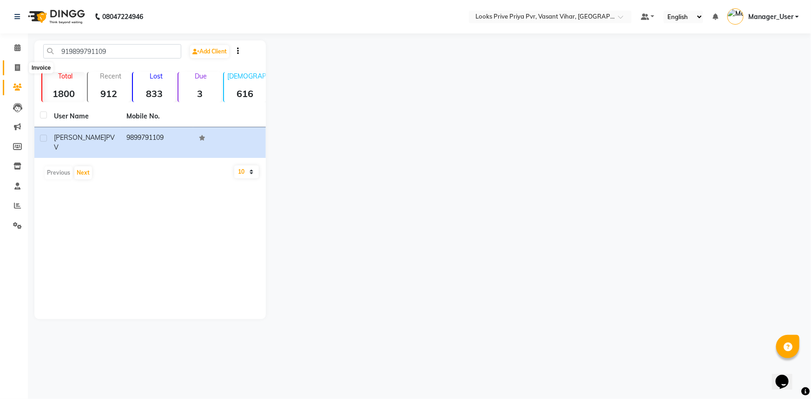
click at [22, 66] on span at bounding box center [17, 68] width 16 height 11
select select "service"
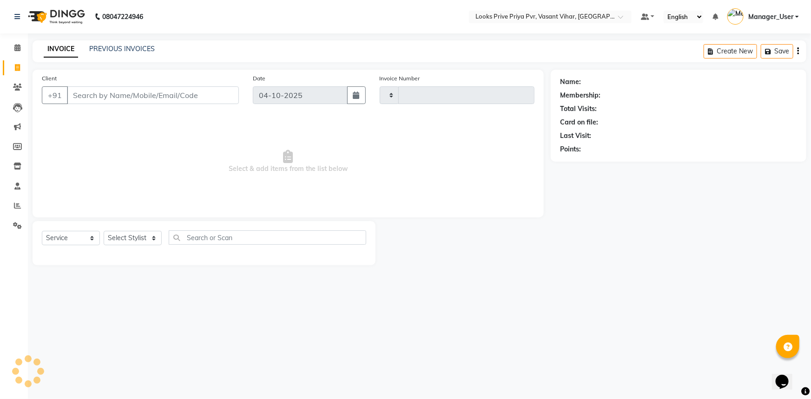
type input "5824"
select select "7646"
click at [80, 139] on span "Select & add items from the list below" at bounding box center [288, 161] width 493 height 93
click at [99, 97] on input "Client" at bounding box center [153, 95] width 172 height 18
click at [15, 201] on span at bounding box center [17, 206] width 16 height 11
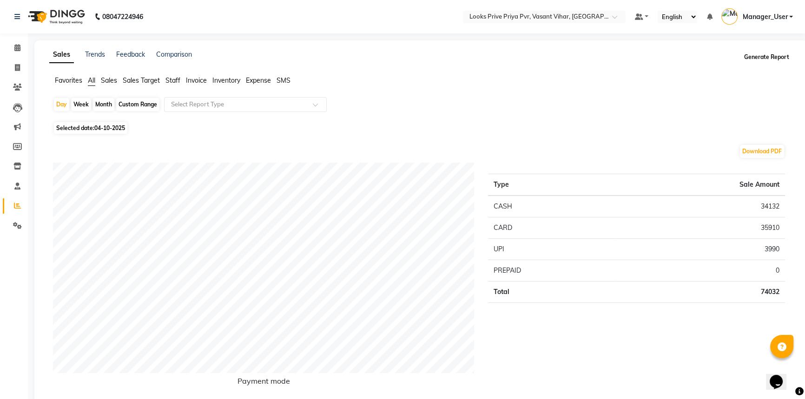
click at [772, 55] on button "Generate Report" at bounding box center [767, 57] width 50 height 13
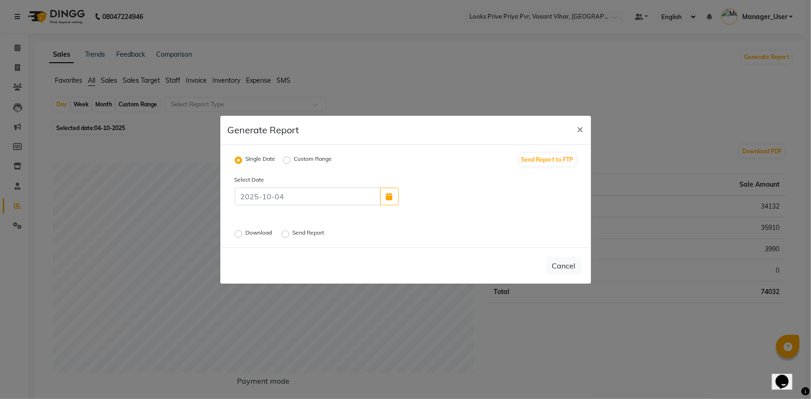
click at [254, 232] on label "Download" at bounding box center [260, 234] width 28 height 11
click at [243, 232] on input "Download" at bounding box center [240, 234] width 7 height 7
radio input "true"
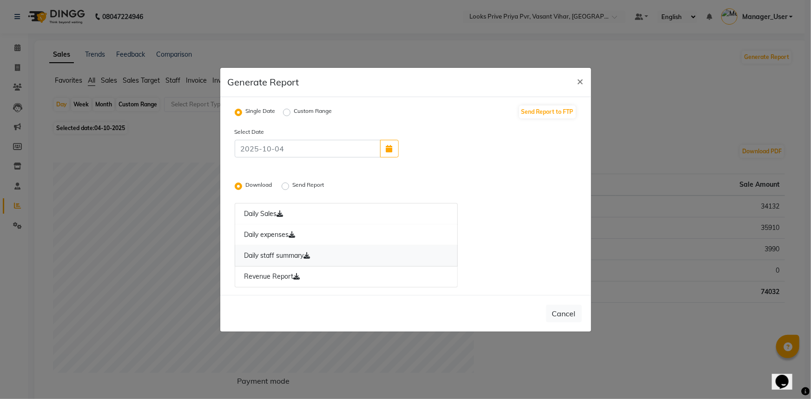
click at [279, 255] on link "Daily staff summary" at bounding box center [347, 255] width 224 height 21
drag, startPoint x: 387, startPoint y: 150, endPoint x: 359, endPoint y: 177, distance: 38.5
click at [387, 150] on icon "button" at bounding box center [389, 148] width 7 height 7
select select "10"
select select "2025"
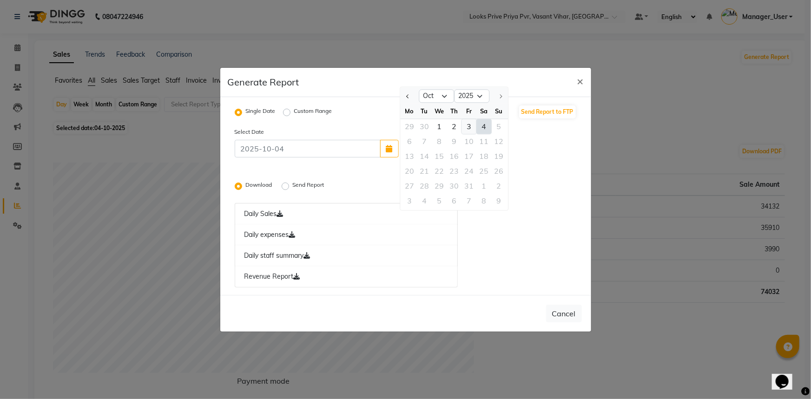
click at [465, 129] on div "3" at bounding box center [469, 126] width 15 height 15
type input "03-10-2025"
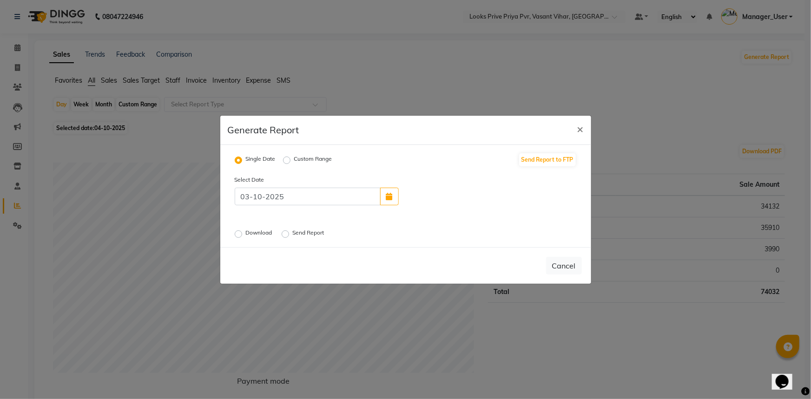
click at [252, 231] on label "Download" at bounding box center [260, 234] width 28 height 11
click at [243, 231] on input "Download" at bounding box center [240, 234] width 7 height 7
radio input "true"
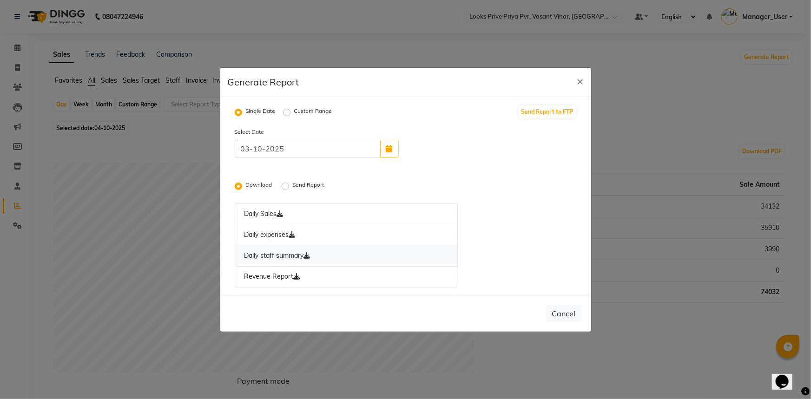
click at [292, 254] on link "Daily staff summary" at bounding box center [347, 255] width 224 height 21
click at [590, 78] on button "×" at bounding box center [580, 81] width 21 height 26
radio input "false"
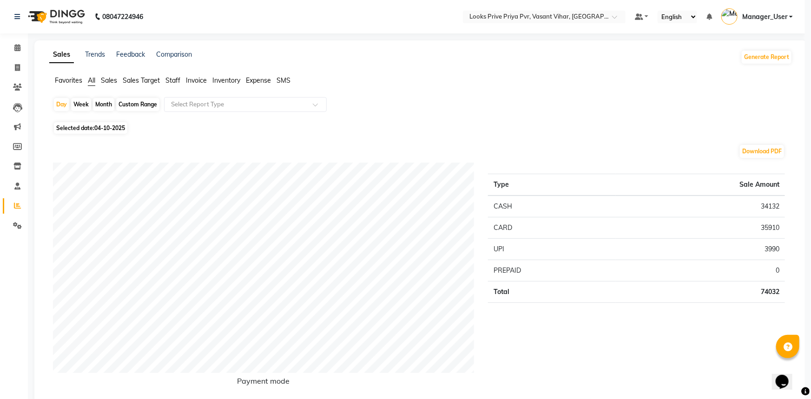
click at [576, 85] on ngb-modal-window "Generate Report × Single Date Custom Range Send Report to FTP Select Date Downl…" at bounding box center [405, 199] width 811 height 399
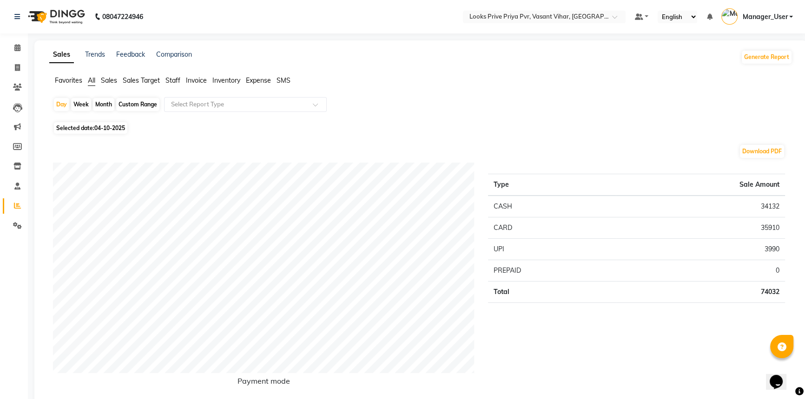
click at [18, 199] on link "Reports" at bounding box center [14, 205] width 22 height 15
click at [20, 61] on link "Invoice" at bounding box center [14, 67] width 22 height 15
select select "service"
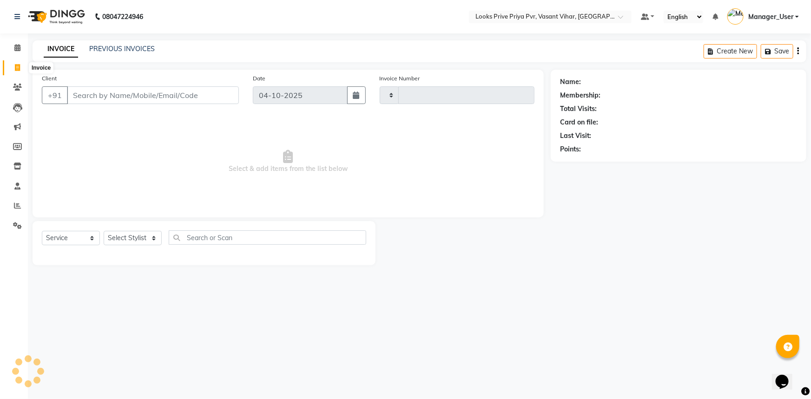
type input "5824"
select select "7646"
drag, startPoint x: 170, startPoint y: 237, endPoint x: 157, endPoint y: 237, distance: 12.6
click at [170, 237] on select "Select Stylist Akhir_asst ANIL_PDCT ASLAM_CR STYLIST Counter_Sales KAMAL_PDCT […" at bounding box center [137, 238] width 67 height 14
select select "66931"
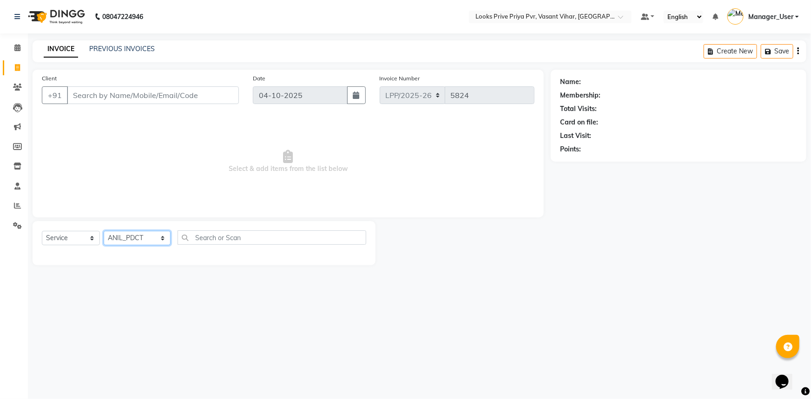
click at [104, 231] on select "Select Stylist Akhir_asst ANIL_PDCT ASLAM_CR STYLIST Counter_Sales KAMAL_PDCT […" at bounding box center [137, 238] width 67 height 14
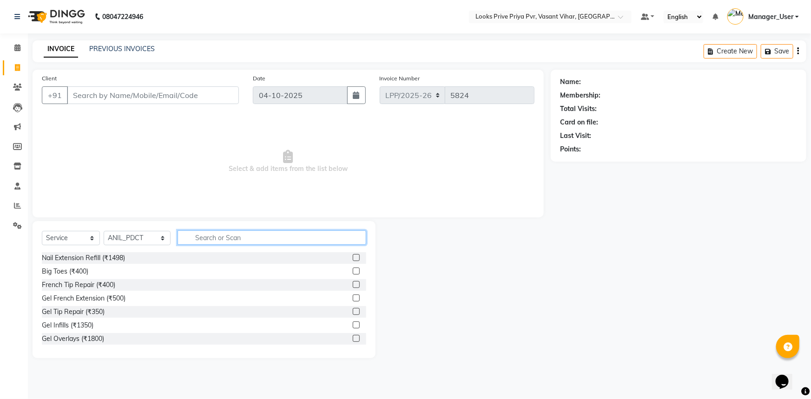
click at [234, 239] on input "text" at bounding box center [272, 238] width 189 height 14
drag, startPoint x: 203, startPoint y: 242, endPoint x: 160, endPoint y: 245, distance: 43.4
click at [160, 245] on div "Select Service Product Membership Package Voucher Prepaid Gift Card Select Styl…" at bounding box center [204, 242] width 324 height 22
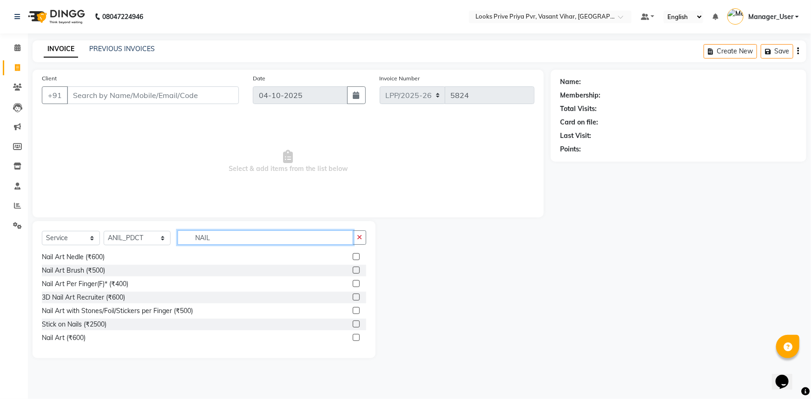
scroll to position [95, 0]
type input "NAIL"
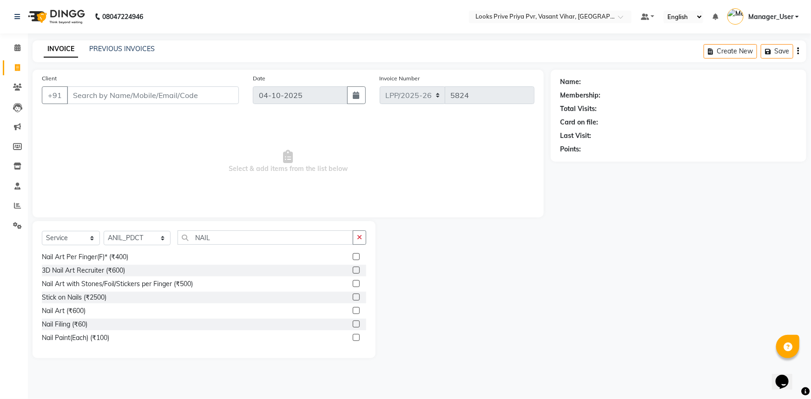
click at [353, 326] on label at bounding box center [356, 324] width 7 height 7
click at [353, 326] on input "checkbox" at bounding box center [356, 325] width 6 height 6
checkbox input "true"
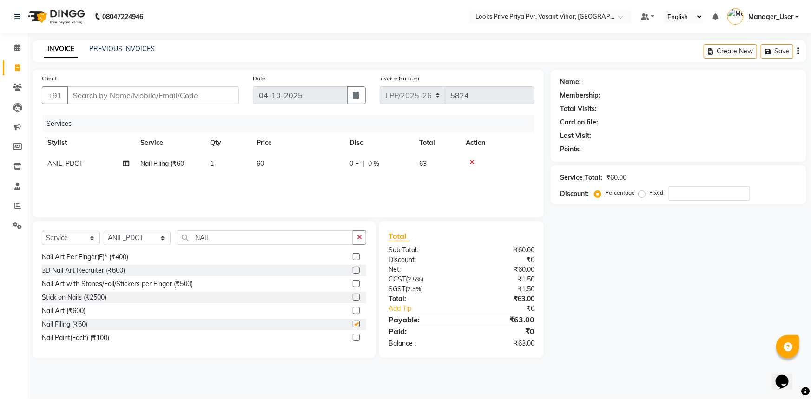
click at [293, 164] on td "60" at bounding box center [297, 163] width 93 height 21
select select "66931"
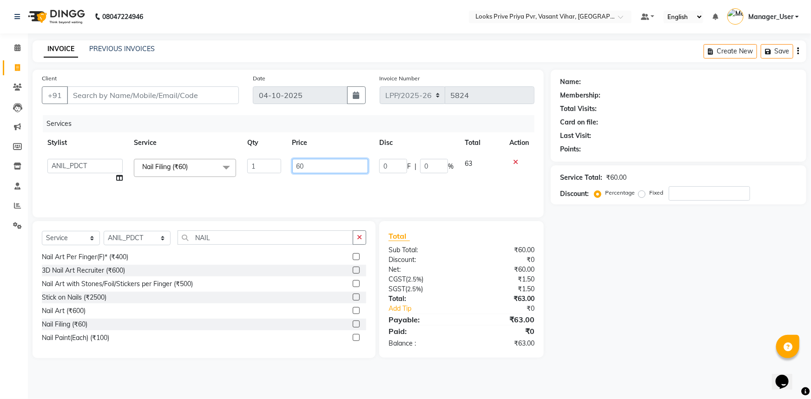
checkbox input "false"
drag, startPoint x: 293, startPoint y: 164, endPoint x: 162, endPoint y: 173, distance: 131.4
click at [188, 173] on tr "Akhir_asst ANIL_PDCT ASLAM_CR STYLIST Counter_Sales KAMAL_PDCT [PERSON_NAME] DI…" at bounding box center [288, 170] width 493 height 35
type input "400"
click at [275, 192] on div "Services Stylist Service Qty Price Disc Total Action Akhir_asst ANIL_PDCT ASLAM…" at bounding box center [288, 161] width 493 height 93
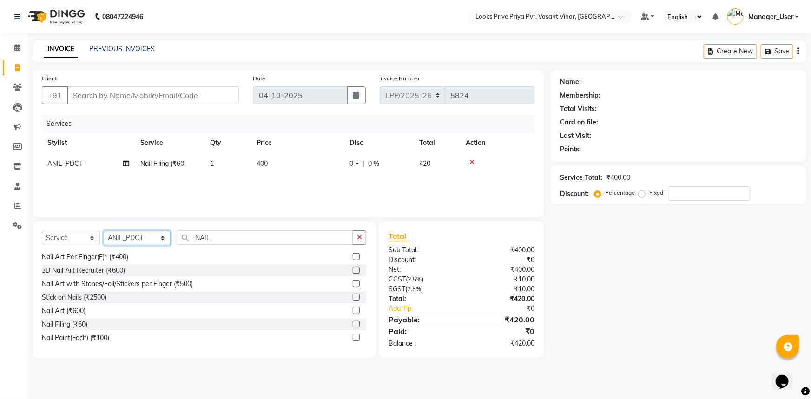
click at [142, 235] on select "Select Stylist Akhir_asst ANIL_PDCT ASLAM_CR STYLIST Counter_Sales KAMAL_PDCT […" at bounding box center [137, 238] width 67 height 14
select select "84083"
click at [104, 231] on select "Select Stylist Akhir_asst ANIL_PDCT ASLAM_CR STYLIST Counter_Sales KAMAL_PDCT […" at bounding box center [137, 238] width 67 height 14
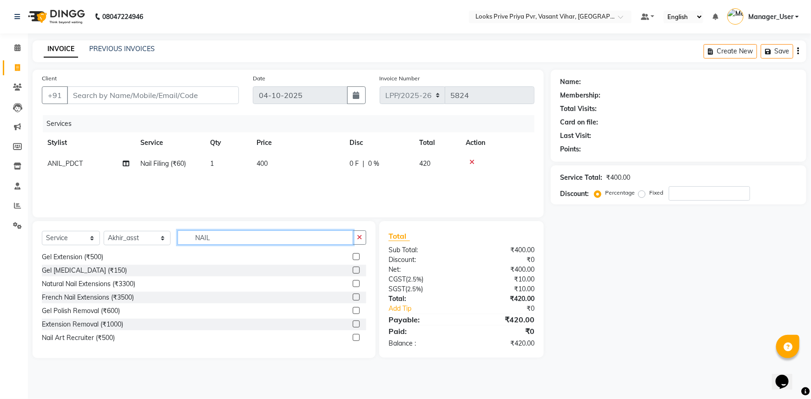
drag, startPoint x: 218, startPoint y: 238, endPoint x: 152, endPoint y: 249, distance: 66.9
click at [152, 249] on div "Select Service Product Membership Package Voucher Prepaid Gift Card Select Styl…" at bounding box center [204, 242] width 324 height 22
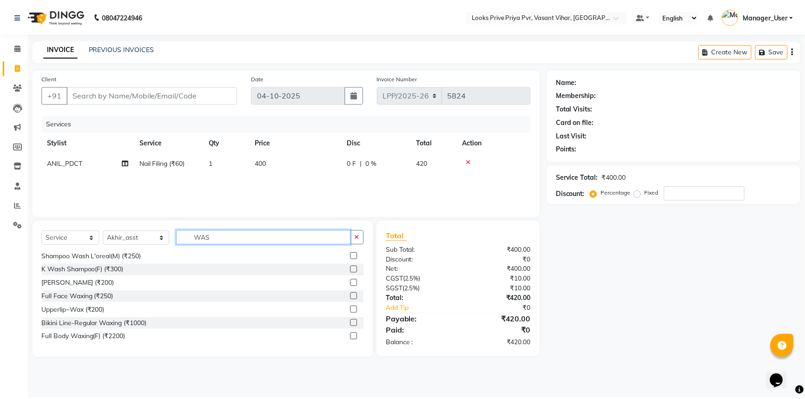
scroll to position [0, 0]
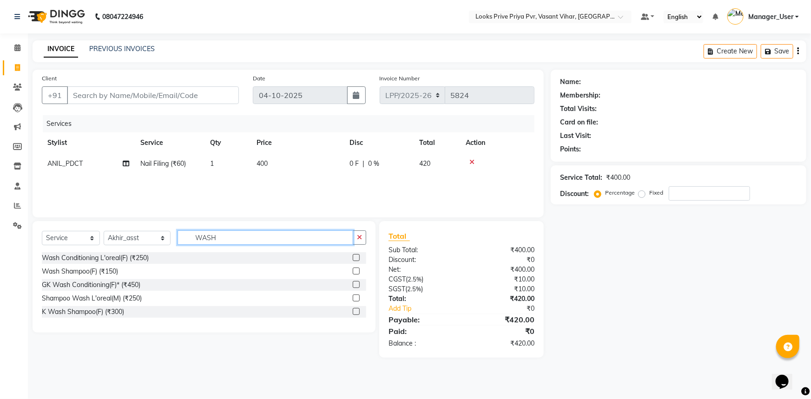
type input "WASH"
click at [350, 312] on div "K Wash Shampoo(F) (₹300)" at bounding box center [204, 312] width 324 height 12
click at [353, 311] on label at bounding box center [356, 311] width 7 height 7
click at [353, 311] on input "checkbox" at bounding box center [356, 312] width 6 height 6
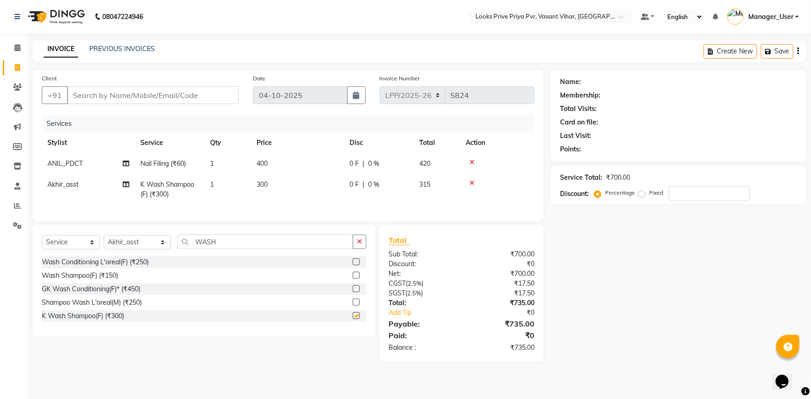
click at [312, 186] on td "300" at bounding box center [297, 189] width 93 height 31
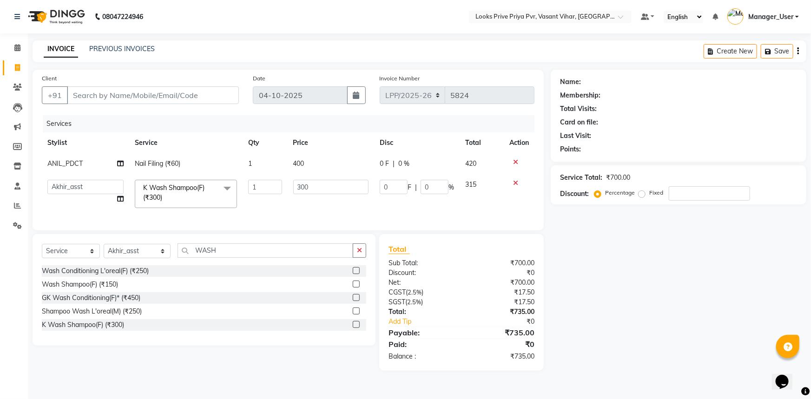
checkbox input "false"
click at [222, 196] on tr "Akhir_asst ANIL_PDCT ASLAM_CR STYLIST Counter_Sales KAMAL_PDCT [PERSON_NAME] DI…" at bounding box center [288, 194] width 493 height 40
type input "600"
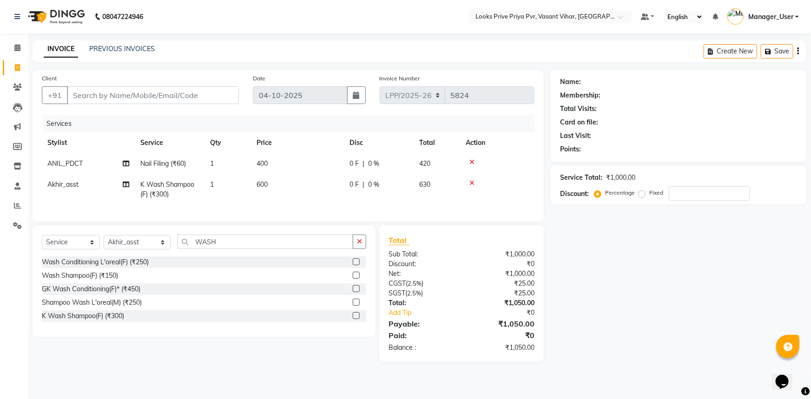
click at [326, 209] on div "Services Stylist Service Qty Price Disc Total Action ANIL_PDCT Nail Filing (₹60…" at bounding box center [288, 163] width 493 height 97
click at [209, 96] on input "Client" at bounding box center [153, 95] width 172 height 18
type input "9"
type input "0"
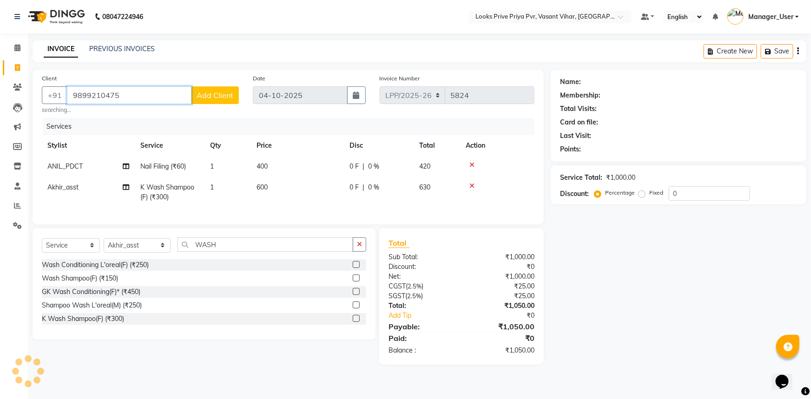
type input "9899210475"
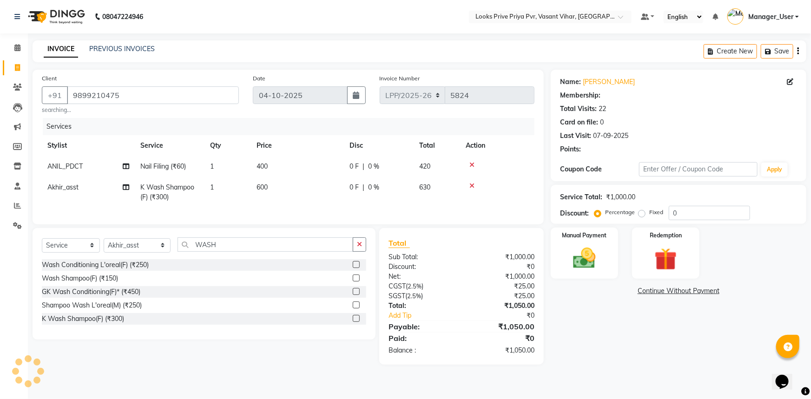
select select "1: Object"
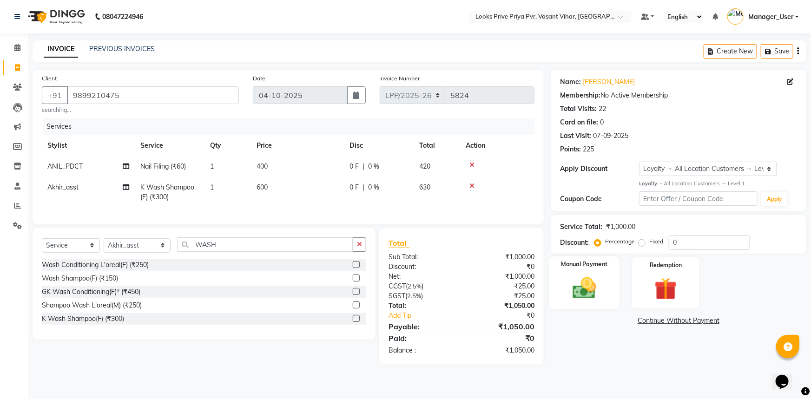
click at [585, 286] on img at bounding box center [585, 288] width 38 height 27
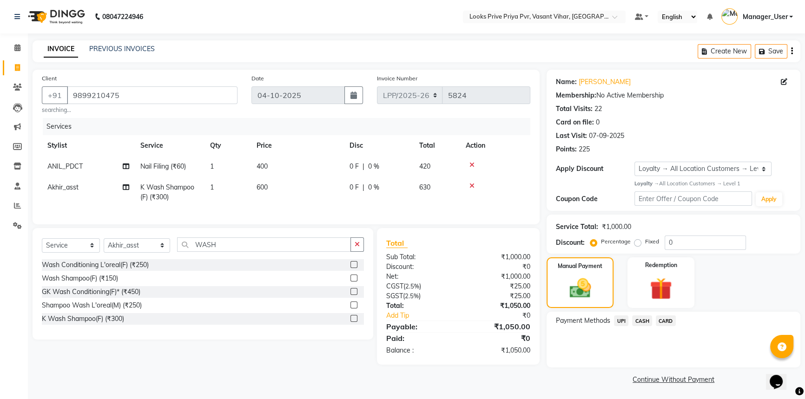
click at [659, 321] on span "CARD" at bounding box center [666, 321] width 20 height 11
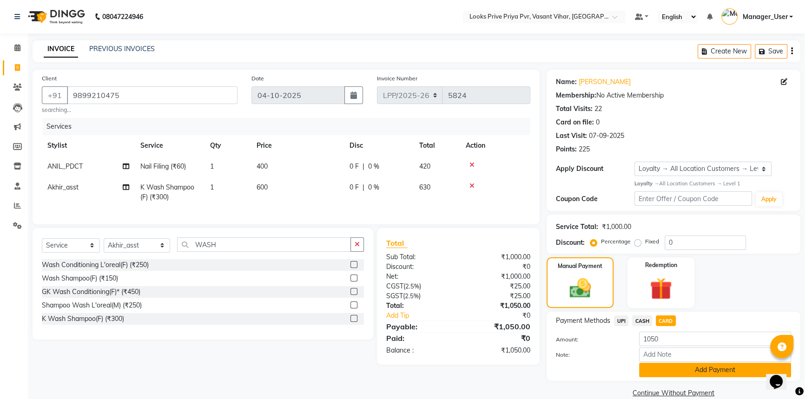
click at [648, 370] on button "Add Payment" at bounding box center [715, 370] width 152 height 14
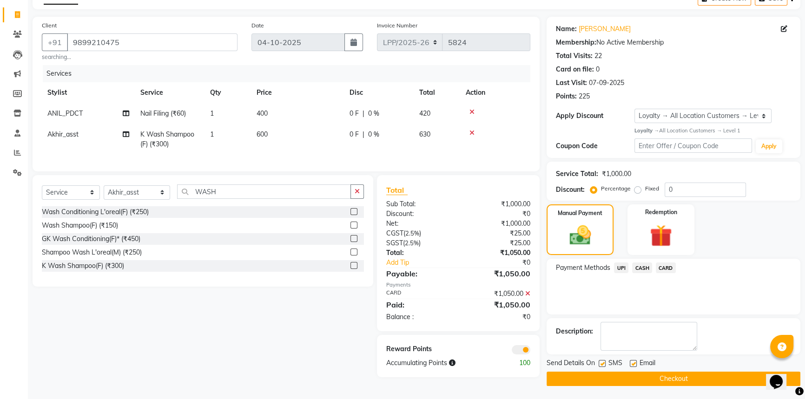
scroll to position [53, 0]
click at [651, 382] on button "Checkout" at bounding box center [674, 378] width 254 height 14
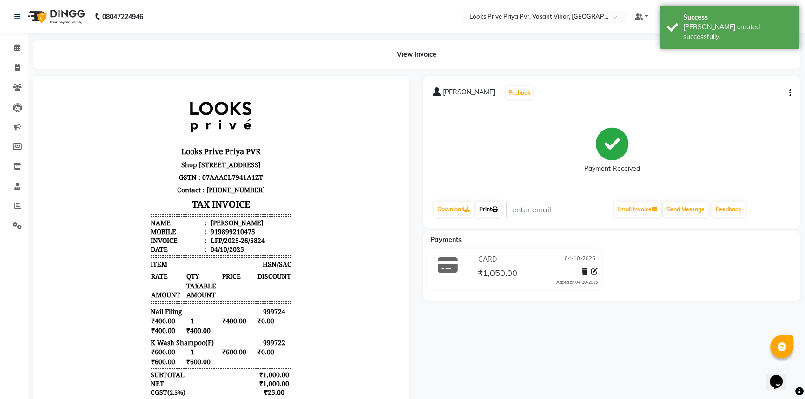
click at [487, 214] on link "Print" at bounding box center [489, 210] width 26 height 16
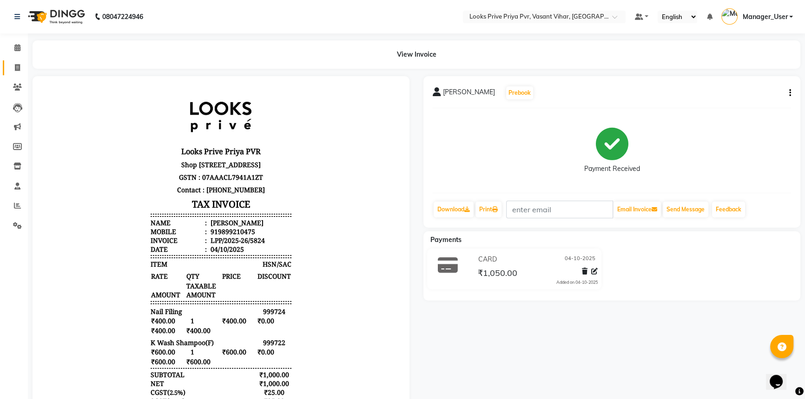
click at [8, 68] on link "Invoice" at bounding box center [14, 67] width 22 height 15
select select "service"
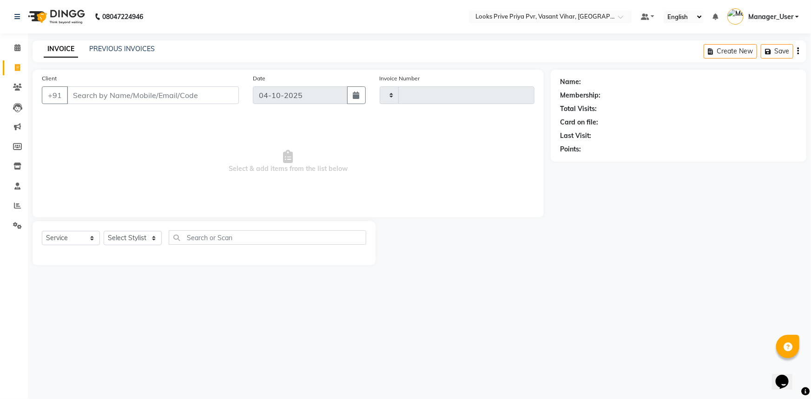
type input "5825"
select select "7646"
click at [14, 221] on span at bounding box center [17, 226] width 16 height 11
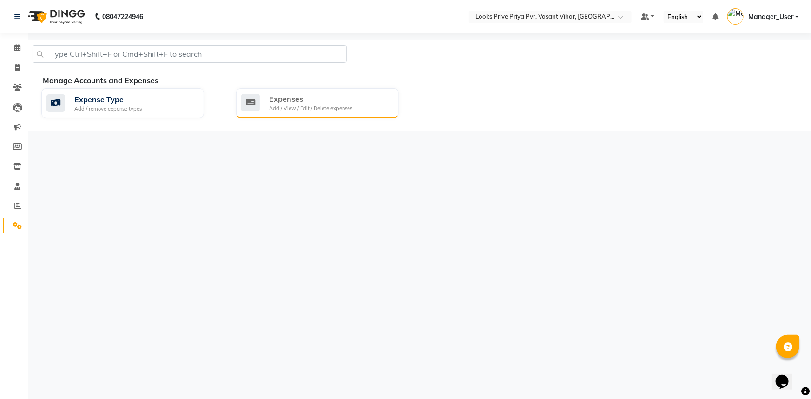
click at [245, 111] on icon at bounding box center [250, 103] width 19 height 18
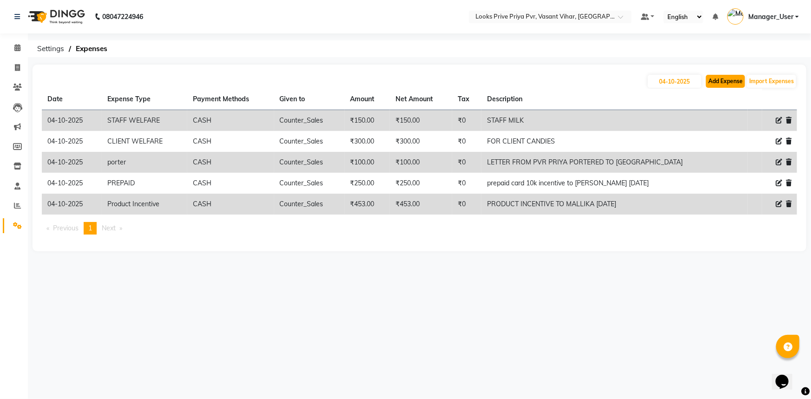
click at [721, 81] on button "Add Expense" at bounding box center [725, 81] width 39 height 13
select select "1"
select select "6695"
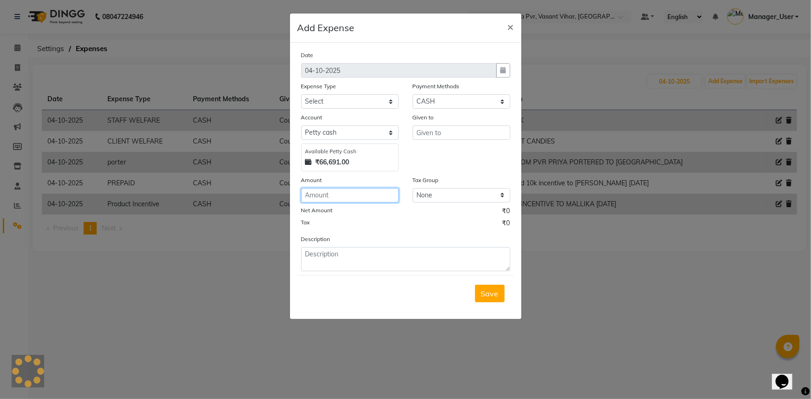
click at [333, 196] on input "number" at bounding box center [350, 195] width 98 height 14
type input "100"
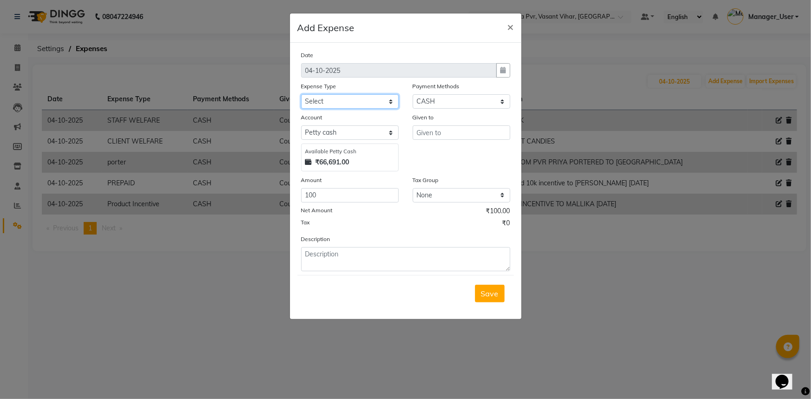
click at [311, 102] on select "Select Accommodation Aesthetics Bank Deposit BLINKIT Cash Handover Client Refun…" at bounding box center [350, 101] width 98 height 14
select select "24170"
click at [301, 95] on select "Select Accommodation Aesthetics Bank Deposit BLINKIT Cash Handover Client Refun…" at bounding box center [350, 101] width 98 height 14
click at [444, 132] on input "text" at bounding box center [462, 133] width 98 height 14
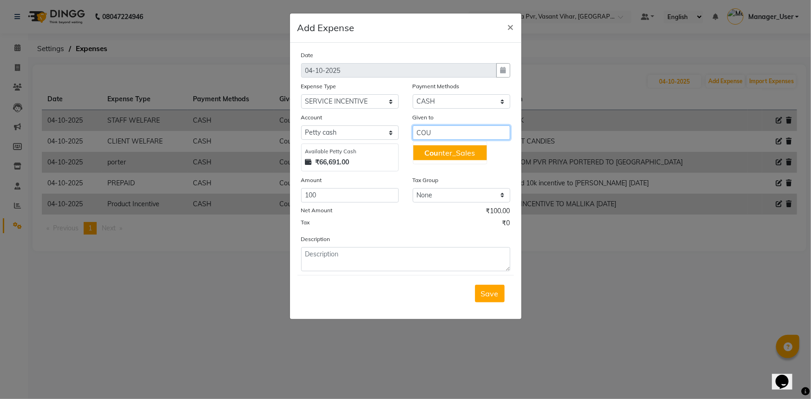
click at [446, 152] on ngb-highlight "Cou nter_Sales" at bounding box center [449, 152] width 51 height 9
type input "Counter_Sales"
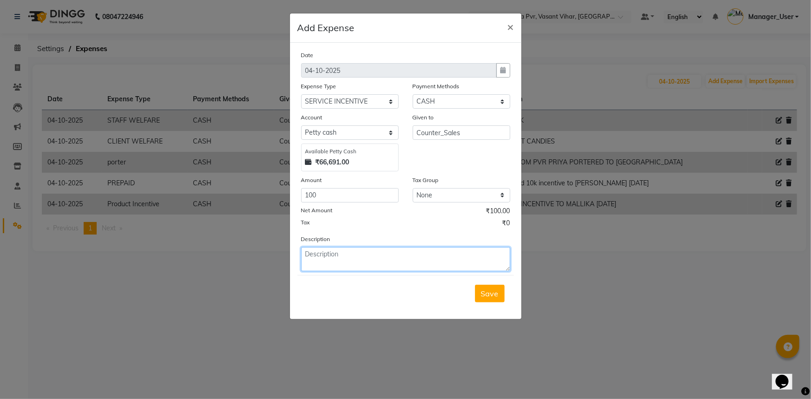
click at [312, 265] on textarea at bounding box center [405, 259] width 209 height 24
drag, startPoint x: 320, startPoint y: 252, endPoint x: 301, endPoint y: 258, distance: 19.7
click at [305, 261] on textarea "FOR OHRIA" at bounding box center [405, 259] width 209 height 24
click at [342, 257] on textarea "OHRIA" at bounding box center [405, 259] width 209 height 24
type textarea "OHRIA INCENTIVE FOR VIKRAM"
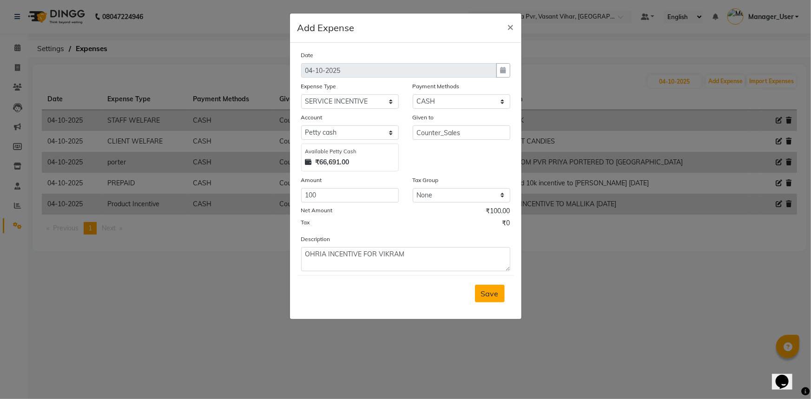
click at [477, 296] on button "Save" at bounding box center [490, 294] width 30 height 18
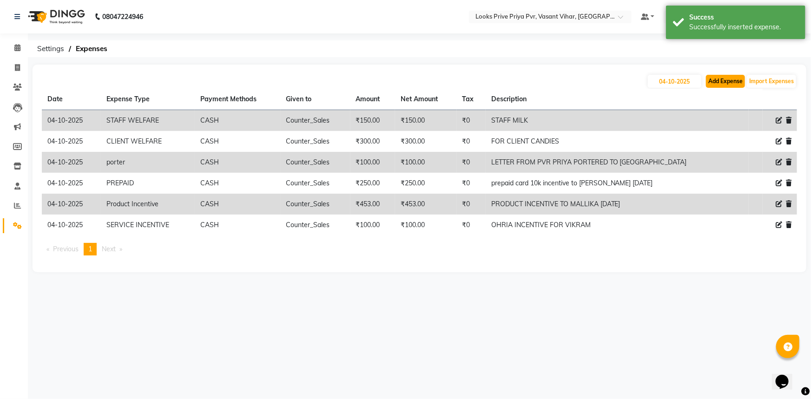
click at [741, 81] on button "Add Expense" at bounding box center [725, 81] width 39 height 13
select select "1"
select select "6695"
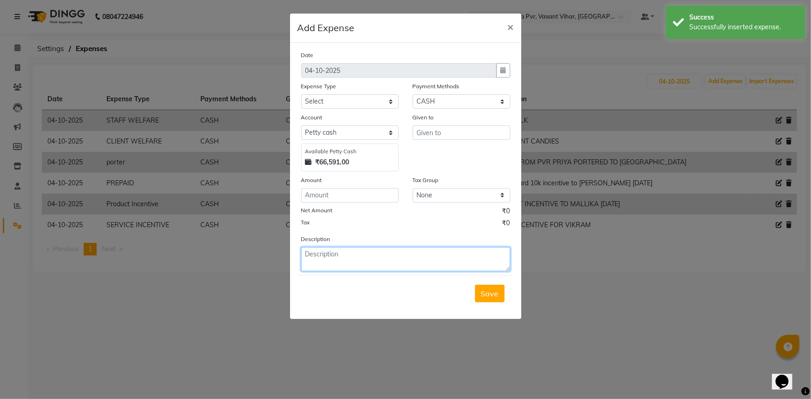
click at [355, 256] on textarea at bounding box center [405, 259] width 209 height 24
type textarea "O"
click at [508, 32] on span "×" at bounding box center [511, 27] width 7 height 14
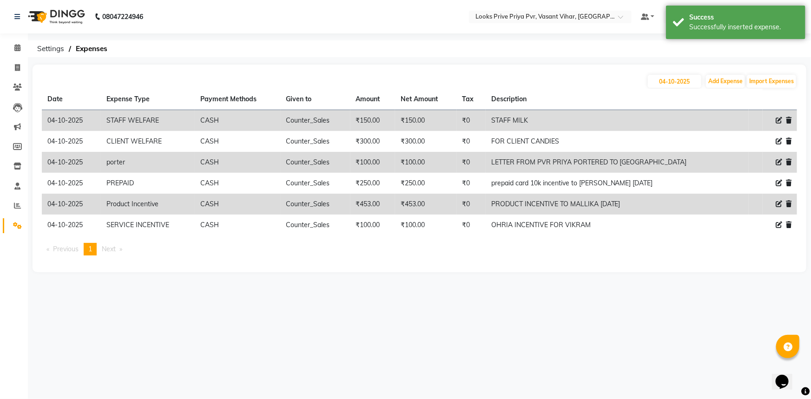
drag, startPoint x: 624, startPoint y: 231, endPoint x: 507, endPoint y: 237, distance: 116.8
click at [507, 237] on div "Date Expense Type Payment Methods Given to Amount Net Amount Tax Description [D…" at bounding box center [419, 176] width 755 height 174
drag, startPoint x: 525, startPoint y: 226, endPoint x: 621, endPoint y: 236, distance: 96.7
click at [621, 236] on div "Date Expense Type Payment Methods Given to Amount Net Amount Tax Description [D…" at bounding box center [419, 176] width 755 height 174
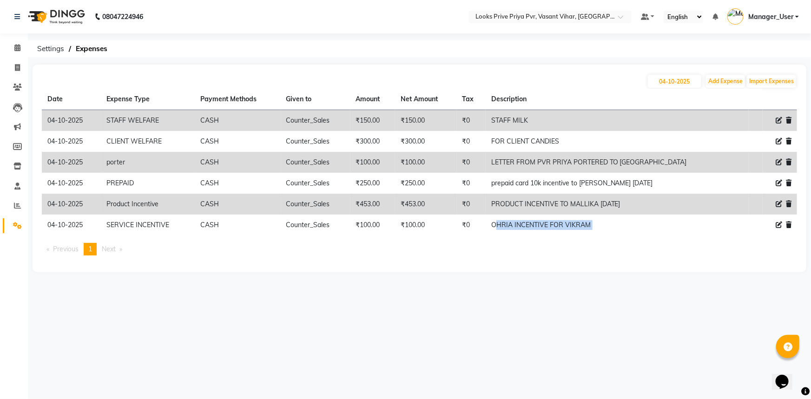
copy body "OHRIA INCENTIVE FOR VIKRAM Previous page 1 / 1 You're on page 1 Next page"
click at [723, 80] on button "Add Expense" at bounding box center [725, 81] width 39 height 13
select select "1"
select select "6695"
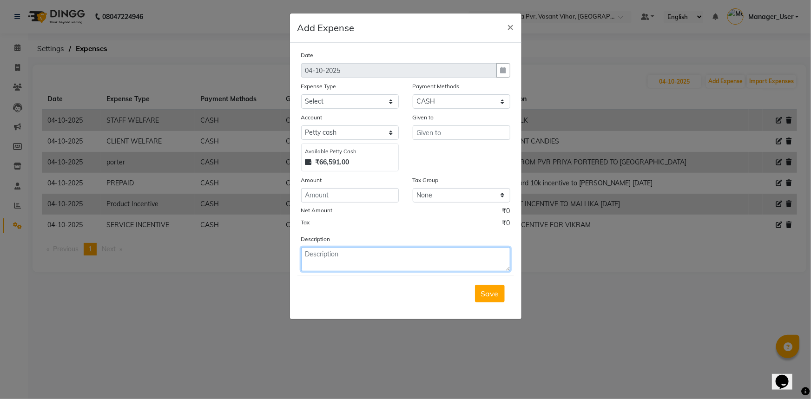
click at [362, 250] on textarea at bounding box center [405, 259] width 209 height 24
paste textarea "OHRIA INCENTIVE FOR VIKRAM"
type textarea "OHRIA INCENTIVE FOR VIKRAM [DATE]"
click at [356, 202] on input "number" at bounding box center [350, 195] width 98 height 14
type input "100"
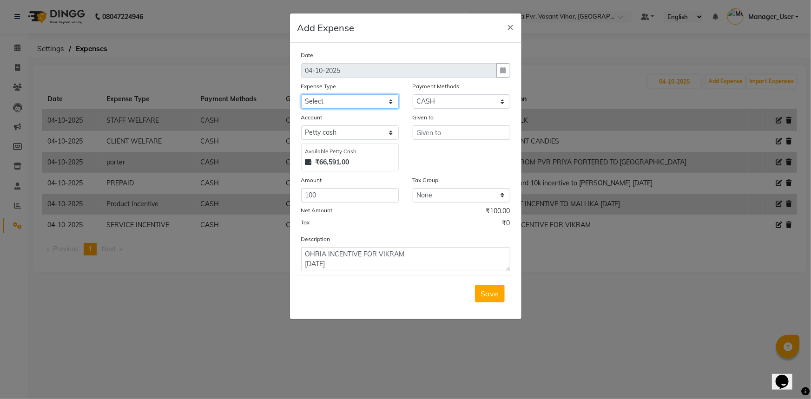
click at [344, 102] on select "Select Accommodation Aesthetics Bank Deposit BLINKIT Cash Handover Client Refun…" at bounding box center [350, 101] width 98 height 14
select select "24170"
click at [301, 95] on select "Select Accommodation Aesthetics Bank Deposit BLINKIT Cash Handover Client Refun…" at bounding box center [350, 101] width 98 height 14
click at [455, 133] on input "text" at bounding box center [462, 133] width 98 height 14
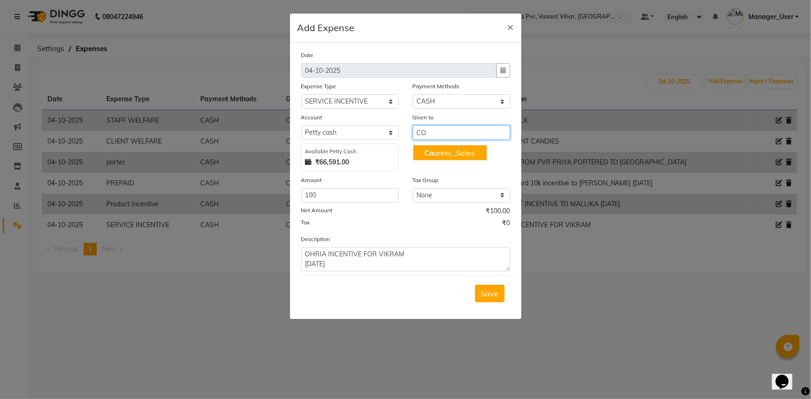
click at [457, 157] on ngb-highlight "Co unter_Sales" at bounding box center [449, 152] width 50 height 9
type input "Counter_Sales"
click at [474, 293] on div "Save" at bounding box center [406, 293] width 217 height 37
click at [487, 294] on span "Save" at bounding box center [490, 293] width 18 height 9
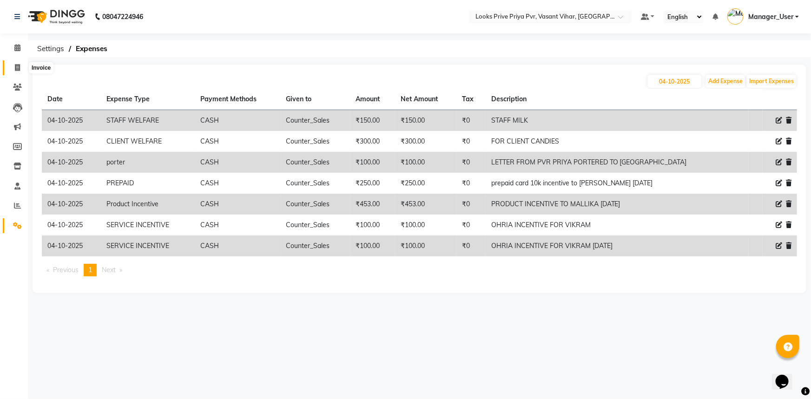
click at [17, 66] on icon at bounding box center [17, 67] width 5 height 7
select select "service"
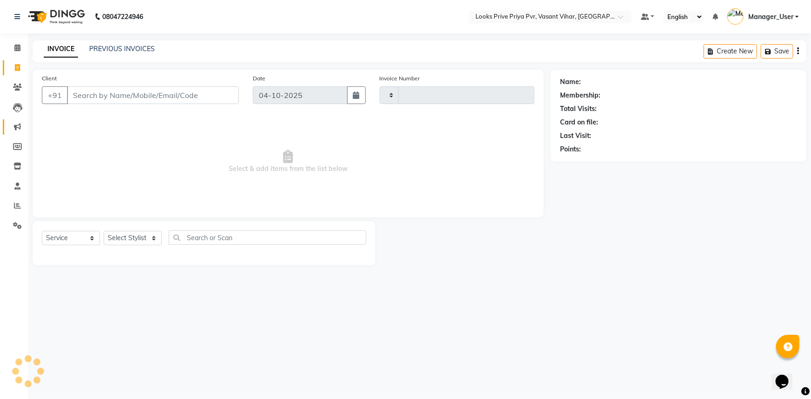
type input "5825"
select select "7646"
click at [11, 49] on span at bounding box center [17, 48] width 16 height 11
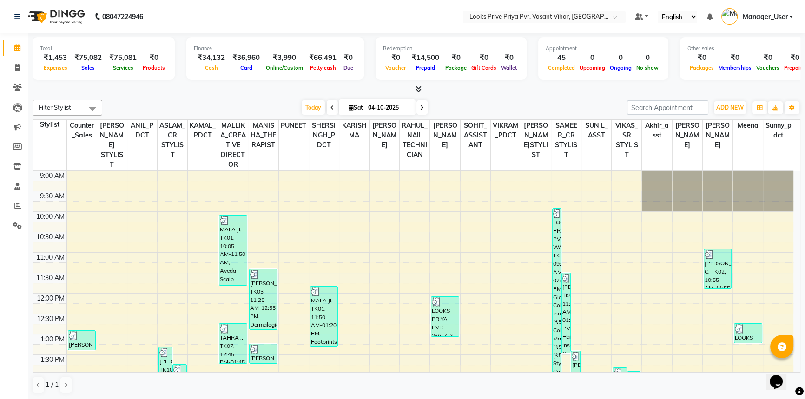
click at [246, 35] on div "Total ₹1,453 Expenses ₹75,082 Sales ₹75,081 Services ₹0 Products Finance ₹34,13…" at bounding box center [417, 63] width 768 height 61
click at [15, 64] on icon at bounding box center [17, 67] width 5 height 7
select select "service"
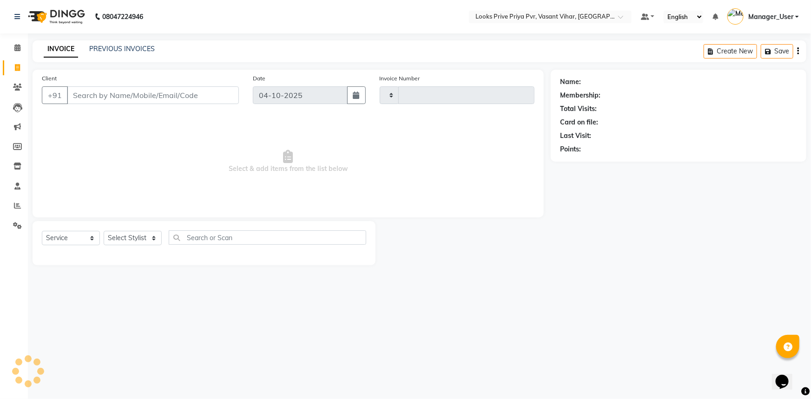
type input "5825"
select select "7646"
click at [24, 52] on span at bounding box center [17, 48] width 16 height 11
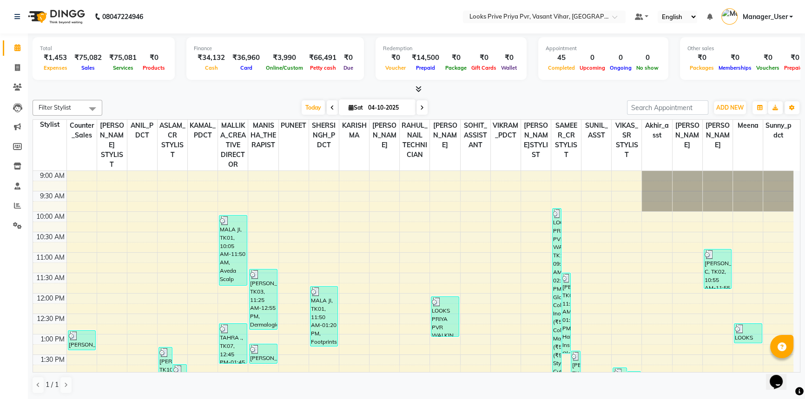
click at [320, 60] on div "₹66,491" at bounding box center [322, 58] width 35 height 11
copy div "66,491"
click at [215, 90] on div at bounding box center [417, 90] width 768 height 10
click at [17, 199] on link "Reports" at bounding box center [14, 205] width 22 height 15
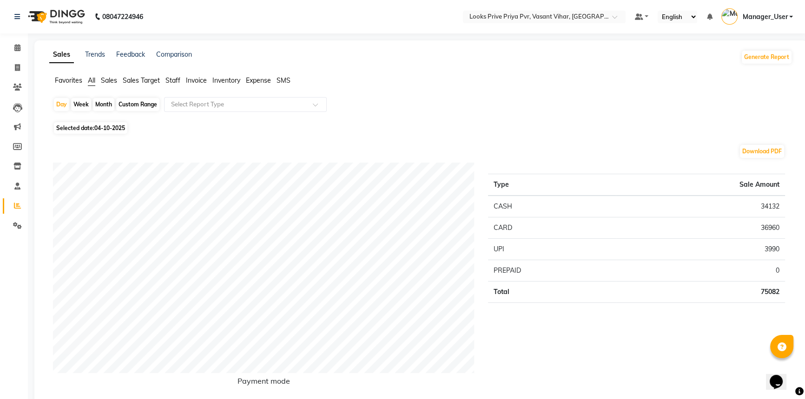
click at [170, 77] on span "Staff" at bounding box center [172, 80] width 15 height 8
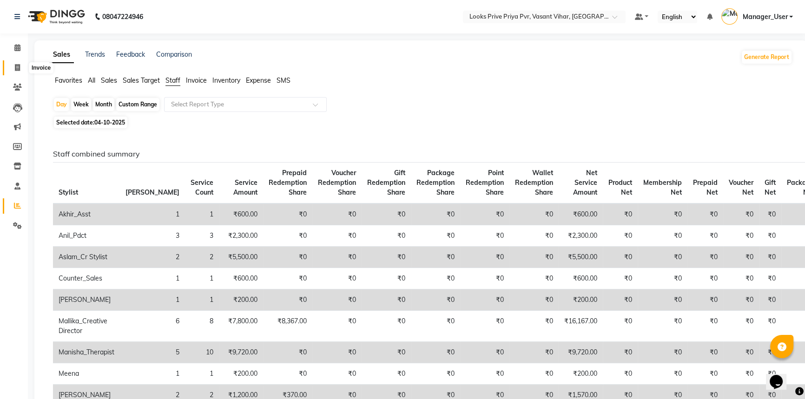
click at [15, 66] on icon at bounding box center [17, 67] width 5 height 7
select select "service"
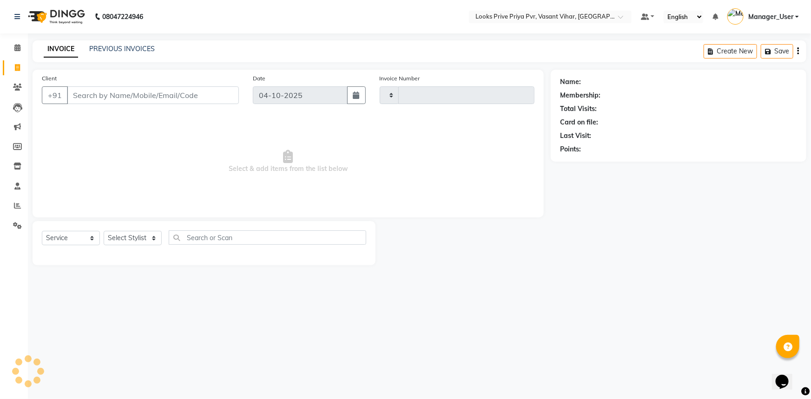
type input "5825"
select select "7646"
drag, startPoint x: 159, startPoint y: 233, endPoint x: 150, endPoint y: 236, distance: 9.6
click at [159, 233] on select "Select Stylist" at bounding box center [133, 238] width 58 height 14
click at [154, 234] on select "Select Stylist" at bounding box center [133, 238] width 58 height 14
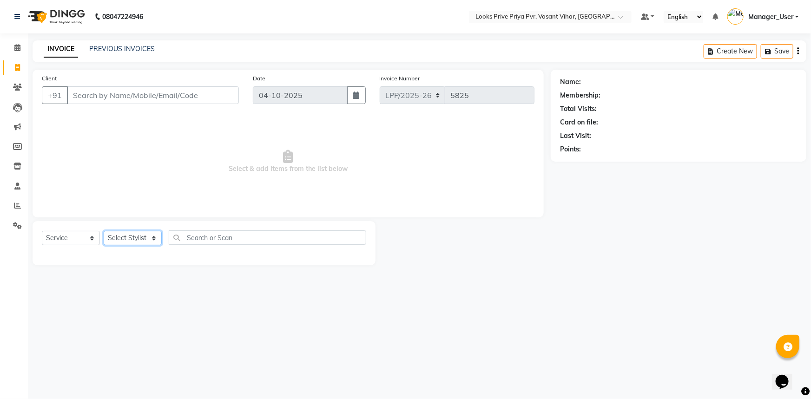
click at [142, 236] on select "Select Stylist" at bounding box center [133, 238] width 58 height 14
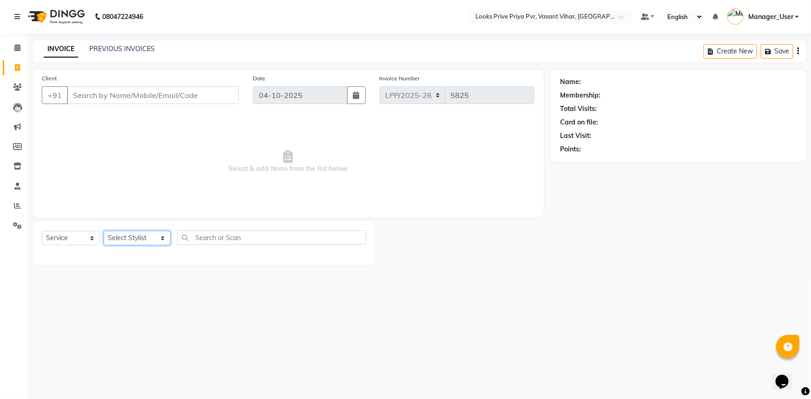
click at [142, 236] on select "Select Stylist Akhir_asst ANIL_PDCT ASLAM_CR STYLIST Counter_Sales KAMAL_PDCT […" at bounding box center [137, 238] width 67 height 14
select select "66940"
click at [104, 231] on select "Select Stylist Akhir_asst ANIL_PDCT ASLAM_CR STYLIST Counter_Sales KAMAL_PDCT […" at bounding box center [137, 238] width 67 height 14
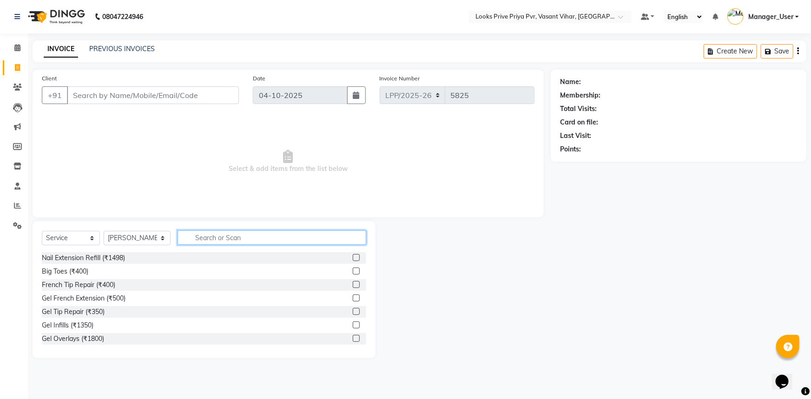
click at [259, 233] on input "text" at bounding box center [272, 238] width 189 height 14
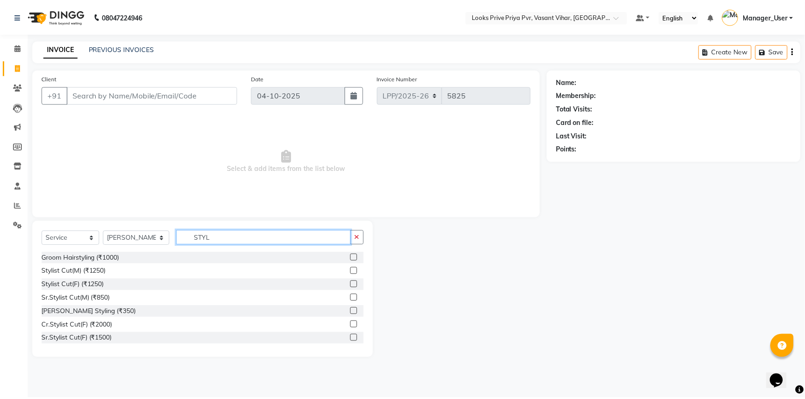
scroll to position [169, 0]
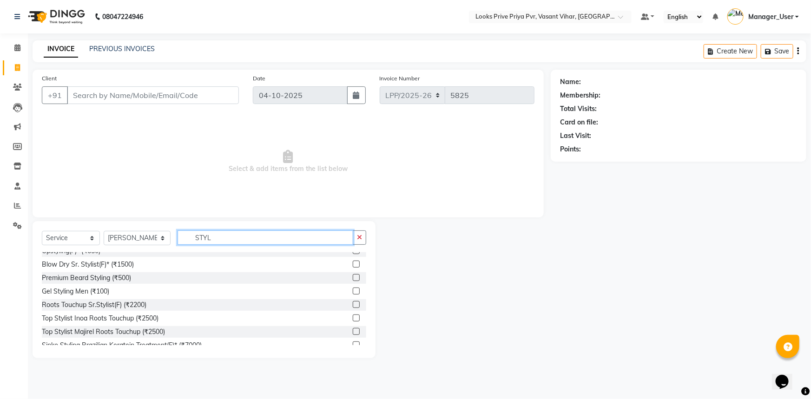
type input "STYL"
click at [353, 290] on label at bounding box center [356, 291] width 7 height 7
click at [353, 290] on input "checkbox" at bounding box center [356, 292] width 6 height 6
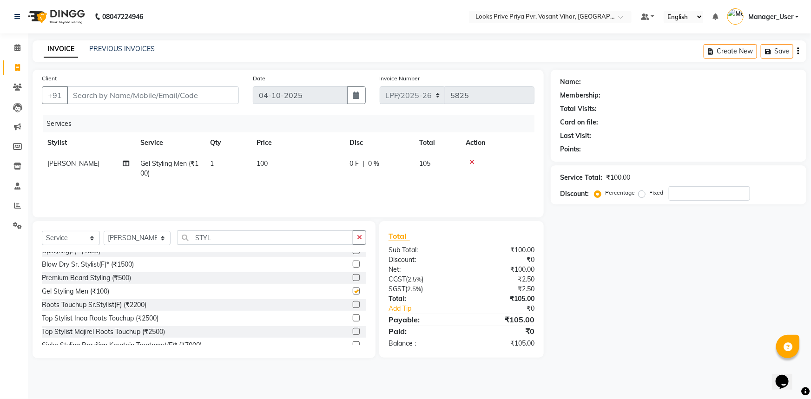
click at [301, 159] on td "100" at bounding box center [297, 168] width 93 height 31
checkbox input "false"
select select "66940"
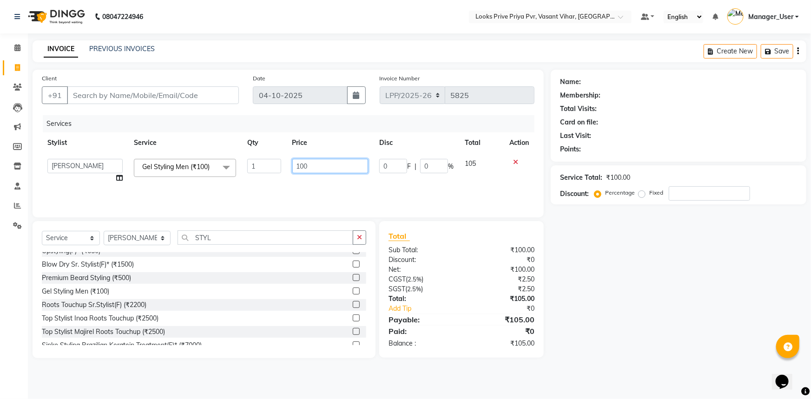
drag, startPoint x: 301, startPoint y: 159, endPoint x: 188, endPoint y: 180, distance: 114.9
click at [197, 179] on tr "Akhir_asst ANIL_PDCT ASLAM_CR STYLIST Counter_Sales KAMAL_PDCT [PERSON_NAME] DI…" at bounding box center [288, 170] width 493 height 35
type input "400"
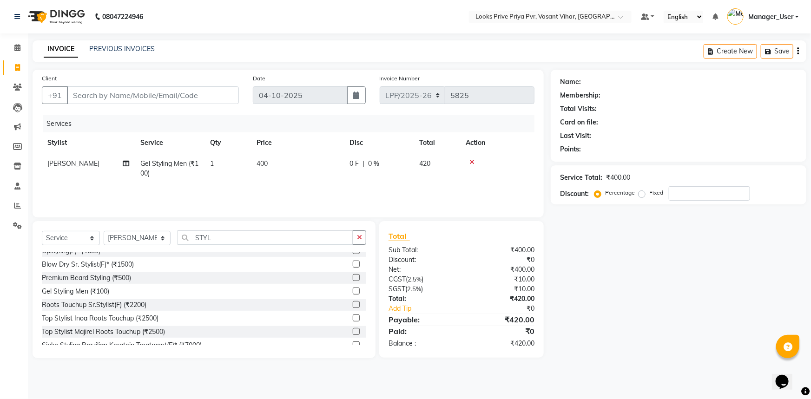
click at [278, 193] on div "Services Stylist Service Qty Price Disc Total Action [PERSON_NAME] Gel Styling …" at bounding box center [288, 161] width 493 height 93
click at [275, 159] on td "400" at bounding box center [297, 168] width 93 height 31
select select "66940"
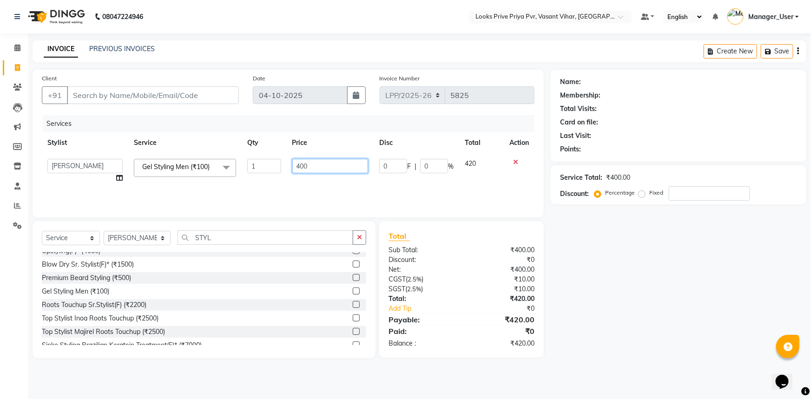
drag, startPoint x: 297, startPoint y: 165, endPoint x: 310, endPoint y: 169, distance: 13.8
click at [310, 169] on input "400" at bounding box center [330, 166] width 76 height 14
type input "380"
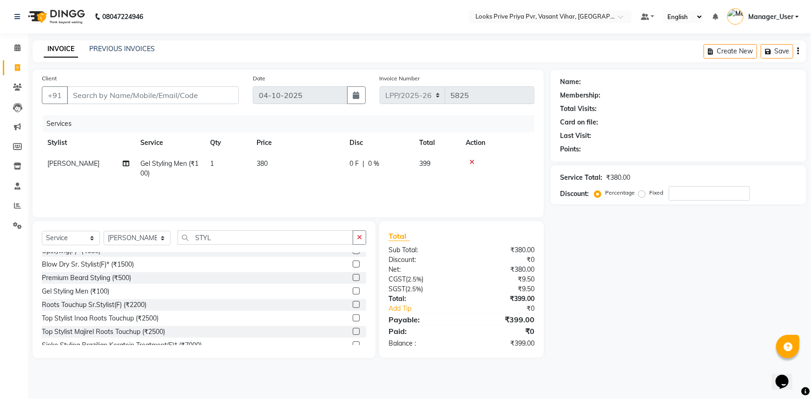
click at [367, 186] on div "Services Stylist Service Qty Price Disc Total Action [PERSON_NAME] Gel Styling …" at bounding box center [288, 161] width 493 height 93
click at [304, 167] on td "380" at bounding box center [297, 168] width 93 height 31
select select "66940"
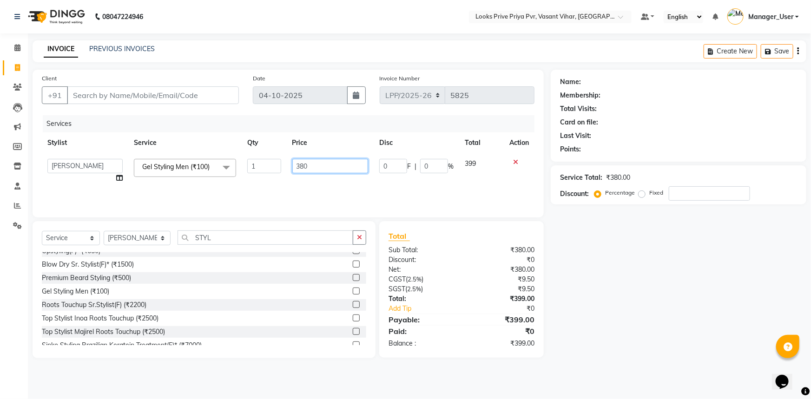
drag, startPoint x: 318, startPoint y: 162, endPoint x: 305, endPoint y: 167, distance: 13.4
click at [305, 167] on input "380" at bounding box center [330, 166] width 76 height 14
type input "381"
click at [360, 186] on div "Services Stylist Service Qty Price Disc Total Action Akhir_asst ANIL_PDCT ASLAM…" at bounding box center [288, 161] width 493 height 93
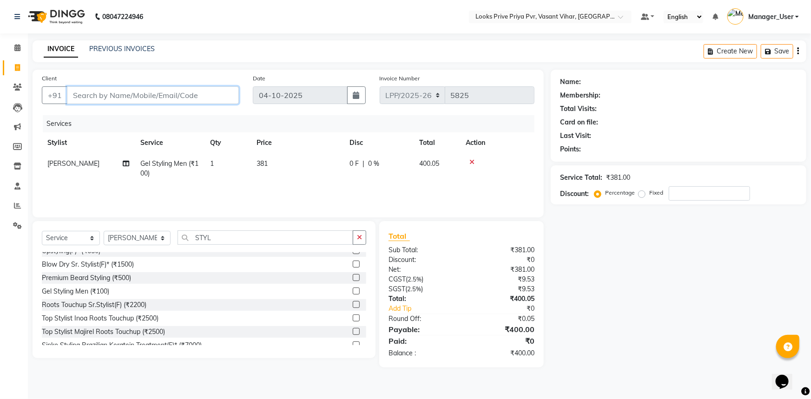
click at [171, 91] on input "Client" at bounding box center [153, 95] width 172 height 18
type input "P"
type input "0"
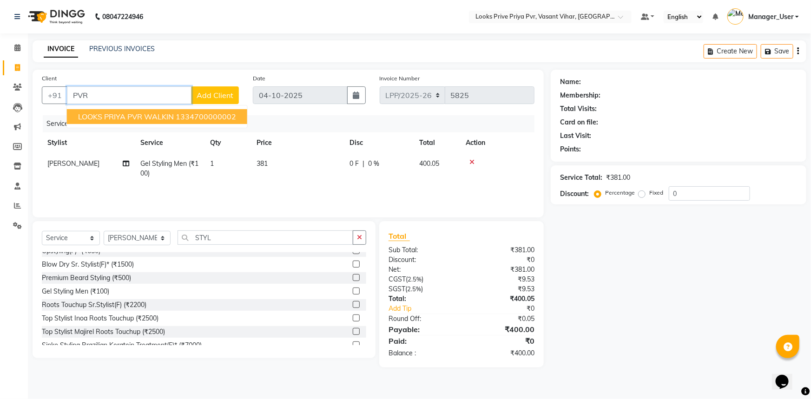
click at [112, 115] on span "LOOKS PRIYA PVR WALKIN" at bounding box center [126, 116] width 96 height 9
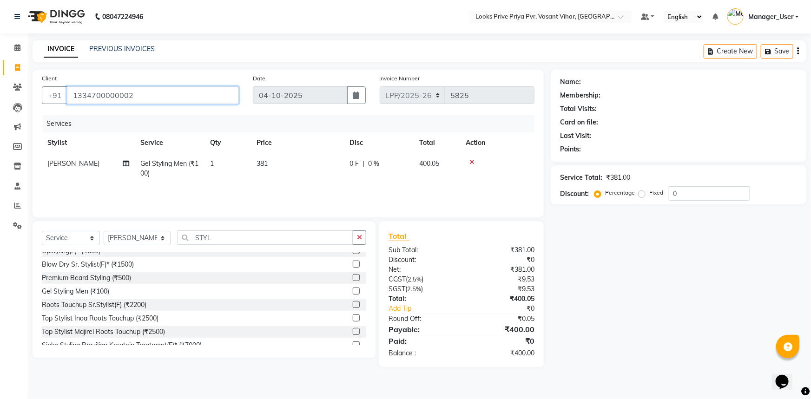
type input "1334700000002"
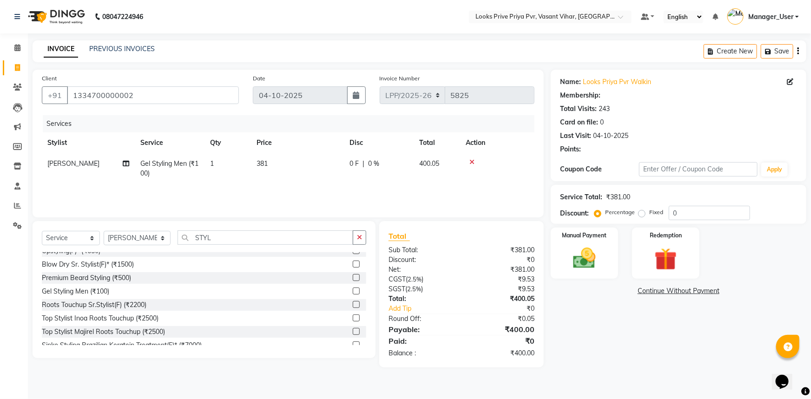
select select "1: Object"
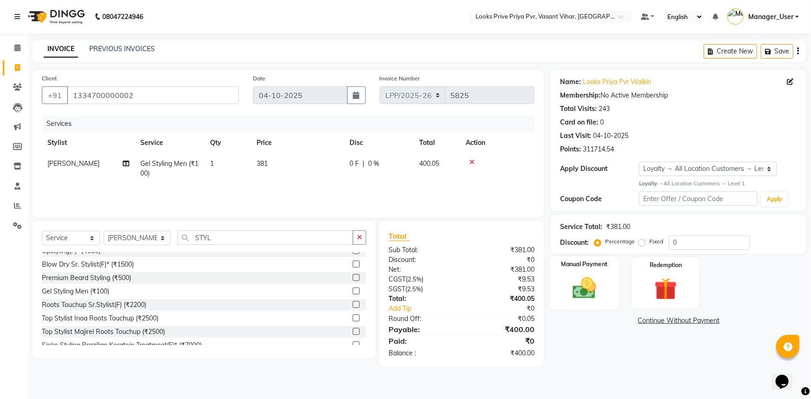
click at [580, 273] on div "Manual Payment" at bounding box center [584, 283] width 70 height 53
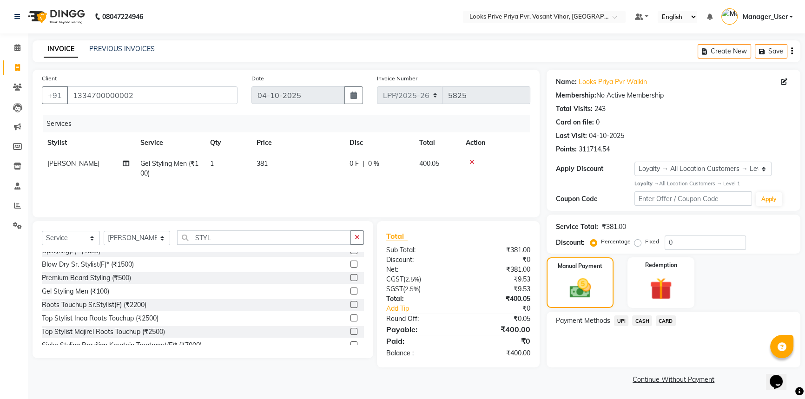
click at [642, 323] on span "CASH" at bounding box center [642, 321] width 20 height 11
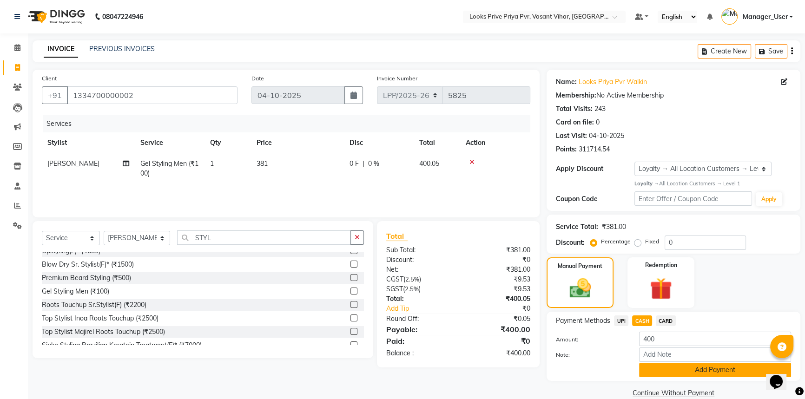
click at [659, 367] on button "Add Payment" at bounding box center [715, 370] width 152 height 14
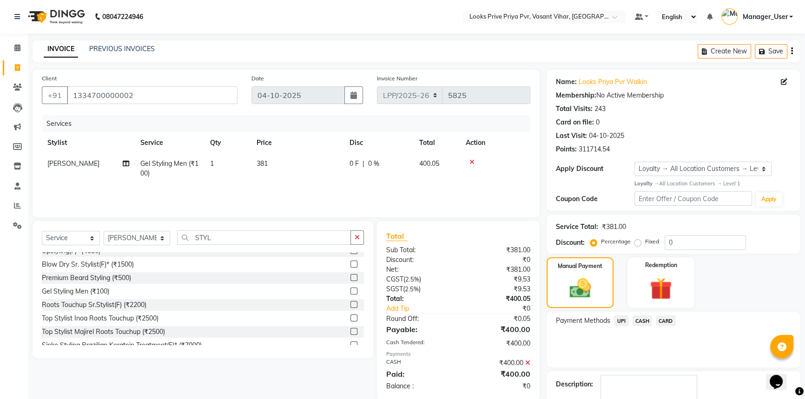
scroll to position [62, 0]
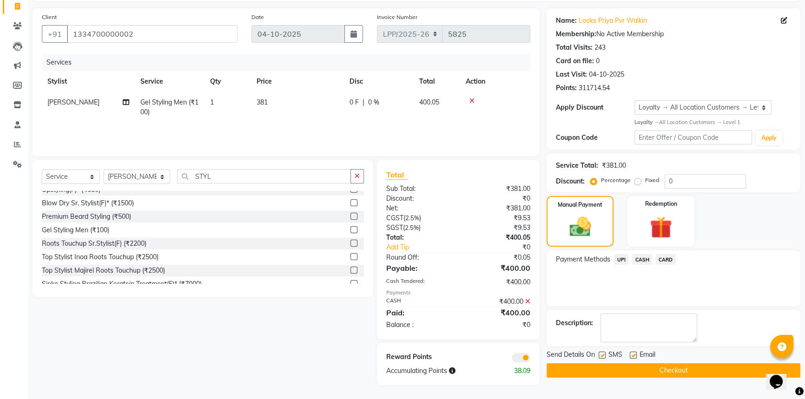
click at [614, 370] on button "Checkout" at bounding box center [674, 371] width 254 height 14
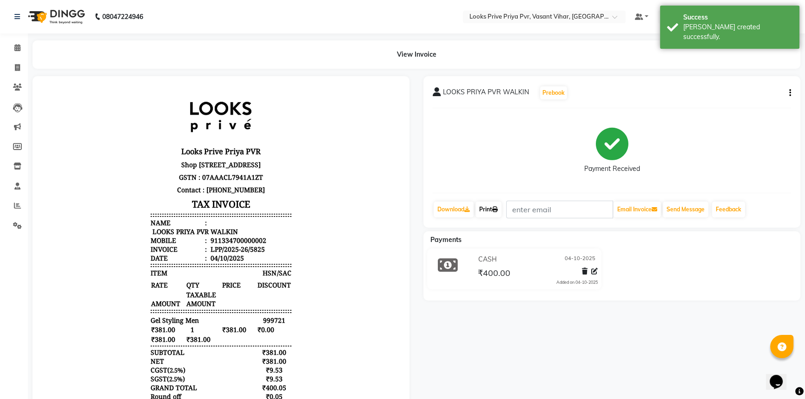
click at [485, 207] on link "Print" at bounding box center [489, 210] width 26 height 16
click at [20, 71] on icon at bounding box center [17, 67] width 5 height 7
select select "service"
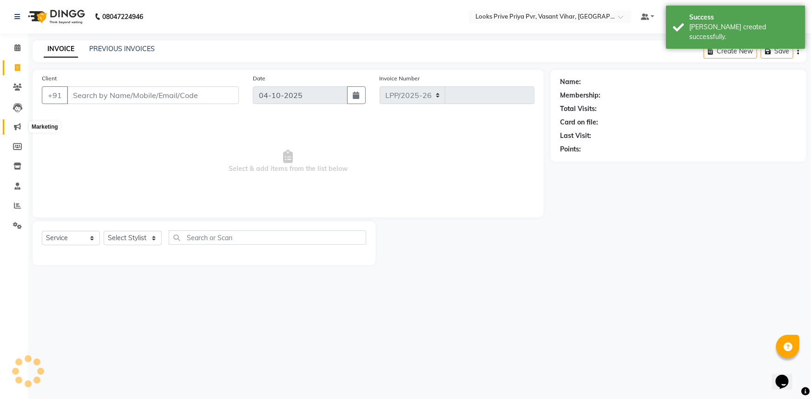
select select "7646"
type input "5826"
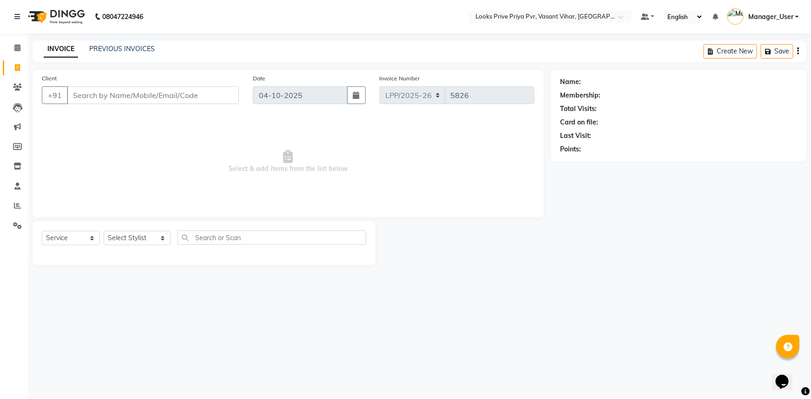
click at [238, 9] on nav "08047224946 Select Location × Looks Prive Priya Pvr, Vasant Vihar, [GEOGRAPHIC_…" at bounding box center [405, 16] width 811 height 33
drag, startPoint x: 18, startPoint y: 50, endPoint x: 21, endPoint y: 59, distance: 9.4
click at [18, 50] on icon at bounding box center [17, 47] width 6 height 7
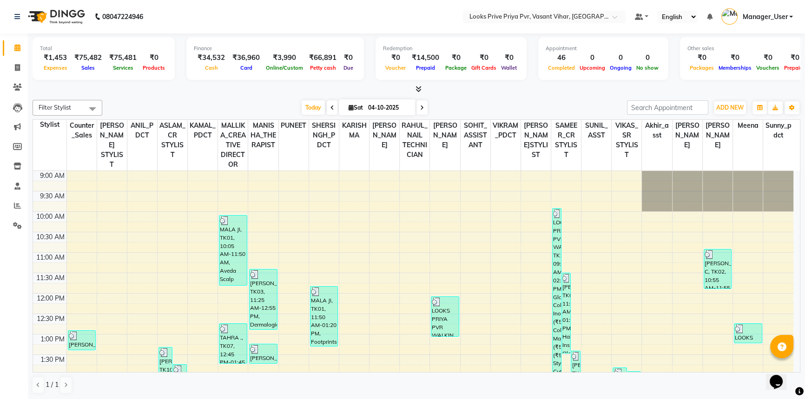
click at [322, 56] on div "₹66,891" at bounding box center [322, 58] width 35 height 11
copy div "66,891"
click at [265, 184] on td at bounding box center [429, 186] width 727 height 10
click at [278, 80] on div "Total ₹1,453 Expenses ₹75,482 Sales ₹75,481 Services ₹0 Products Finance ₹34,53…" at bounding box center [417, 60] width 768 height 46
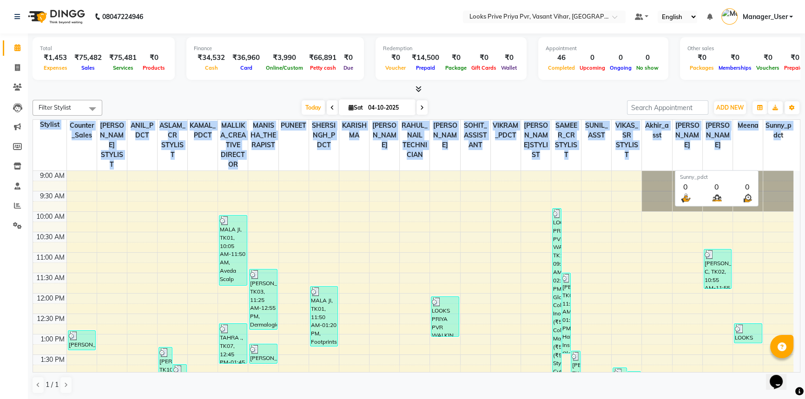
drag, startPoint x: 36, startPoint y: 121, endPoint x: 784, endPoint y: 139, distance: 747.7
click at [784, 139] on tr "Stylist Counter_Sales SHAH ALAM_SR STYLIST ANIL_PDCT ASLAM_CR STYLIST [PERSON_N…" at bounding box center [413, 145] width 760 height 51
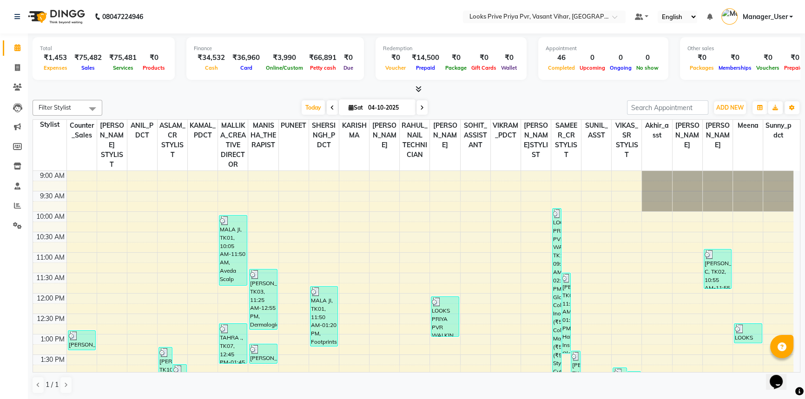
click at [467, 97] on div "Filter Stylist Select All Akhir_asst ANIL_PDCT ASLAM_CR STYLIST Counter_Sales K…" at bounding box center [417, 247] width 768 height 302
click at [211, 106] on div "[DATE] [DATE]" at bounding box center [365, 108] width 516 height 14
click at [9, 206] on span at bounding box center [17, 206] width 16 height 11
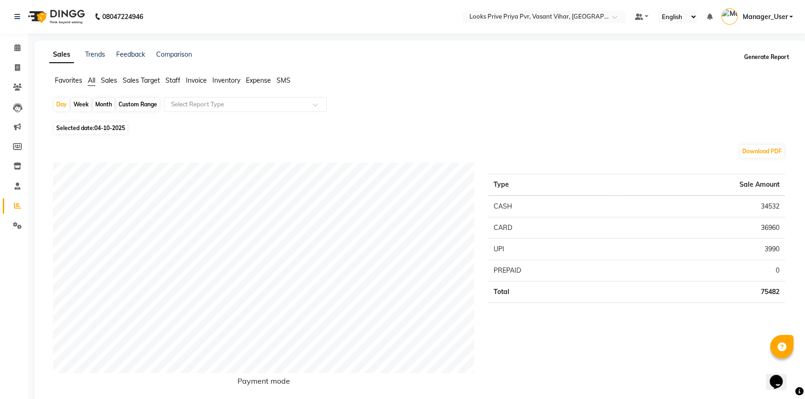
click at [752, 60] on button "Generate Report" at bounding box center [767, 57] width 50 height 13
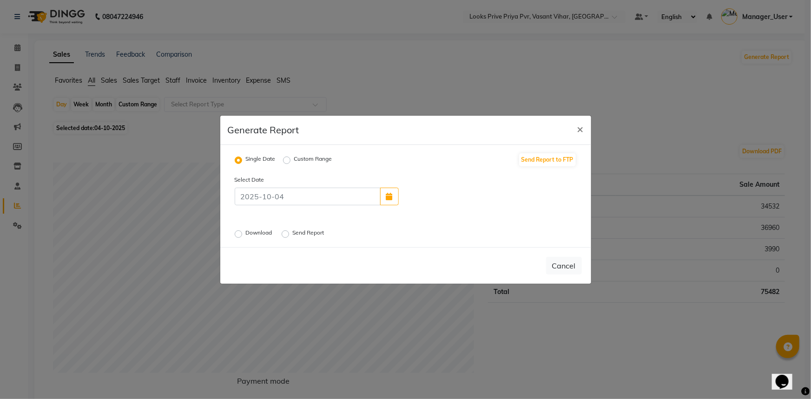
click at [243, 230] on div "Download" at bounding box center [255, 234] width 40 height 11
click at [241, 235] on div "Download" at bounding box center [255, 234] width 40 height 11
click at [246, 235] on label "Download" at bounding box center [260, 234] width 28 height 11
click at [240, 235] on input "Download" at bounding box center [240, 234] width 7 height 7
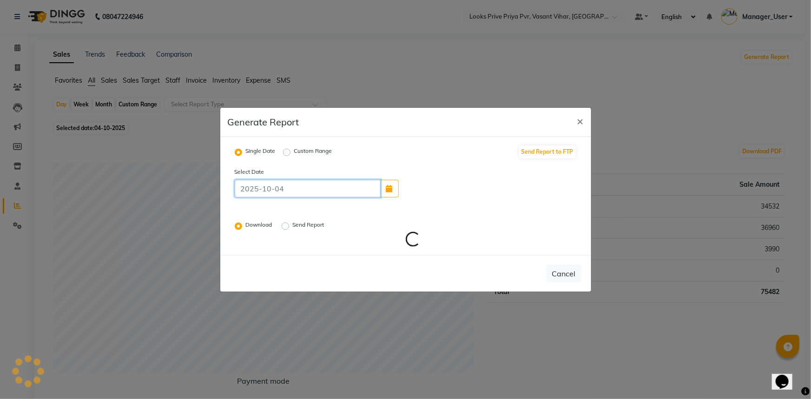
drag, startPoint x: 278, startPoint y: 190, endPoint x: 286, endPoint y: 192, distance: 8.6
click at [286, 192] on input at bounding box center [308, 189] width 146 height 18
click at [246, 212] on div "Select Date Download Send Report Loading..." at bounding box center [406, 207] width 356 height 81
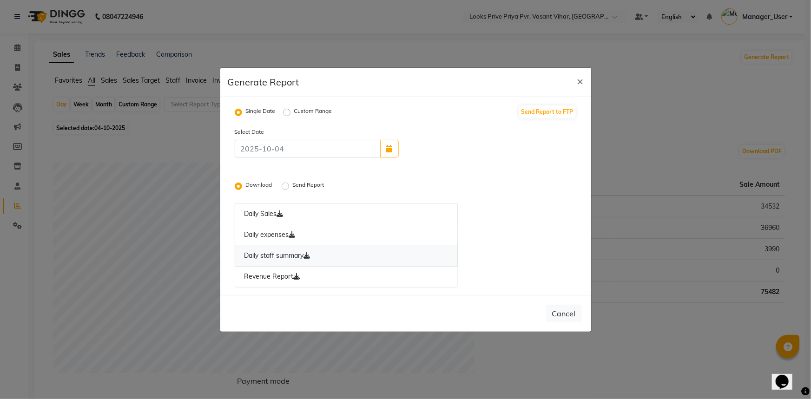
click at [267, 258] on link "Daily staff summary" at bounding box center [347, 255] width 224 height 21
click at [583, 84] on span "×" at bounding box center [580, 81] width 7 height 14
radio input "false"
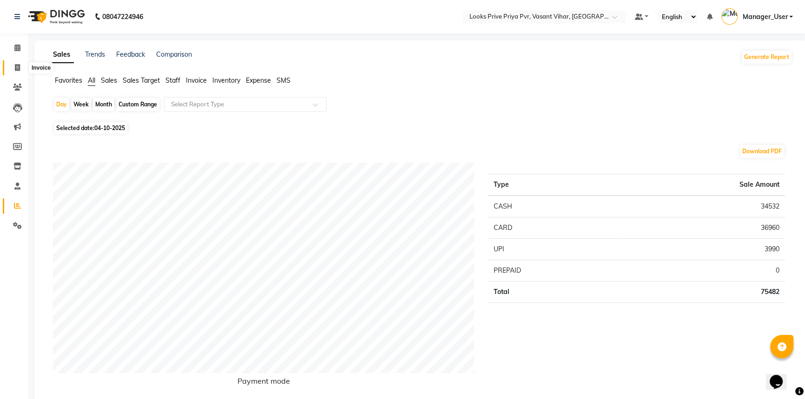
click at [16, 65] on icon at bounding box center [17, 67] width 5 height 7
select select "service"
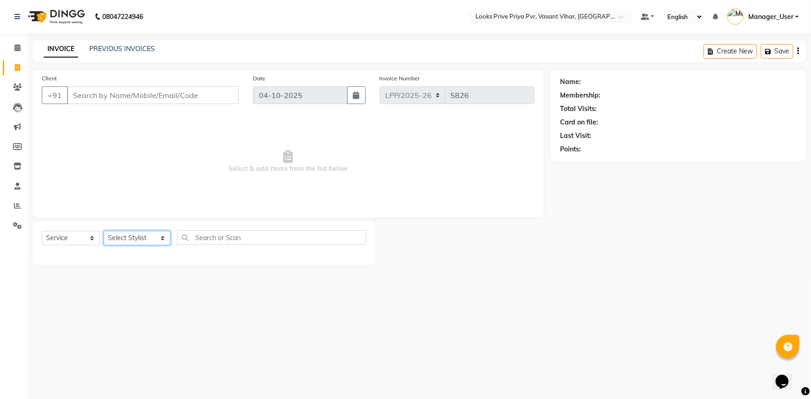
click at [161, 238] on select "Select Stylist Akhir_asst ANIL_PDCT ASLAM_CR STYLIST Counter_Sales KAMAL_PDCT […" at bounding box center [137, 238] width 67 height 14
select select "66947"
click at [104, 231] on select "Select Stylist Akhir_asst ANIL_PDCT ASLAM_CR STYLIST Counter_Sales KAMAL_PDCT […" at bounding box center [137, 238] width 67 height 14
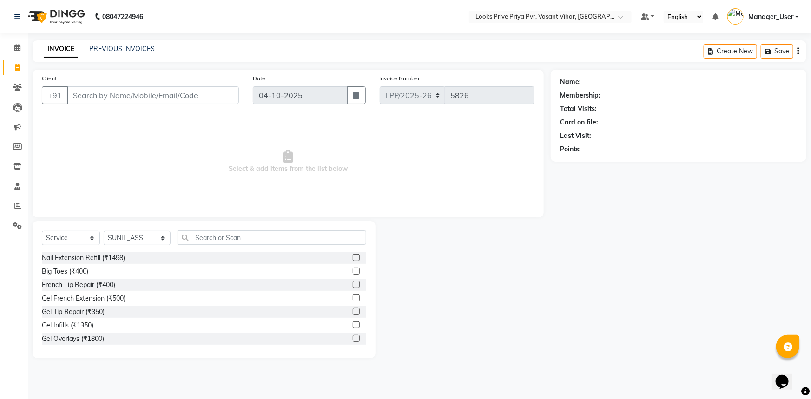
click at [210, 223] on div "Select Service Product Membership Package Voucher Prepaid Gift Card Select Styl…" at bounding box center [204, 289] width 343 height 137
click at [208, 234] on input "text" at bounding box center [272, 238] width 189 height 14
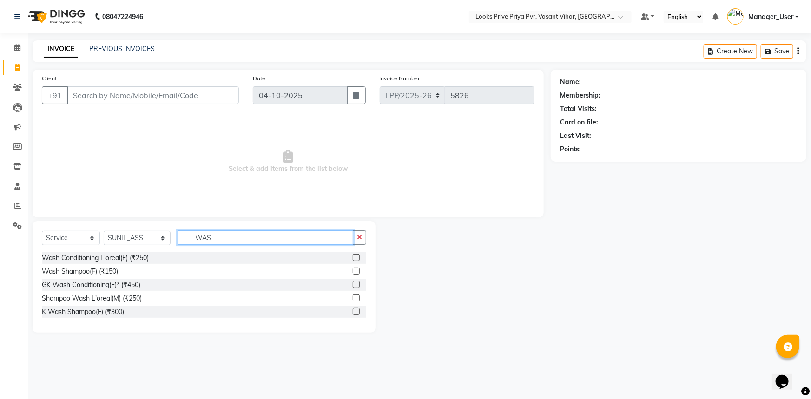
type input "WAS"
click at [347, 310] on div "K Wash Shampoo(F) (₹300)" at bounding box center [204, 312] width 324 height 12
click at [364, 311] on div at bounding box center [359, 312] width 13 height 12
click at [357, 312] on label at bounding box center [356, 311] width 7 height 7
click at [357, 312] on input "checkbox" at bounding box center [356, 312] width 6 height 6
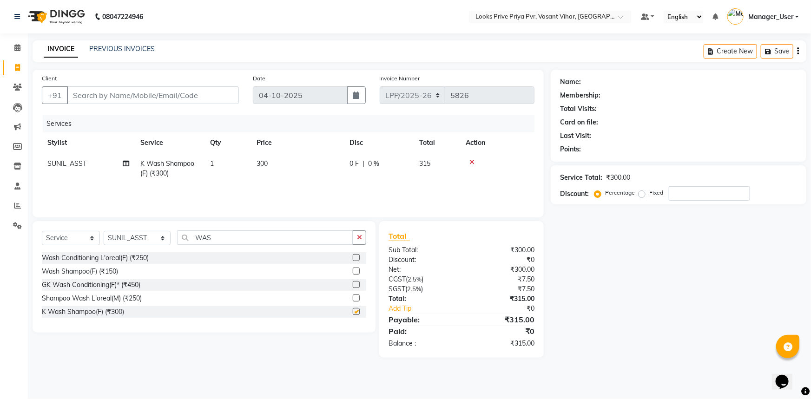
click at [333, 187] on div "Services Stylist Service Qty Price Disc Total Action SUNIL_ASST K Wash Shampoo(…" at bounding box center [288, 161] width 493 height 93
checkbox input "false"
click at [317, 166] on td "300" at bounding box center [297, 168] width 93 height 31
select select "66947"
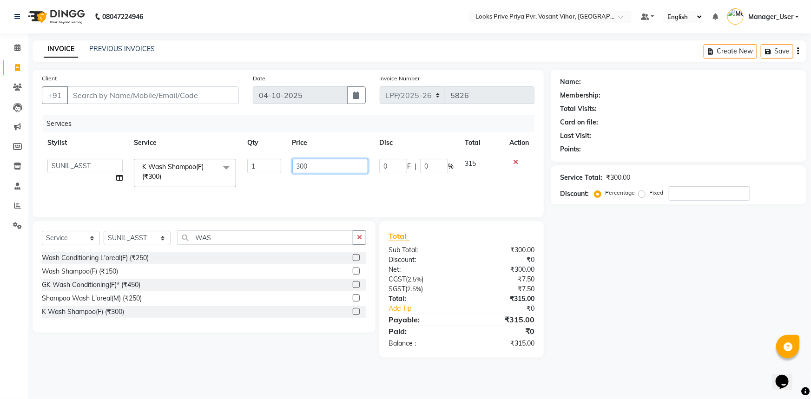
drag, startPoint x: 335, startPoint y: 161, endPoint x: 182, endPoint y: 190, distance: 155.5
click at [193, 190] on tr "Akhir_asst ANIL_PDCT ASLAM_CR STYLIST Counter_Sales KAMAL_PDCT [PERSON_NAME] DI…" at bounding box center [288, 173] width 493 height 40
type input "600"
click at [237, 229] on div "Select Service Product Membership Package Voucher Prepaid Gift Card Select Styl…" at bounding box center [204, 277] width 343 height 112
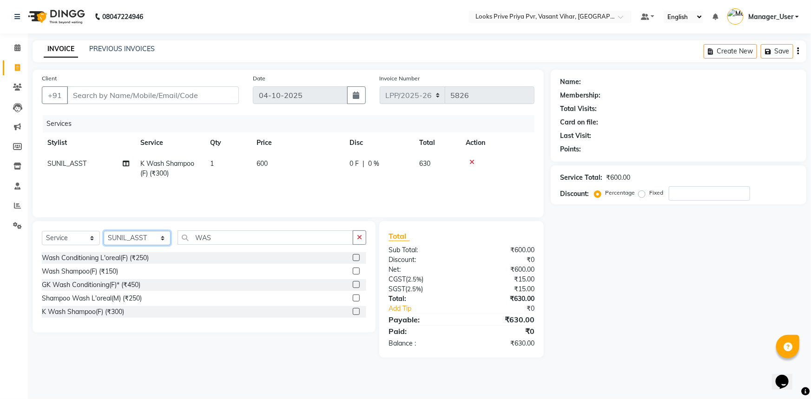
click at [167, 238] on select "Select Stylist Akhir_asst ANIL_PDCT ASLAM_CR STYLIST Counter_Sales KAMAL_PDCT […" at bounding box center [137, 238] width 67 height 14
select select "90020"
click at [104, 231] on select "Select Stylist Akhir_asst ANIL_PDCT ASLAM_CR STYLIST Counter_Sales KAMAL_PDCT […" at bounding box center [137, 238] width 67 height 14
click at [231, 223] on div "Select Service Product Membership Package Voucher Prepaid Gift Card Select Styl…" at bounding box center [204, 289] width 343 height 137
drag, startPoint x: 225, startPoint y: 230, endPoint x: 165, endPoint y: 238, distance: 59.6
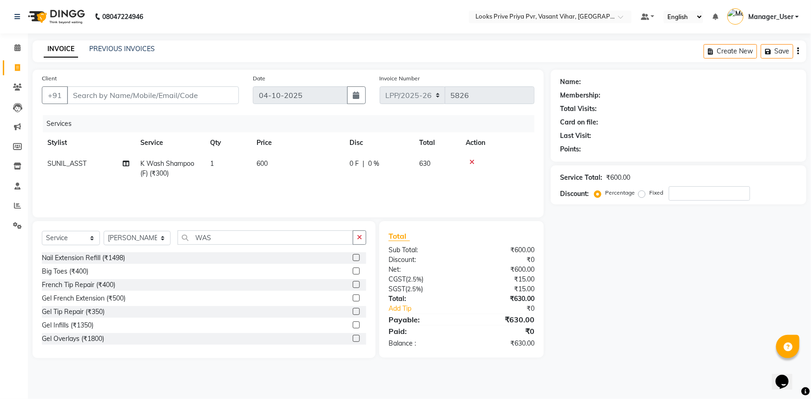
click at [222, 231] on div "Select Service Product Membership Package Voucher Prepaid Gift Card Select Styl…" at bounding box center [204, 289] width 343 height 137
drag, startPoint x: 221, startPoint y: 236, endPoint x: 105, endPoint y: 236, distance: 116.2
click at [105, 236] on div "Select Service Product Membership Package Voucher Prepaid Gift Card Select Styl…" at bounding box center [204, 242] width 324 height 22
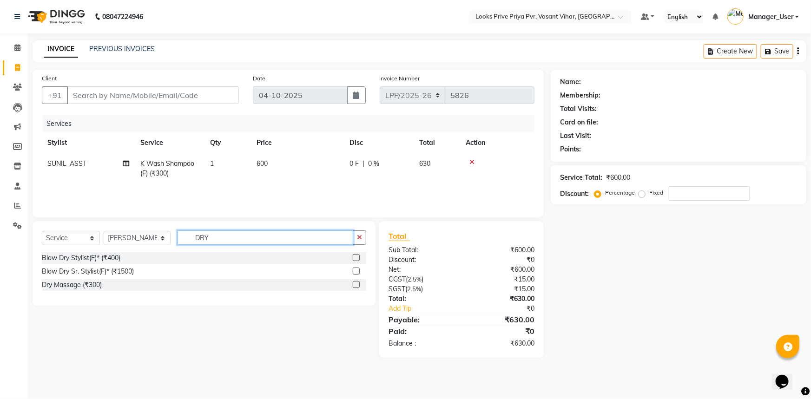
type input "DRY"
click at [355, 257] on label at bounding box center [356, 257] width 7 height 7
click at [355, 257] on input "checkbox" at bounding box center [356, 258] width 6 height 6
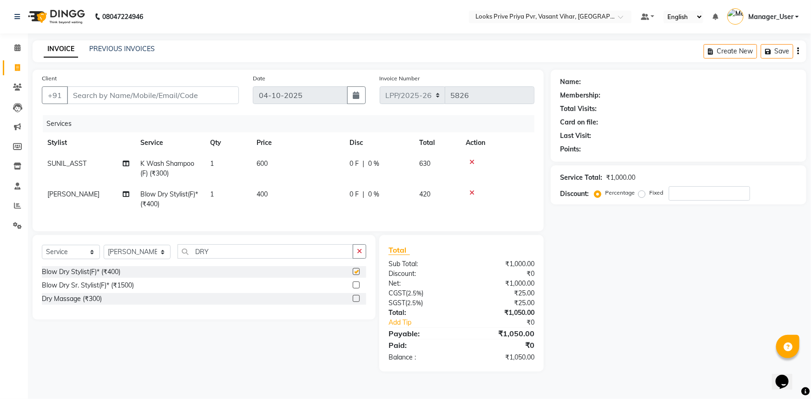
click at [314, 201] on td "400" at bounding box center [297, 199] width 93 height 31
checkbox input "false"
select select "90020"
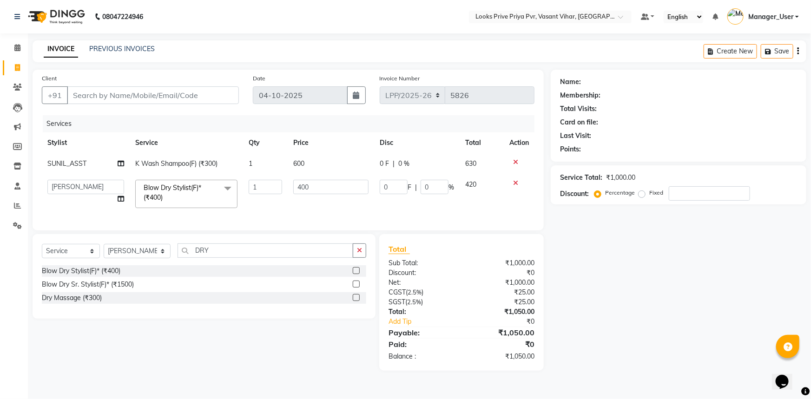
click at [299, 192] on input "400" at bounding box center [330, 187] width 75 height 14
type input "4"
type input "800"
click at [315, 213] on td "800" at bounding box center [331, 194] width 86 height 40
select select "90020"
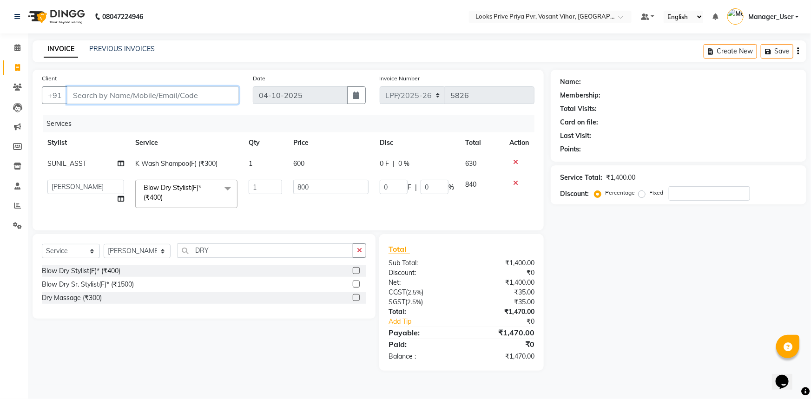
click at [132, 88] on input "Client" at bounding box center [153, 95] width 172 height 18
type input "P"
type input "0"
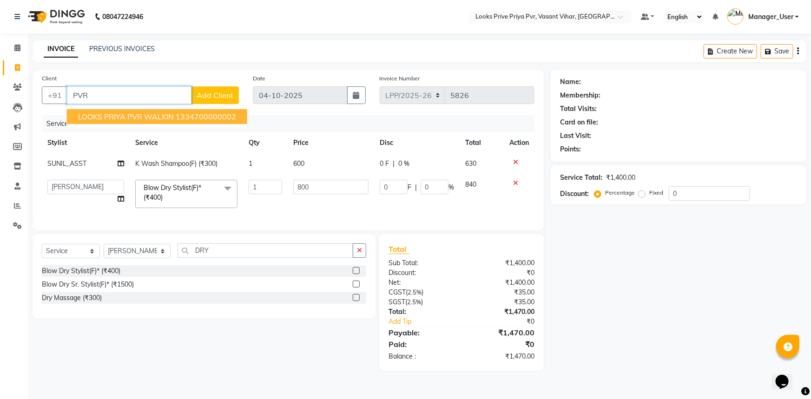
click at [204, 115] on ngb-highlight "1334700000002" at bounding box center [206, 116] width 60 height 9
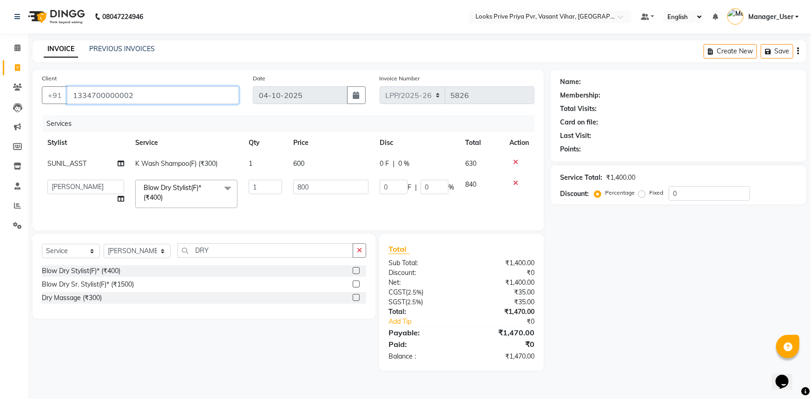
type input "1334700000002"
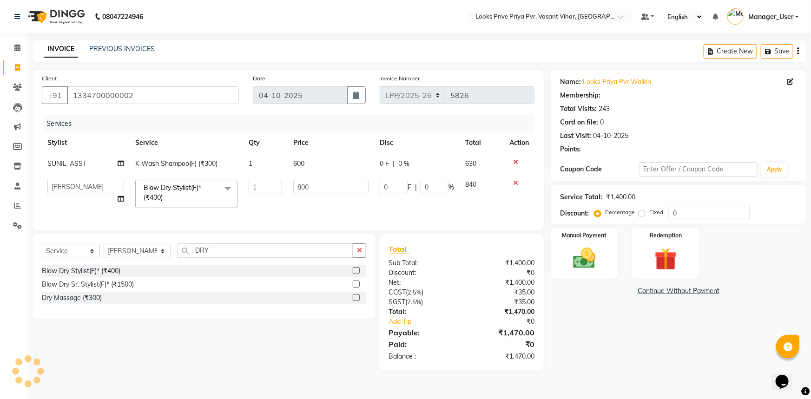
select select "1: Object"
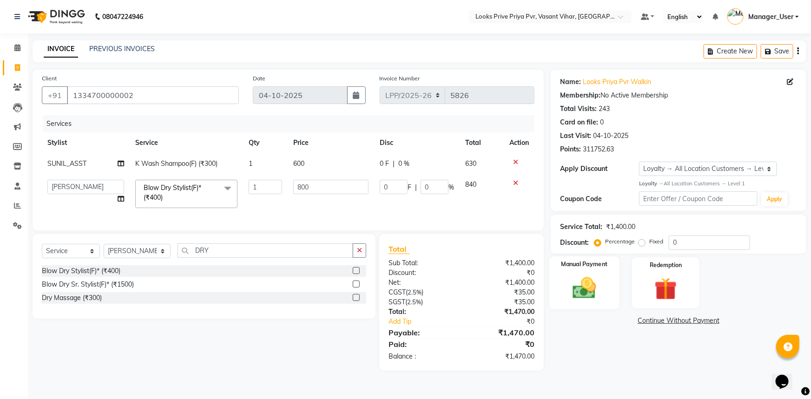
click at [589, 262] on label "Manual Payment" at bounding box center [585, 264] width 46 height 9
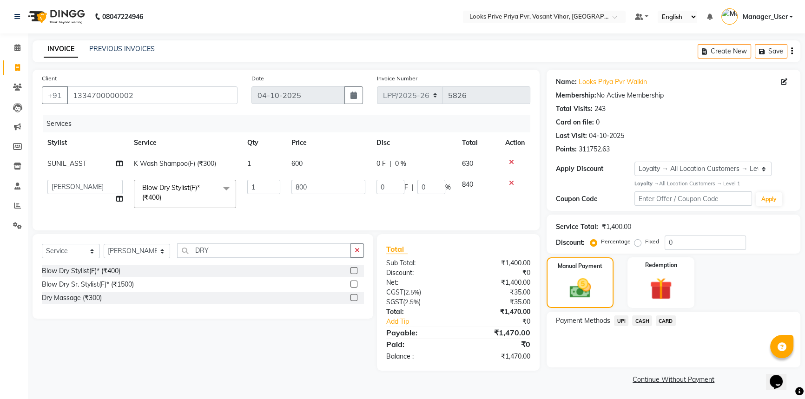
click at [668, 323] on span "CARD" at bounding box center [666, 321] width 20 height 11
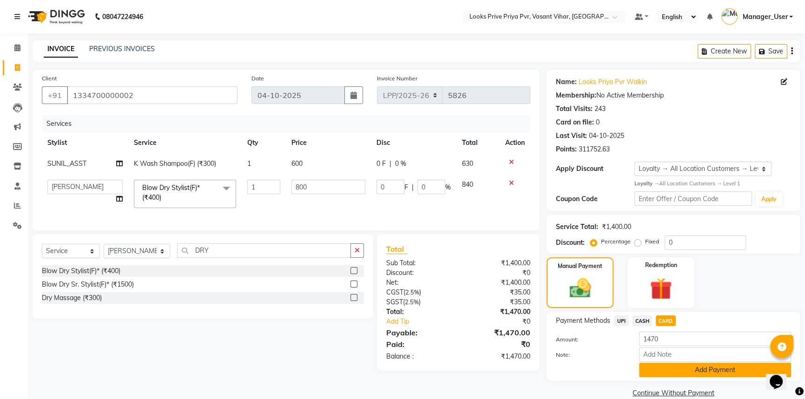
click at [662, 366] on button "Add Payment" at bounding box center [715, 370] width 152 height 14
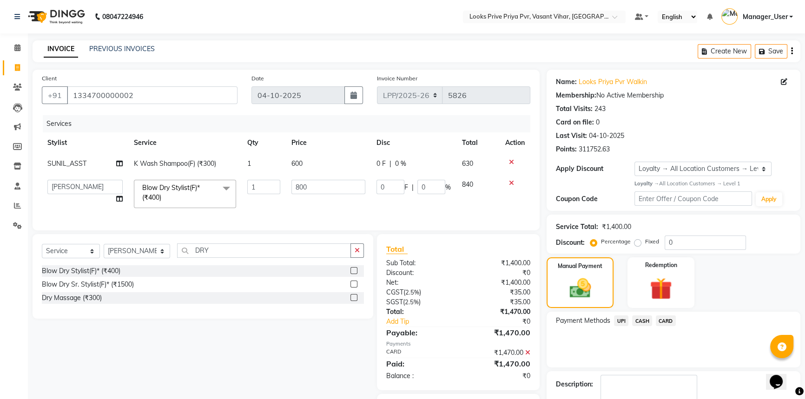
scroll to position [58, 0]
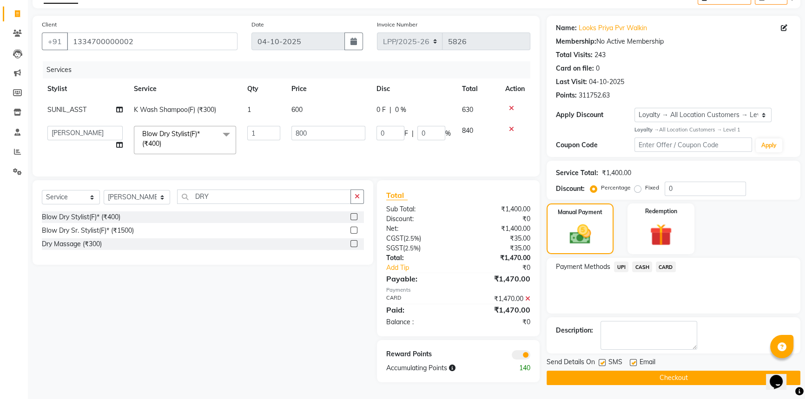
click at [644, 374] on button "Checkout" at bounding box center [674, 378] width 254 height 14
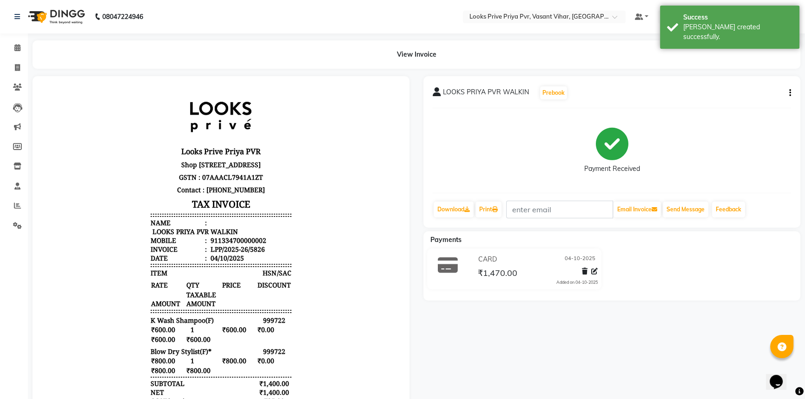
click at [507, 212] on div "Download Print Email Invoice Send Message Feedback" at bounding box center [612, 210] width 358 height 18
click at [493, 210] on link "Print" at bounding box center [489, 210] width 26 height 16
click at [19, 69] on icon at bounding box center [17, 67] width 5 height 7
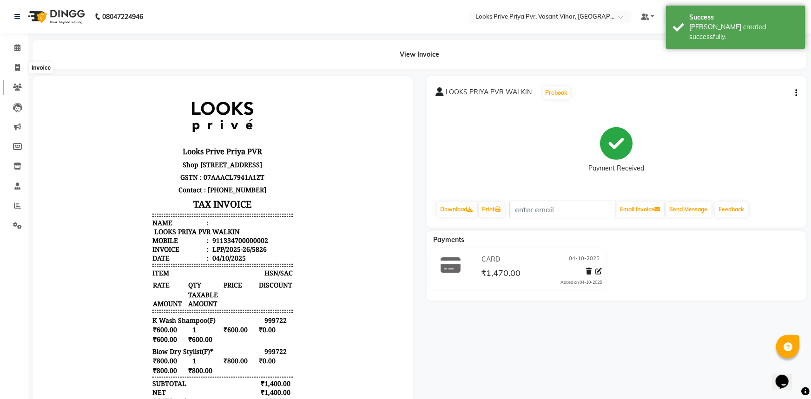
select select "service"
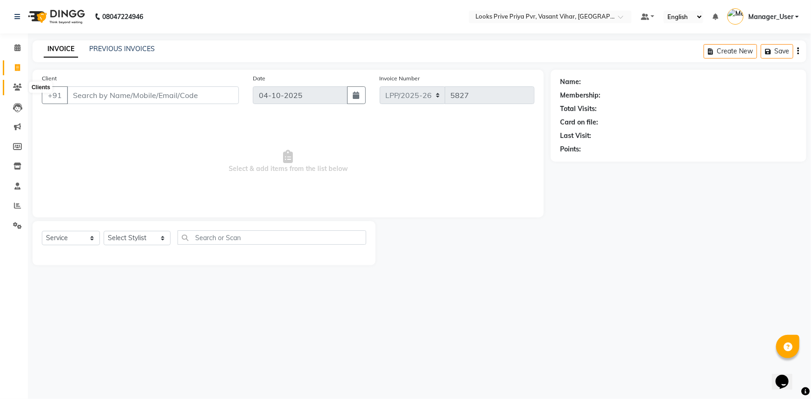
click at [16, 84] on icon at bounding box center [17, 87] width 9 height 7
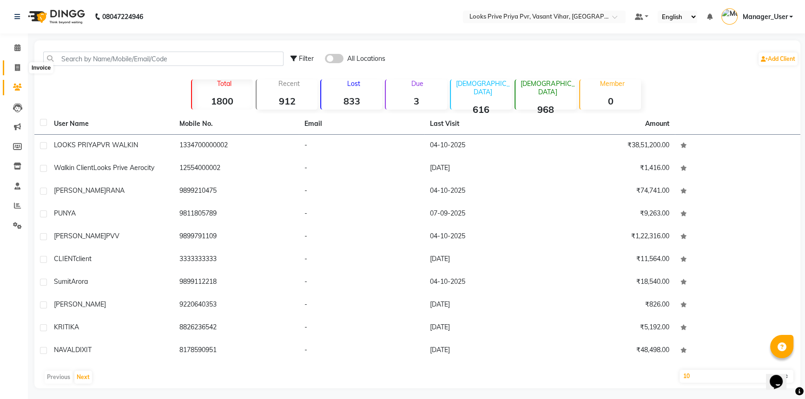
click at [15, 63] on span at bounding box center [17, 68] width 16 height 11
select select "service"
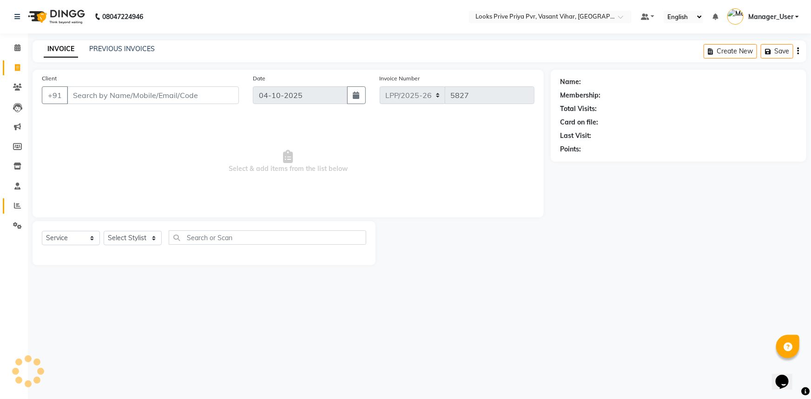
click at [17, 202] on icon at bounding box center [17, 205] width 7 height 7
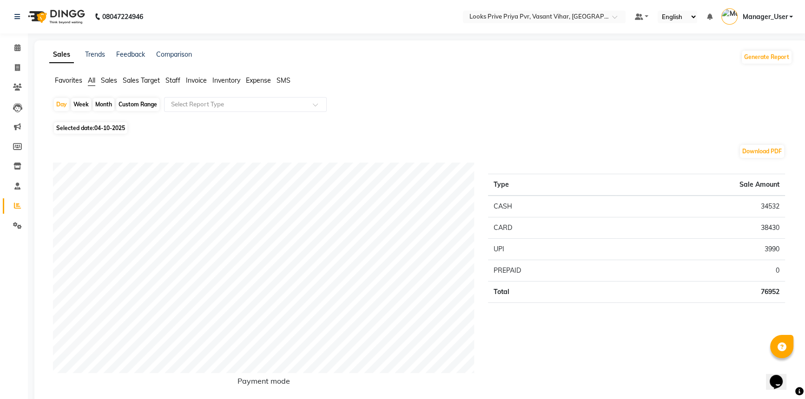
click at [175, 82] on span "Staff" at bounding box center [172, 80] width 15 height 8
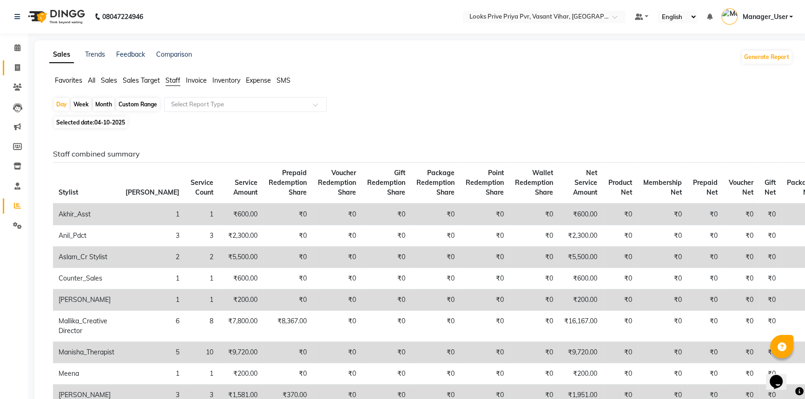
click at [13, 73] on link "Invoice" at bounding box center [14, 67] width 22 height 15
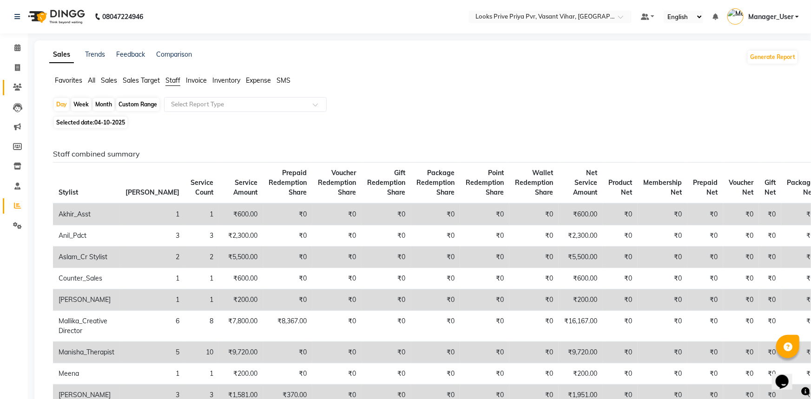
select select "service"
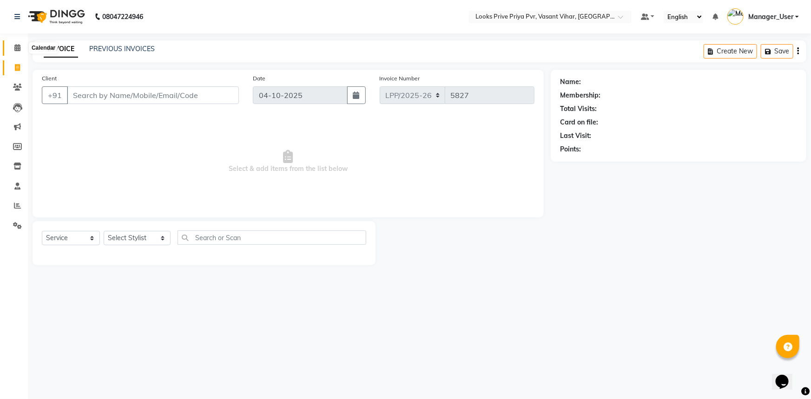
drag, startPoint x: 14, startPoint y: 49, endPoint x: 16, endPoint y: 58, distance: 9.1
click at [14, 49] on icon at bounding box center [17, 47] width 6 height 7
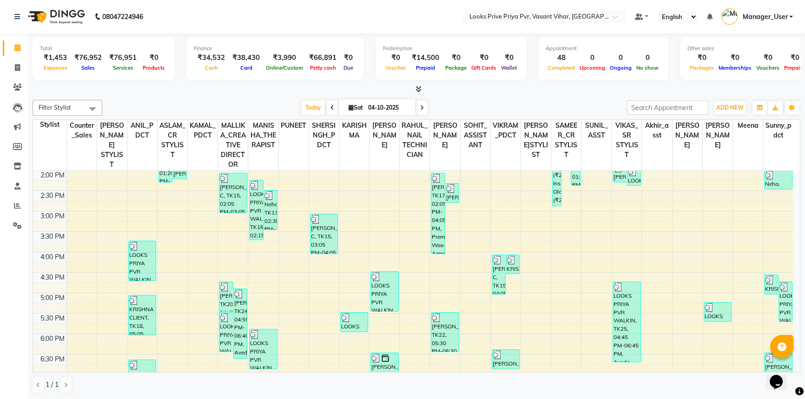
scroll to position [203, 0]
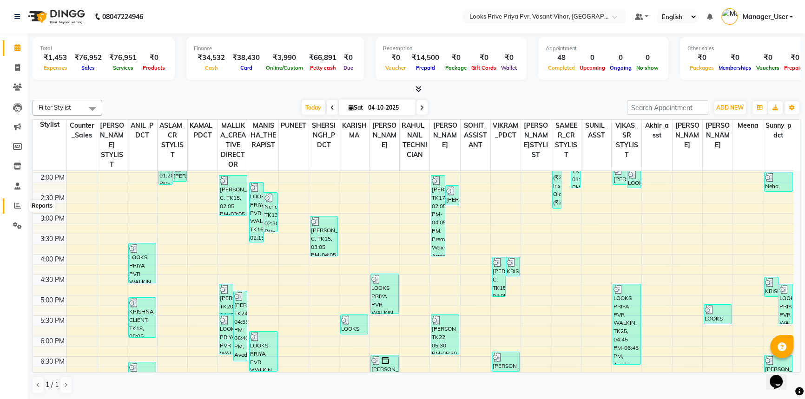
click at [18, 210] on span at bounding box center [17, 206] width 16 height 11
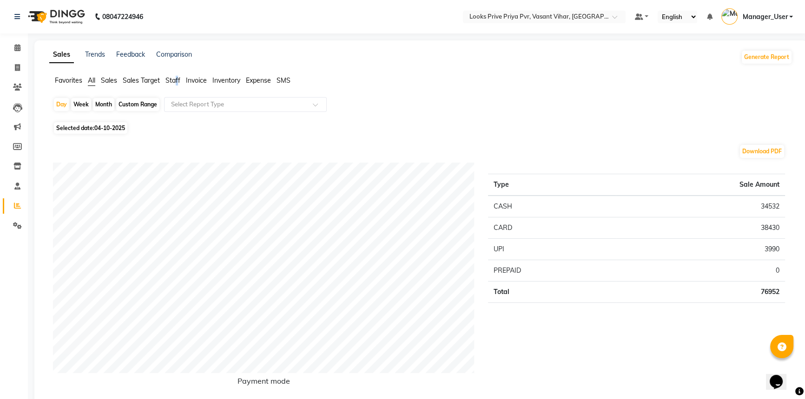
drag, startPoint x: 178, startPoint y: 80, endPoint x: 172, endPoint y: 89, distance: 10.2
click at [177, 82] on span "Staff" at bounding box center [172, 80] width 15 height 8
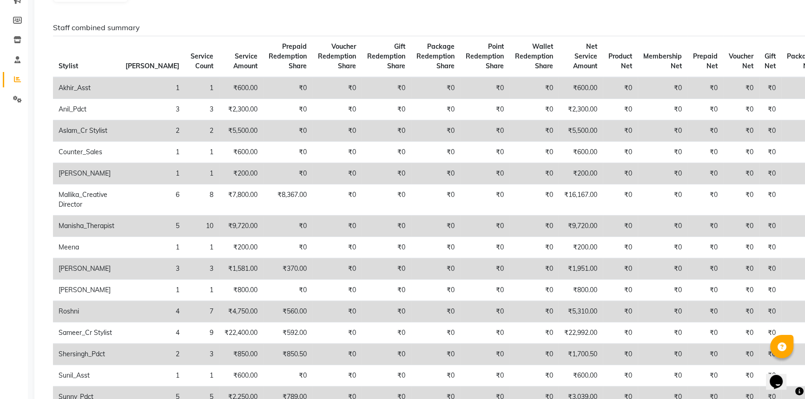
scroll to position [211, 0]
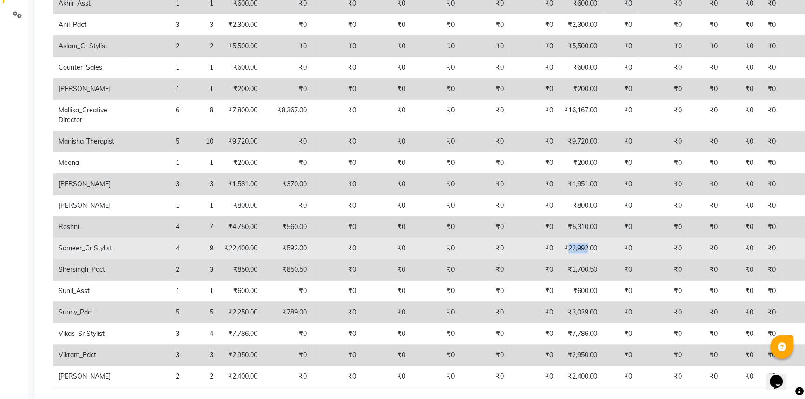
drag, startPoint x: 554, startPoint y: 248, endPoint x: 533, endPoint y: 249, distance: 20.5
click at [559, 249] on td "₹22,992.00" at bounding box center [581, 248] width 44 height 21
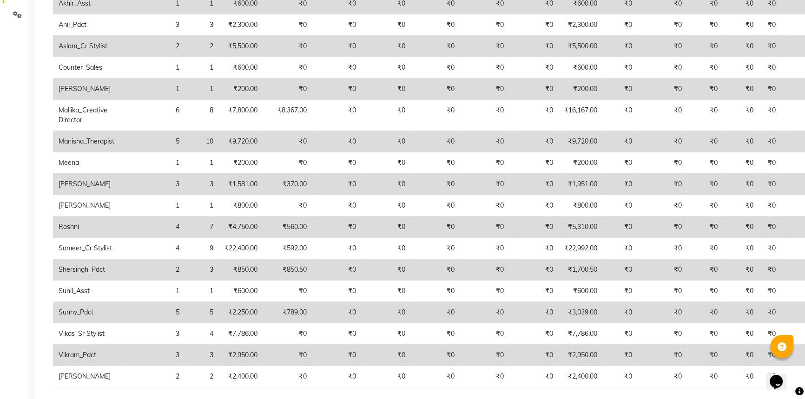
click at [511, 265] on td "₹0" at bounding box center [533, 269] width 49 height 21
drag, startPoint x: 540, startPoint y: 227, endPoint x: 549, endPoint y: 232, distance: 11.0
click at [559, 232] on td "₹5,310.00" at bounding box center [581, 227] width 44 height 21
click at [559, 233] on td "₹5,310.00" at bounding box center [581, 227] width 44 height 21
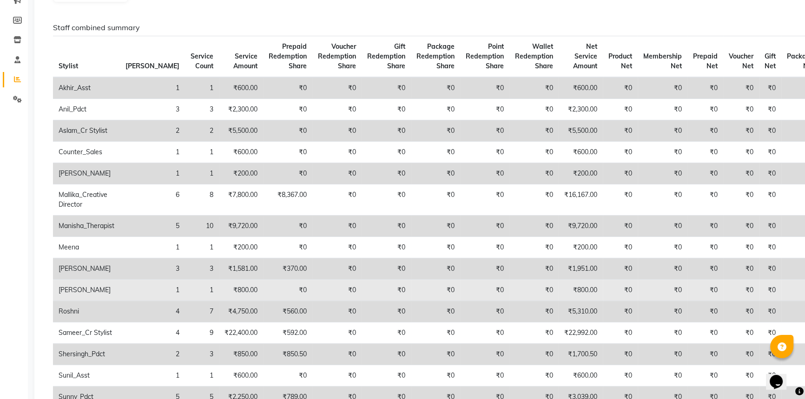
scroll to position [0, 0]
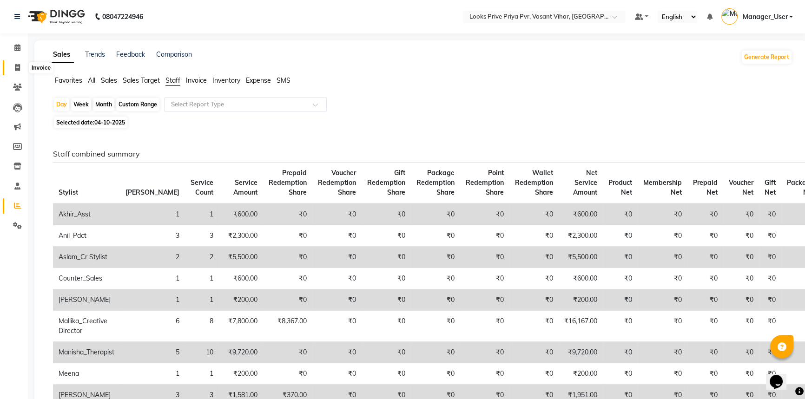
click at [15, 69] on icon at bounding box center [17, 67] width 5 height 7
select select "service"
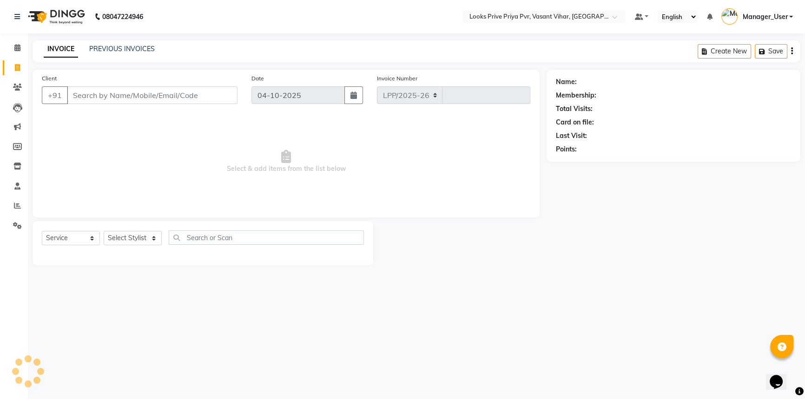
select select "7646"
type input "5827"
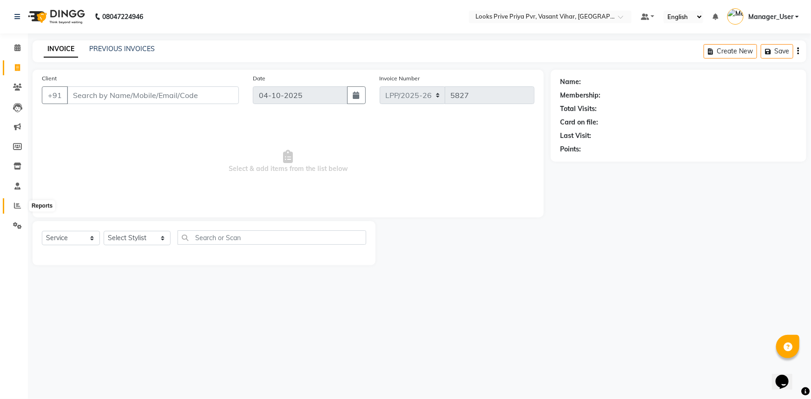
click at [14, 205] on icon at bounding box center [17, 205] width 7 height 7
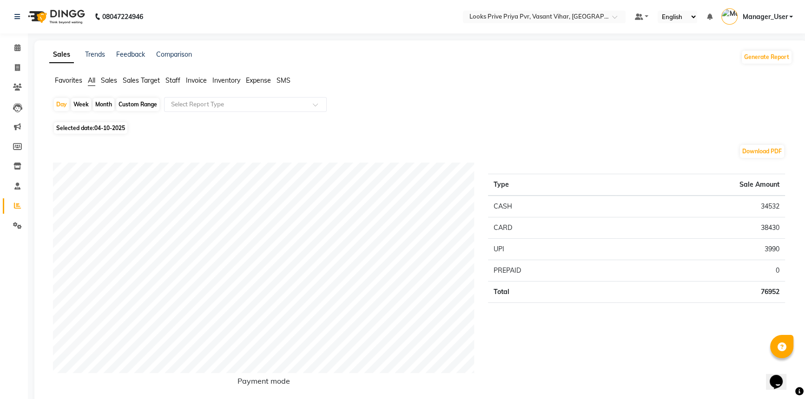
click at [175, 81] on span "Staff" at bounding box center [172, 80] width 15 height 8
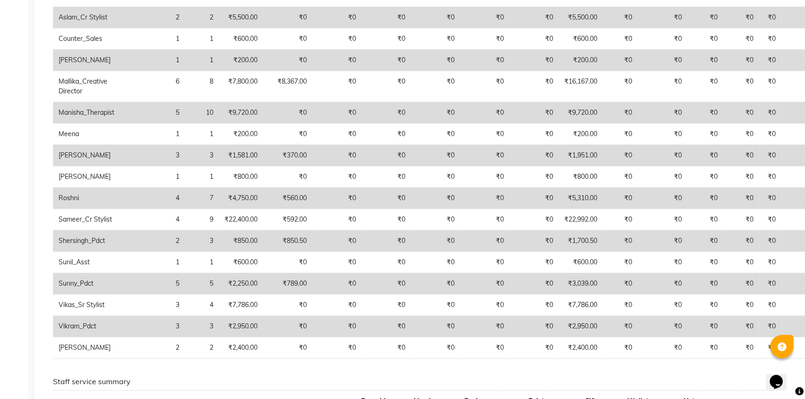
scroll to position [155, 0]
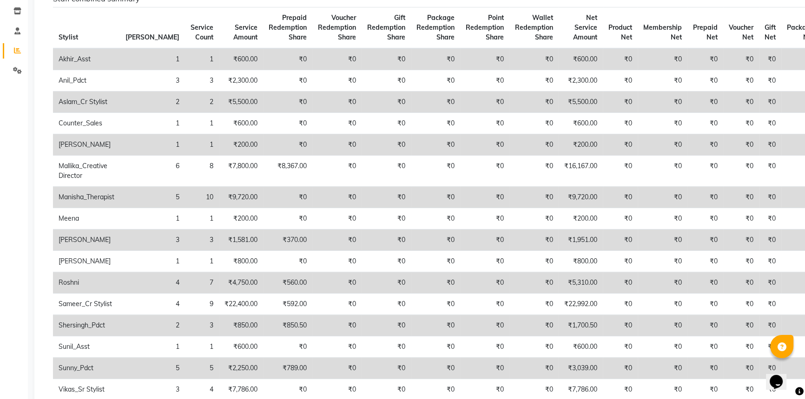
click at [138, 238] on td "3" at bounding box center [152, 240] width 65 height 21
drag, startPoint x: 138, startPoint y: 238, endPoint x: 144, endPoint y: 239, distance: 6.3
click at [144, 239] on td "3" at bounding box center [152, 240] width 65 height 21
click at [146, 240] on td "3" at bounding box center [152, 240] width 65 height 21
drag, startPoint x: 145, startPoint y: 240, endPoint x: 139, endPoint y: 240, distance: 5.6
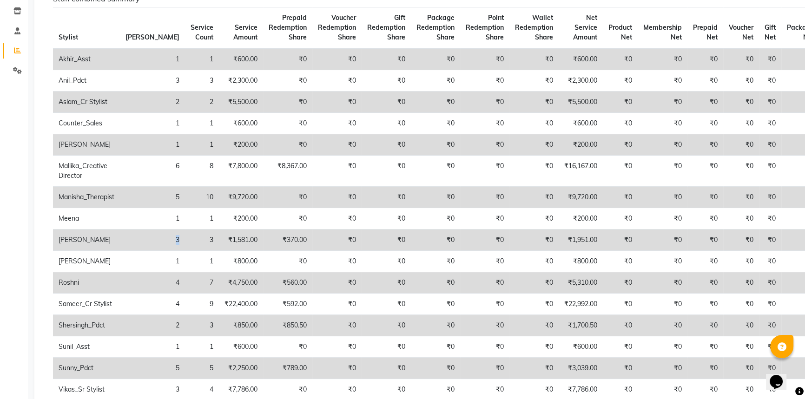
click at [139, 240] on td "3" at bounding box center [152, 240] width 65 height 21
click at [141, 248] on td "3" at bounding box center [152, 240] width 65 height 21
drag, startPoint x: 139, startPoint y: 243, endPoint x: 145, endPoint y: 243, distance: 5.6
click at [145, 243] on td "3" at bounding box center [152, 240] width 65 height 21
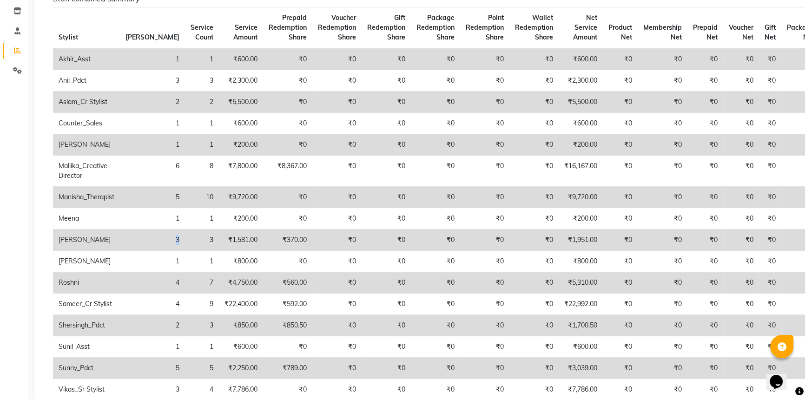
drag, startPoint x: 145, startPoint y: 238, endPoint x: 138, endPoint y: 238, distance: 7.0
click at [138, 238] on td "3" at bounding box center [152, 240] width 65 height 21
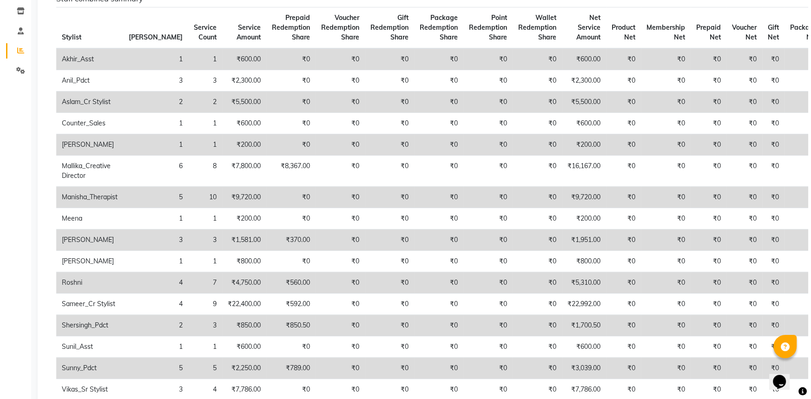
scroll to position [0, 0]
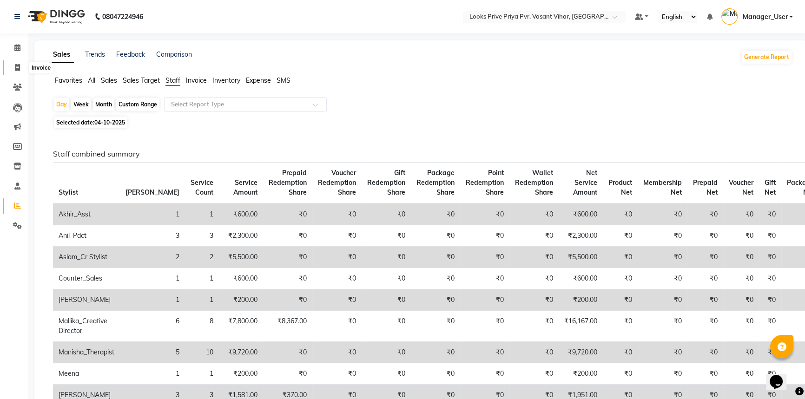
click at [13, 66] on span at bounding box center [17, 68] width 16 height 11
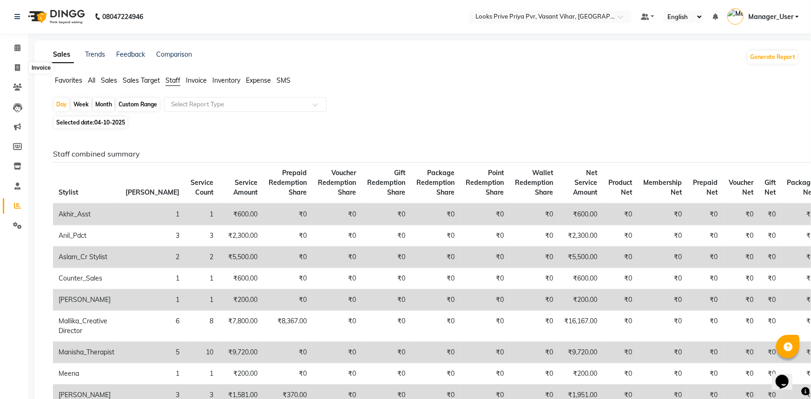
select select "service"
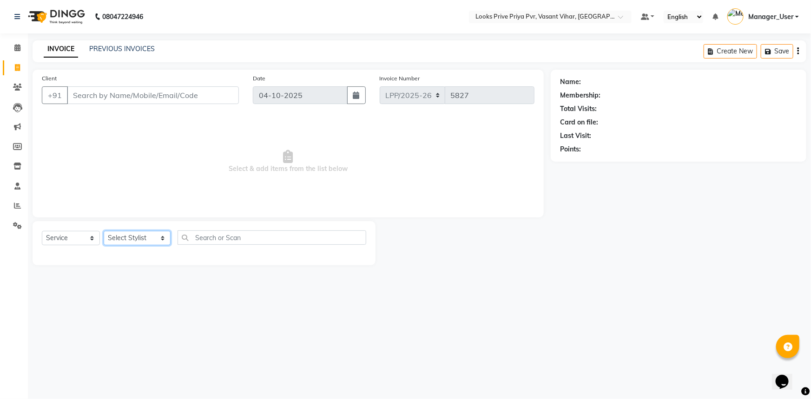
click at [121, 231] on select "Select Stylist Akhir_asst ANIL_PDCT ASLAM_CR STYLIST Counter_Sales KAMAL_PDCT […" at bounding box center [137, 238] width 67 height 14
select select "66937"
click at [104, 231] on select "Select Stylist Akhir_asst ANIL_PDCT ASLAM_CR STYLIST Counter_Sales KAMAL_PDCT […" at bounding box center [137, 238] width 67 height 14
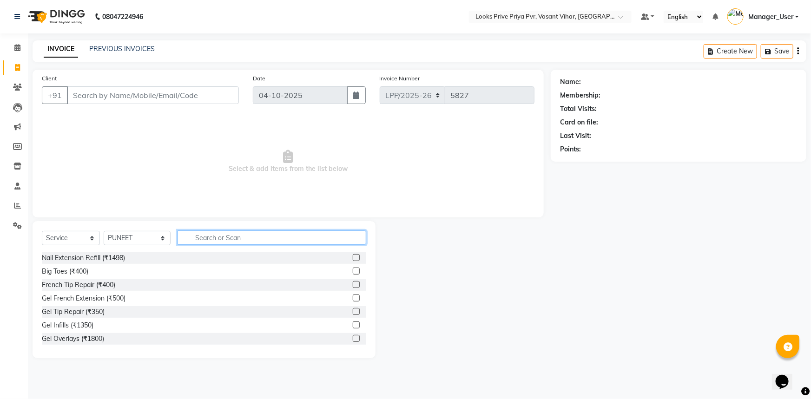
click at [202, 237] on input "text" at bounding box center [272, 238] width 189 height 14
type input "CUT"
click at [353, 326] on label at bounding box center [356, 324] width 7 height 7
click at [353, 326] on input "checkbox" at bounding box center [356, 325] width 6 height 6
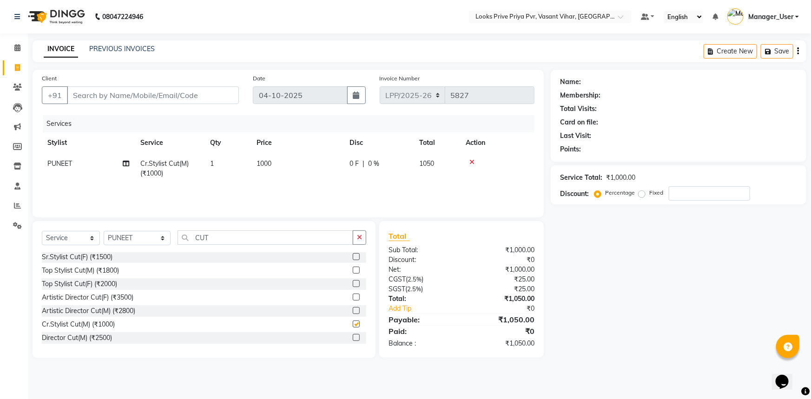
click at [308, 169] on td "1000" at bounding box center [297, 168] width 93 height 31
checkbox input "false"
select select "66937"
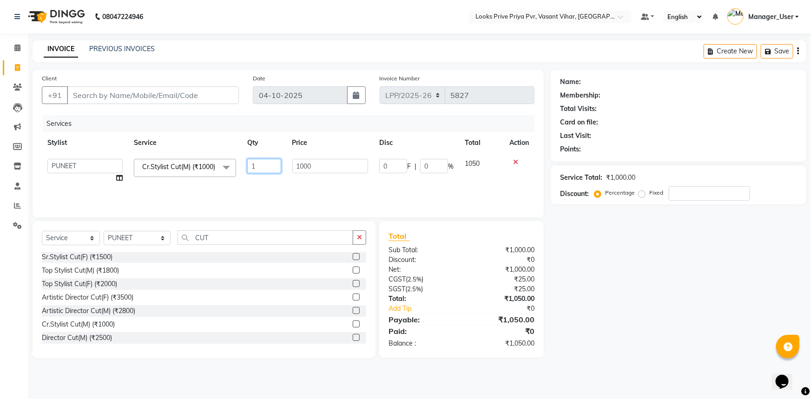
drag, startPoint x: 326, startPoint y: 157, endPoint x: 192, endPoint y: 179, distance: 135.6
click at [192, 179] on tr "Akhir_asst ANIL_PDCT ASLAM_CR STYLIST Counter_Sales KAMAL_PDCT [PERSON_NAME] DI…" at bounding box center [288, 170] width 493 height 35
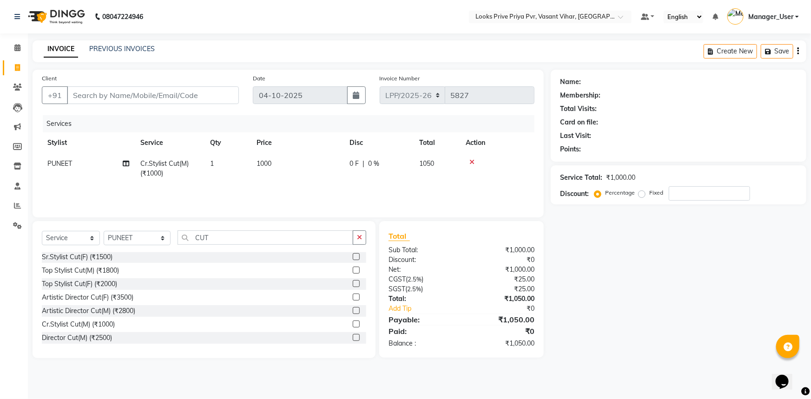
drag, startPoint x: 321, startPoint y: 163, endPoint x: 304, endPoint y: 164, distance: 16.3
click at [304, 164] on td "1000" at bounding box center [297, 168] width 93 height 31
select select "66937"
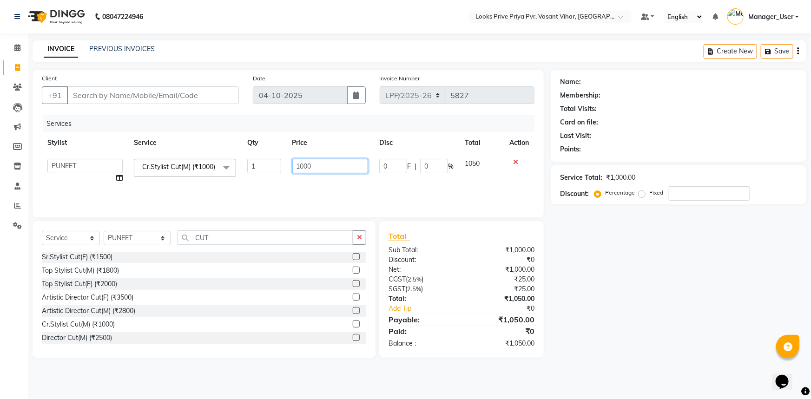
drag, startPoint x: 304, startPoint y: 164, endPoint x: 279, endPoint y: 167, distance: 25.4
click at [279, 167] on tr "Akhir_asst ANIL_PDCT ASLAM_CR STYLIST Counter_Sales KAMAL_PDCT [PERSON_NAME] DI…" at bounding box center [288, 170] width 493 height 35
type input "1200"
click at [213, 229] on div "Select Service Product Membership Package Voucher Prepaid Gift Card Select Styl…" at bounding box center [204, 289] width 343 height 137
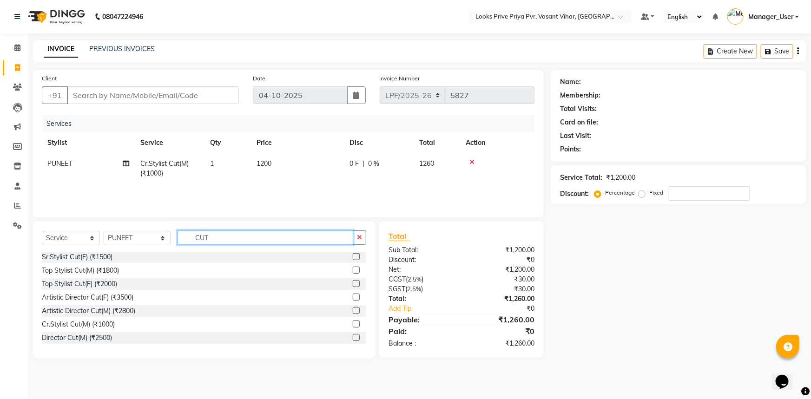
drag, startPoint x: 228, startPoint y: 237, endPoint x: 152, endPoint y: 245, distance: 76.6
click at [152, 245] on div "Select Service Product Membership Package Voucher Prepaid Gift Card Select Styl…" at bounding box center [204, 242] width 324 height 22
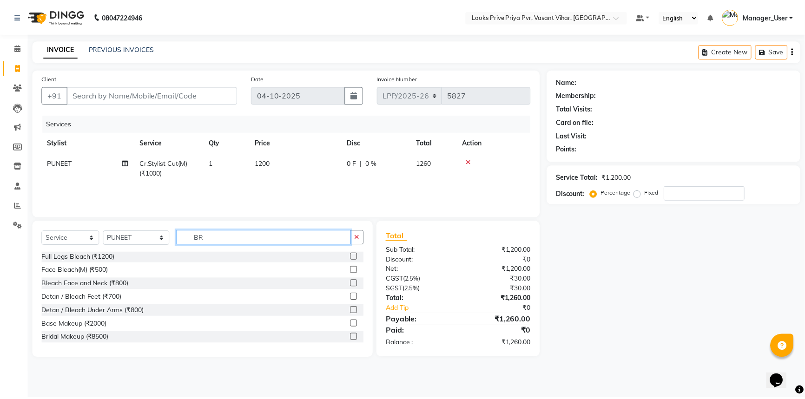
scroll to position [0, 0]
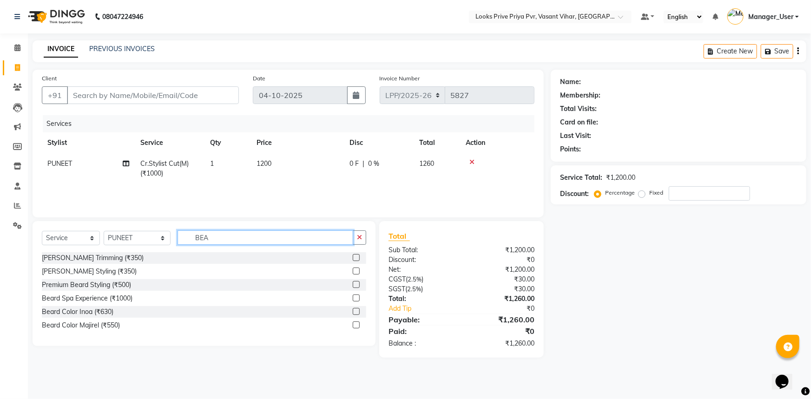
type input "BEA"
click at [352, 258] on div "[PERSON_NAME] Trimming (₹350)" at bounding box center [204, 258] width 324 height 12
click at [354, 257] on label at bounding box center [356, 257] width 7 height 7
click at [354, 257] on input "checkbox" at bounding box center [356, 258] width 6 height 6
checkbox input "true"
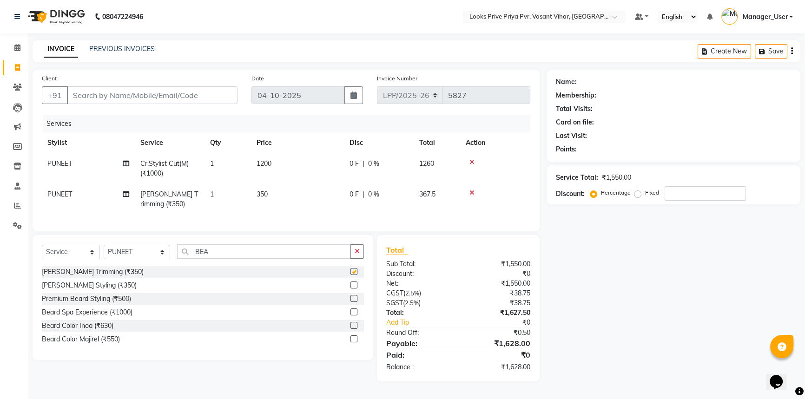
click at [288, 188] on td "350" at bounding box center [297, 199] width 93 height 31
select select "66937"
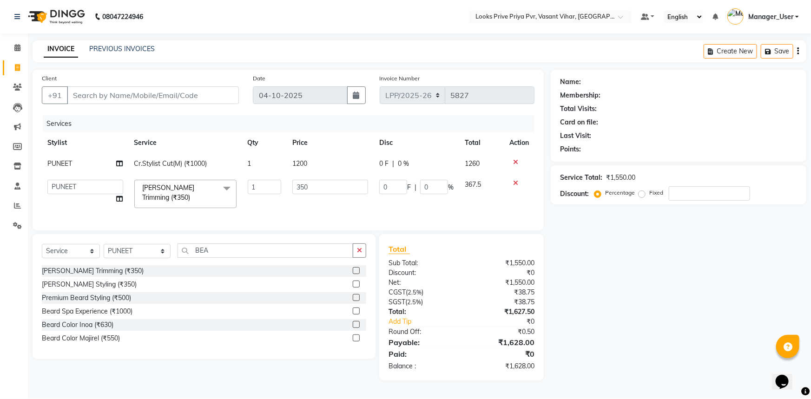
checkbox input "false"
drag, startPoint x: 332, startPoint y: 197, endPoint x: 253, endPoint y: 198, distance: 79.0
click at [253, 198] on tr "Akhir_asst ANIL_PDCT ASLAM_CR STYLIST Counter_Sales KAMAL_PDCT [PERSON_NAME] DI…" at bounding box center [288, 194] width 493 height 40
type input "4"
type input "700"
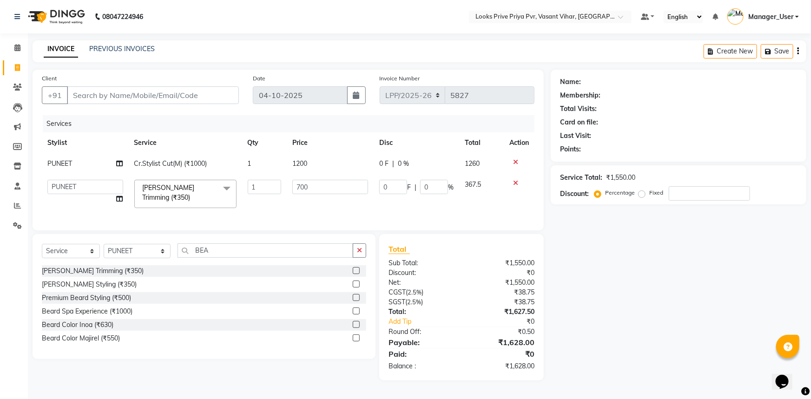
click at [311, 207] on td "700" at bounding box center [330, 194] width 87 height 40
select select "66937"
click at [174, 94] on input "Client" at bounding box center [153, 95] width 172 height 18
type input "P"
type input "0"
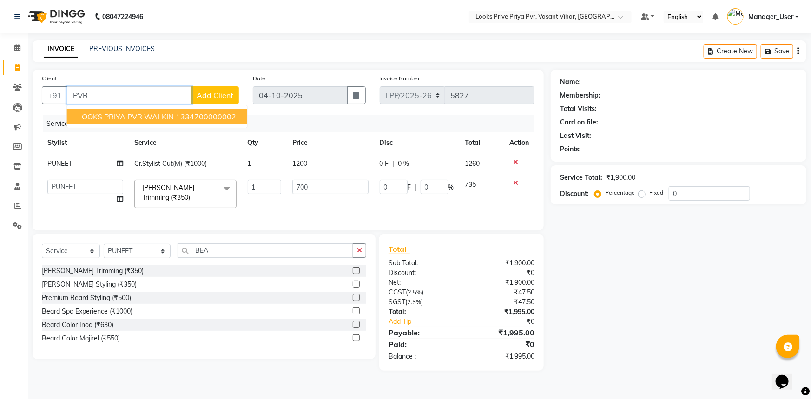
click at [170, 113] on span "LOOKS PRIYA PVR WALKIN" at bounding box center [126, 116] width 96 height 9
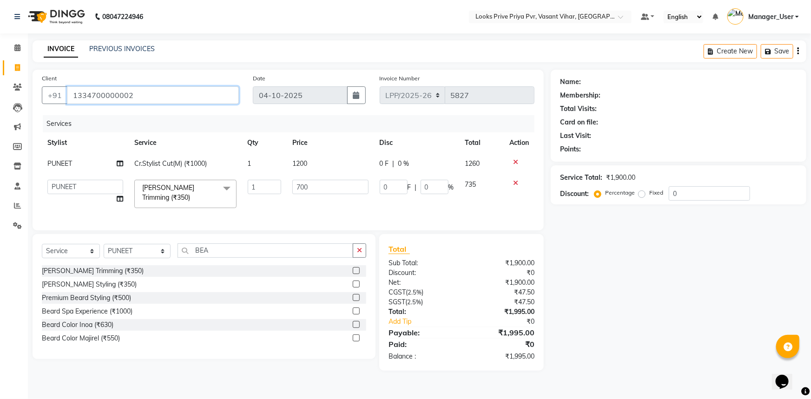
type input "1334700000002"
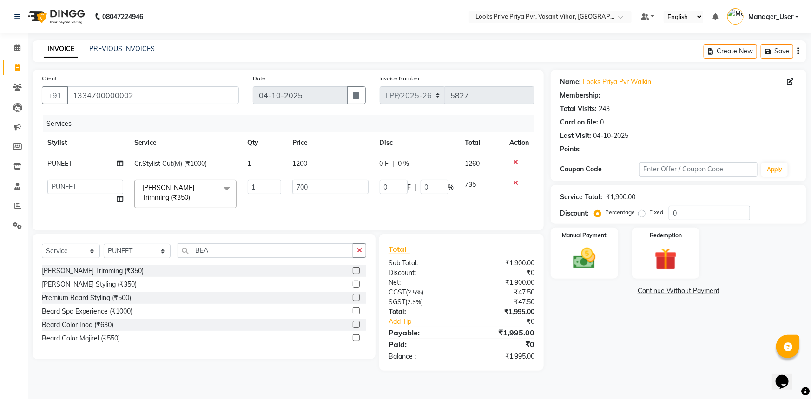
select select "1: Object"
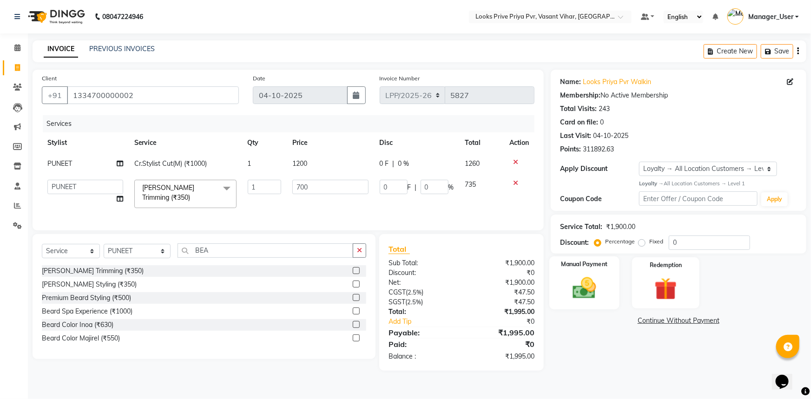
click at [575, 270] on div "Manual Payment" at bounding box center [584, 283] width 70 height 53
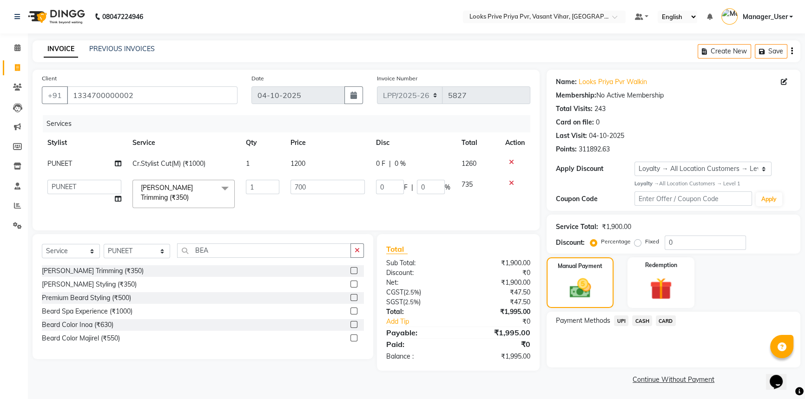
click at [636, 321] on span "CASH" at bounding box center [642, 321] width 20 height 11
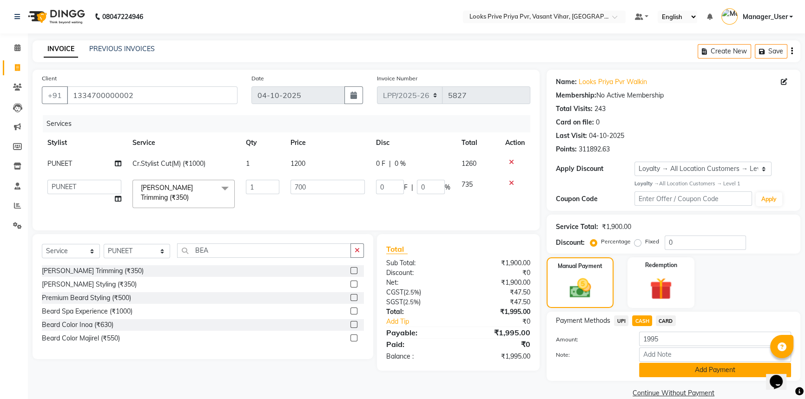
click at [652, 368] on button "Add Payment" at bounding box center [715, 370] width 152 height 14
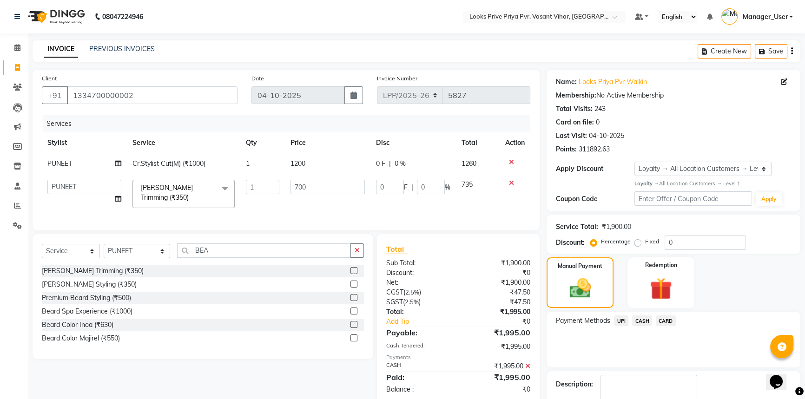
scroll to position [67, 0]
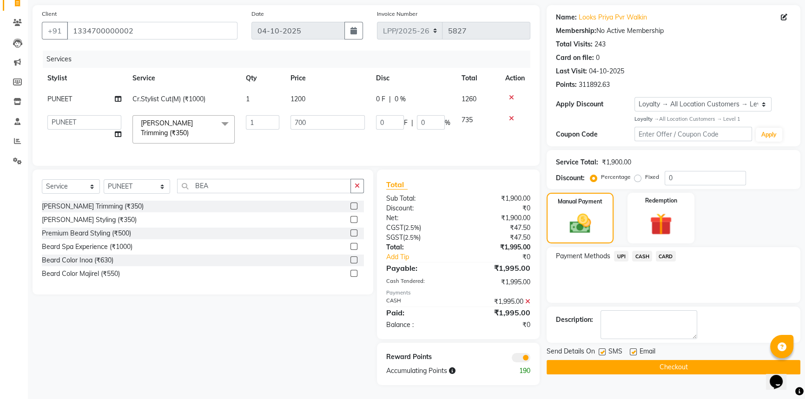
click at [618, 367] on button "Checkout" at bounding box center [674, 367] width 254 height 14
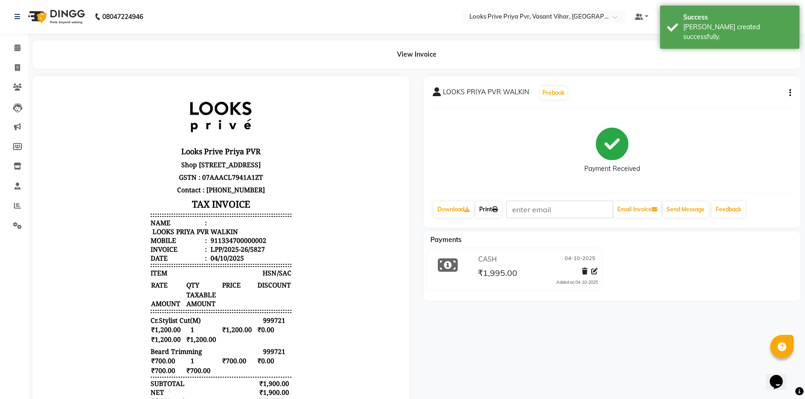
click at [501, 214] on link "Print" at bounding box center [489, 210] width 26 height 16
click at [18, 68] on icon at bounding box center [17, 67] width 5 height 7
select select "service"
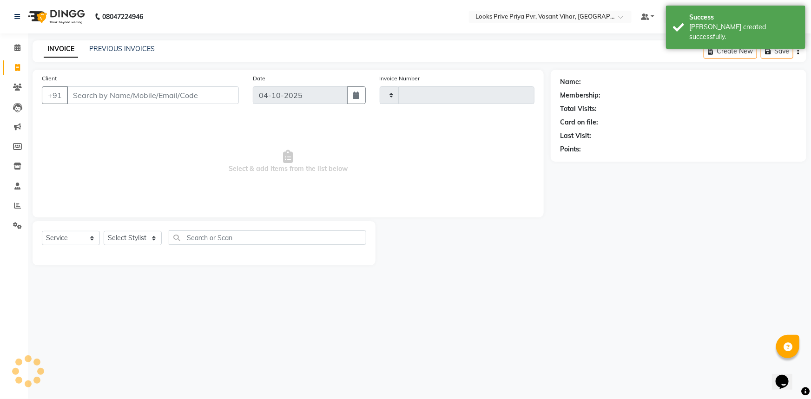
type input "5828"
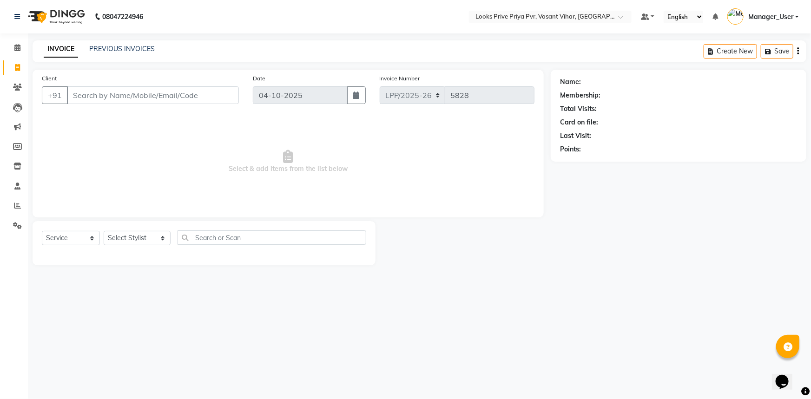
click at [132, 249] on div "Select Service Product Membership Package Voucher Prepaid Gift Card Select Styl…" at bounding box center [204, 242] width 324 height 22
click at [148, 237] on select "Select Stylist Akhir_asst ANIL_PDCT ASLAM_CR STYLIST Counter_Sales KAMAL_PDCT […" at bounding box center [137, 238] width 67 height 14
click at [104, 231] on select "Select Stylist Akhir_asst ANIL_PDCT ASLAM_CR STYLIST Counter_Sales KAMAL_PDCT […" at bounding box center [137, 238] width 67 height 14
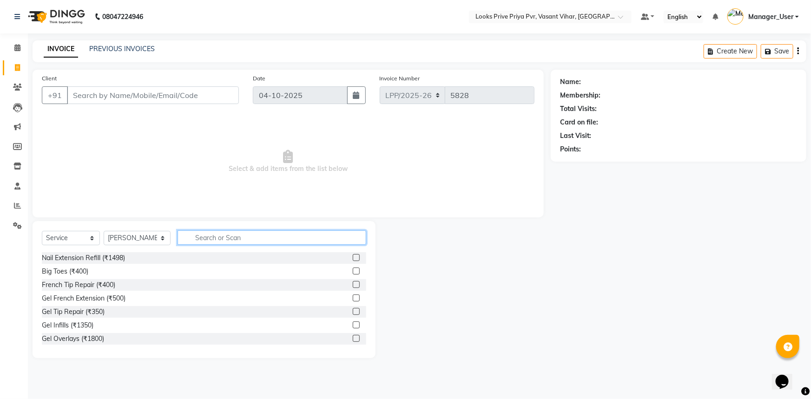
click at [212, 235] on input "text" at bounding box center [272, 238] width 189 height 14
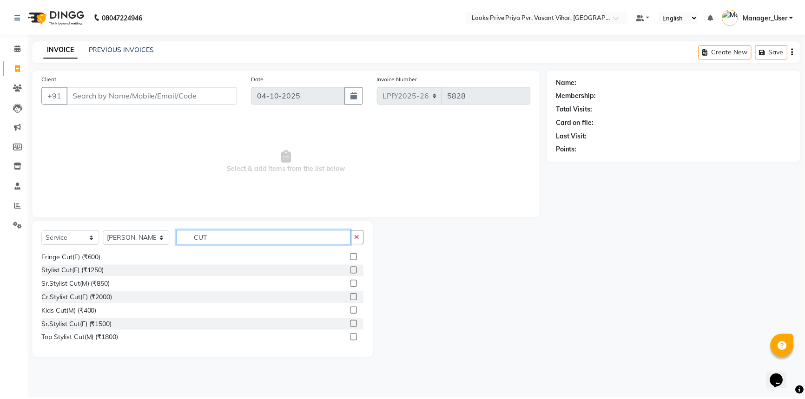
scroll to position [109, 0]
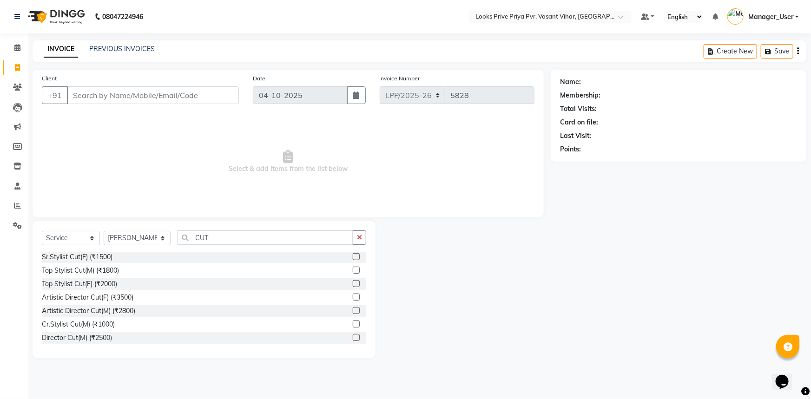
click at [353, 325] on label at bounding box center [356, 324] width 7 height 7
click at [353, 325] on input "checkbox" at bounding box center [356, 325] width 6 height 6
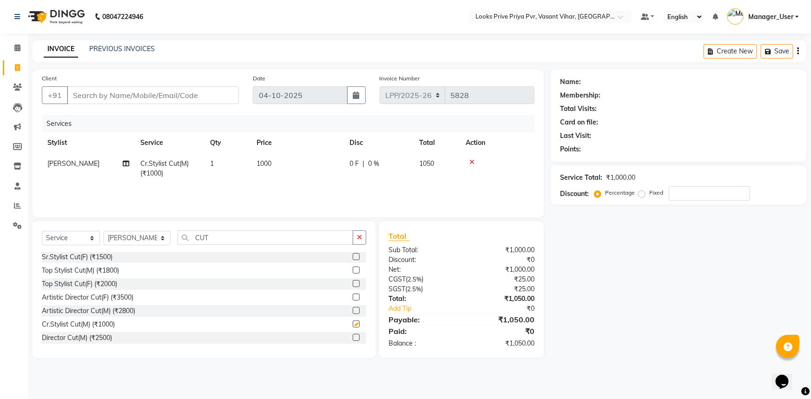
click at [310, 157] on td "1000" at bounding box center [297, 168] width 93 height 31
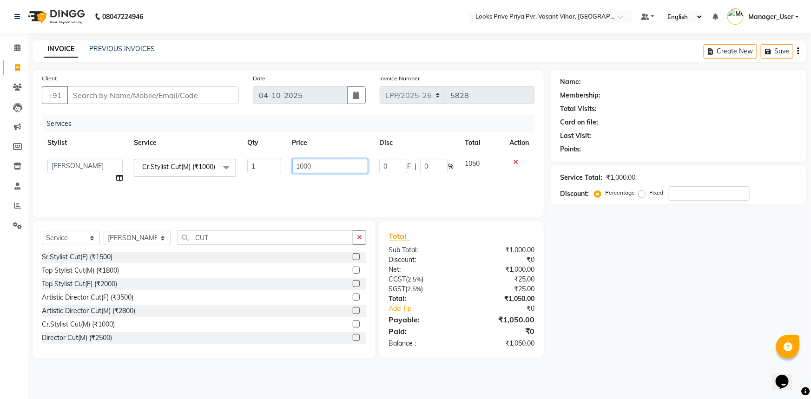
drag, startPoint x: 349, startPoint y: 167, endPoint x: 214, endPoint y: 177, distance: 135.2
click at [214, 177] on tr "Akhir_asst ANIL_PDCT ASLAM_CR STYLIST Counter_Sales KAMAL_PDCT [PERSON_NAME] DI…" at bounding box center [288, 170] width 493 height 35
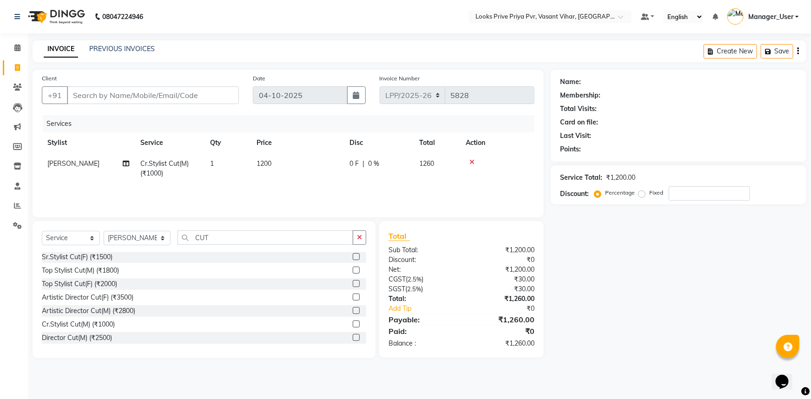
click at [271, 191] on div "Services Stylist Service Qty Price Disc Total Action [PERSON_NAME].Stylist Cut(…" at bounding box center [288, 161] width 493 height 93
click at [184, 93] on input "Client" at bounding box center [153, 95] width 172 height 18
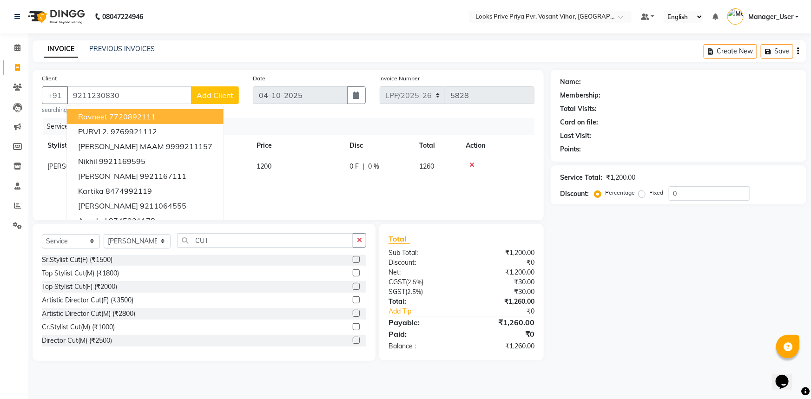
click at [219, 99] on span "Add Client" at bounding box center [215, 95] width 37 height 9
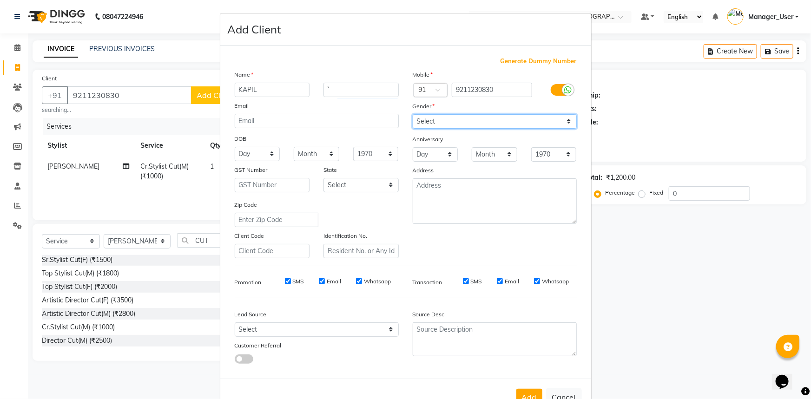
click at [438, 120] on select "Select [DEMOGRAPHIC_DATA] [DEMOGRAPHIC_DATA] Other Prefer Not To Say" at bounding box center [495, 121] width 164 height 14
click at [413, 114] on select "Select [DEMOGRAPHIC_DATA] [DEMOGRAPHIC_DATA] Other Prefer Not To Say" at bounding box center [495, 121] width 164 height 14
click at [531, 397] on button "Add" at bounding box center [529, 397] width 26 height 17
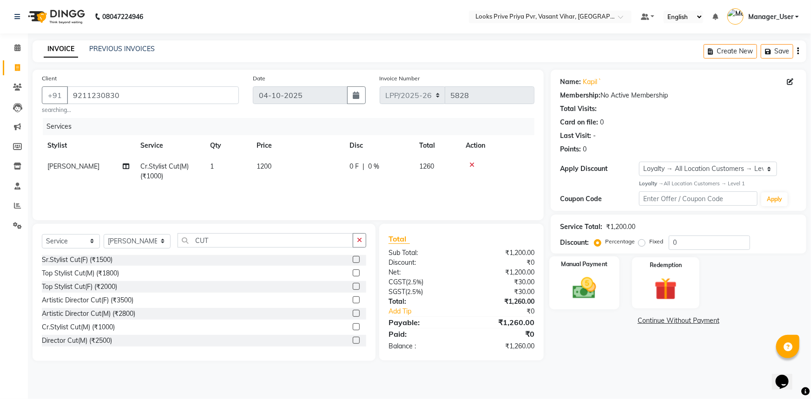
click at [595, 271] on div "Manual Payment" at bounding box center [584, 283] width 70 height 53
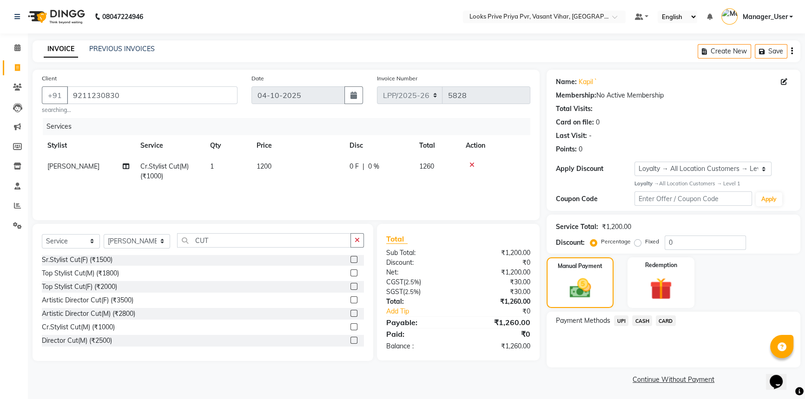
click at [668, 321] on span "CARD" at bounding box center [666, 321] width 20 height 11
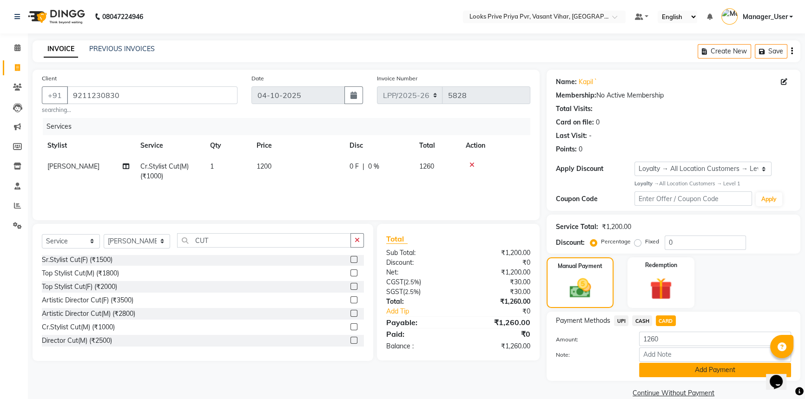
click at [665, 365] on button "Add Payment" at bounding box center [715, 370] width 152 height 14
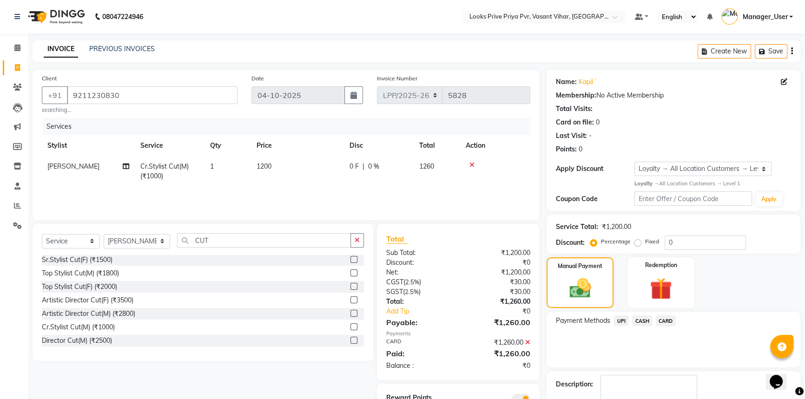
scroll to position [53, 0]
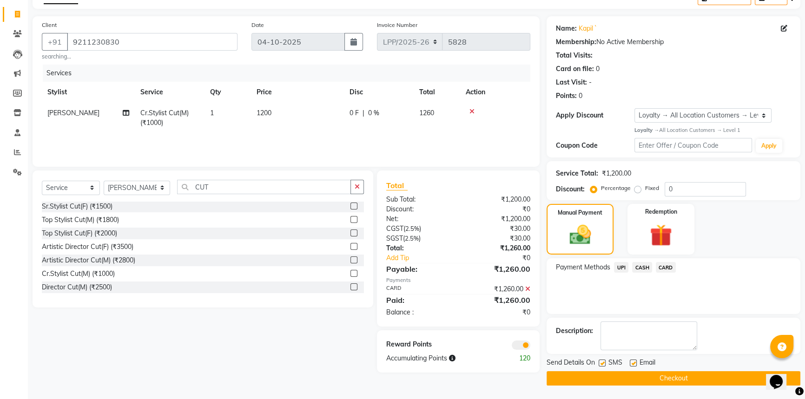
click at [627, 374] on button "Checkout" at bounding box center [674, 378] width 254 height 14
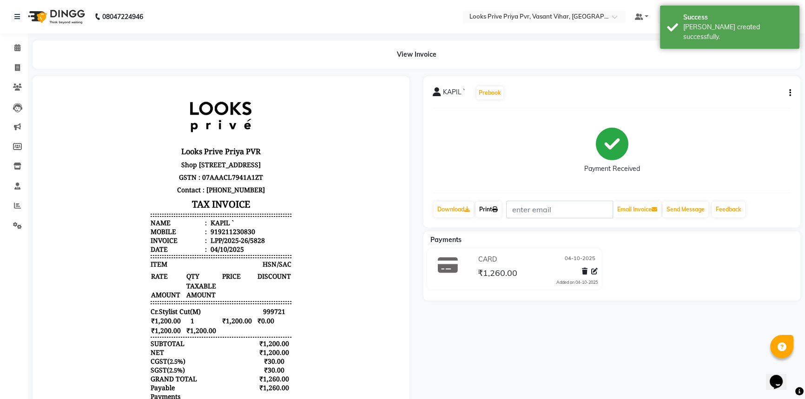
click at [499, 213] on link "Print" at bounding box center [489, 210] width 26 height 16
click at [18, 70] on icon at bounding box center [17, 67] width 5 height 7
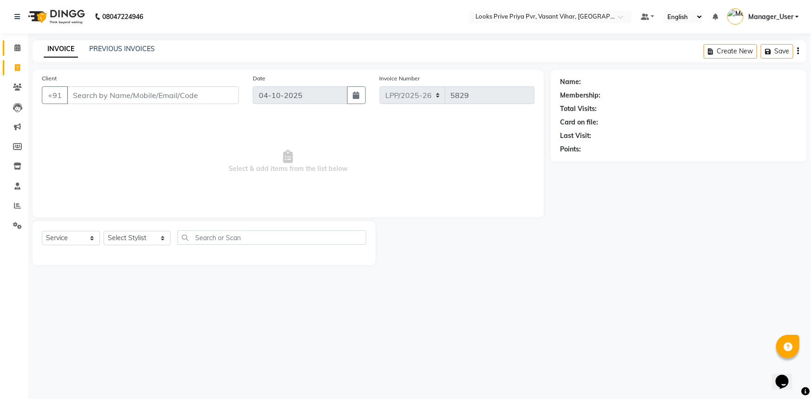
click at [13, 41] on link "Calendar" at bounding box center [14, 47] width 22 height 15
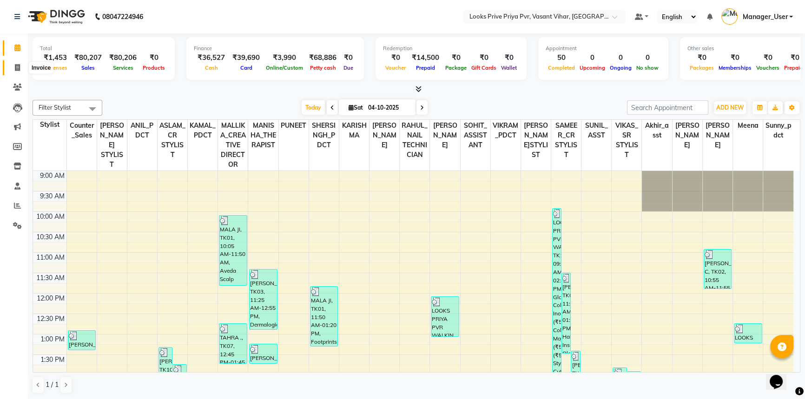
click at [20, 66] on span at bounding box center [17, 68] width 16 height 11
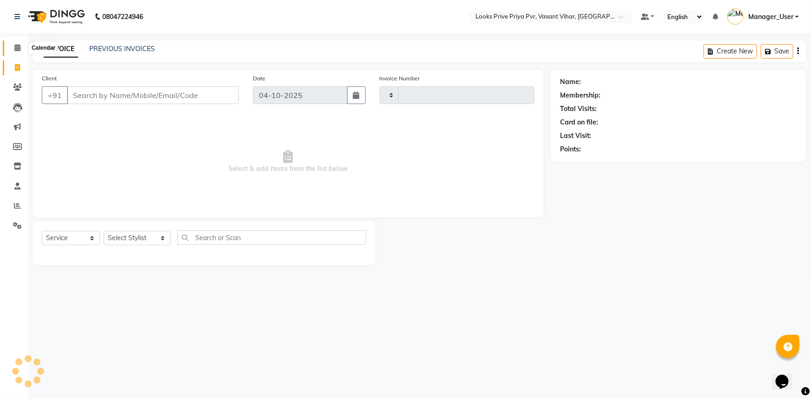
click at [19, 49] on icon at bounding box center [17, 47] width 6 height 7
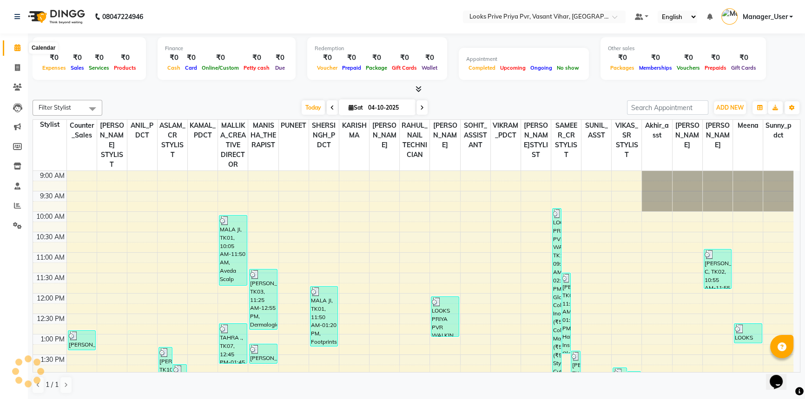
click at [18, 48] on icon at bounding box center [17, 47] width 6 height 7
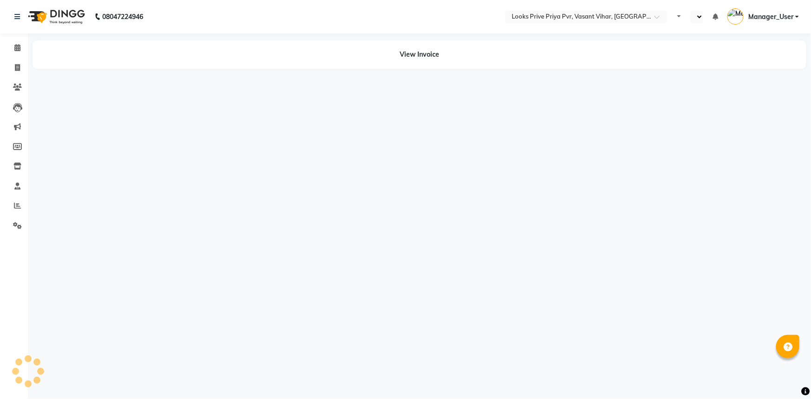
select select "en"
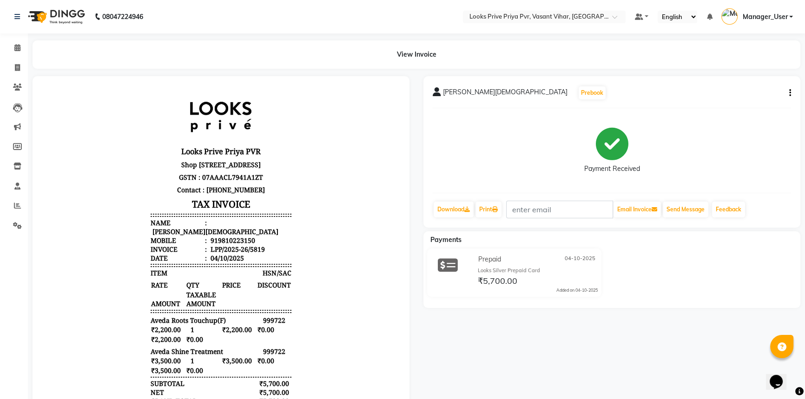
click at [224, 245] on div "919810223150" at bounding box center [232, 240] width 46 height 9
copy div "919810223150"
